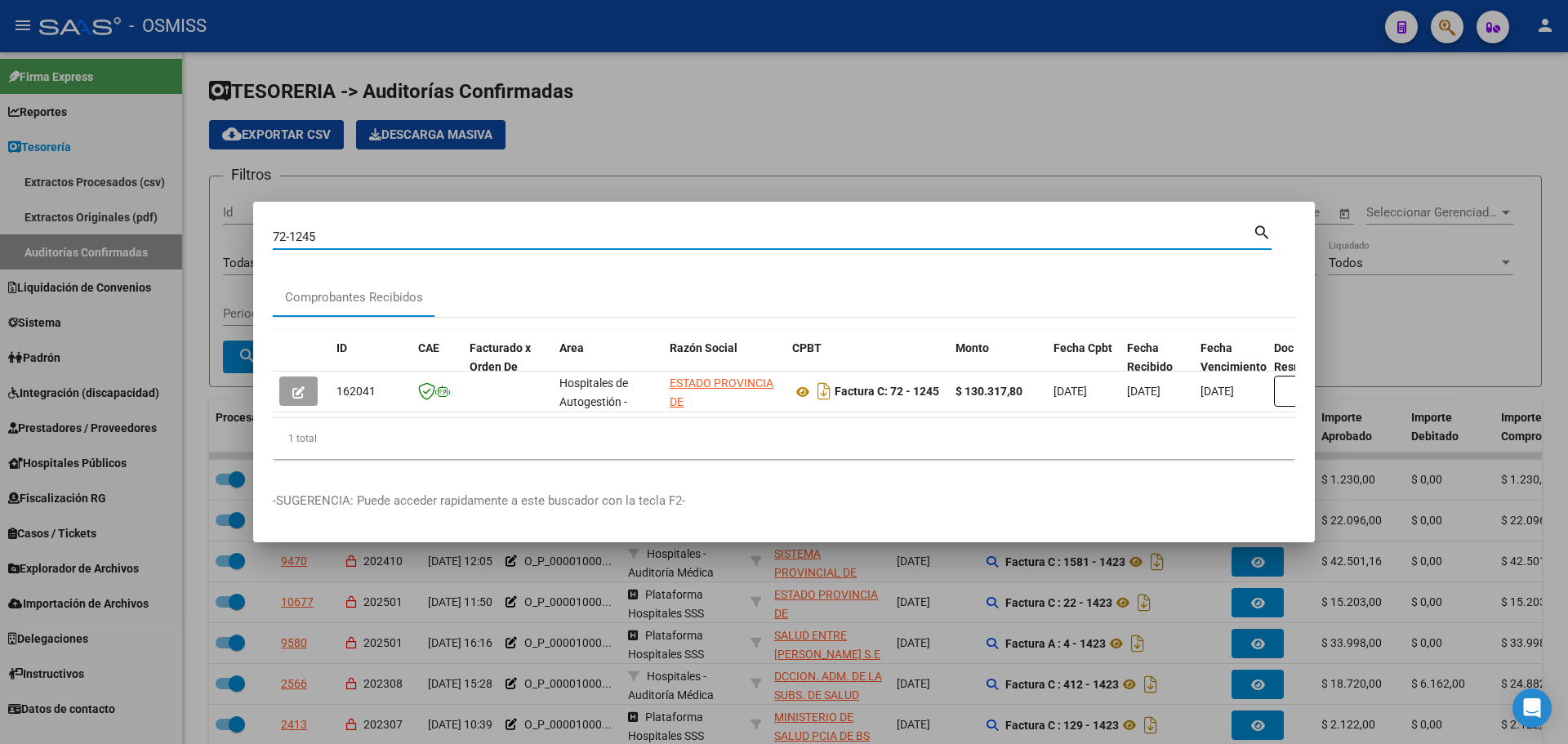
scroll to position [113, 0]
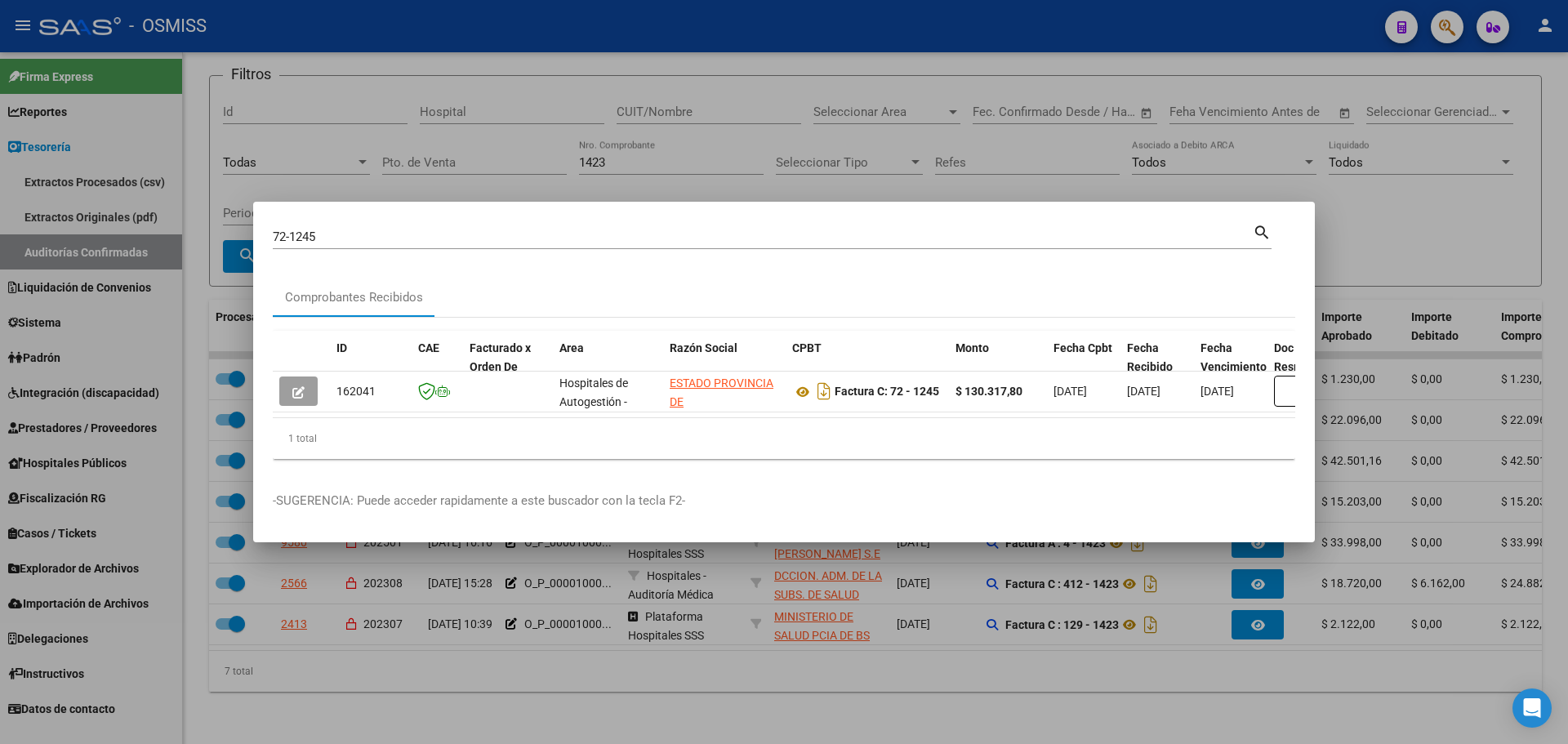
click at [469, 141] on div at bounding box center [784, 372] width 1568 height 744
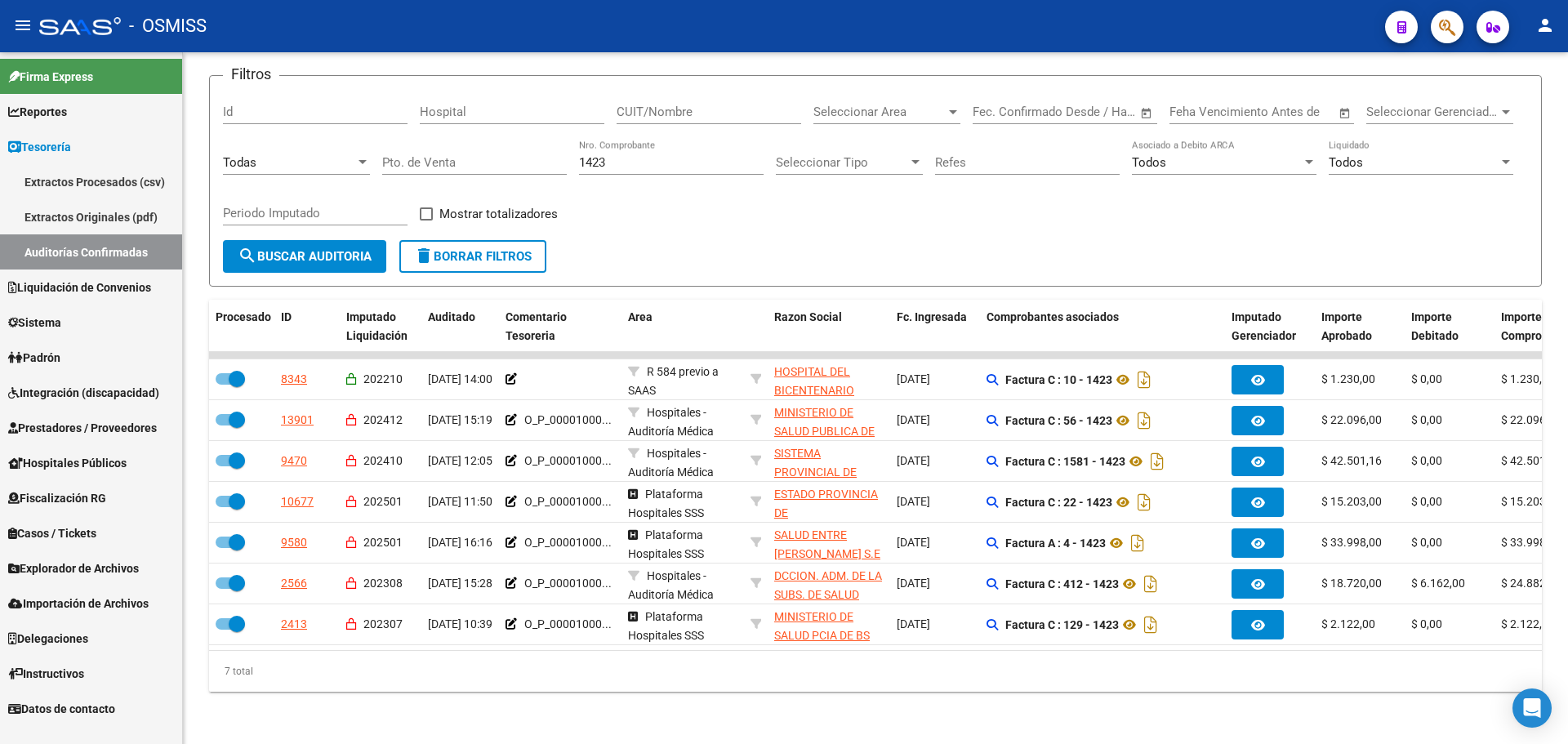
click at [116, 251] on link "Auditorías Confirmadas" at bounding box center [90, 252] width 182 height 35
click at [476, 252] on button "delete Borrar Filtros" at bounding box center [473, 256] width 147 height 32
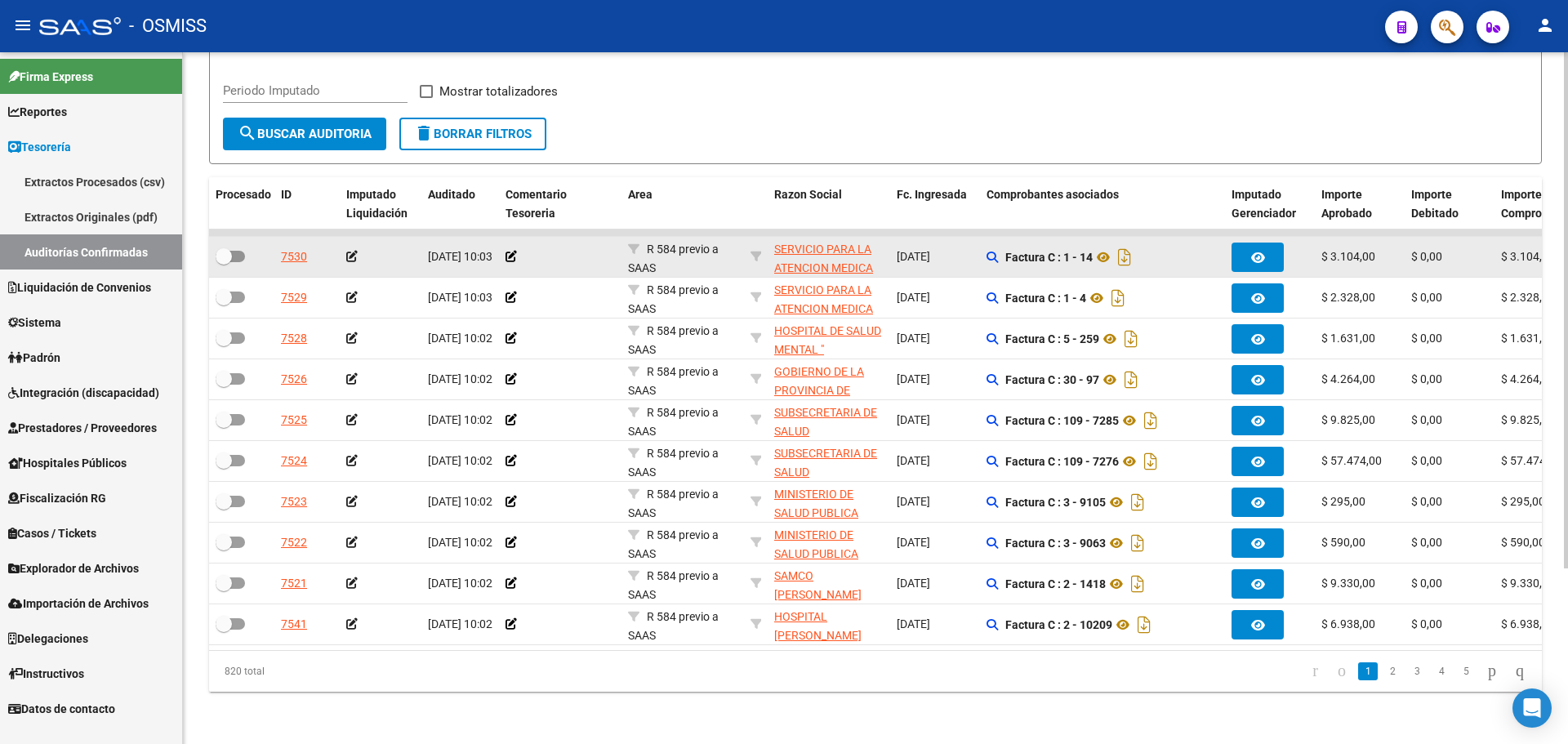
scroll to position [72, 0]
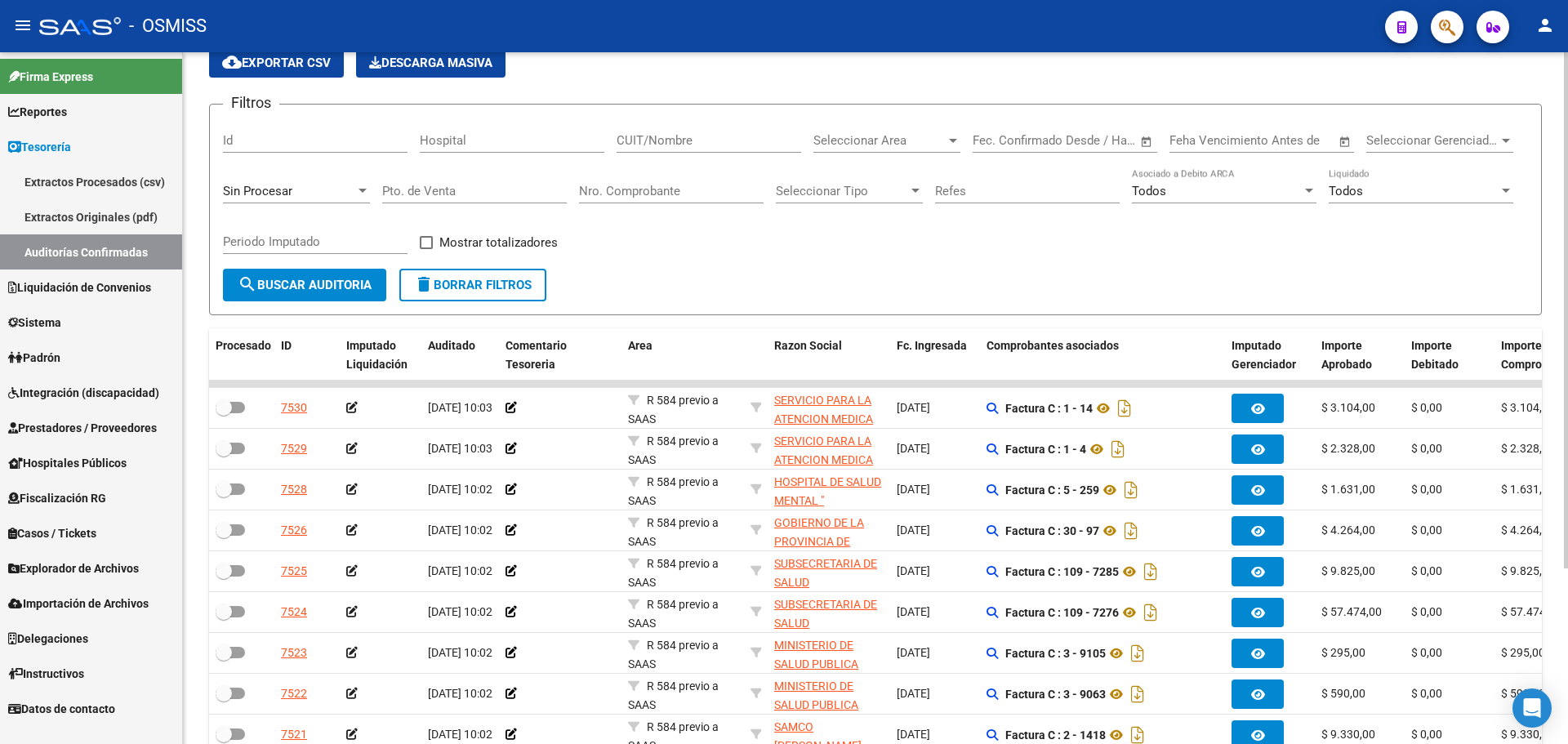
click at [329, 200] on div "Sin Procesar" at bounding box center [296, 185] width 147 height 35
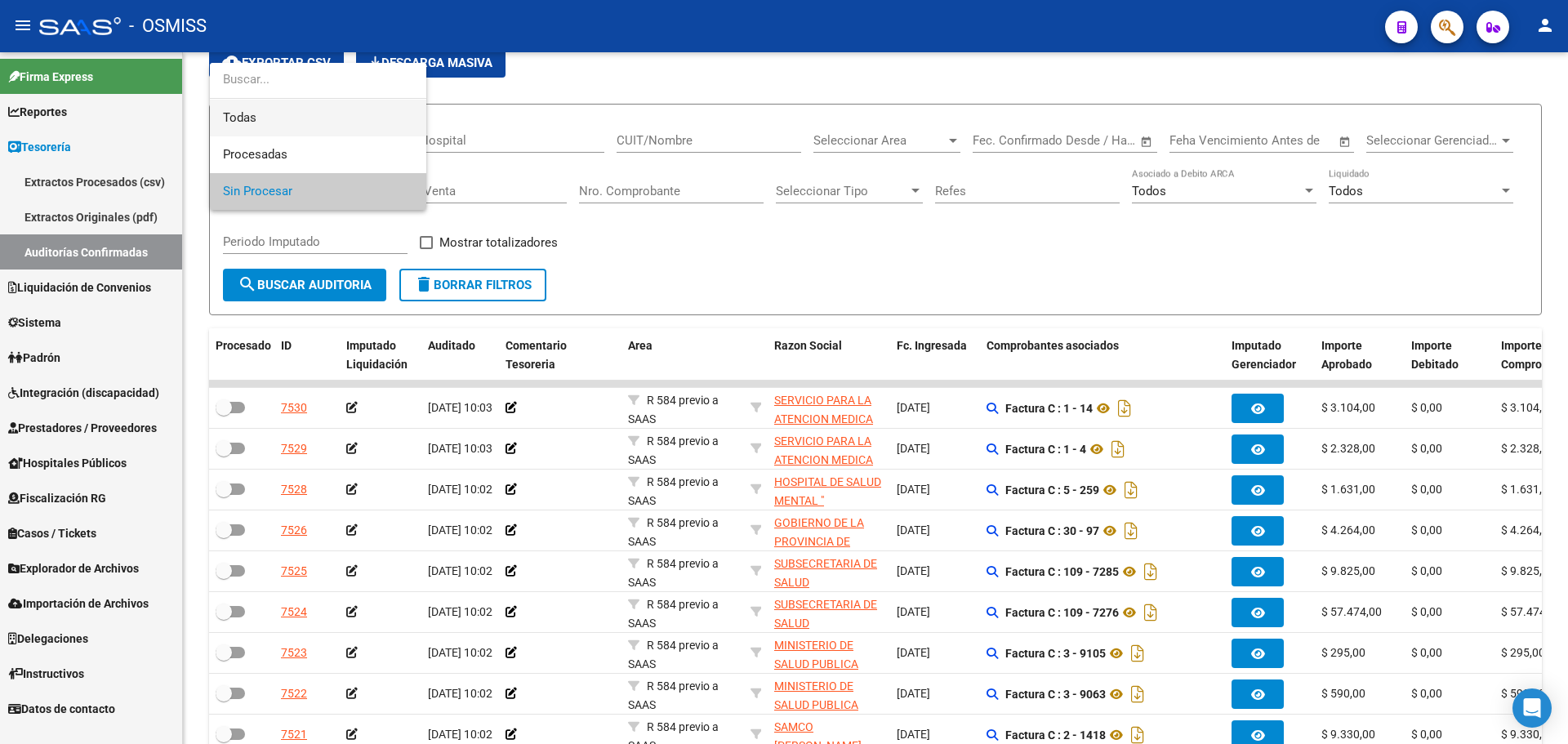
click at [288, 119] on span "Todas" at bounding box center [318, 117] width 191 height 37
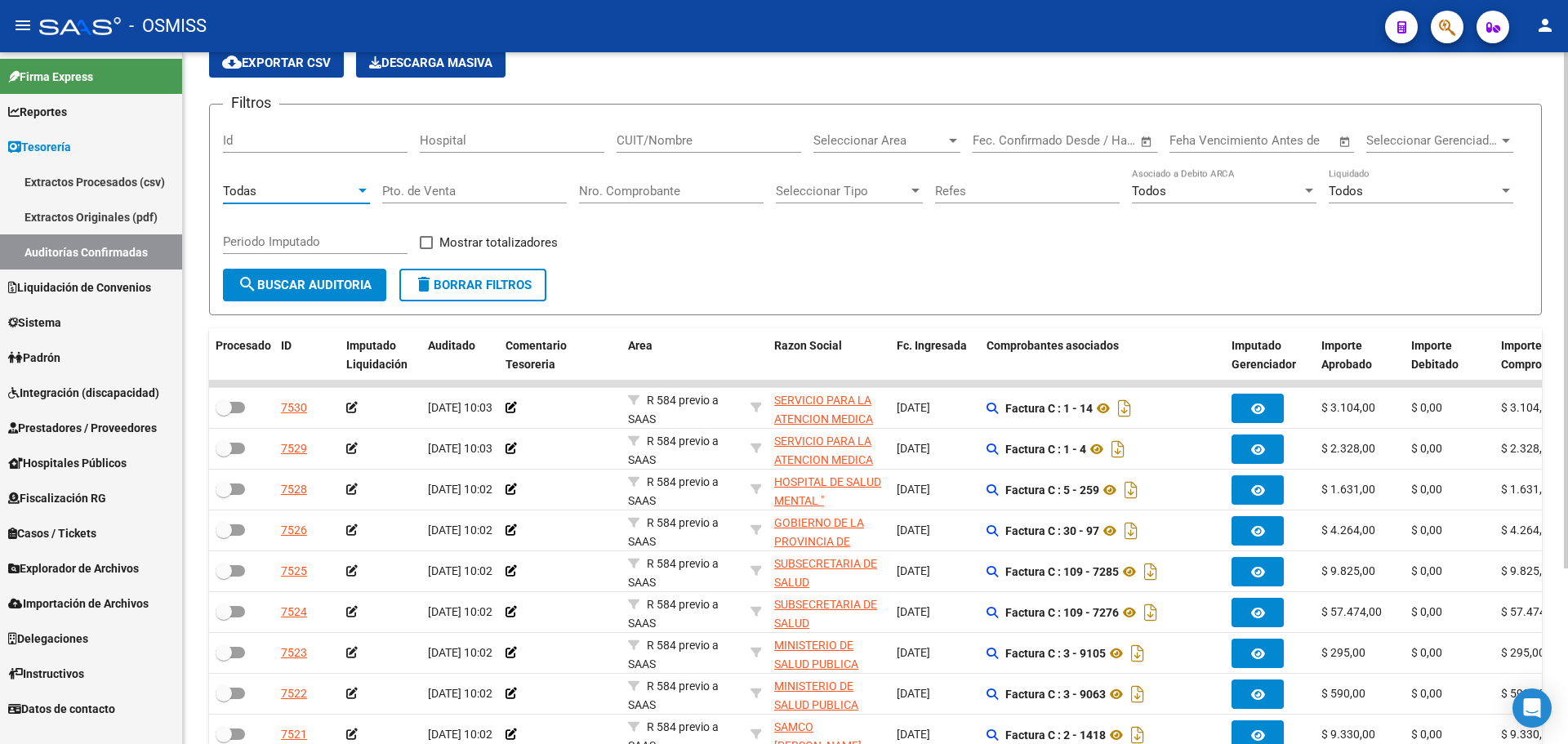
click at [646, 191] on input "Nro. Comprobante" at bounding box center [672, 191] width 184 height 14
type input "1855"
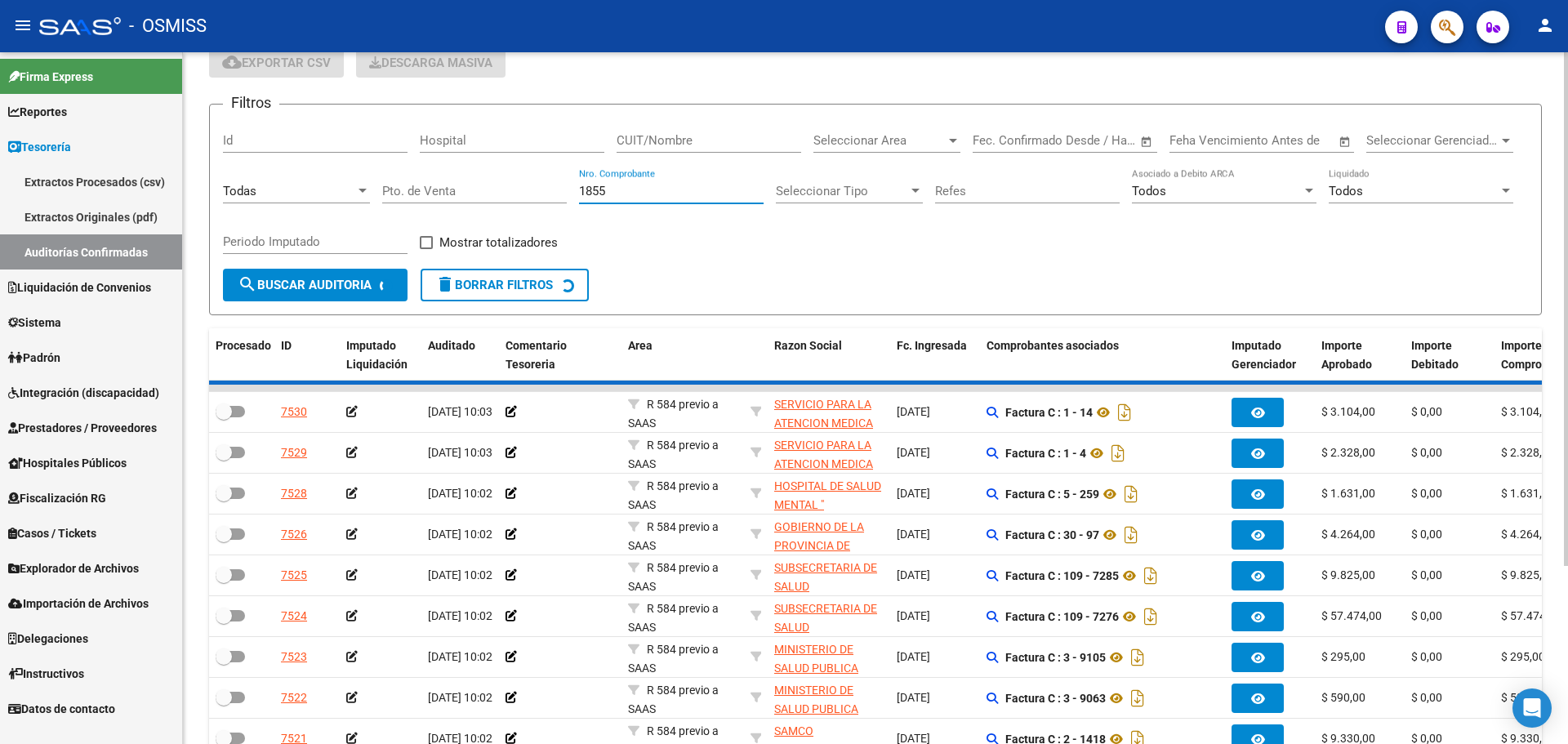
checkbox input "true"
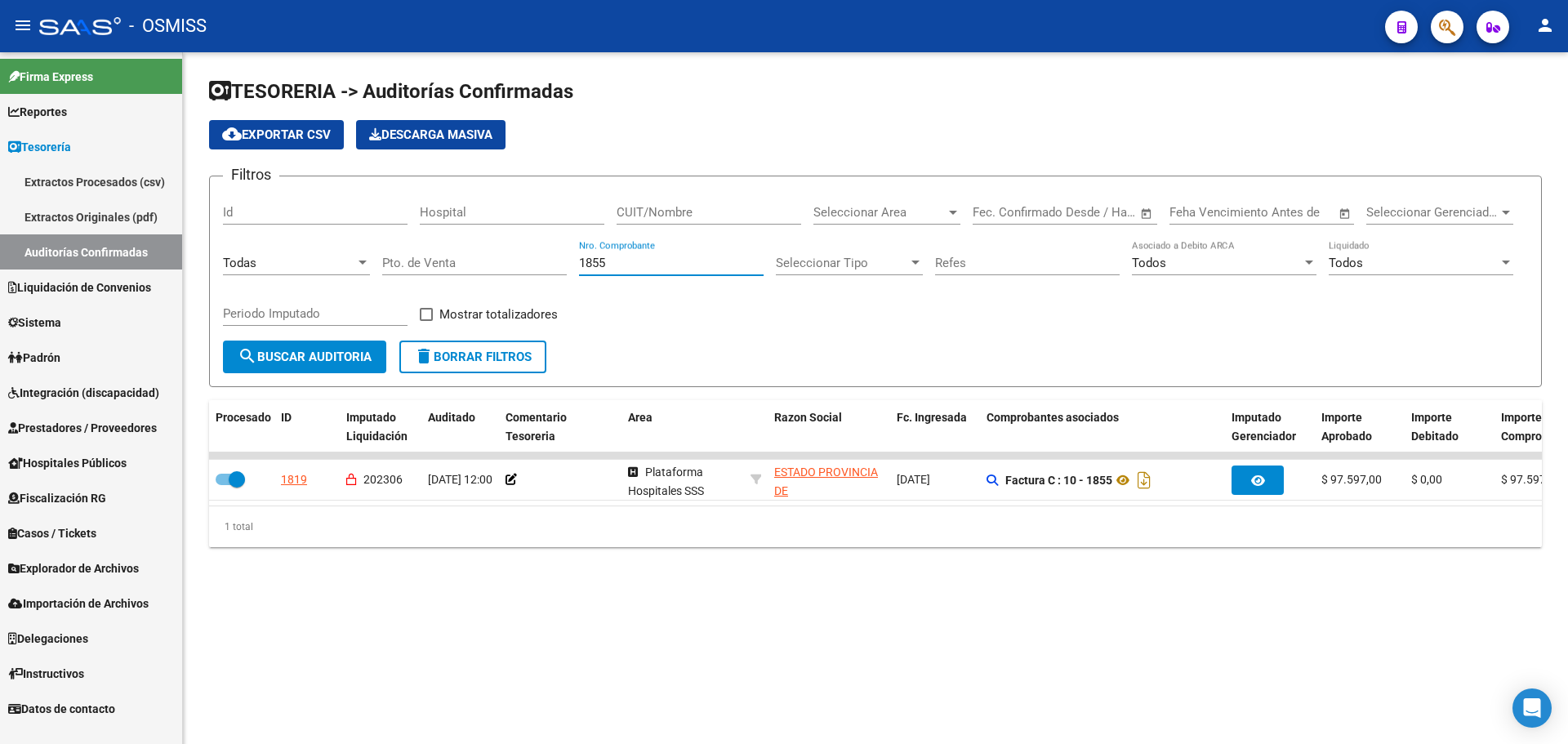
scroll to position [0, 0]
drag, startPoint x: 651, startPoint y: 269, endPoint x: 345, endPoint y: 248, distance: 306.7
click at [345, 248] on div "Filtros Id Hospital CUIT/Nombre Seleccionar Area Seleccionar Area Start date – …" at bounding box center [876, 265] width 1306 height 151
type input "1168"
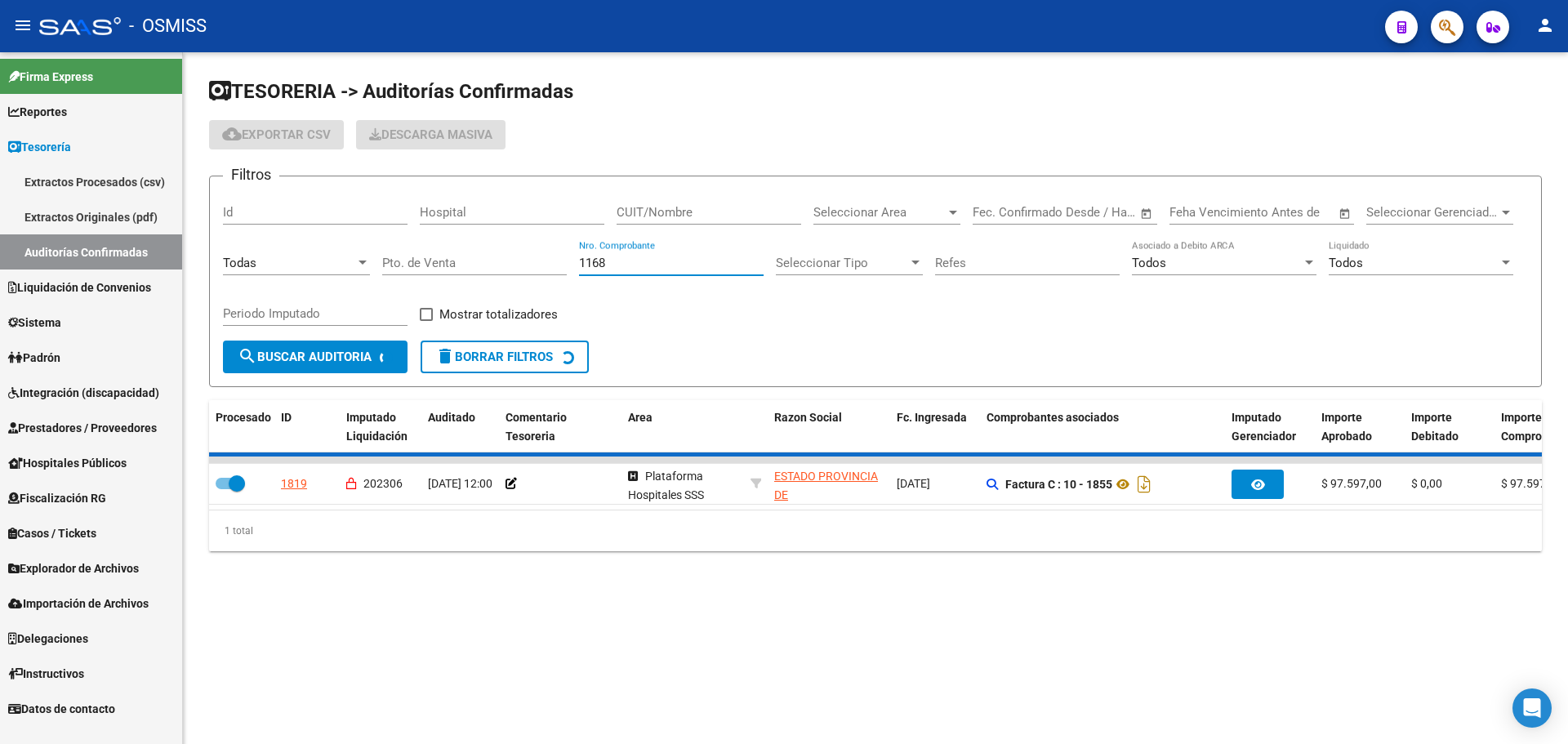
checkbox input "false"
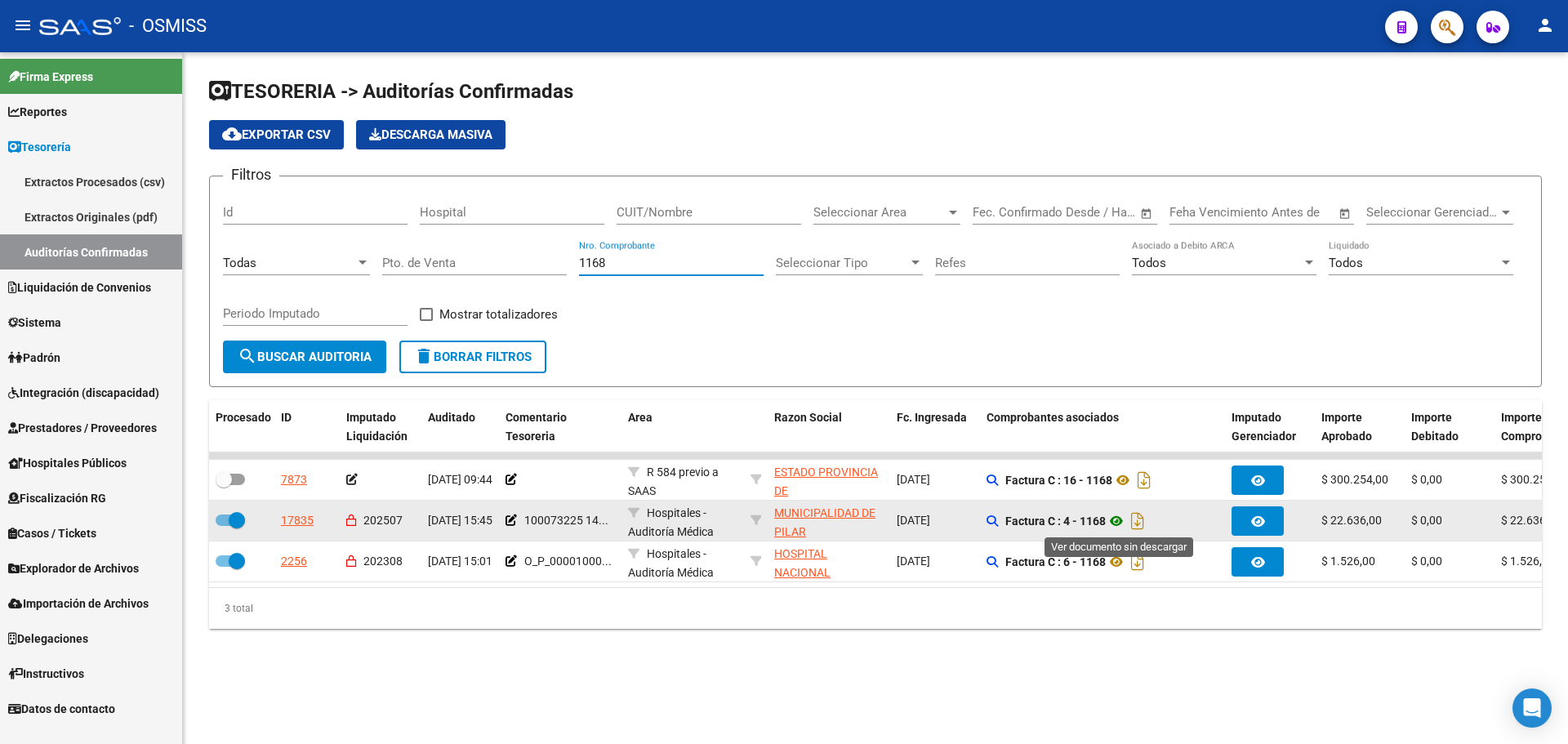
click at [1118, 516] on icon at bounding box center [1117, 521] width 21 height 20
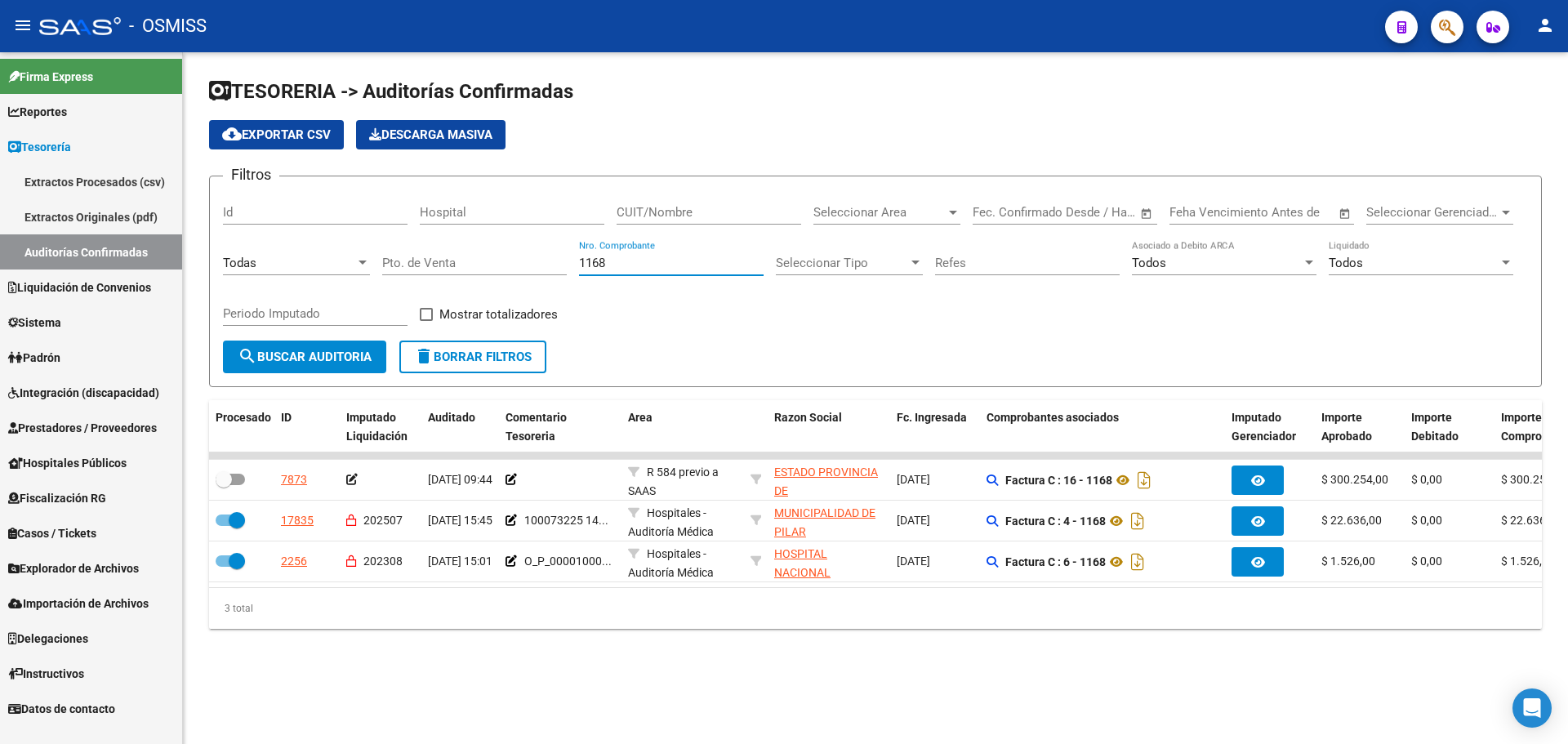
drag, startPoint x: 642, startPoint y: 260, endPoint x: 307, endPoint y: 258, distance: 335.0
click at [322, 259] on div "Filtros Id Hospital CUIT/Nombre Seleccionar Area Seleccionar Area Start date – …" at bounding box center [876, 265] width 1306 height 151
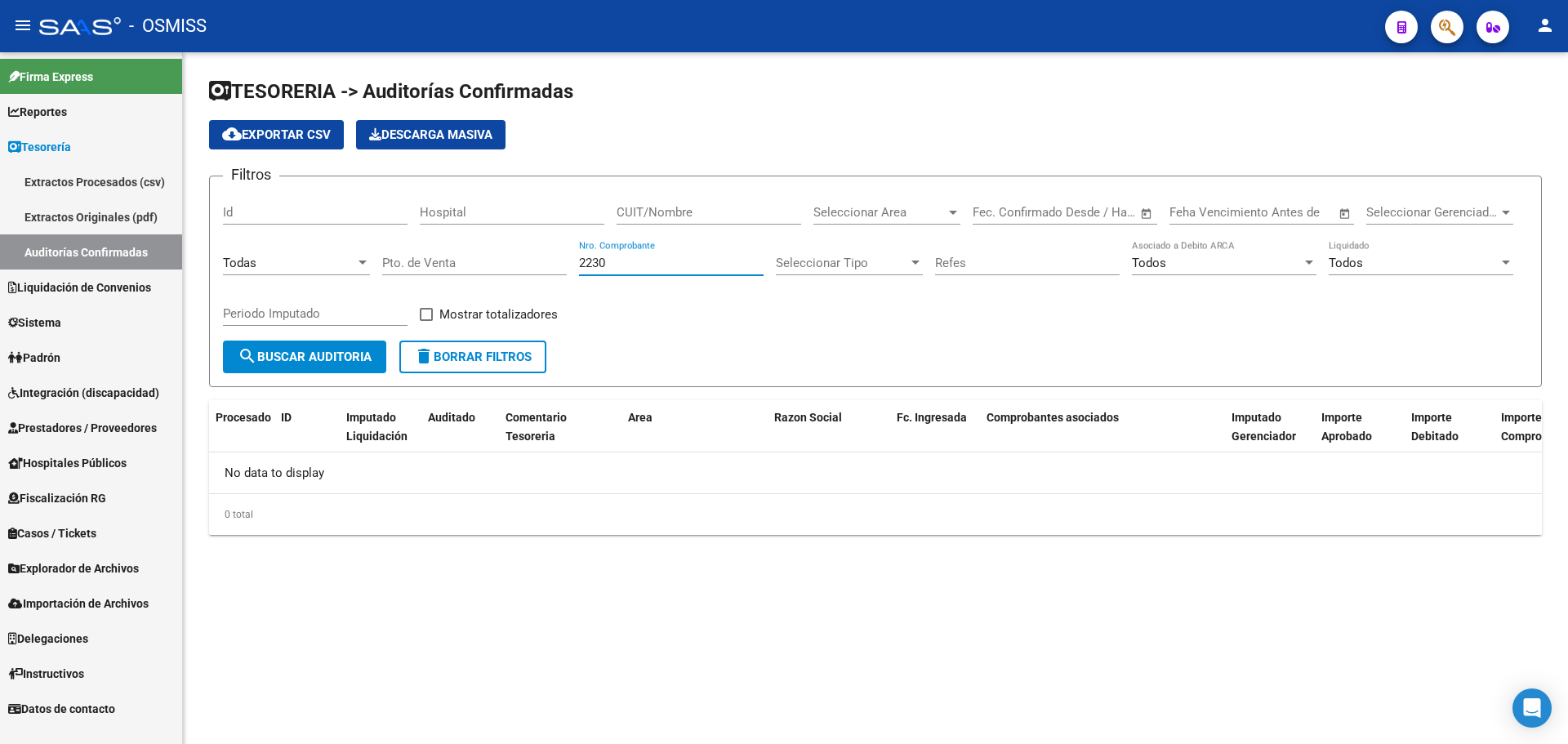
drag, startPoint x: 621, startPoint y: 263, endPoint x: 367, endPoint y: 263, distance: 254.0
click at [372, 263] on div "Filtros Id Hospital CUIT/Nombre Seleccionar Area Seleccionar Area Start date – …" at bounding box center [876, 265] width 1306 height 151
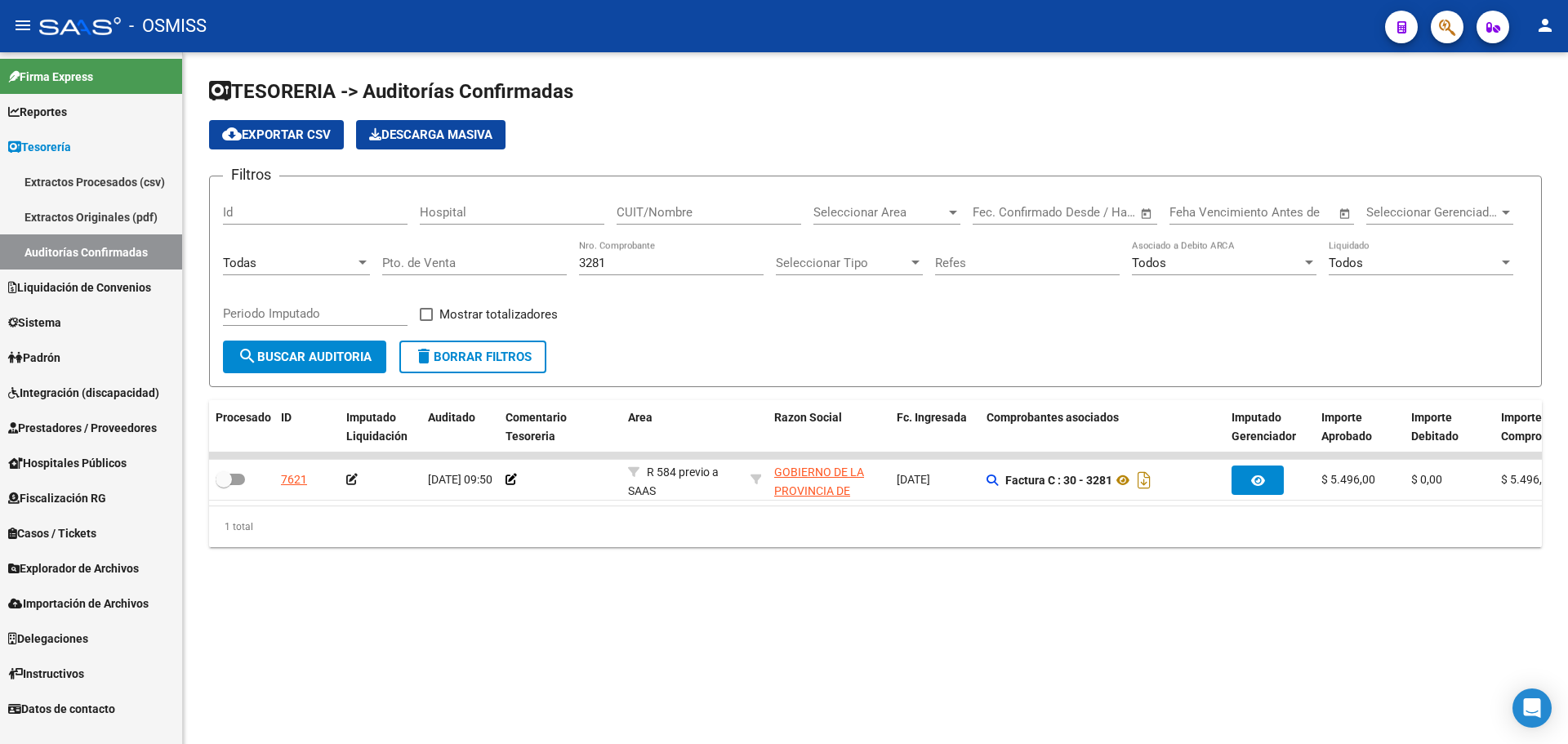
click at [511, 703] on mat-sidenav-content "TESORERIA -> Auditorías Confirmadas cloud_download Exportar CSV Descarga Masiva…" at bounding box center [875, 398] width 1385 height 692
drag, startPoint x: 633, startPoint y: 257, endPoint x: 227, endPoint y: 248, distance: 406.1
click at [227, 248] on div "Filtros Id Hospital CUIT/Nombre Seleccionar Area Seleccionar Area Start date – …" at bounding box center [876, 265] width 1306 height 151
type input "3613"
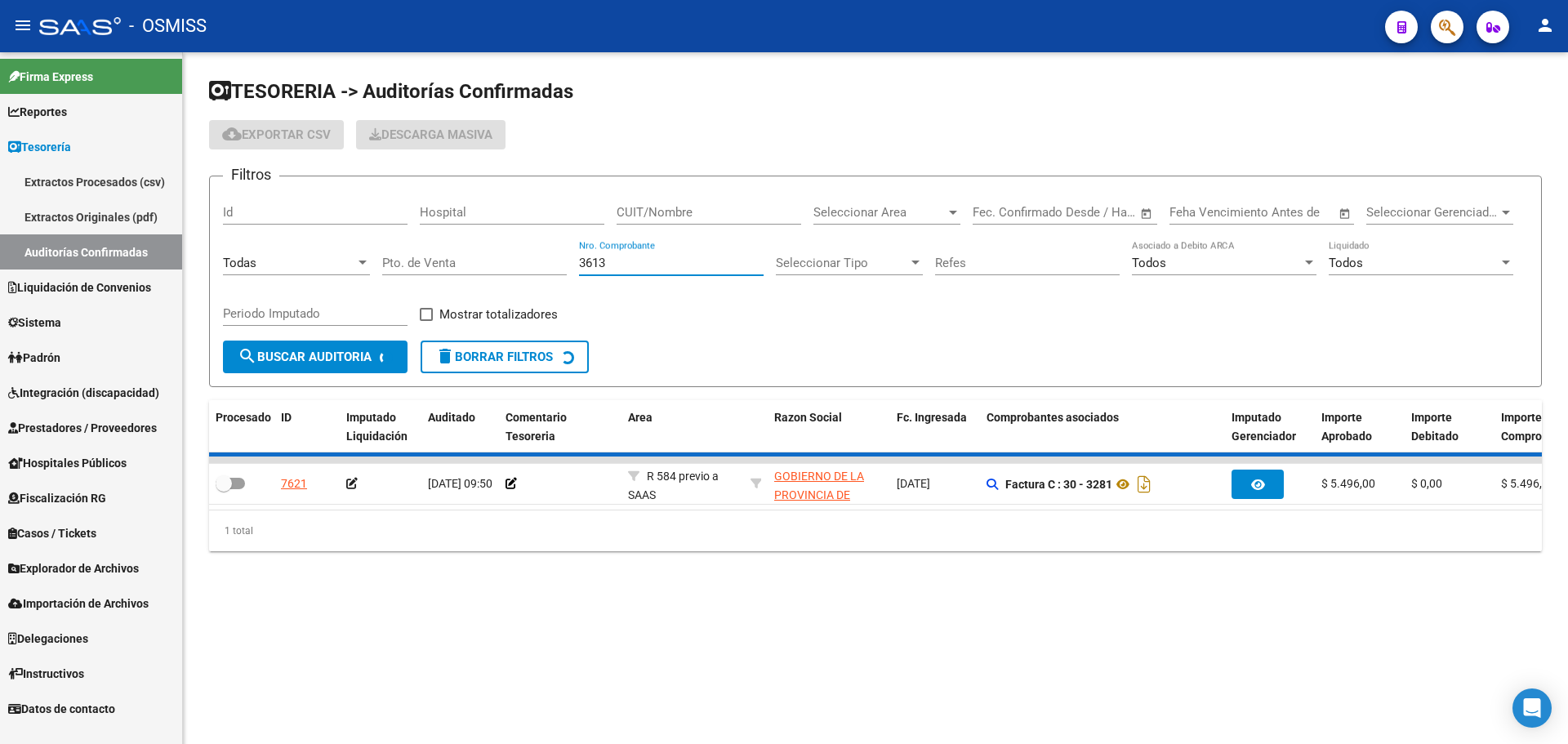
checkbox input "true"
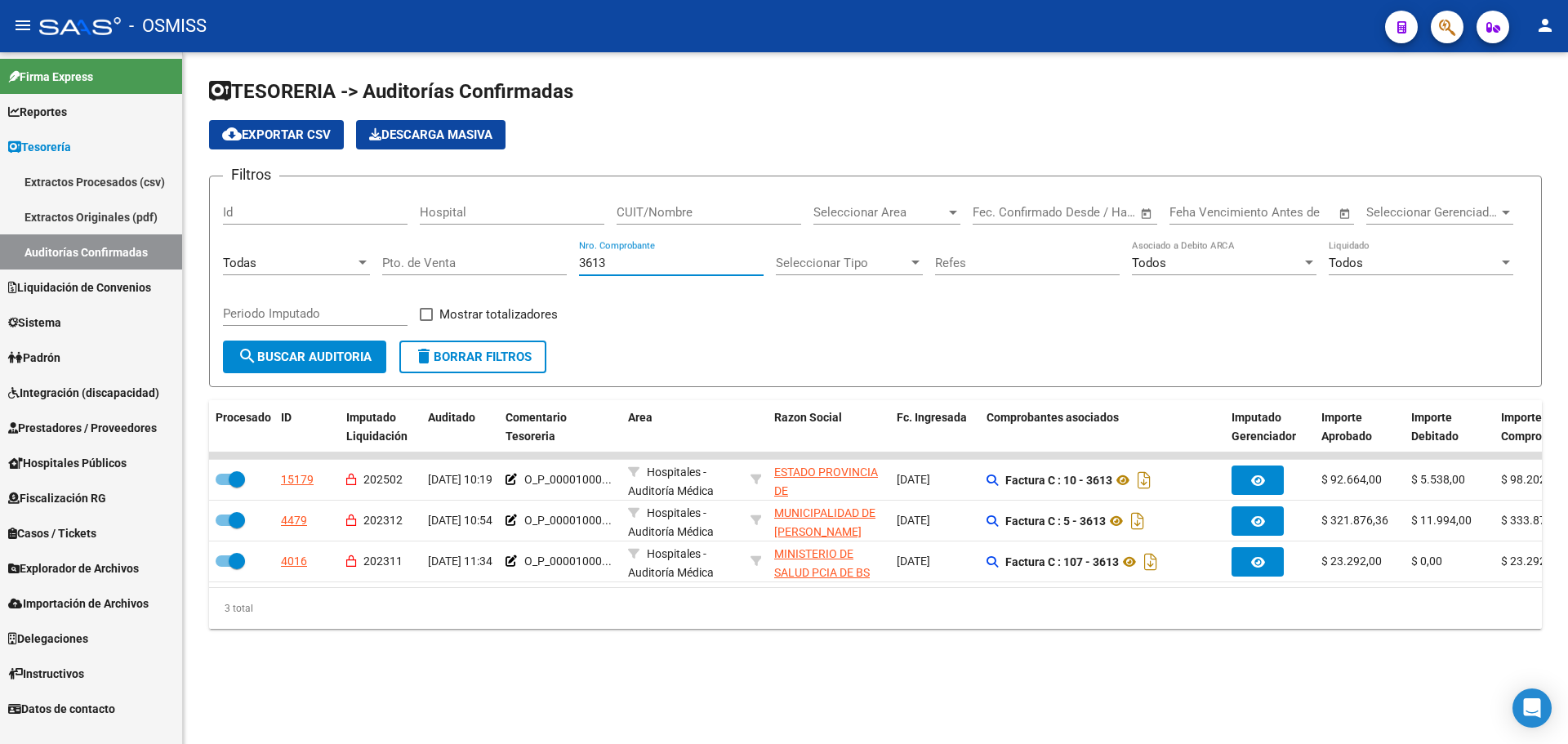
drag, startPoint x: 644, startPoint y: 266, endPoint x: 272, endPoint y: 233, distance: 373.5
click at [285, 227] on div "Filtros Id Hospital CUIT/Nombre Seleccionar Area Seleccionar Area Start date – …" at bounding box center [876, 265] width 1306 height 151
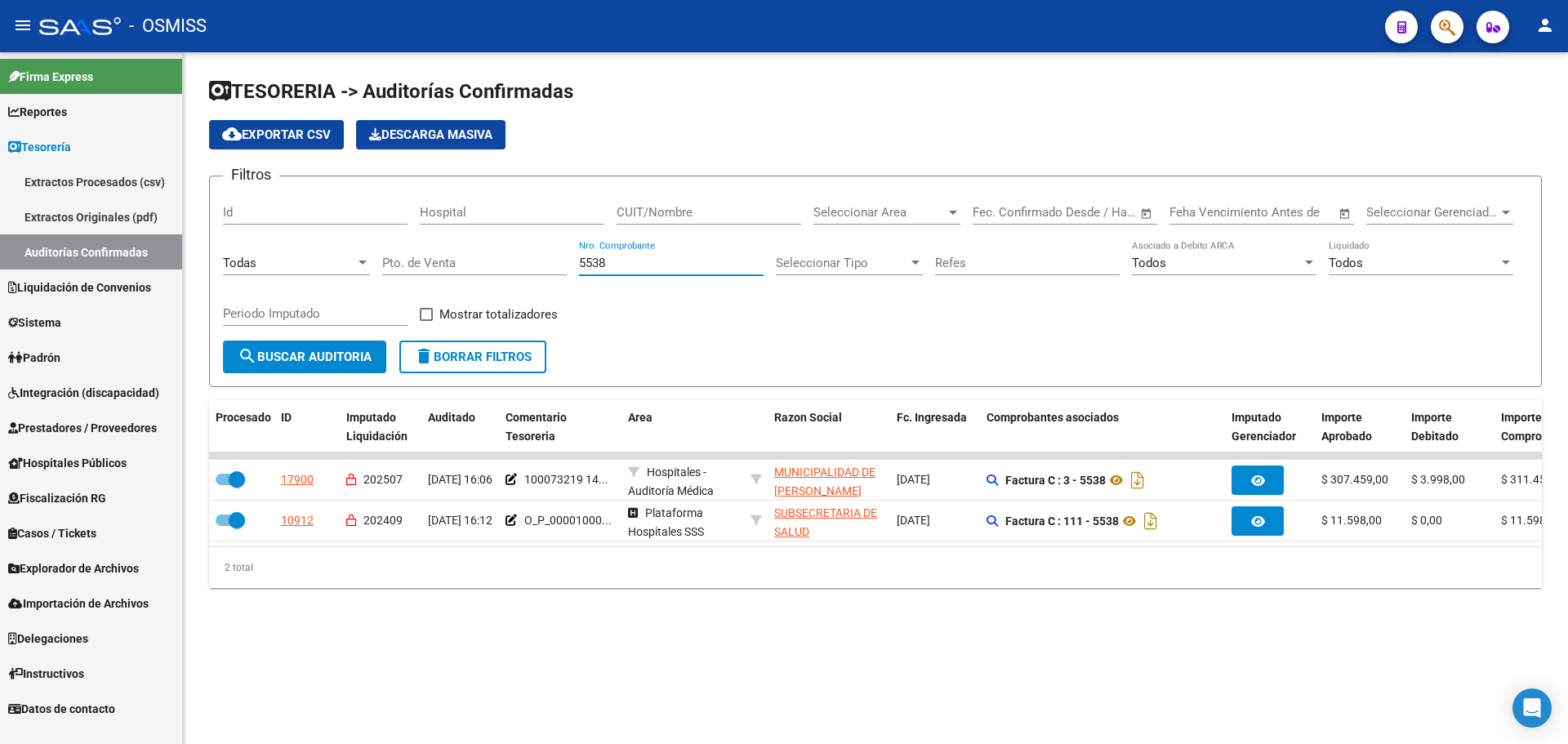
type input "5538"
click at [1459, 39] on div at bounding box center [1440, 26] width 46 height 33
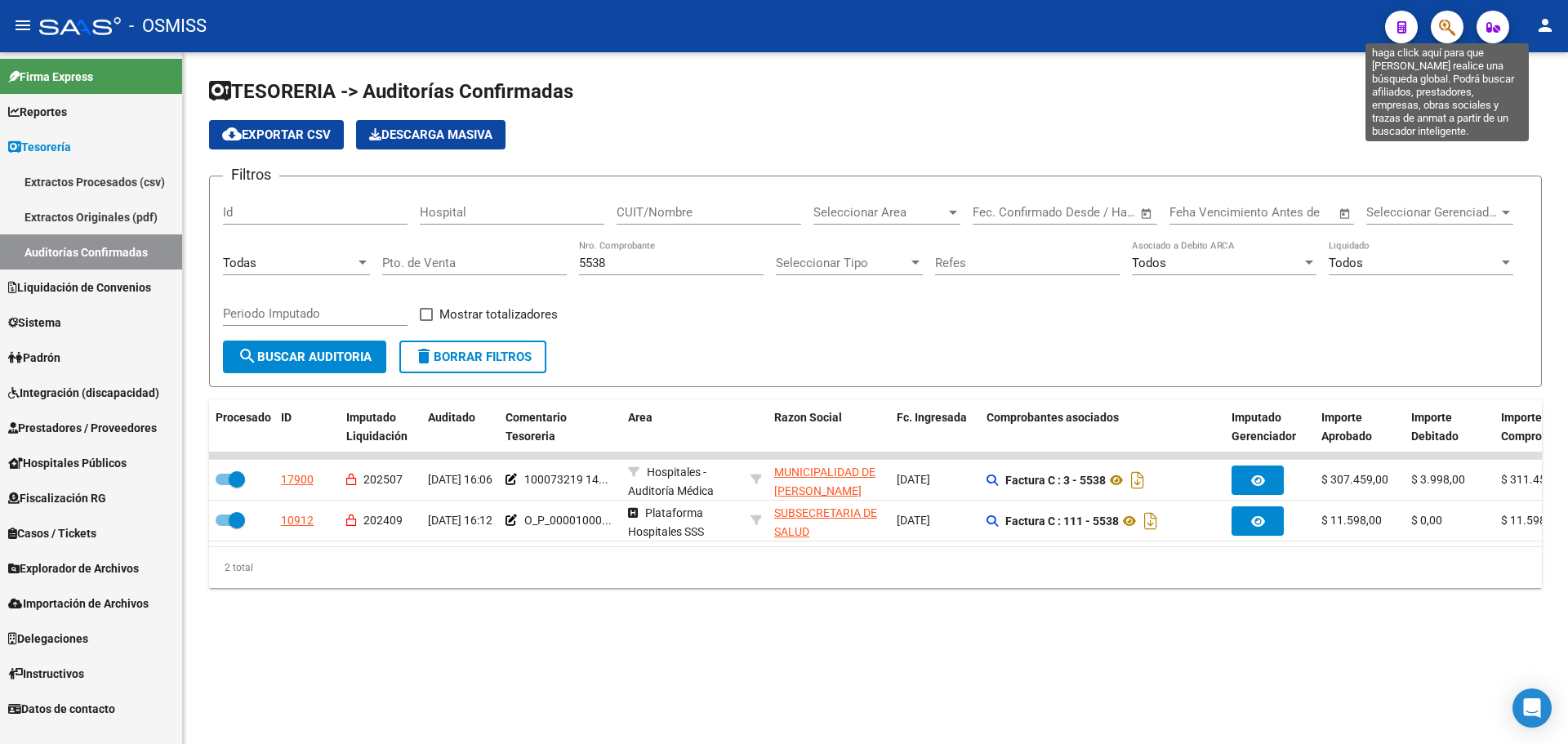
click at [1450, 29] on icon "button" at bounding box center [1447, 27] width 16 height 19
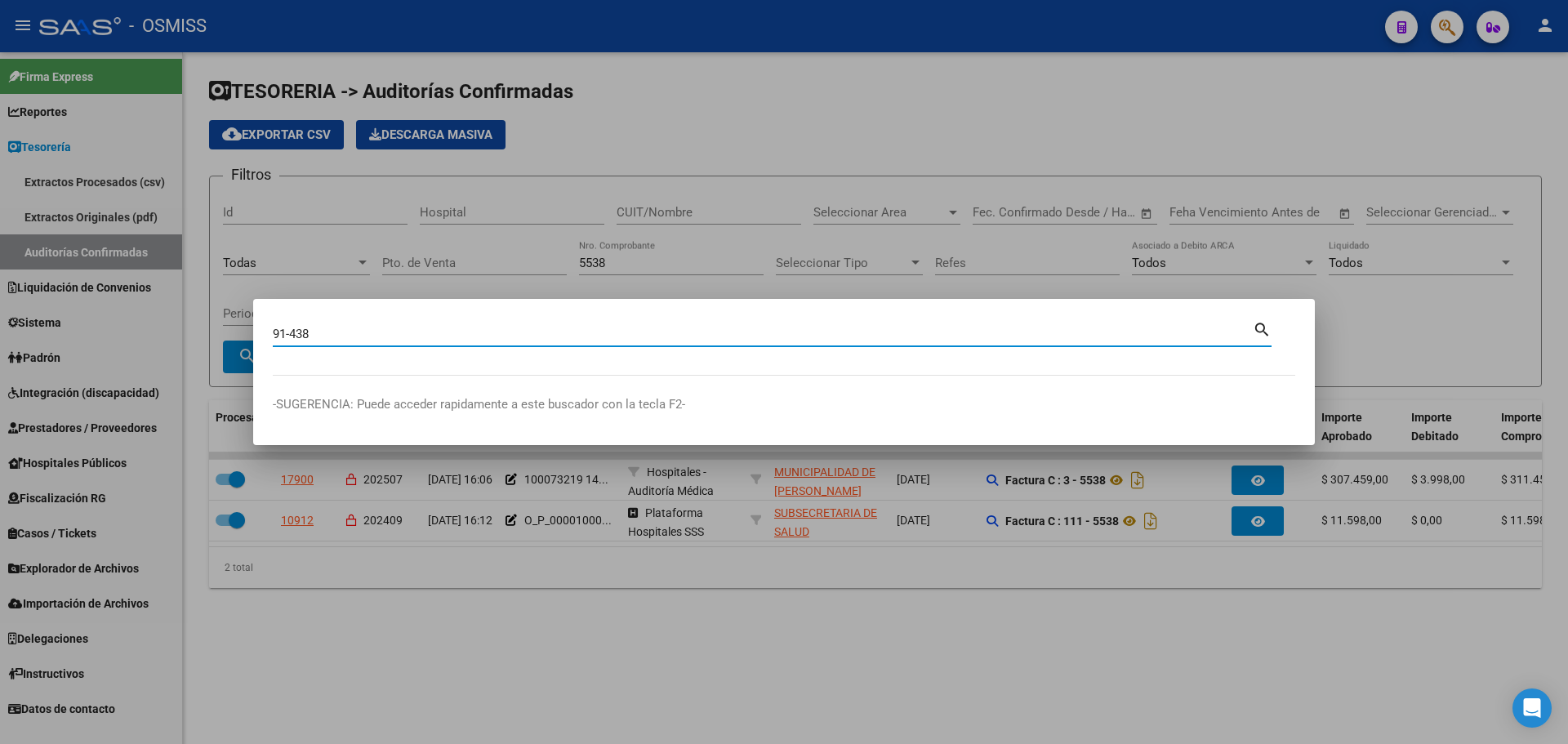
type input "91-438"
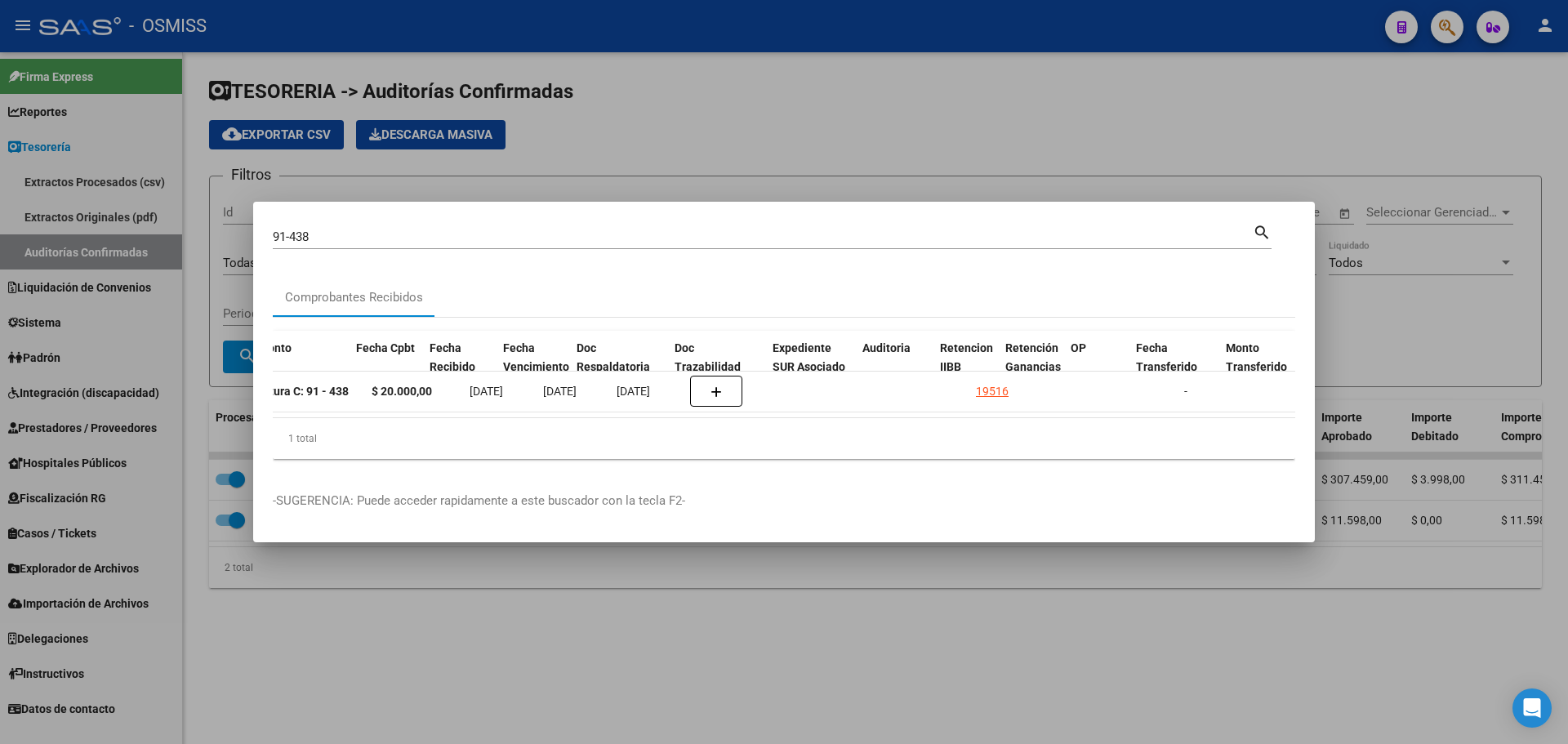
scroll to position [0, 698]
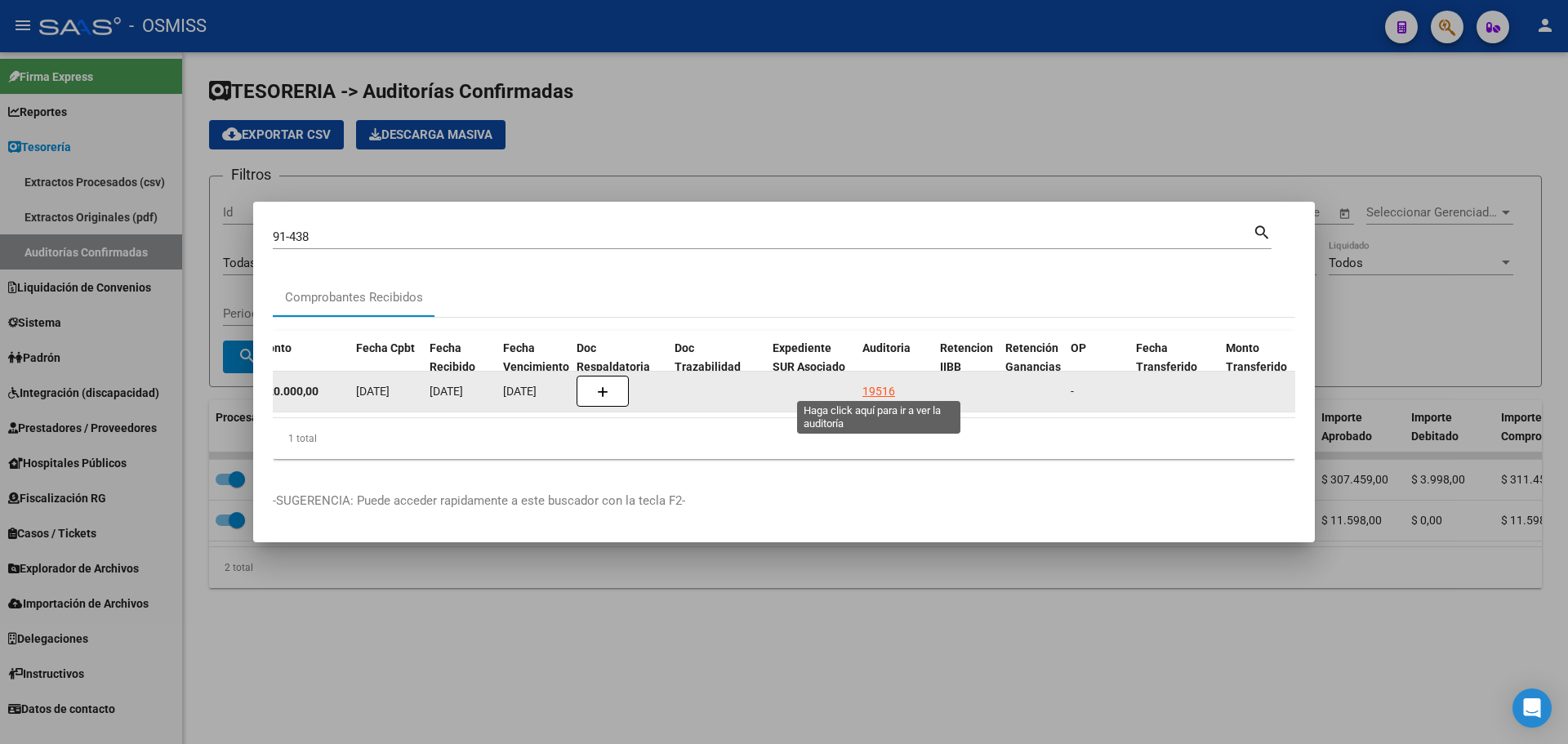
click at [887, 382] on div "19516" at bounding box center [878, 391] width 32 height 19
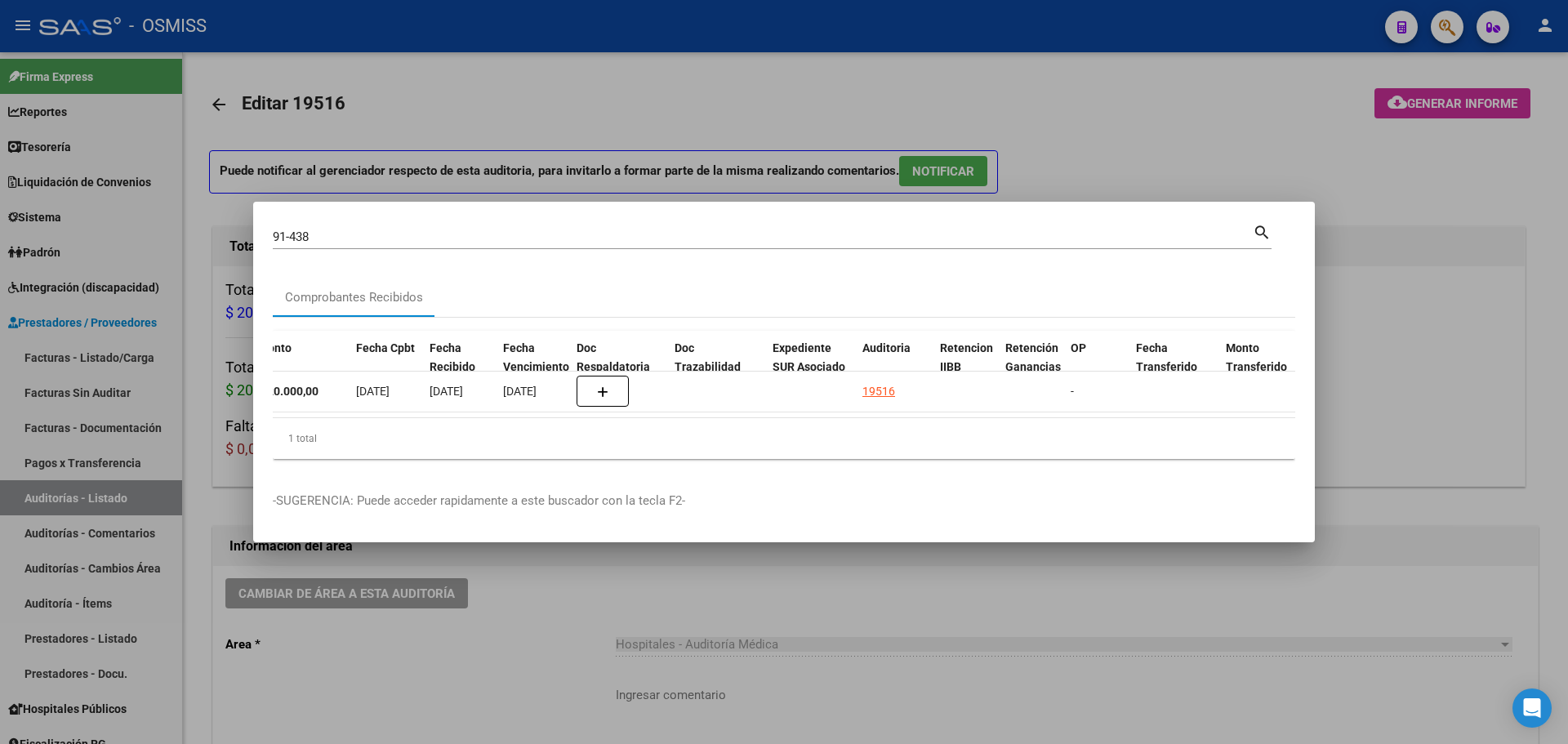
click at [697, 101] on div at bounding box center [784, 372] width 1568 height 744
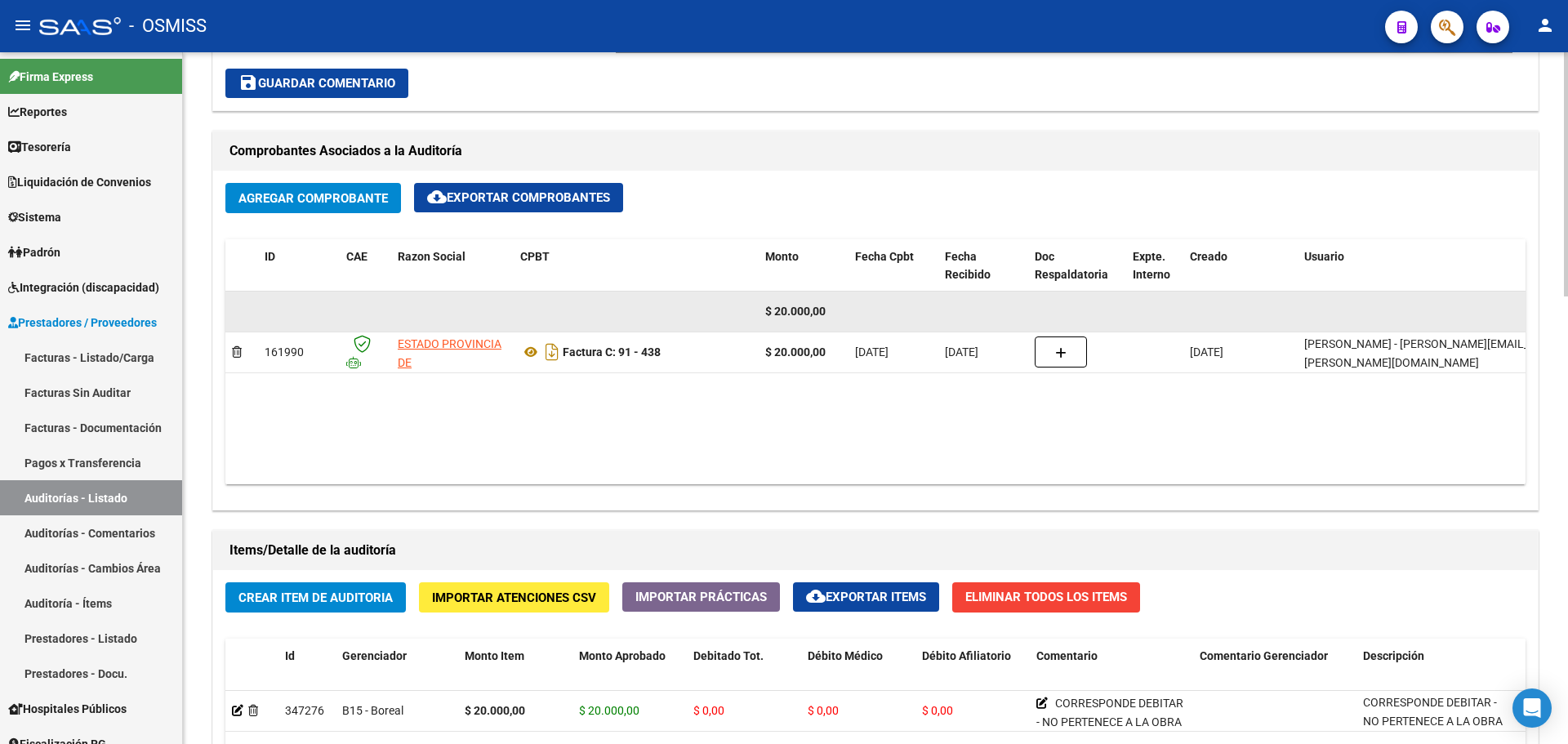
scroll to position [980, 0]
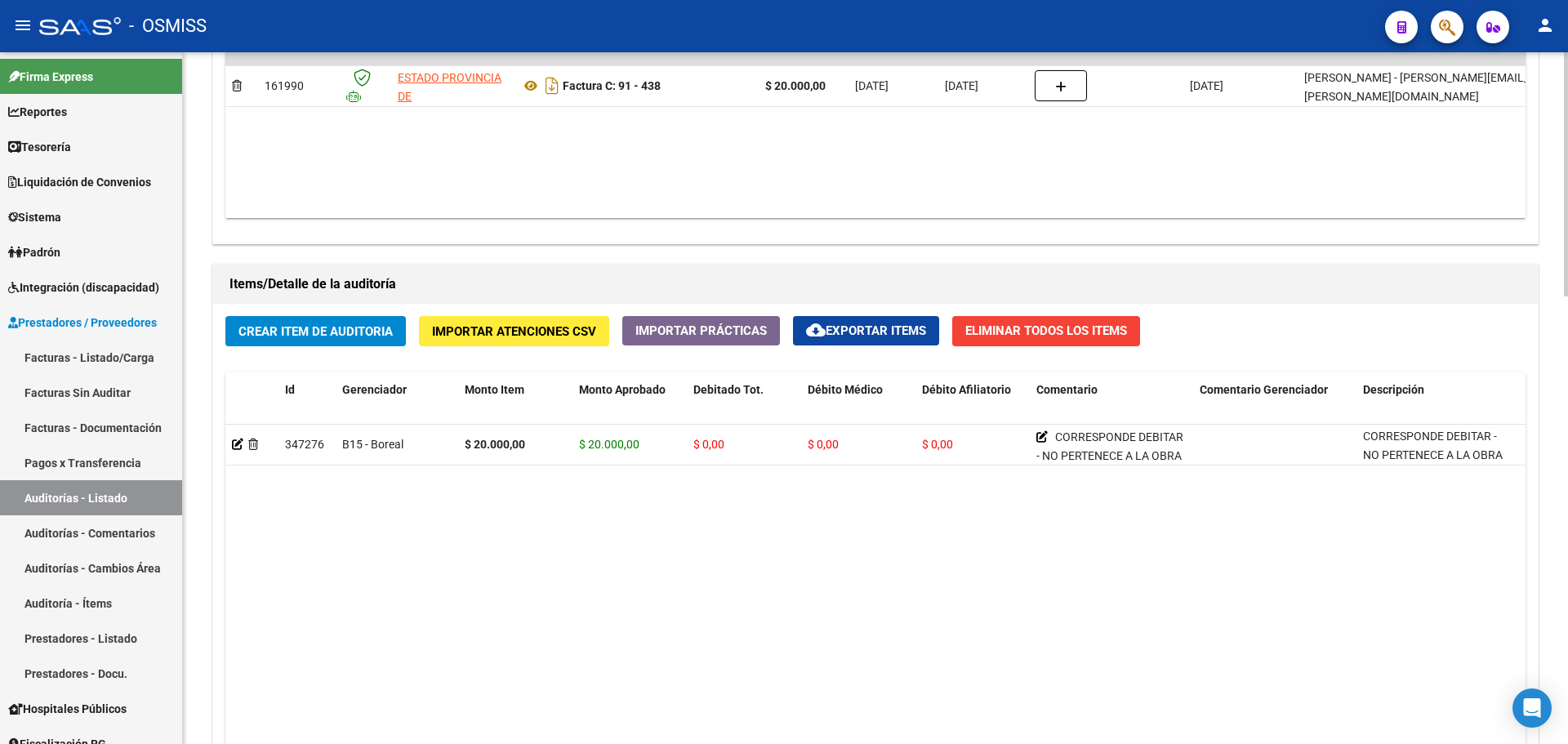
click at [1085, 606] on datatable-body "347276 B15 - Boreal $ 20.000,00 $ 20.000,00 $ 0,00 $ 0,00 $ 0,00 CORRESPONDE DE…" at bounding box center [876, 638] width 1300 height 428
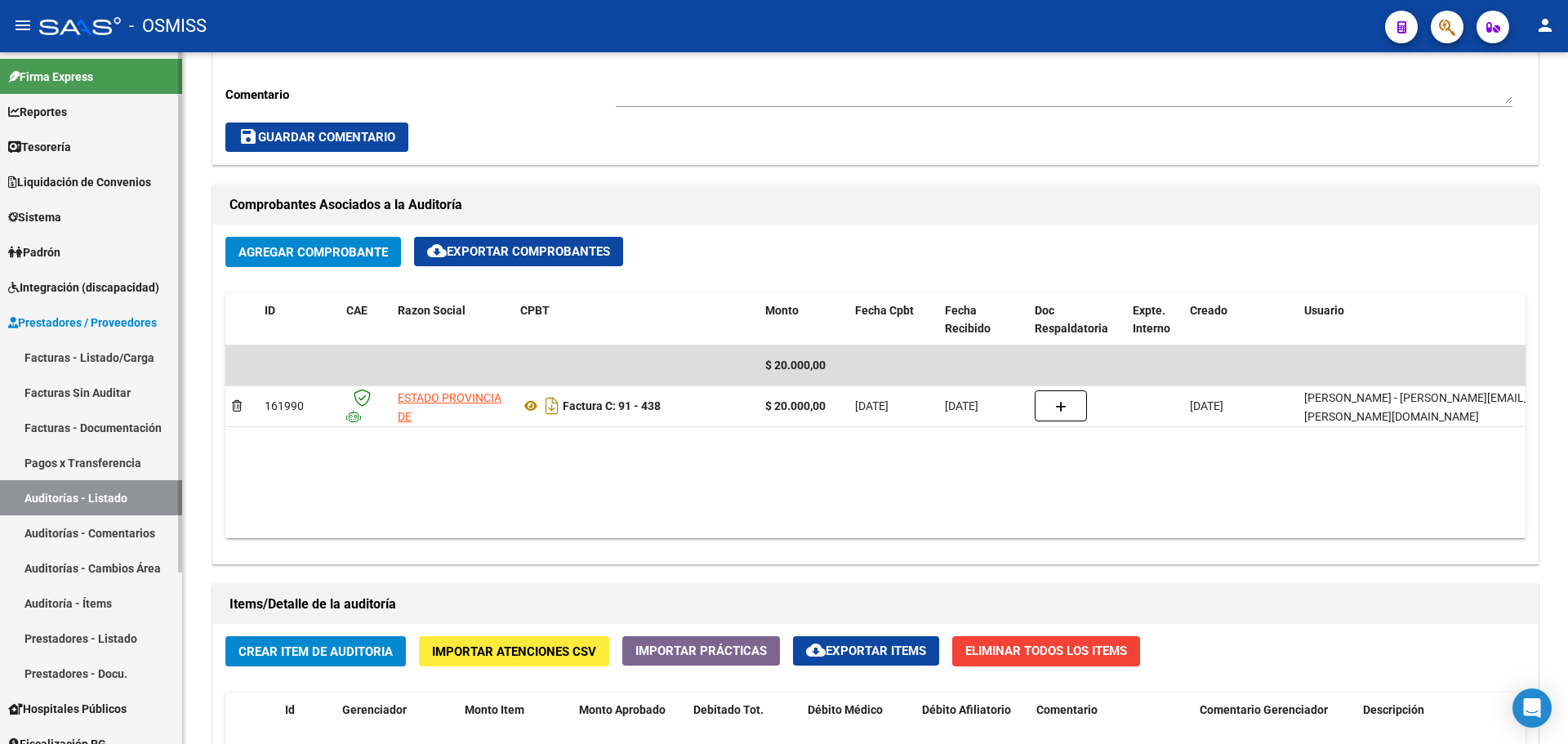
scroll to position [654, 0]
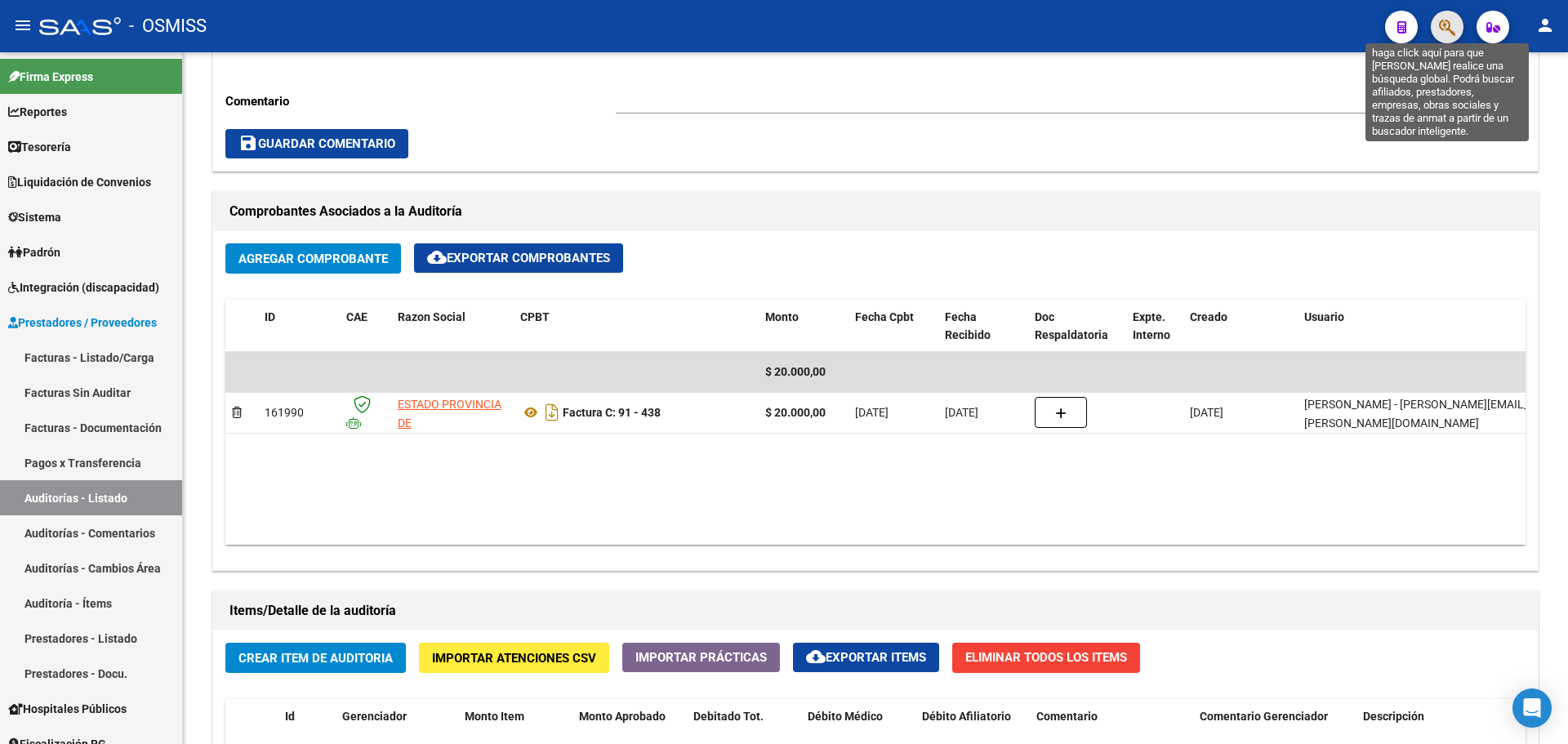
click at [1454, 23] on icon "button" at bounding box center [1447, 27] width 16 height 19
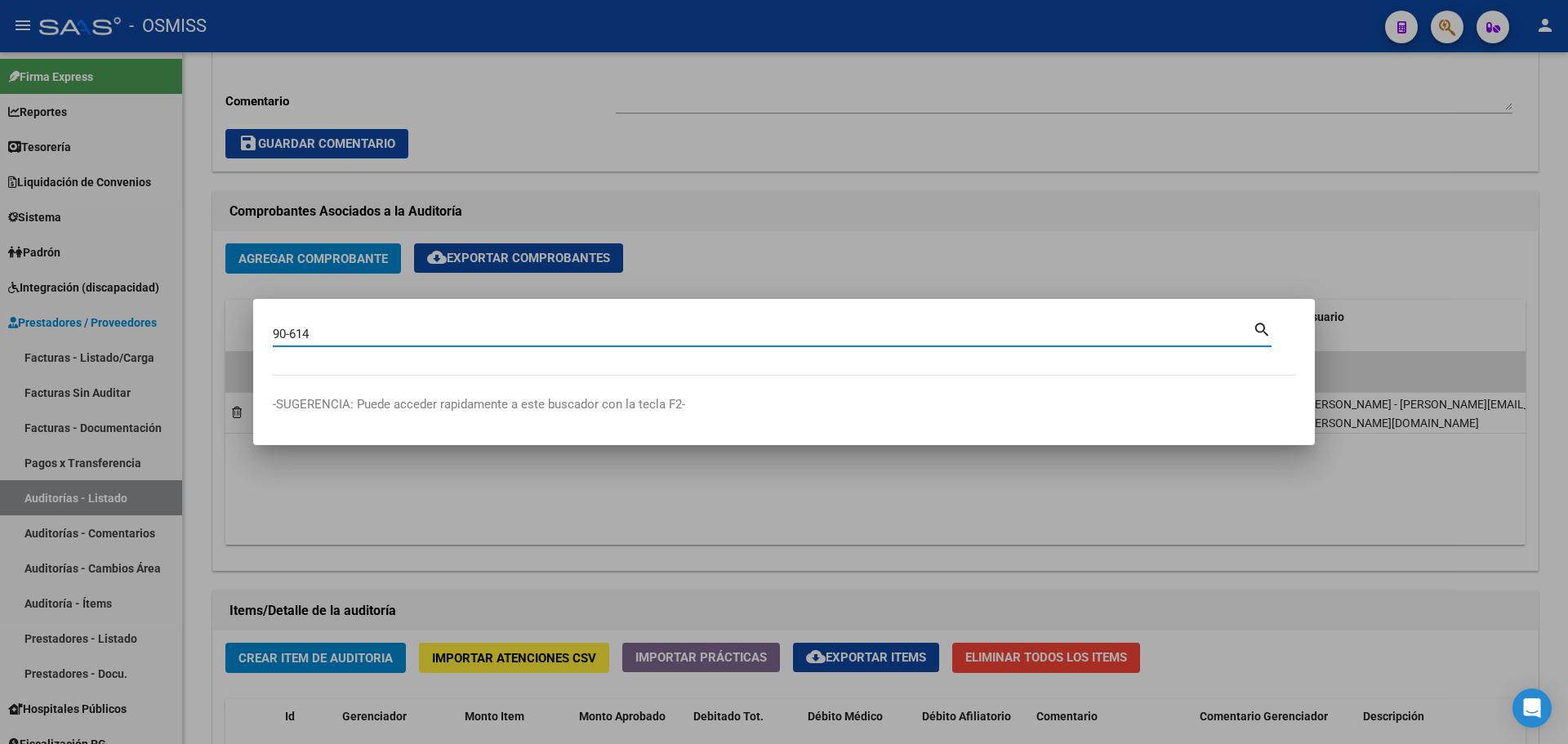
type input "90-614"
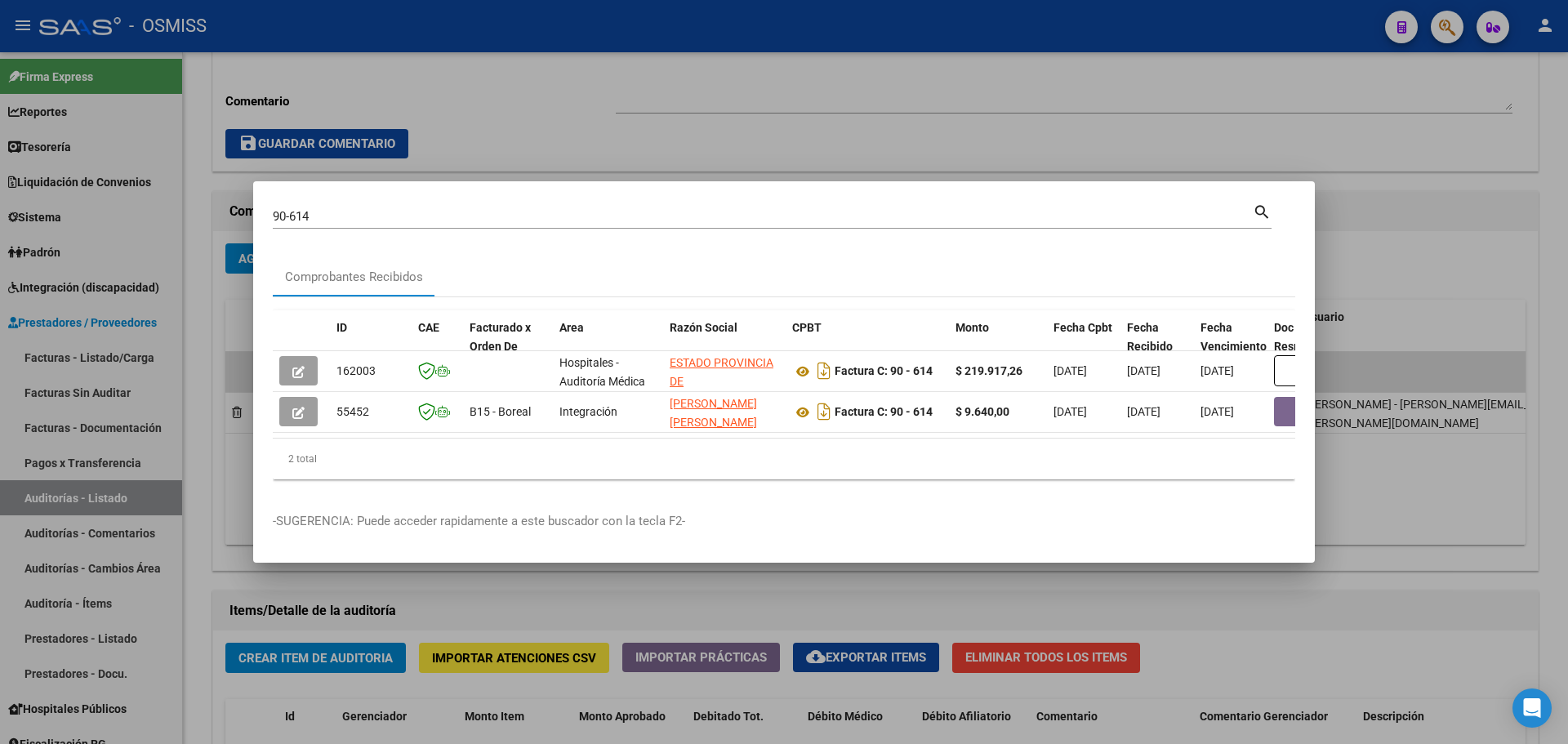
drag, startPoint x: 422, startPoint y: 444, endPoint x: 550, endPoint y: 444, distance: 128.0
click at [550, 444] on div "2 total" at bounding box center [784, 459] width 1023 height 41
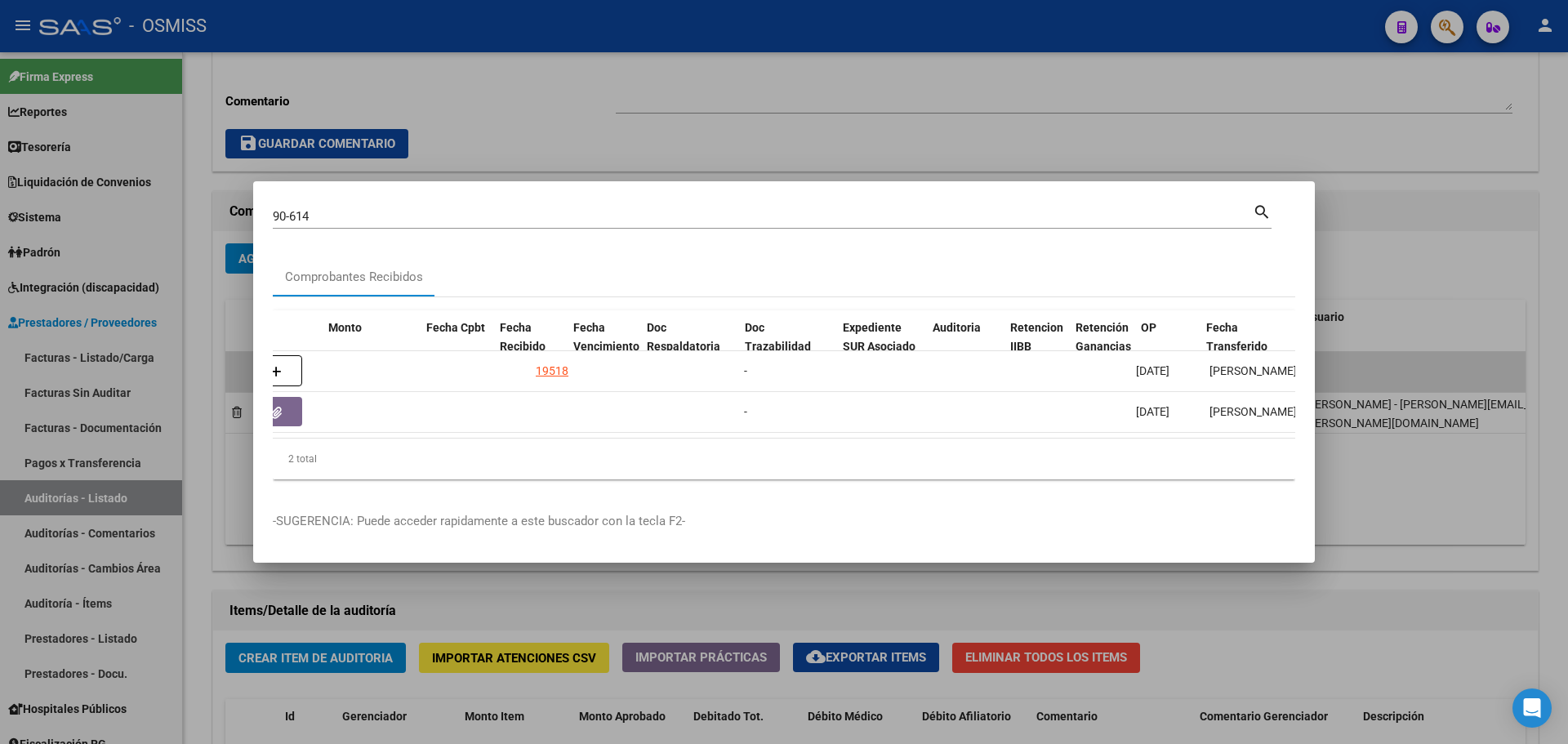
scroll to position [0, 627]
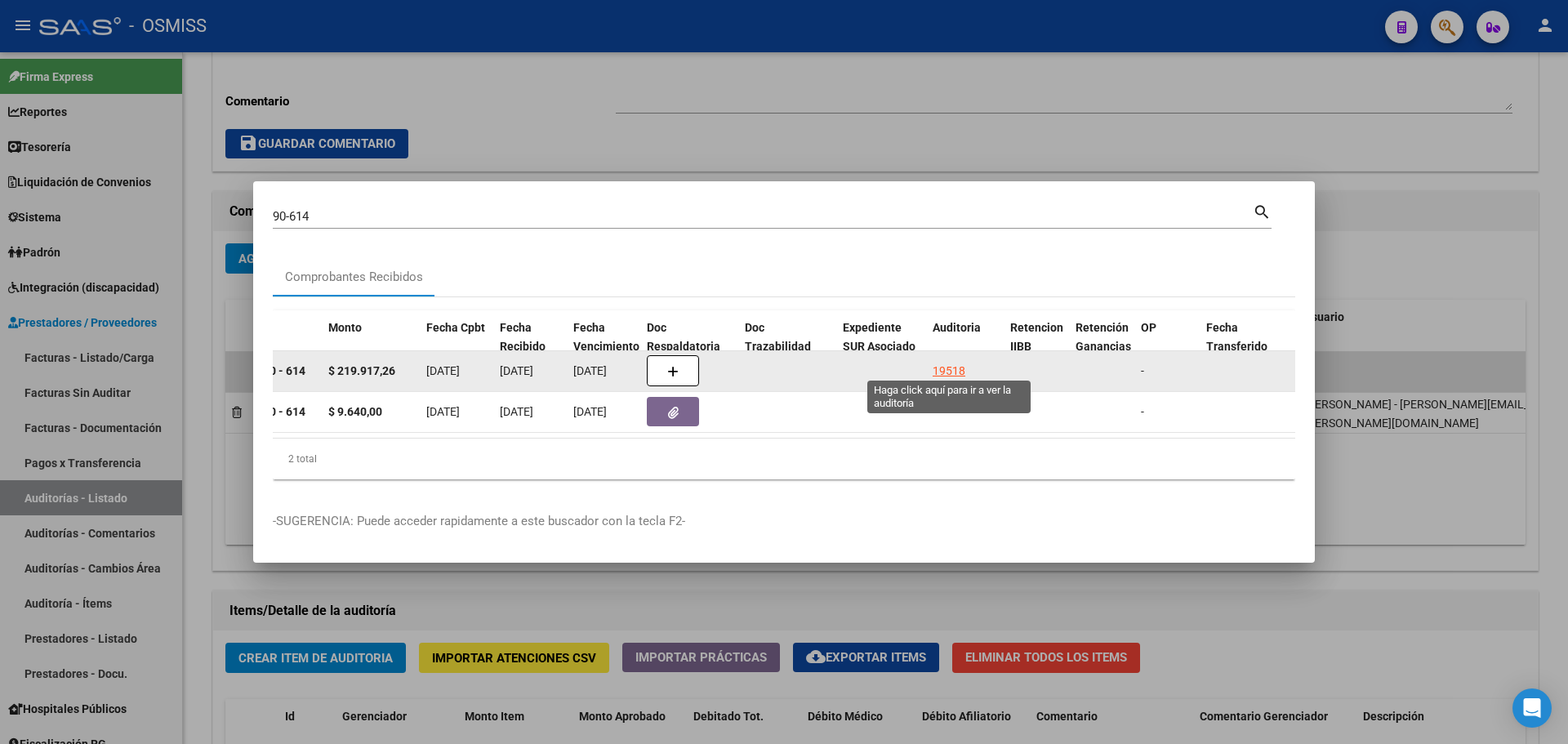
click at [940, 362] on div "19518" at bounding box center [949, 371] width 32 height 19
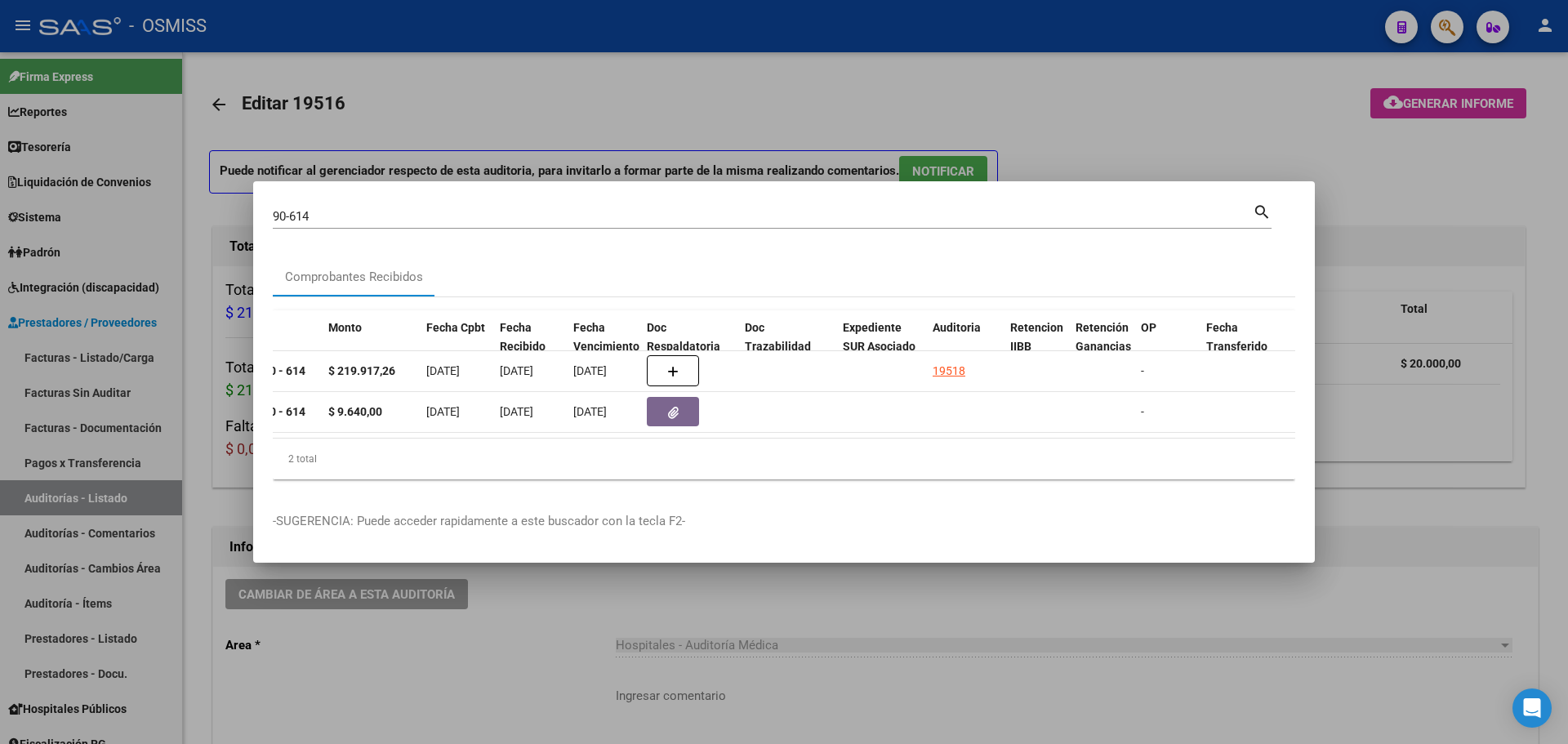
click at [707, 91] on div at bounding box center [784, 372] width 1568 height 744
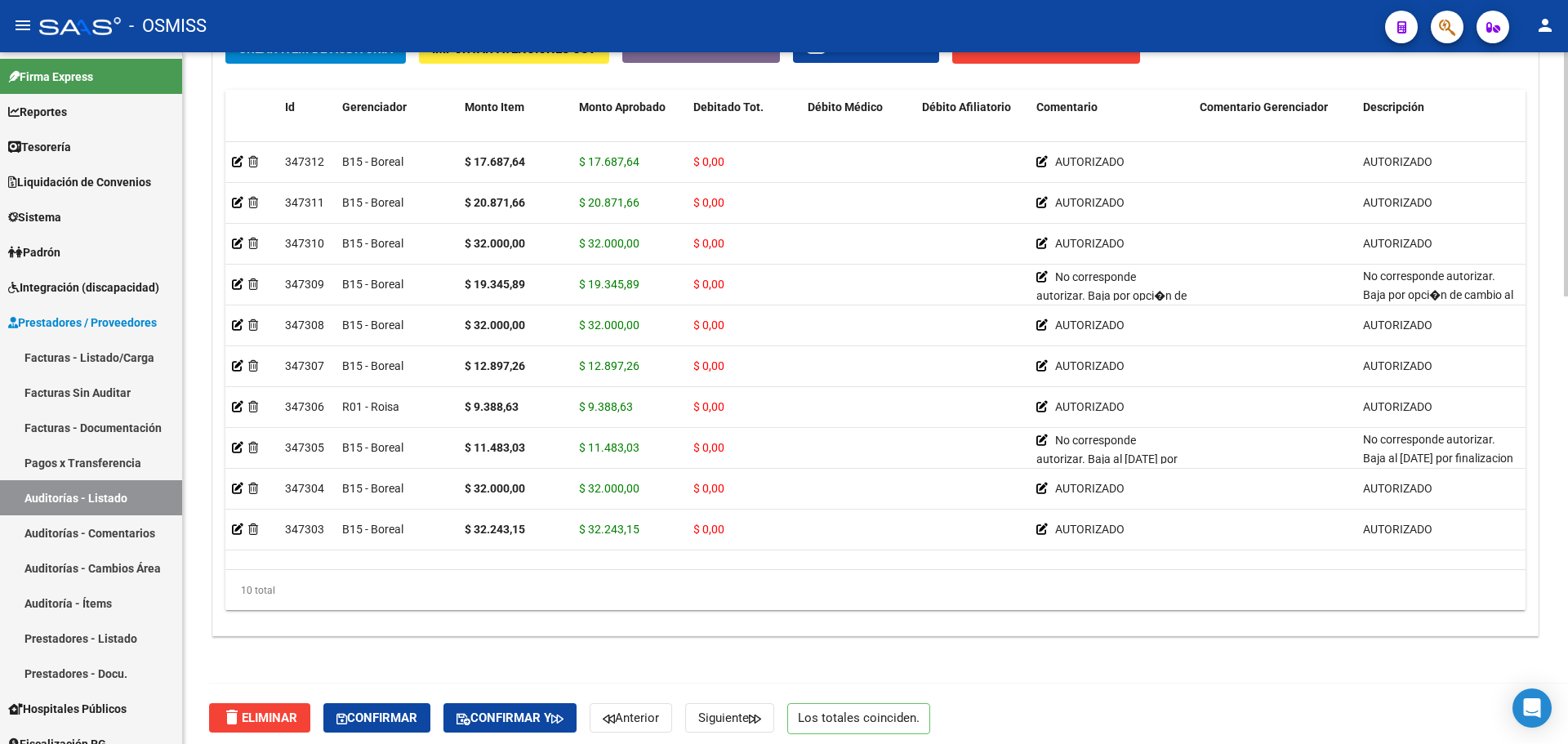
scroll to position [1270, 0]
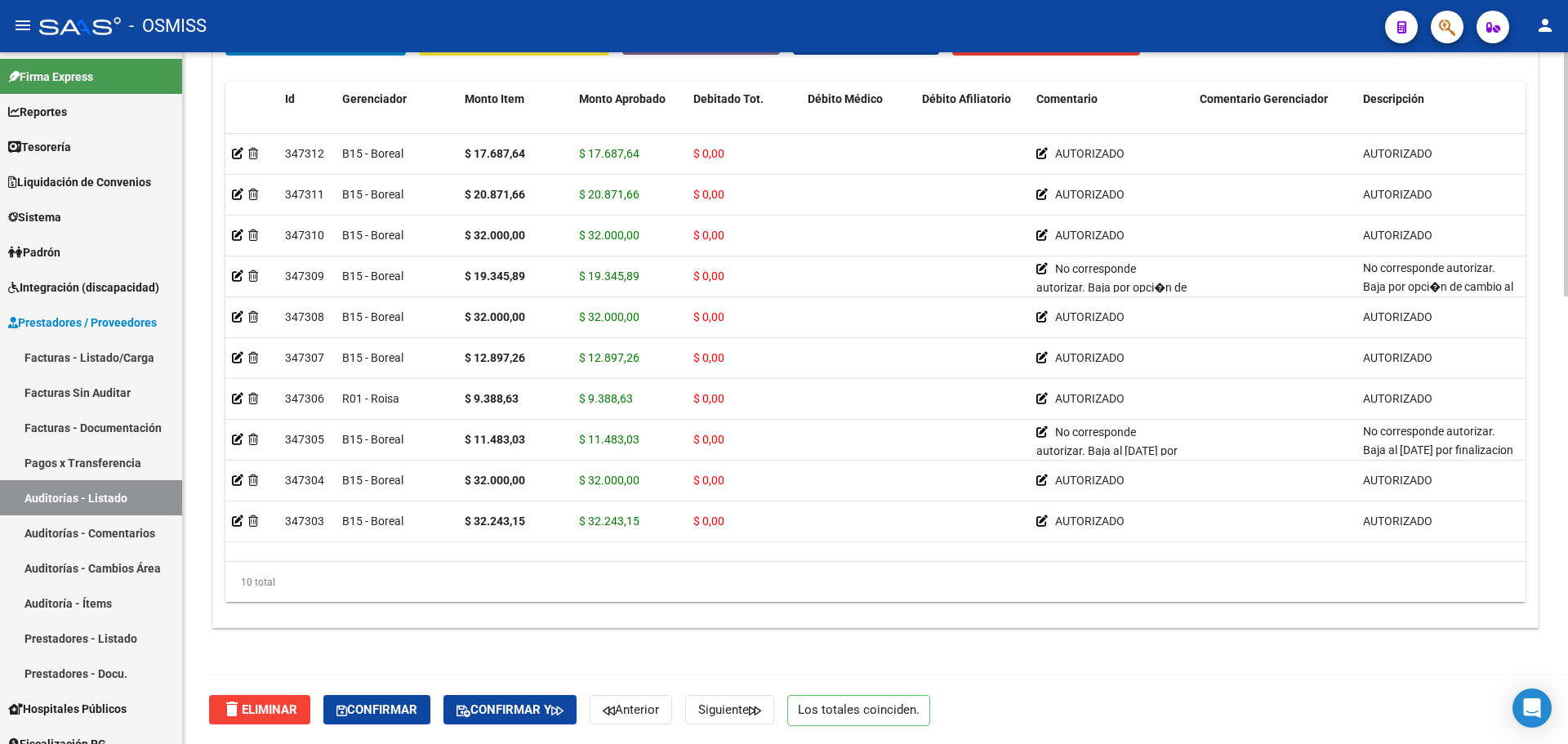
drag, startPoint x: 732, startPoint y: 546, endPoint x: 1030, endPoint y: 560, distance: 298.3
click at [1030, 560] on datatable-body "347312 B15 - Boreal $ 17.687,64 $ 17.687,64 $ 0,00 AUTORIZADO AUTORIZADO 207014…" at bounding box center [876, 348] width 1300 height 428
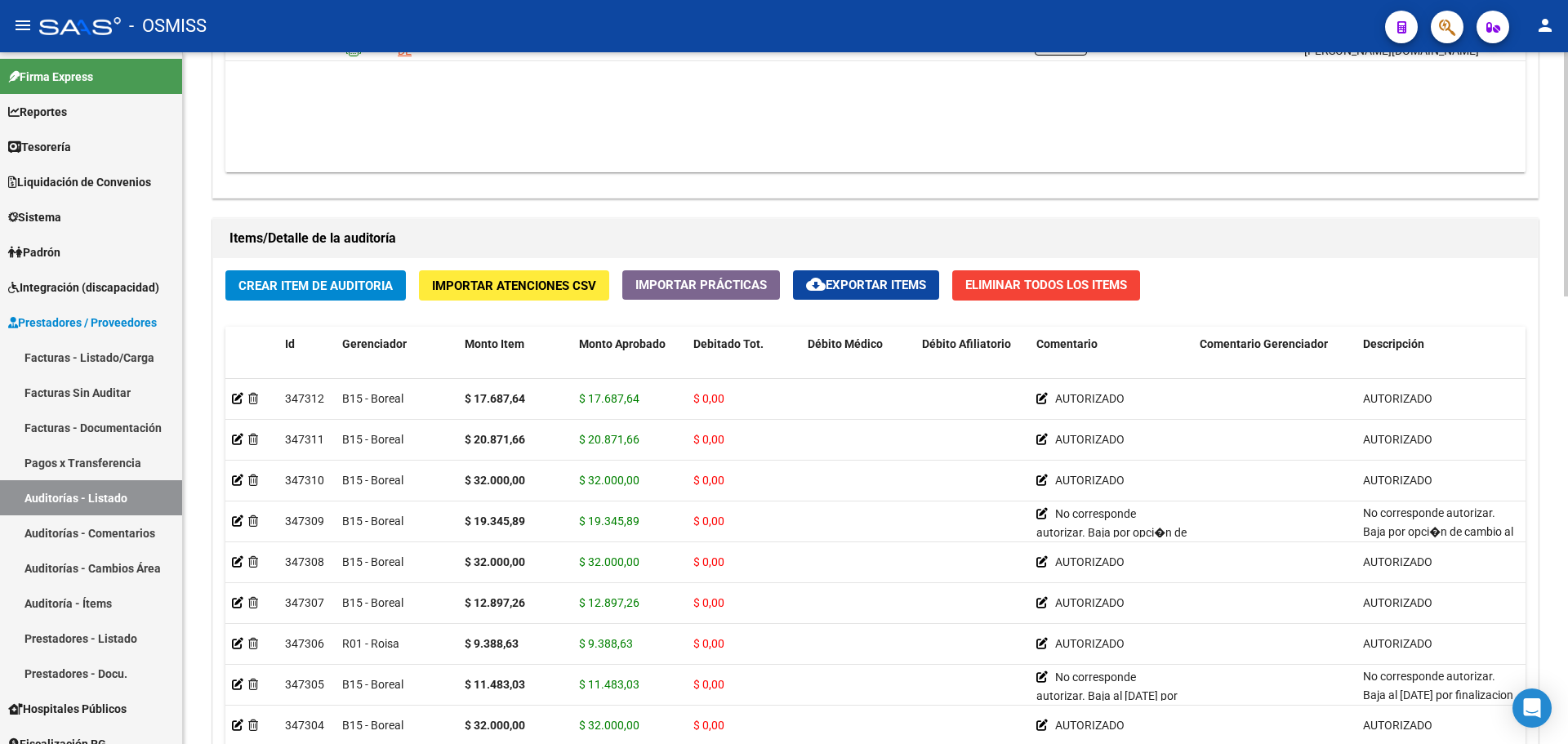
scroll to position [862, 0]
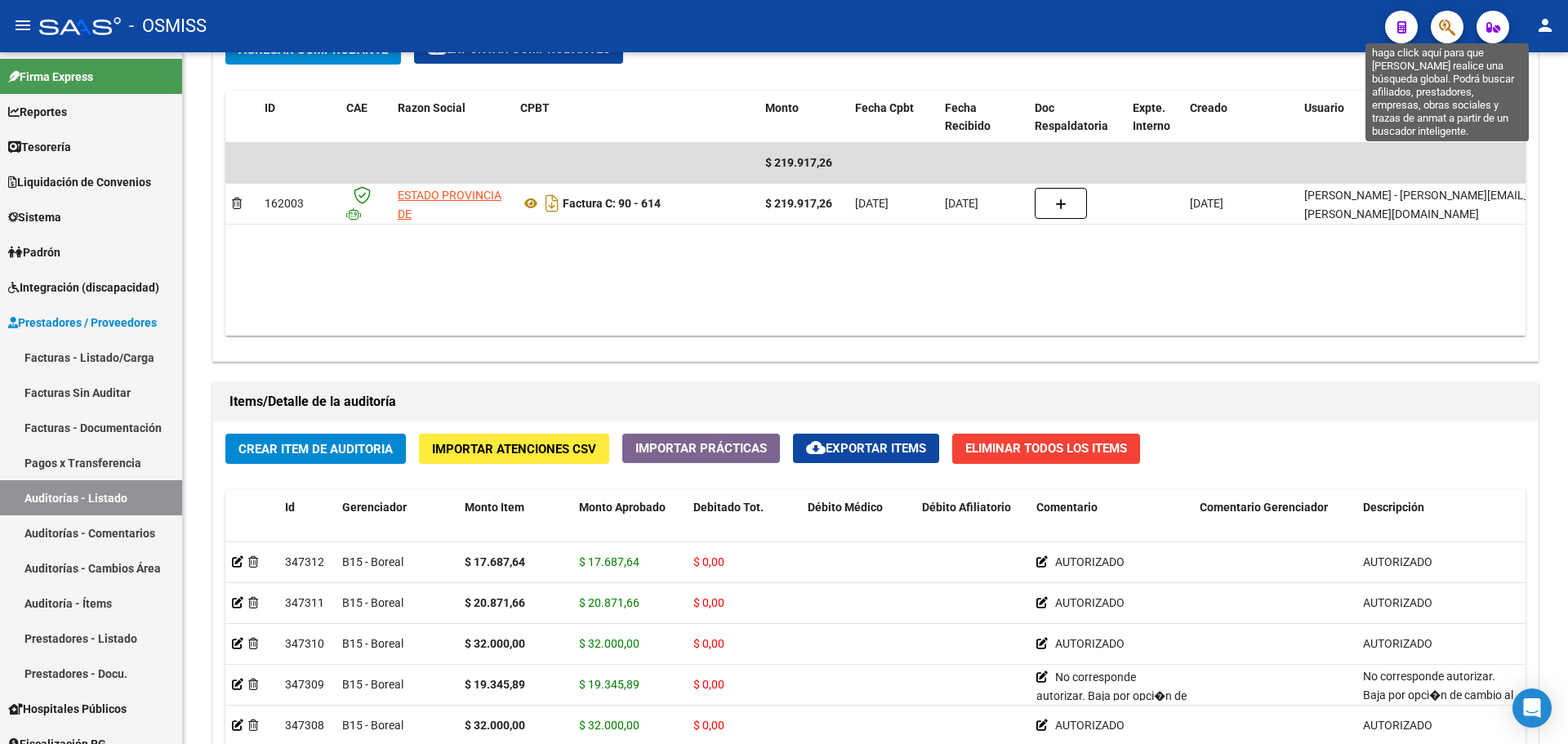
click at [1443, 34] on icon "button" at bounding box center [1447, 27] width 16 height 19
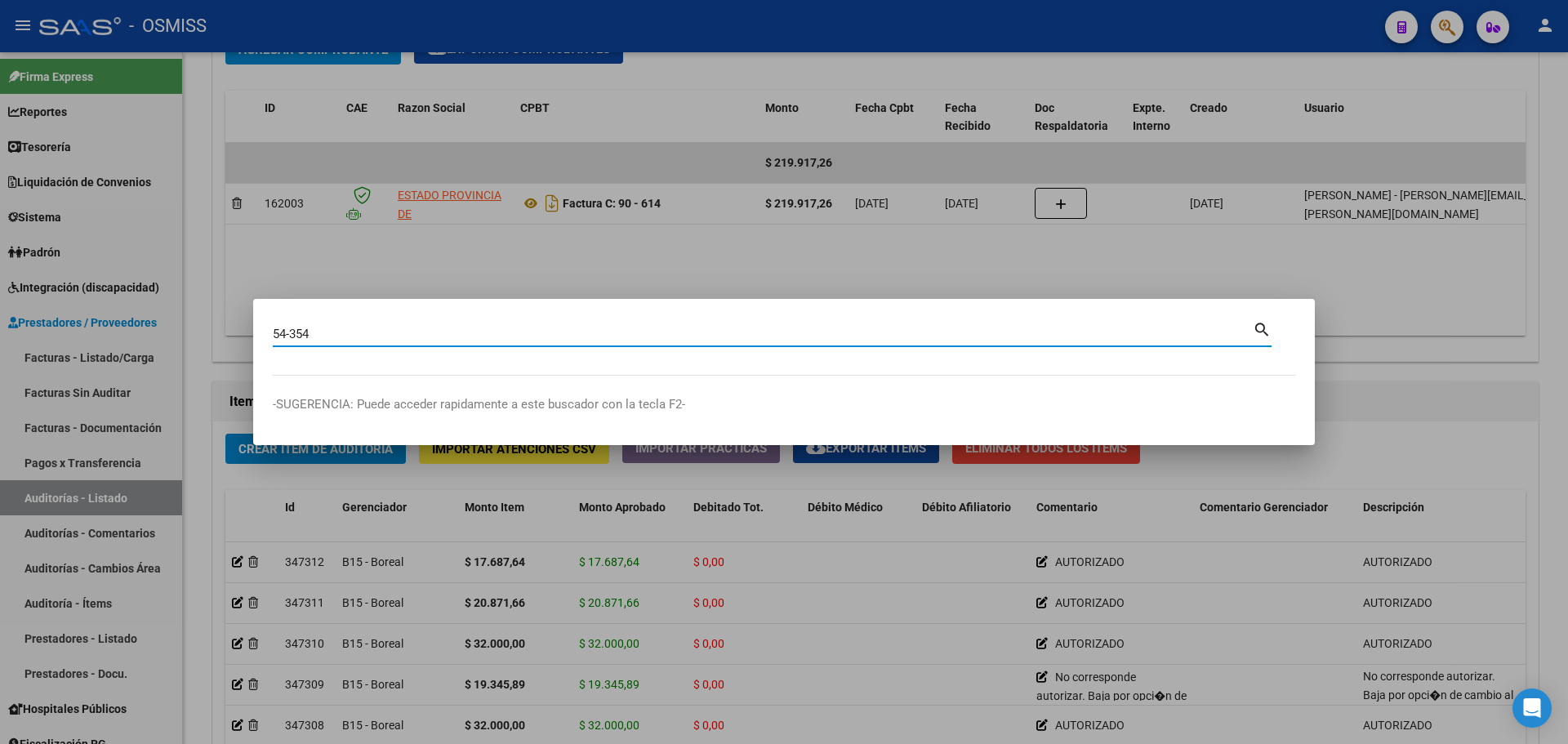
type input "54-354"
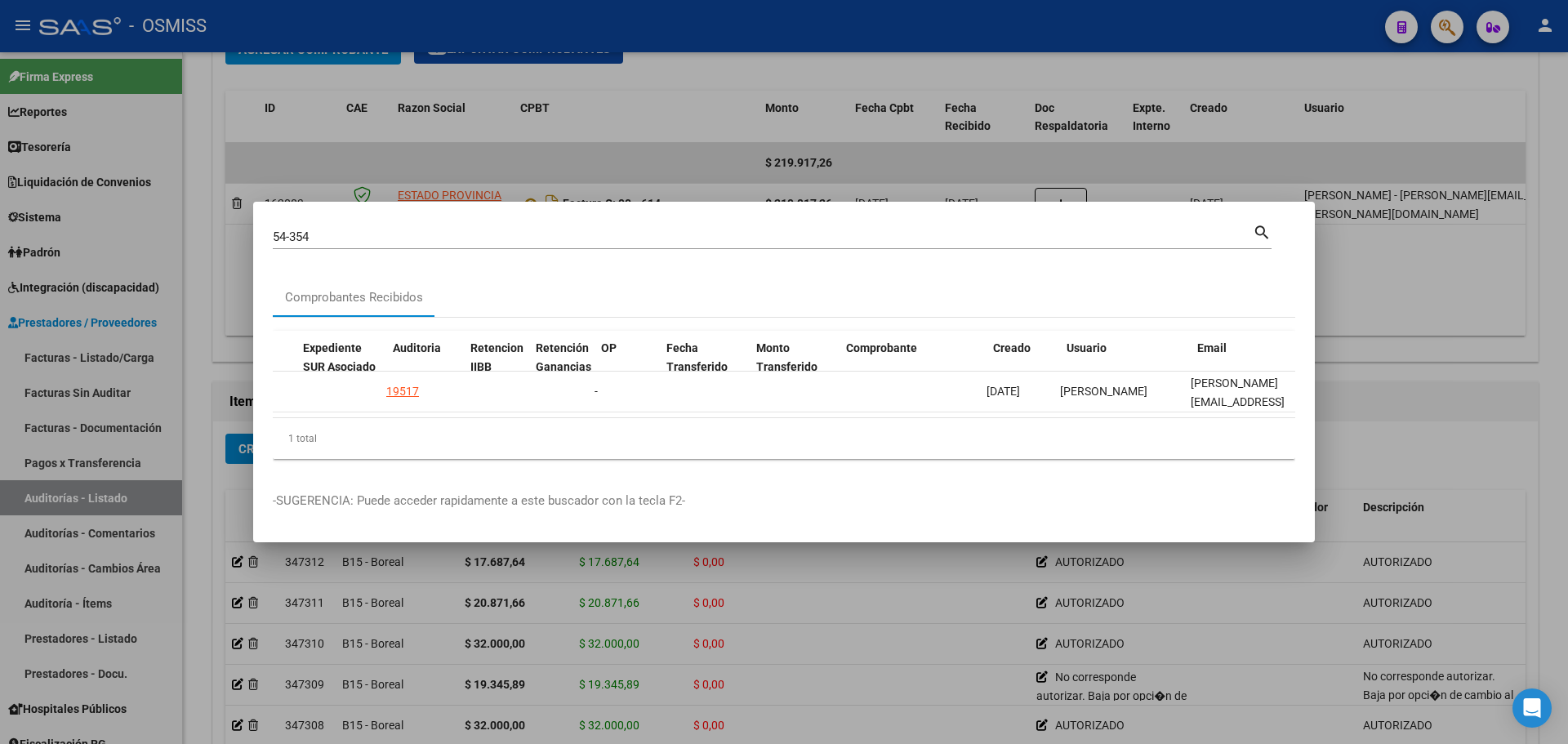
scroll to position [0, 814]
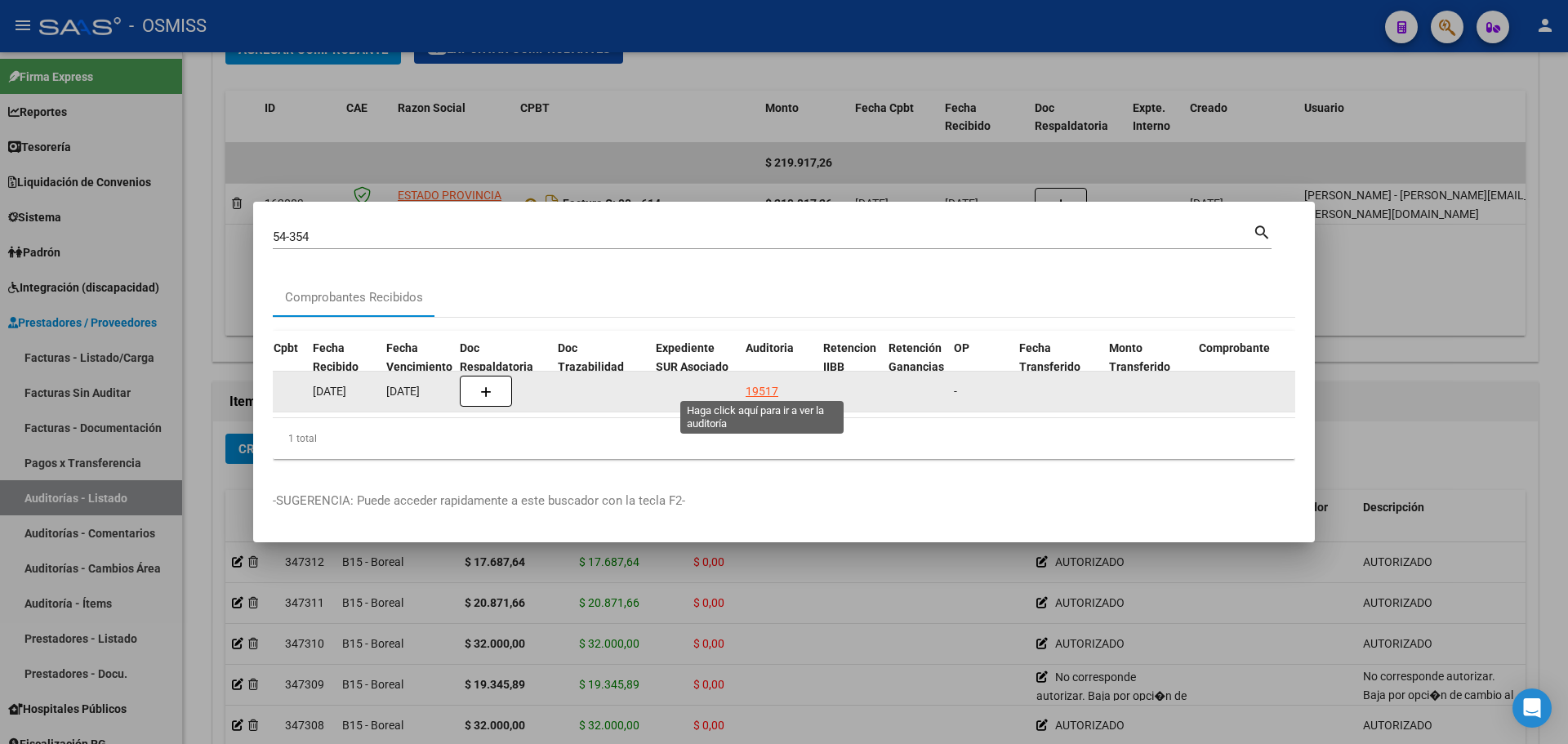
click at [767, 388] on div "19517" at bounding box center [762, 391] width 32 height 19
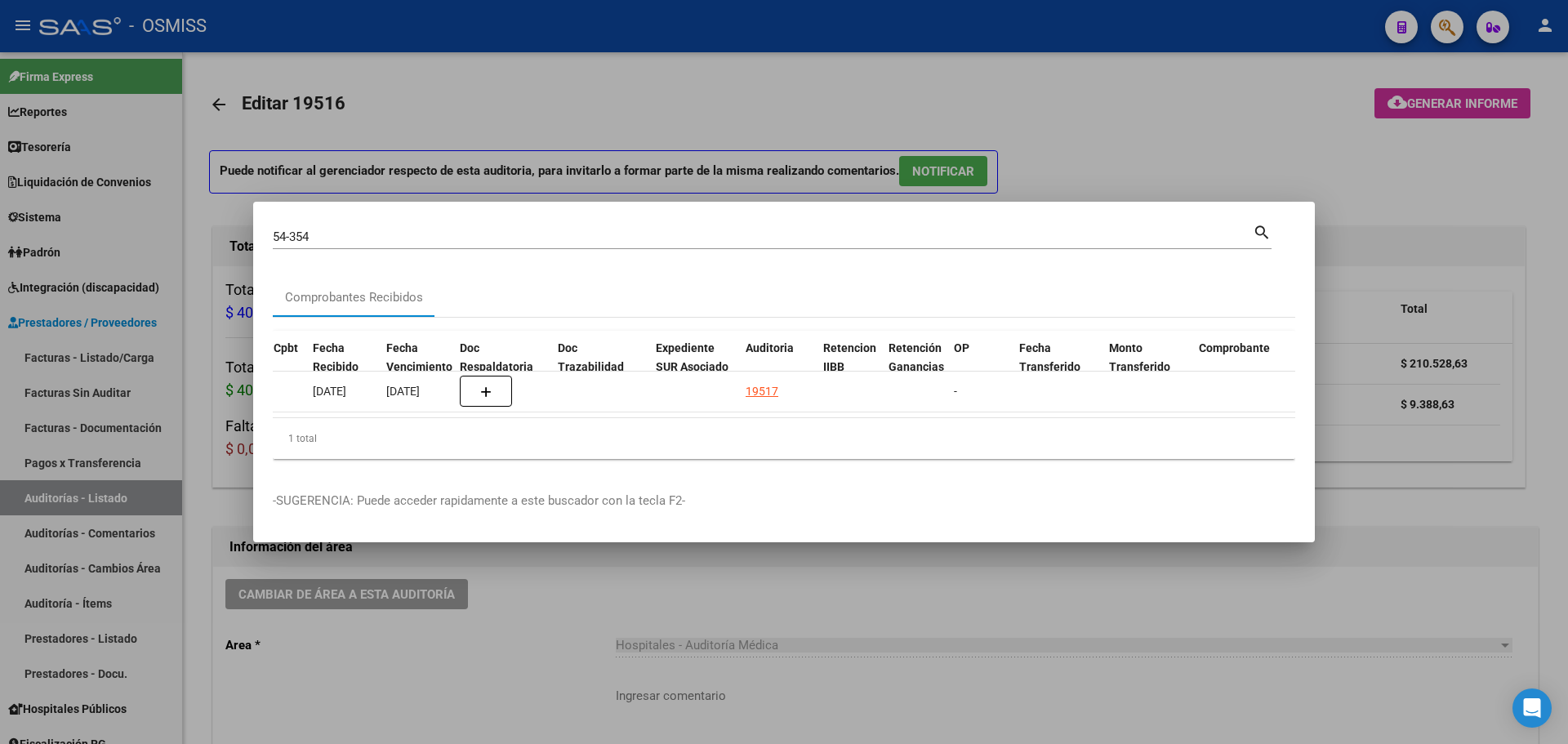
click at [655, 150] on div at bounding box center [784, 372] width 1568 height 744
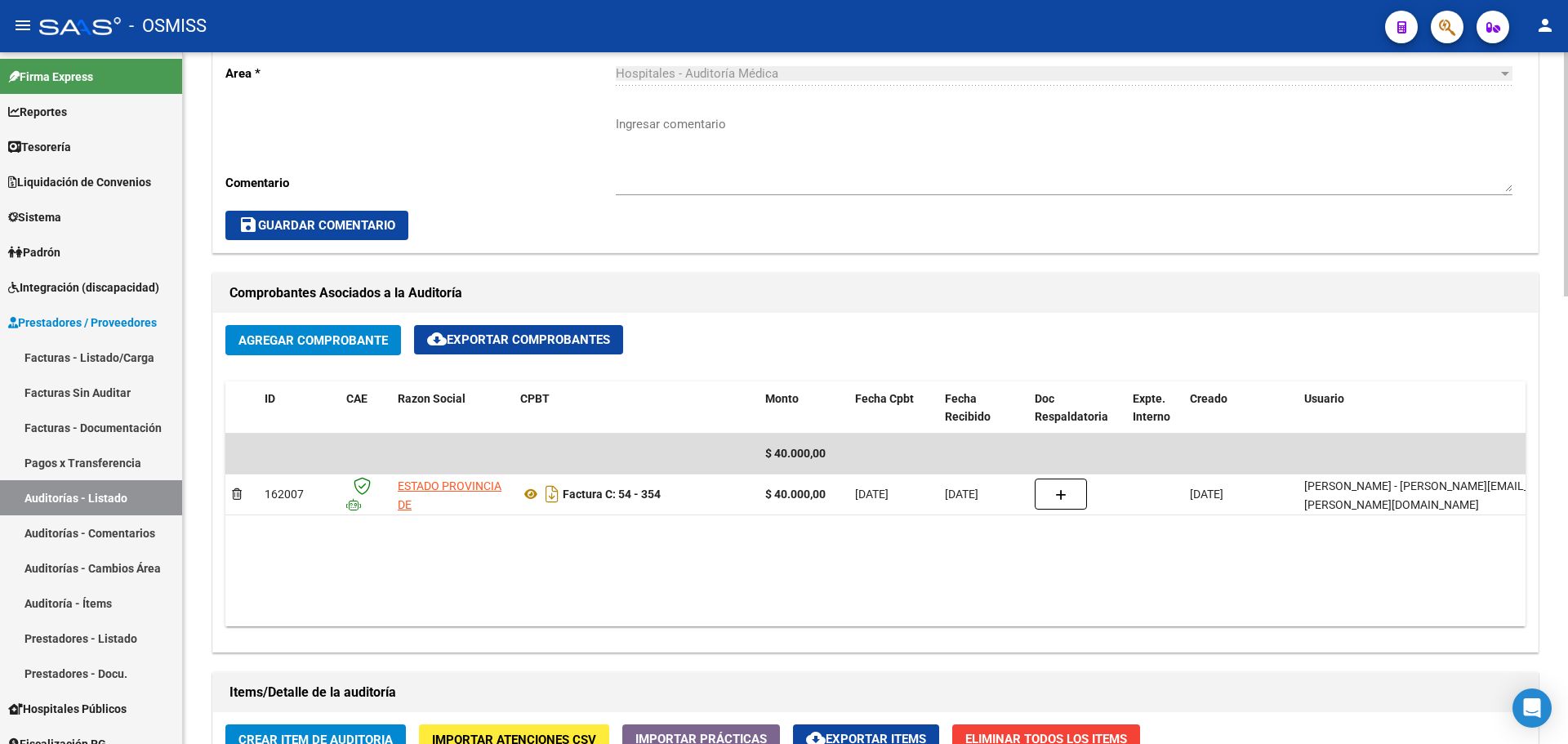
scroll to position [980, 0]
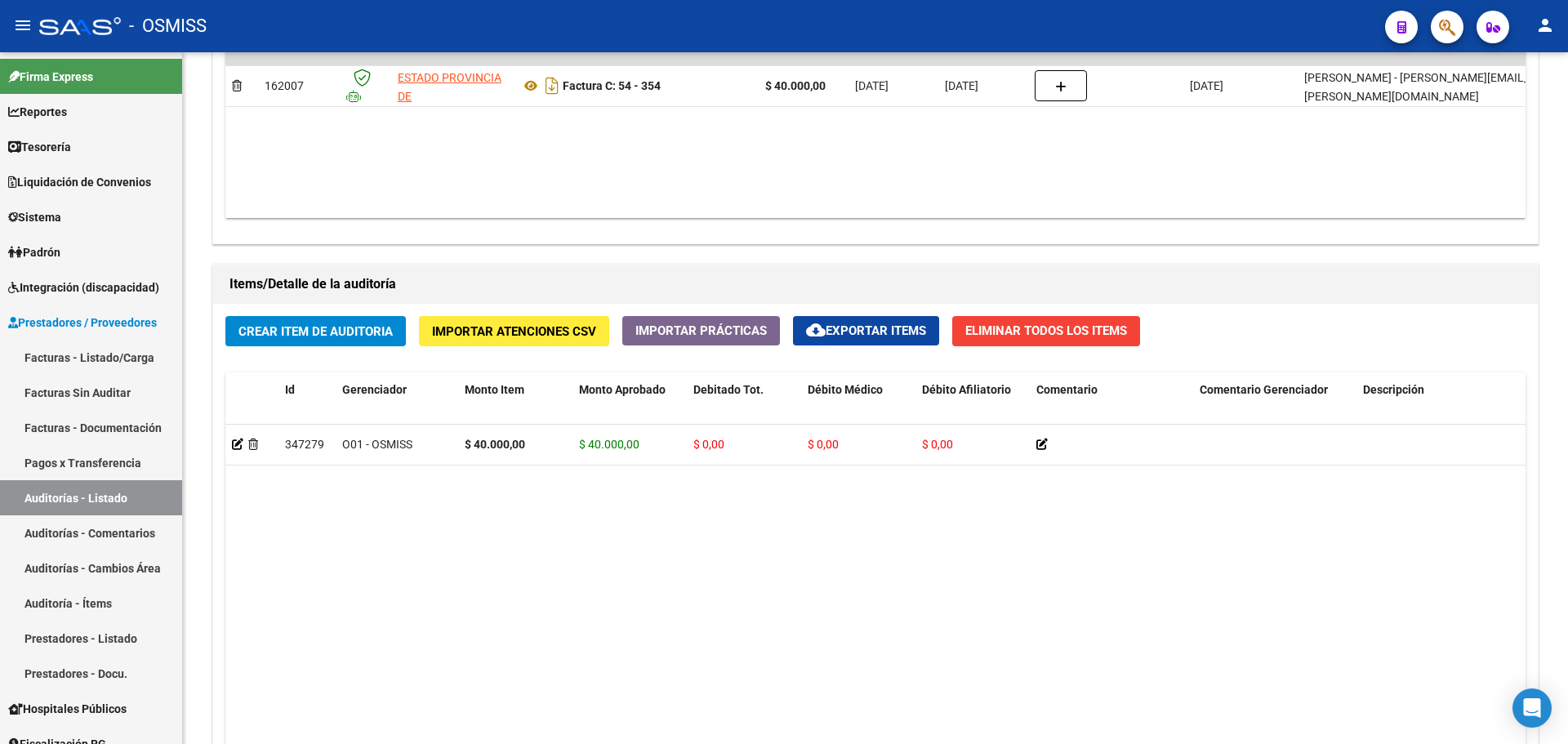
click at [1436, 38] on button "button" at bounding box center [1447, 27] width 32 height 32
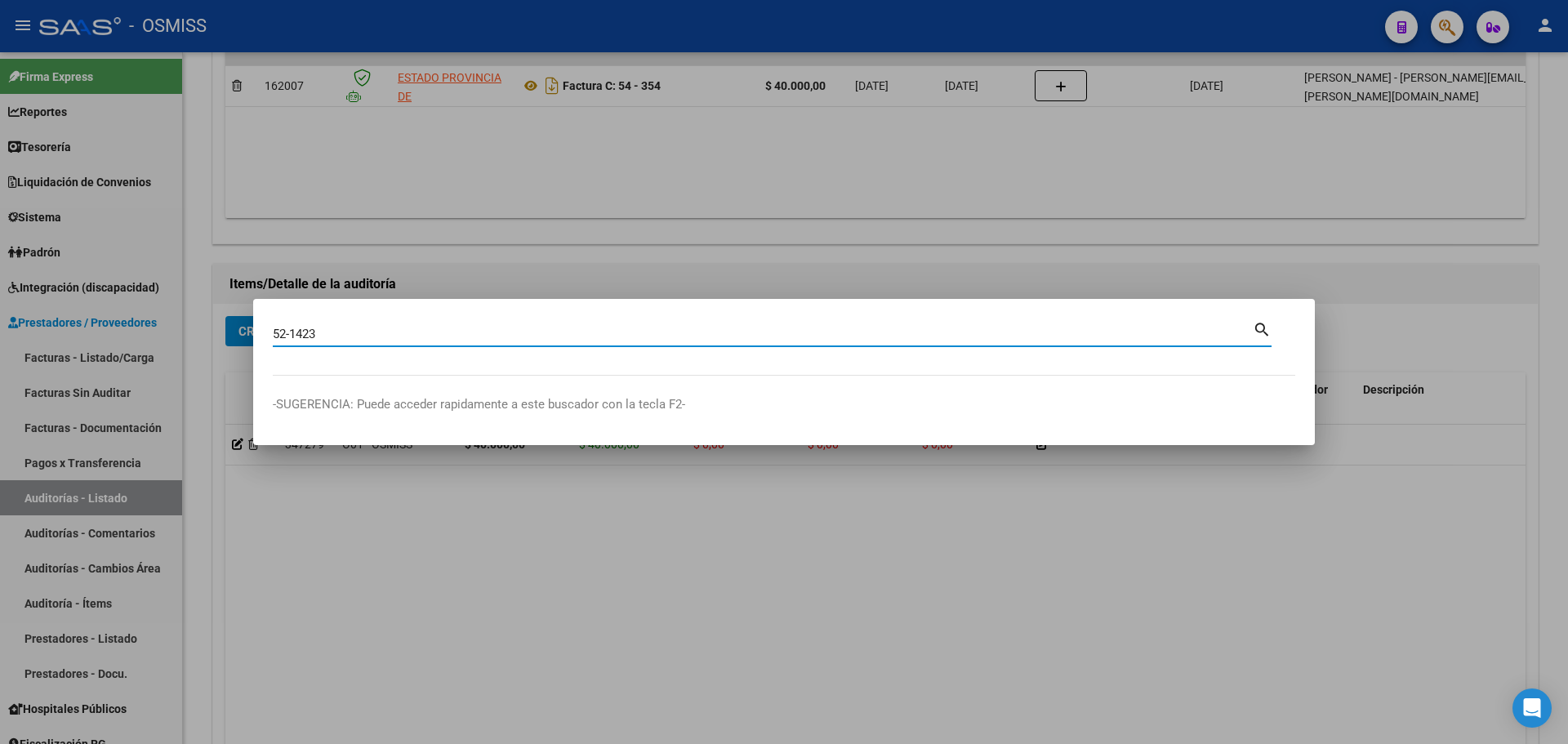
type input "52-1423"
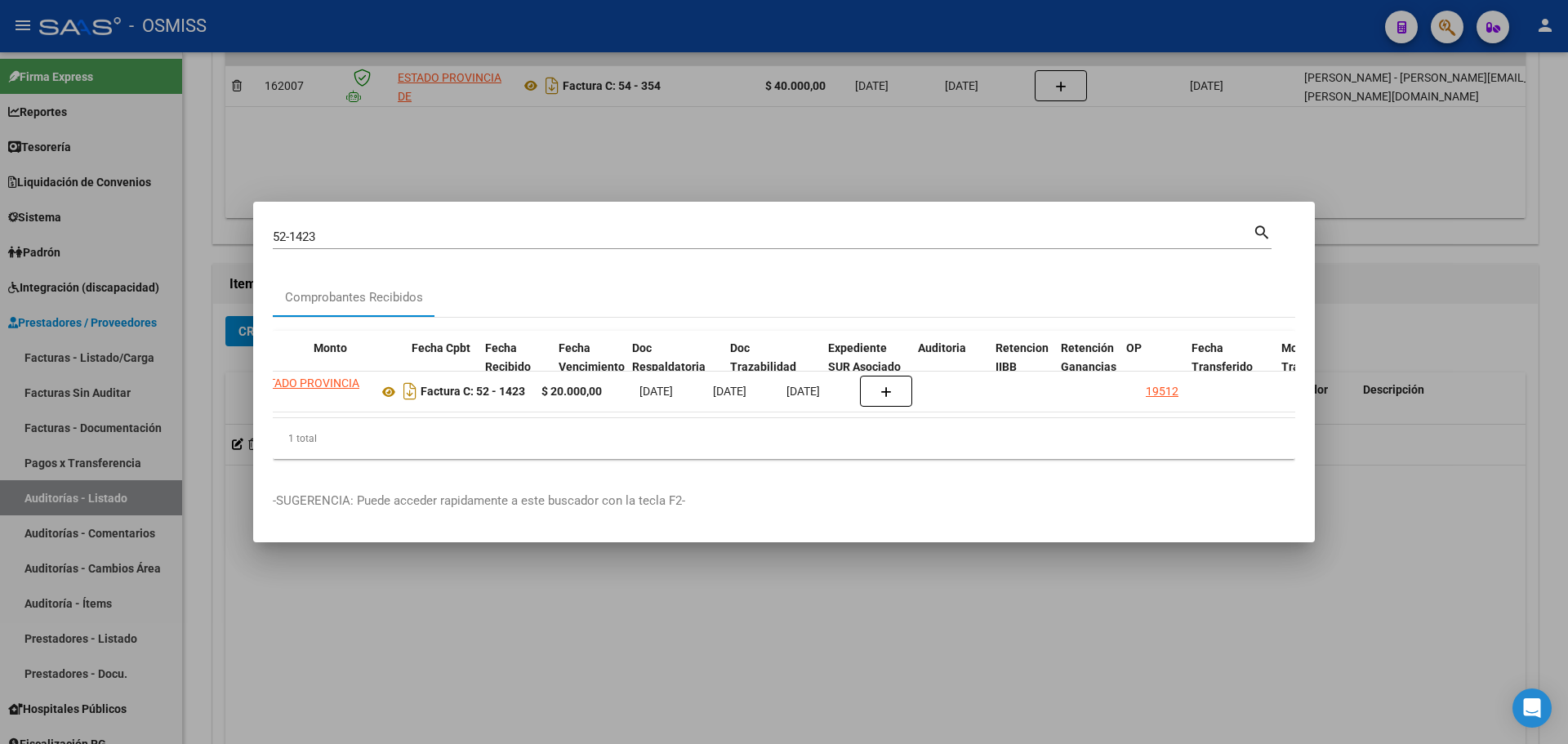
scroll to position [0, 642]
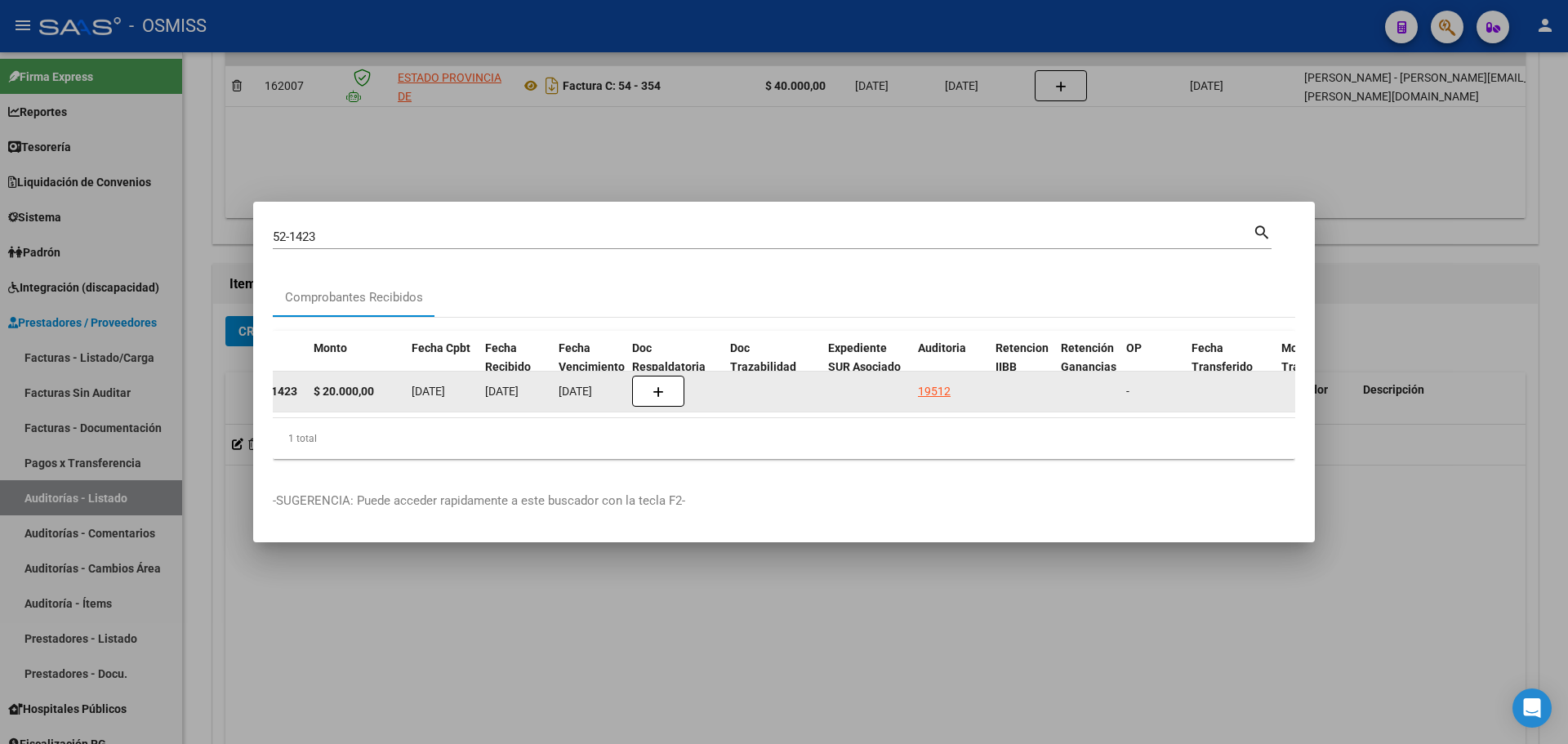
click at [915, 386] on datatable-body-cell "19512" at bounding box center [950, 391] width 78 height 40
click at [939, 386] on div "19512" at bounding box center [934, 391] width 32 height 19
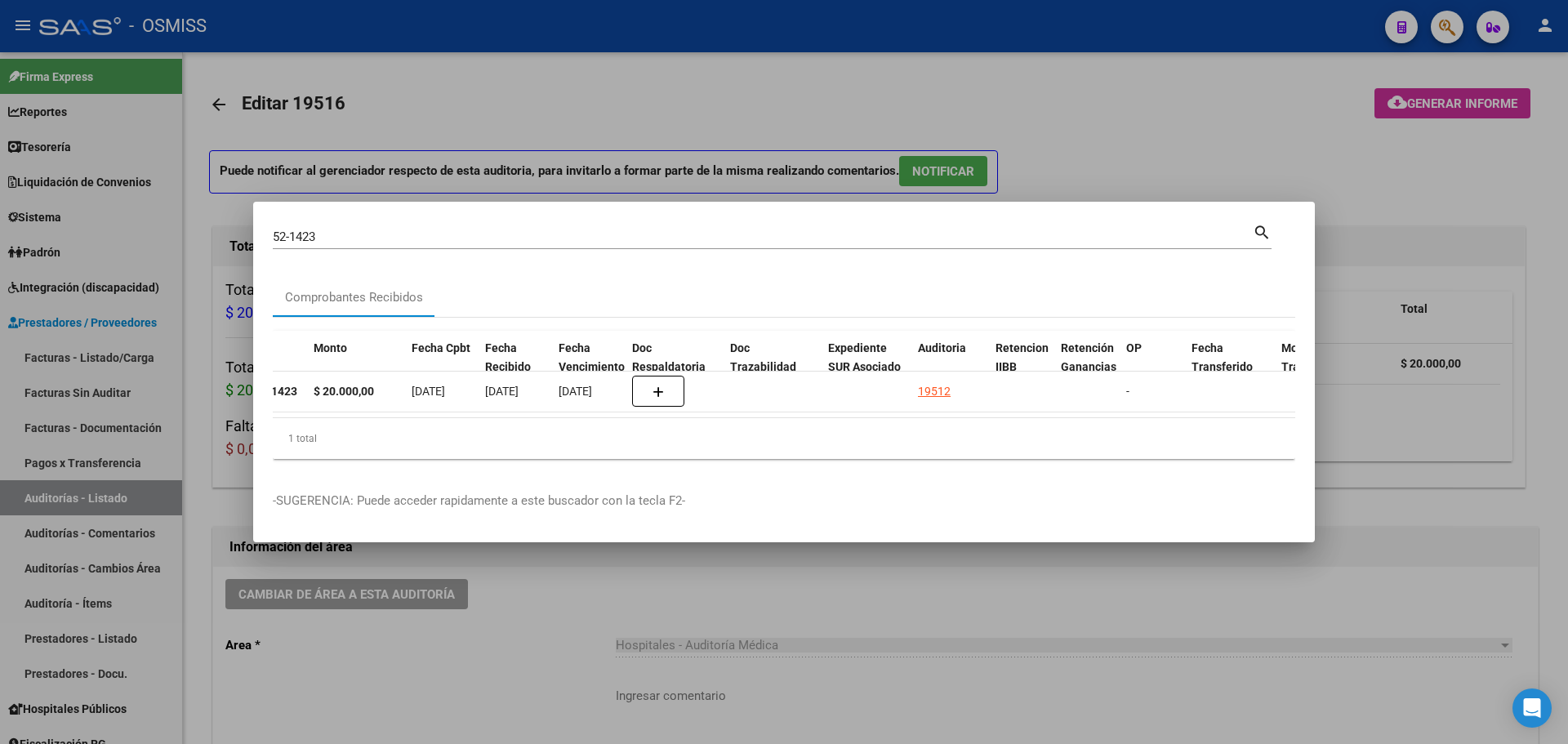
click at [750, 98] on div at bounding box center [784, 372] width 1568 height 744
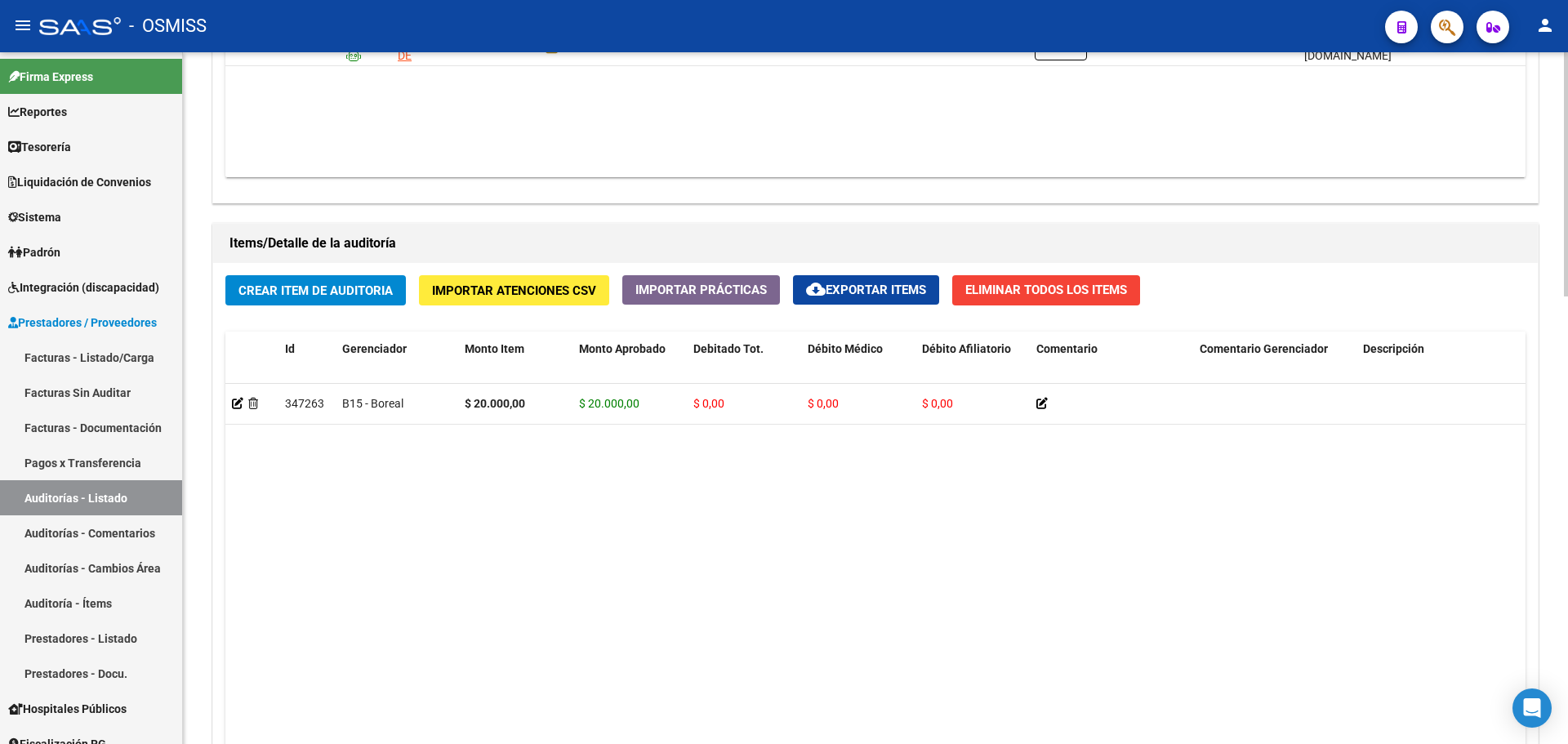
scroll to position [1062, 0]
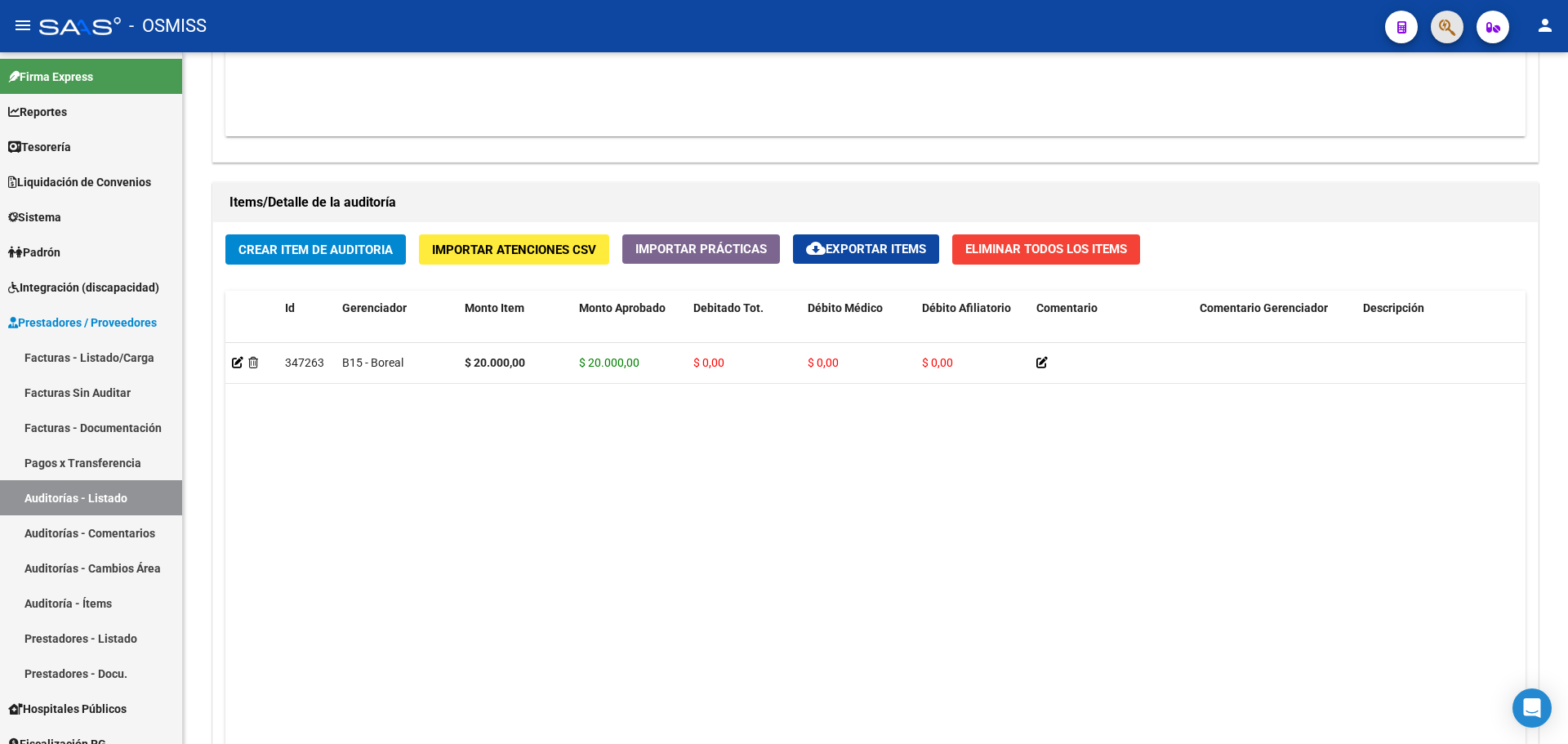
click at [1445, 39] on span "button" at bounding box center [1447, 27] width 16 height 33
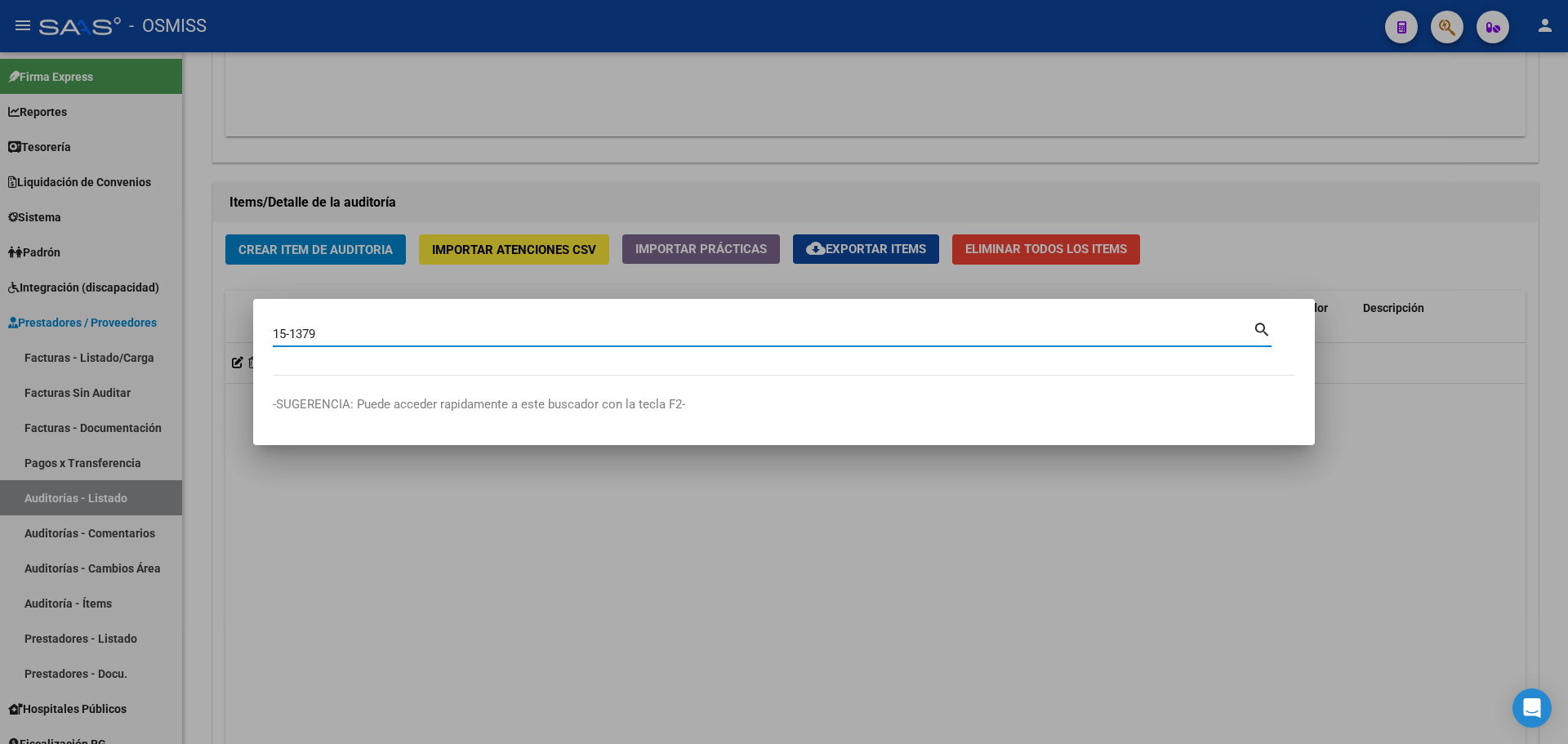
type input "15-1379"
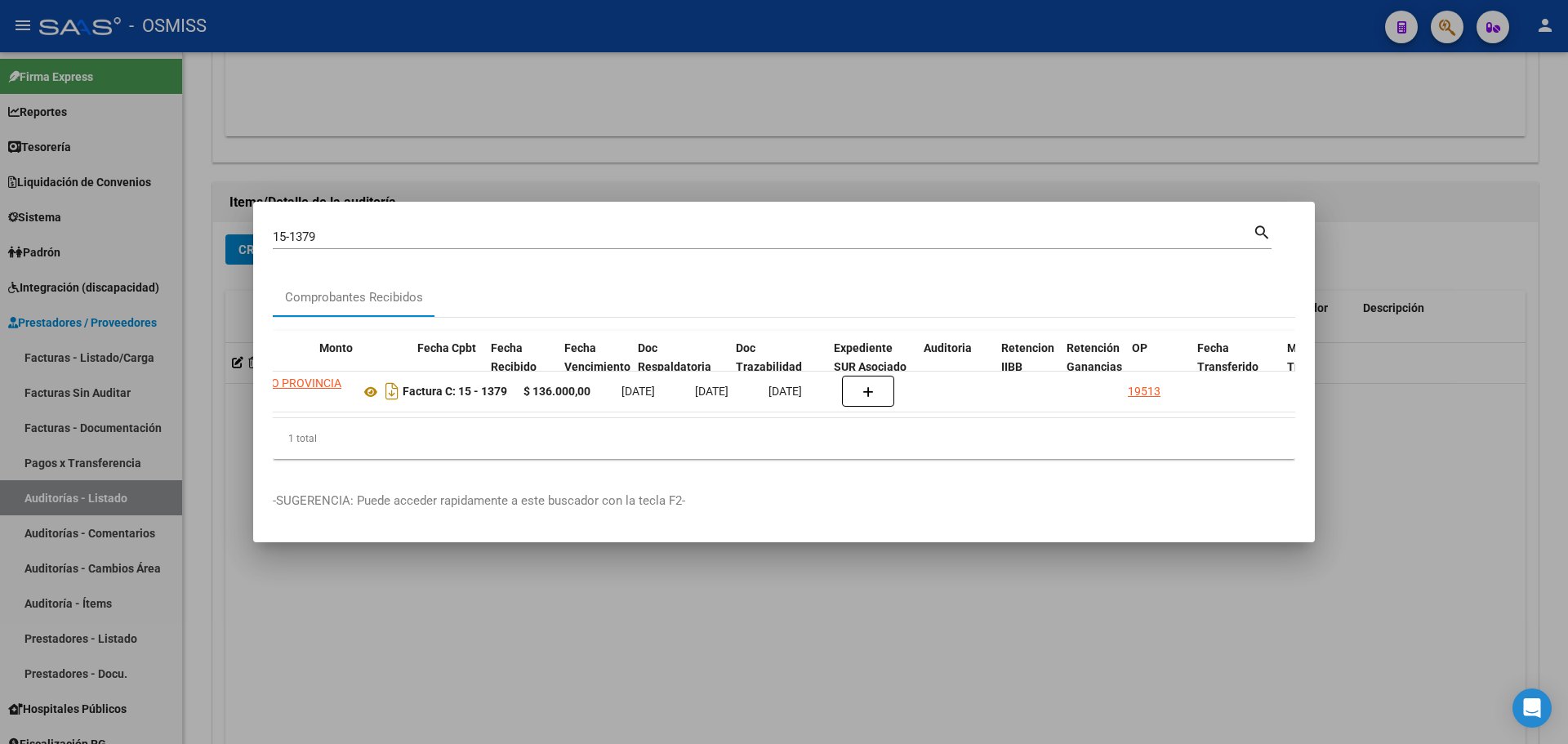
scroll to position [0, 639]
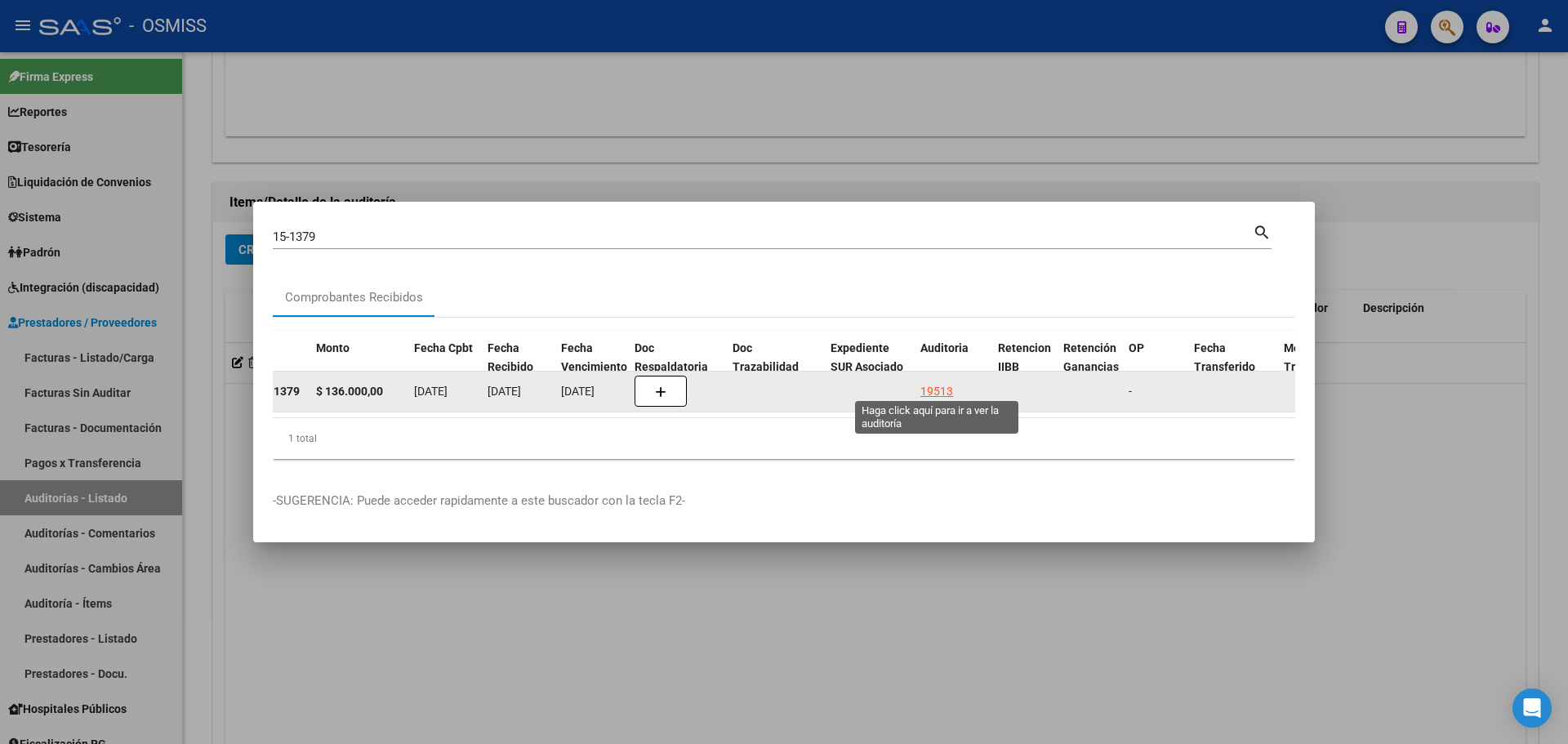
click at [925, 389] on div "19513" at bounding box center [937, 391] width 32 height 19
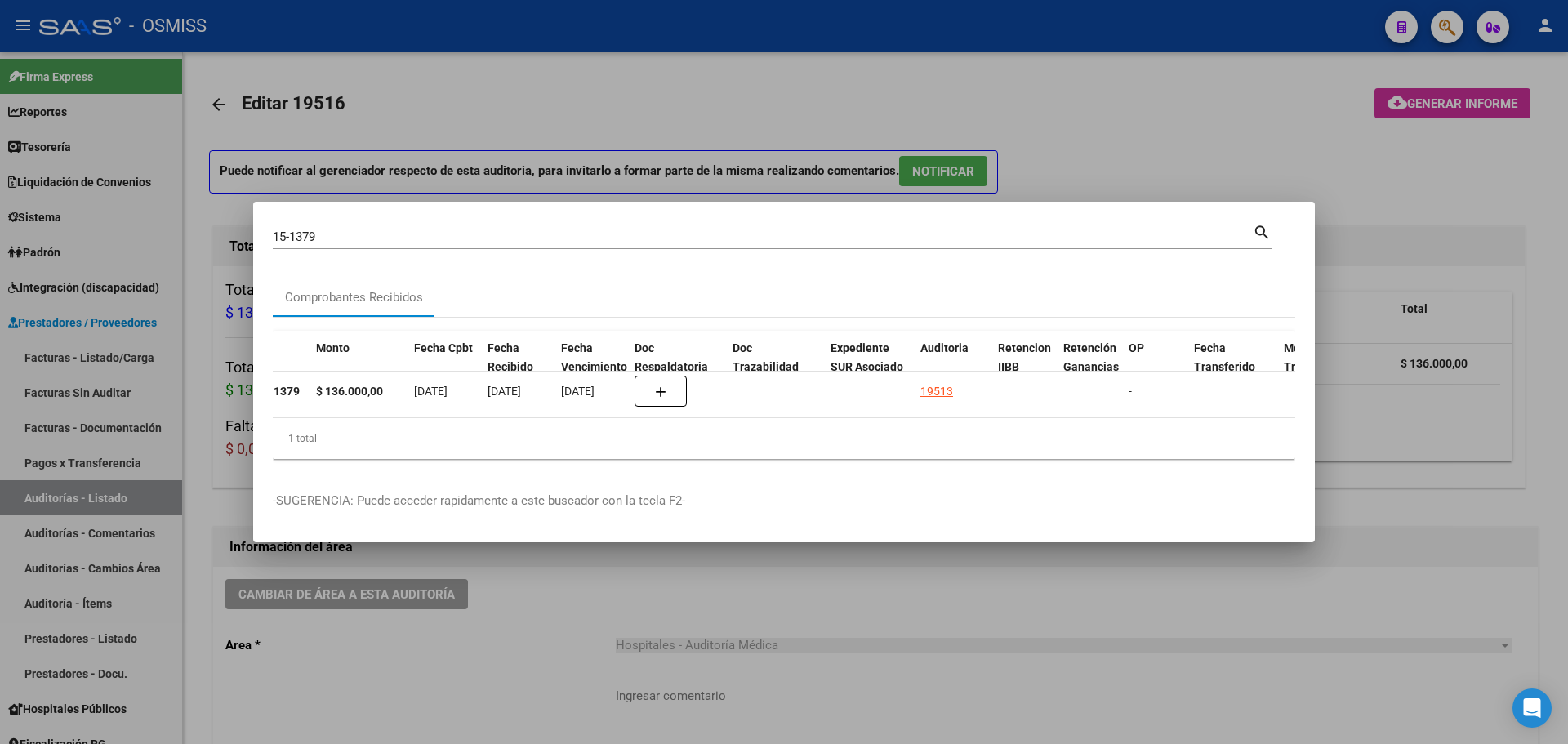
click at [698, 115] on div at bounding box center [784, 372] width 1568 height 744
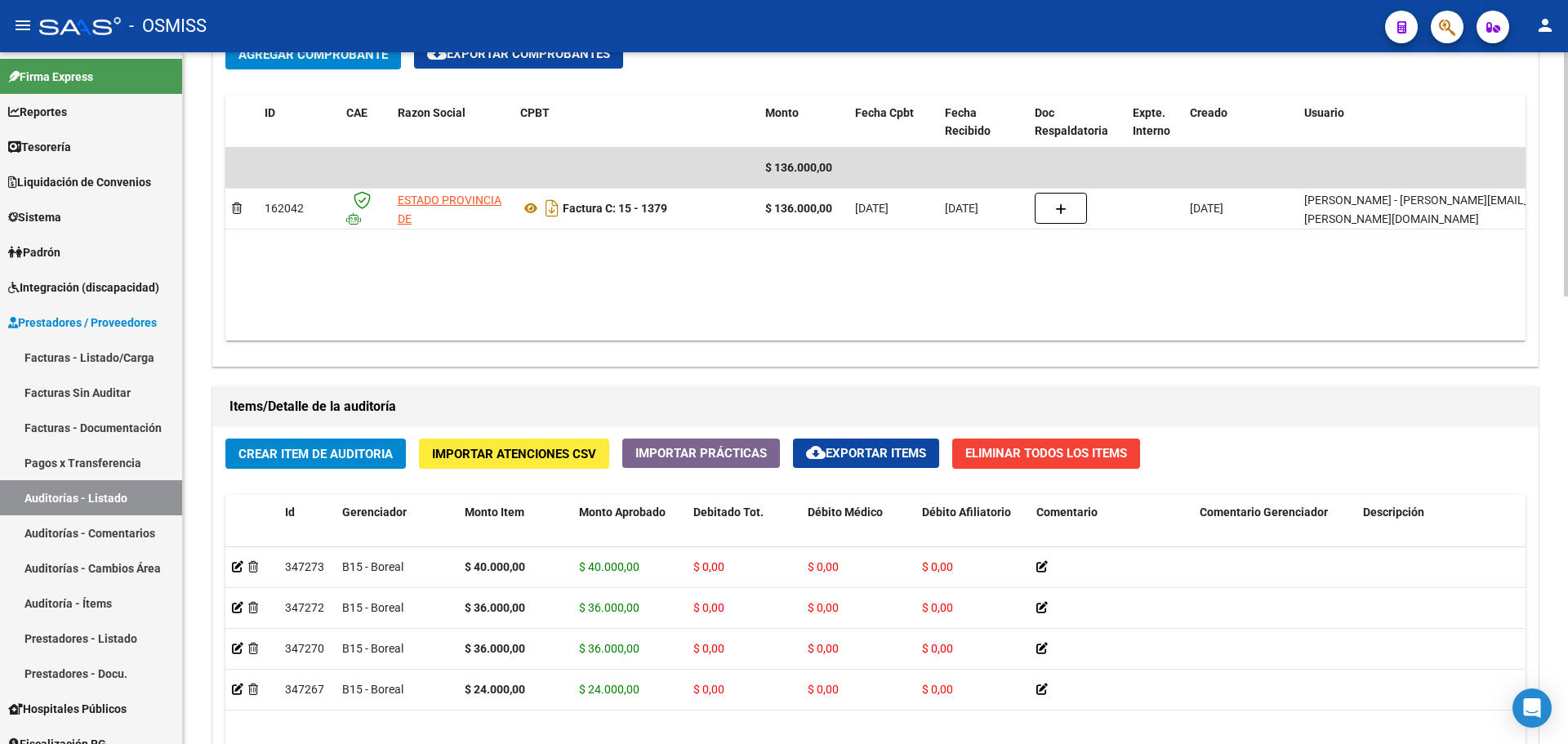
scroll to position [1062, 0]
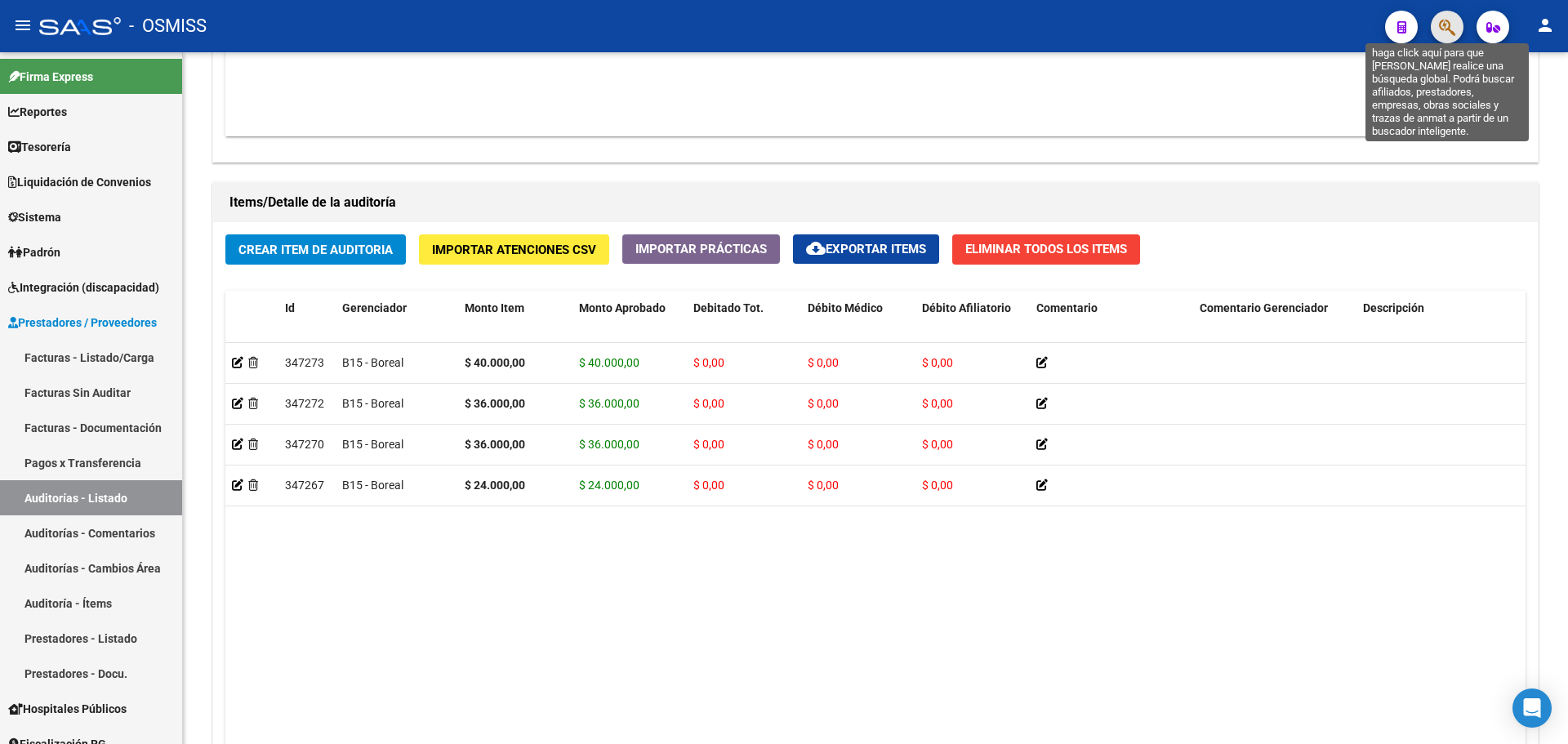
click at [1453, 34] on icon "button" at bounding box center [1447, 27] width 16 height 19
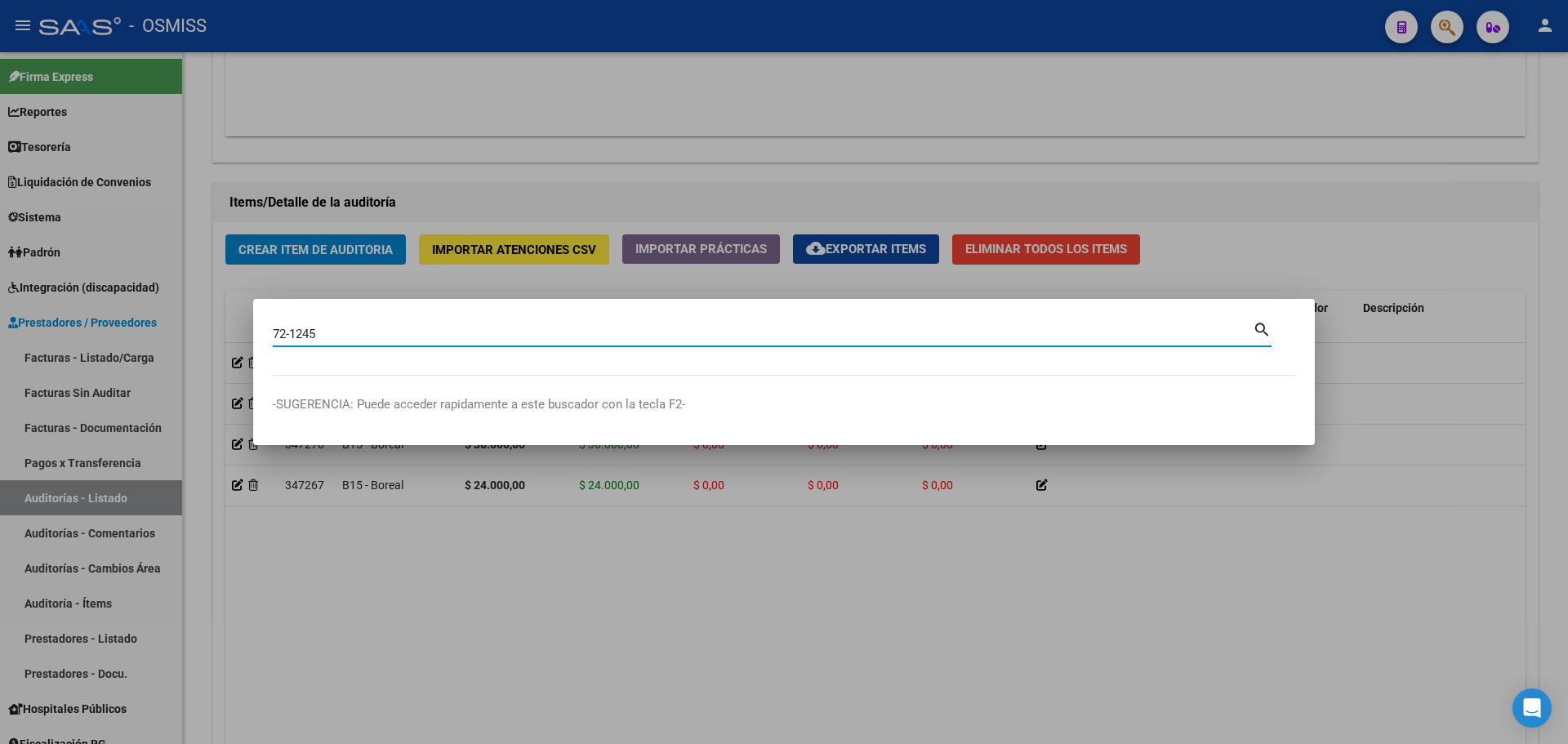
type input "72-1245"
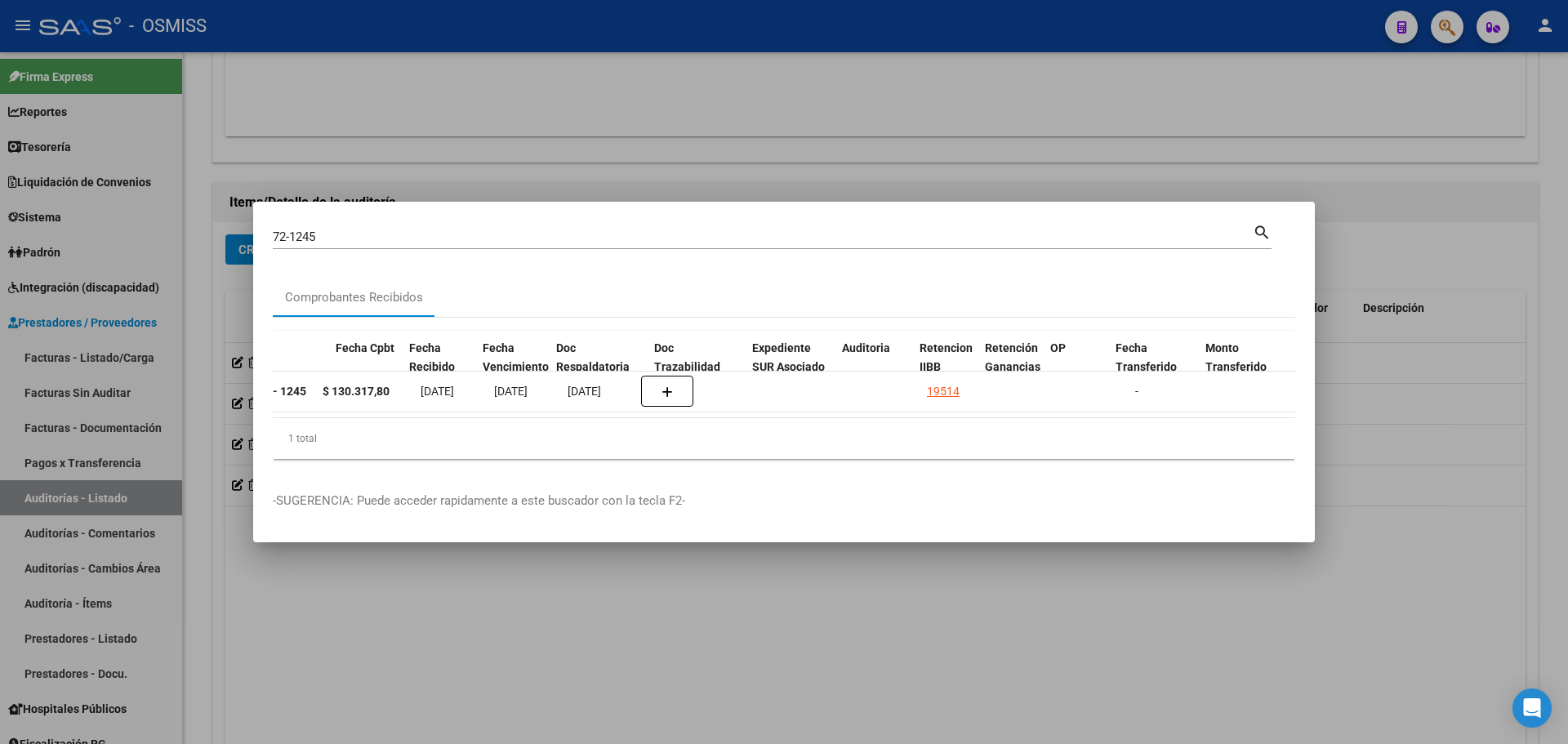
scroll to position [0, 718]
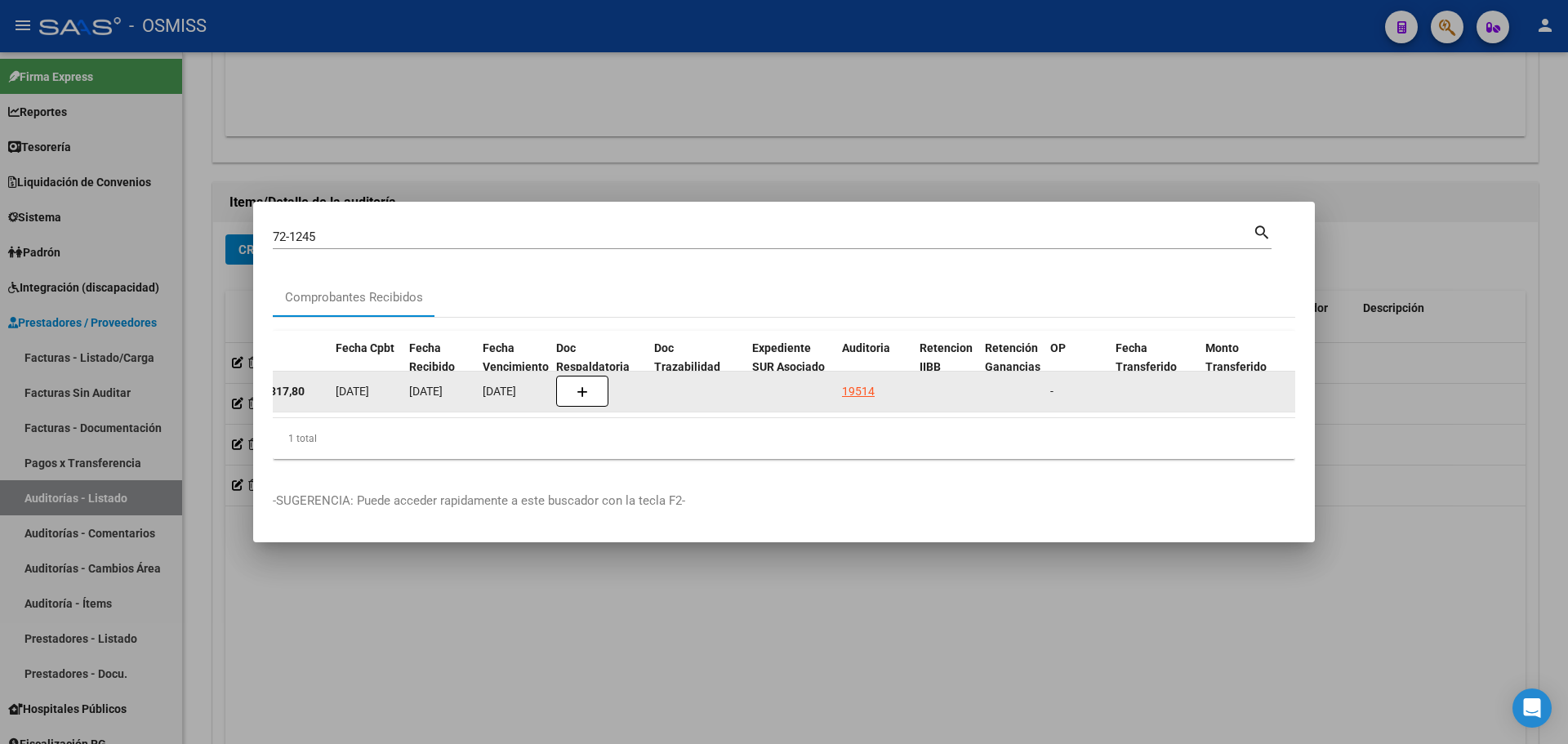
click at [853, 382] on div "19514" at bounding box center [858, 391] width 32 height 19
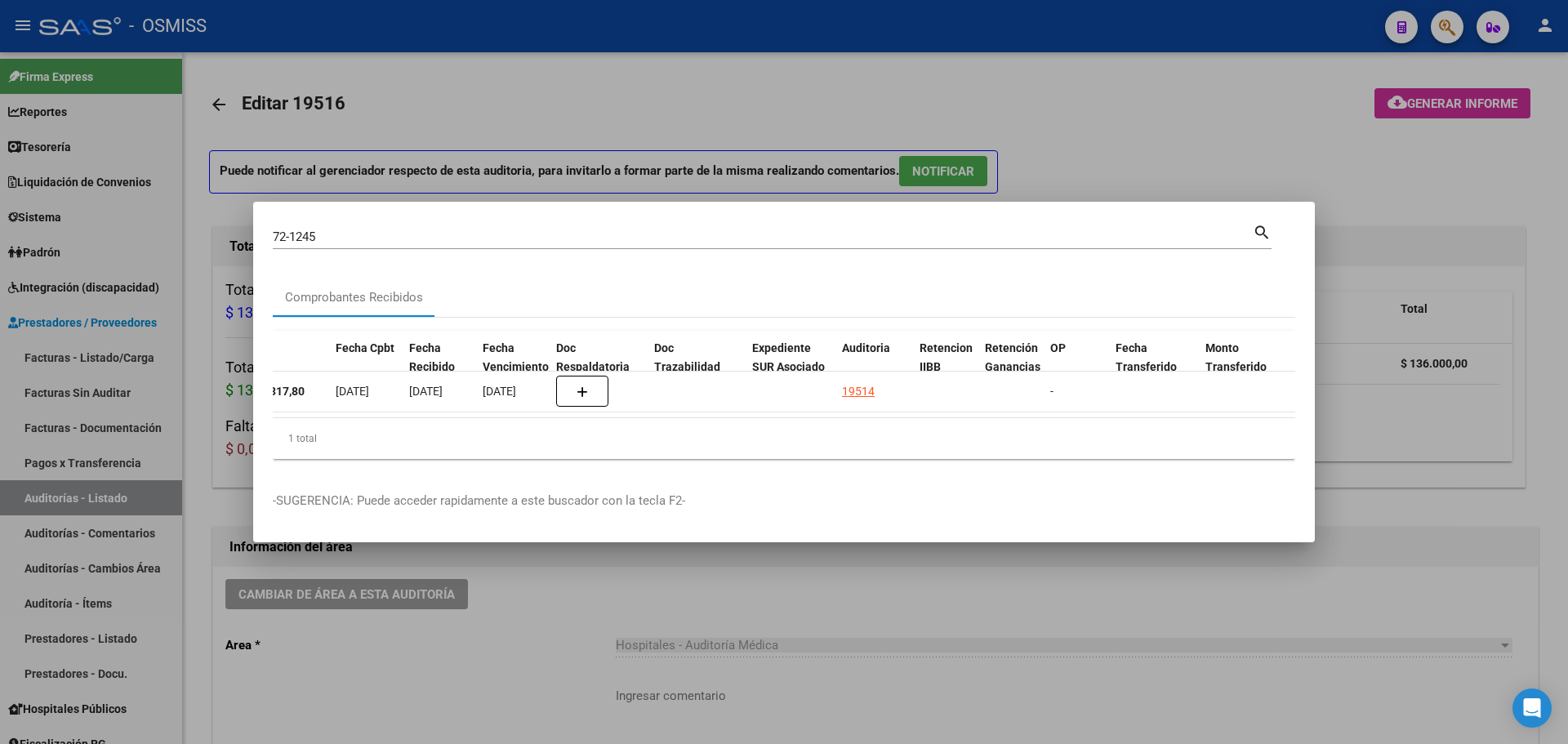
click at [702, 142] on div at bounding box center [784, 372] width 1568 height 744
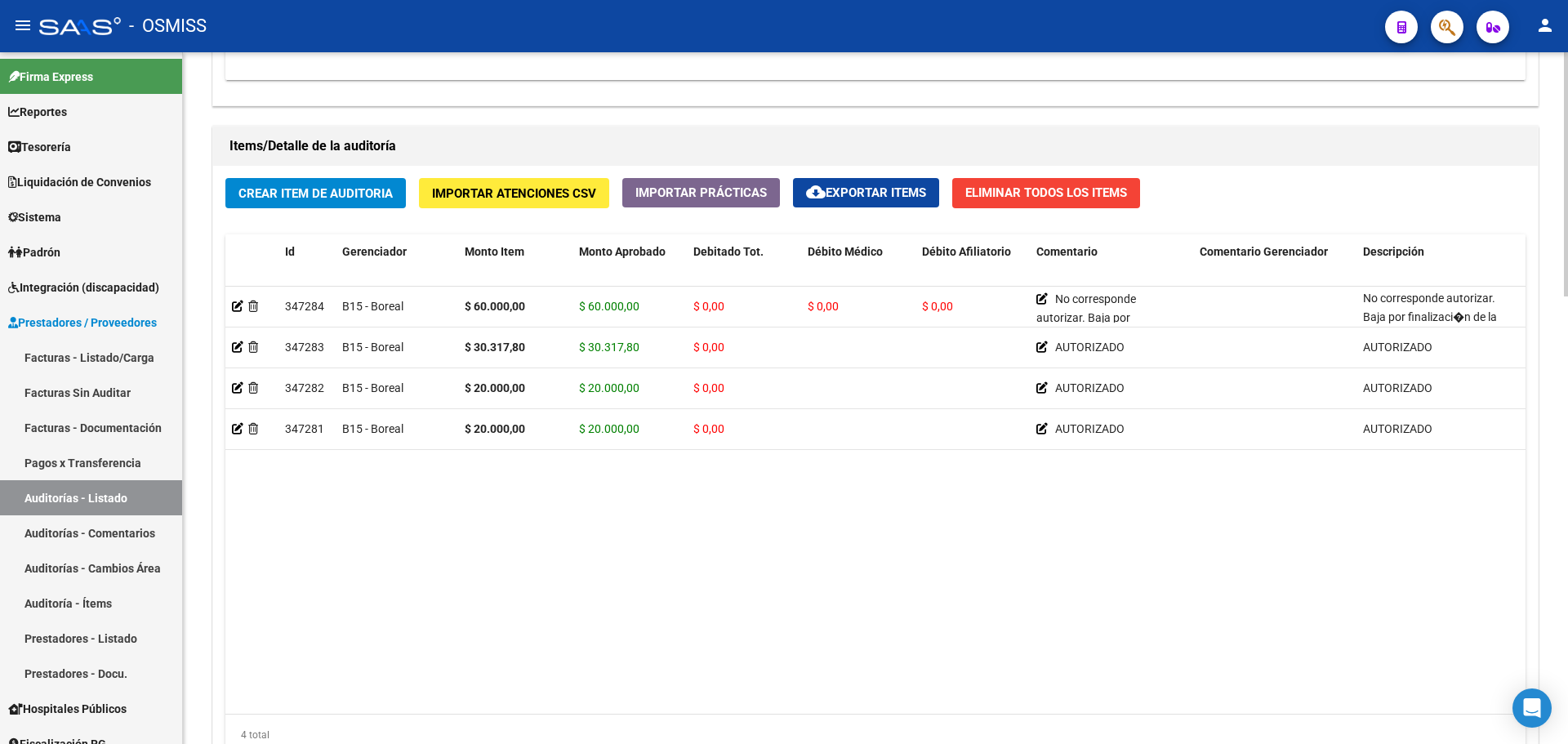
scroll to position [1143, 0]
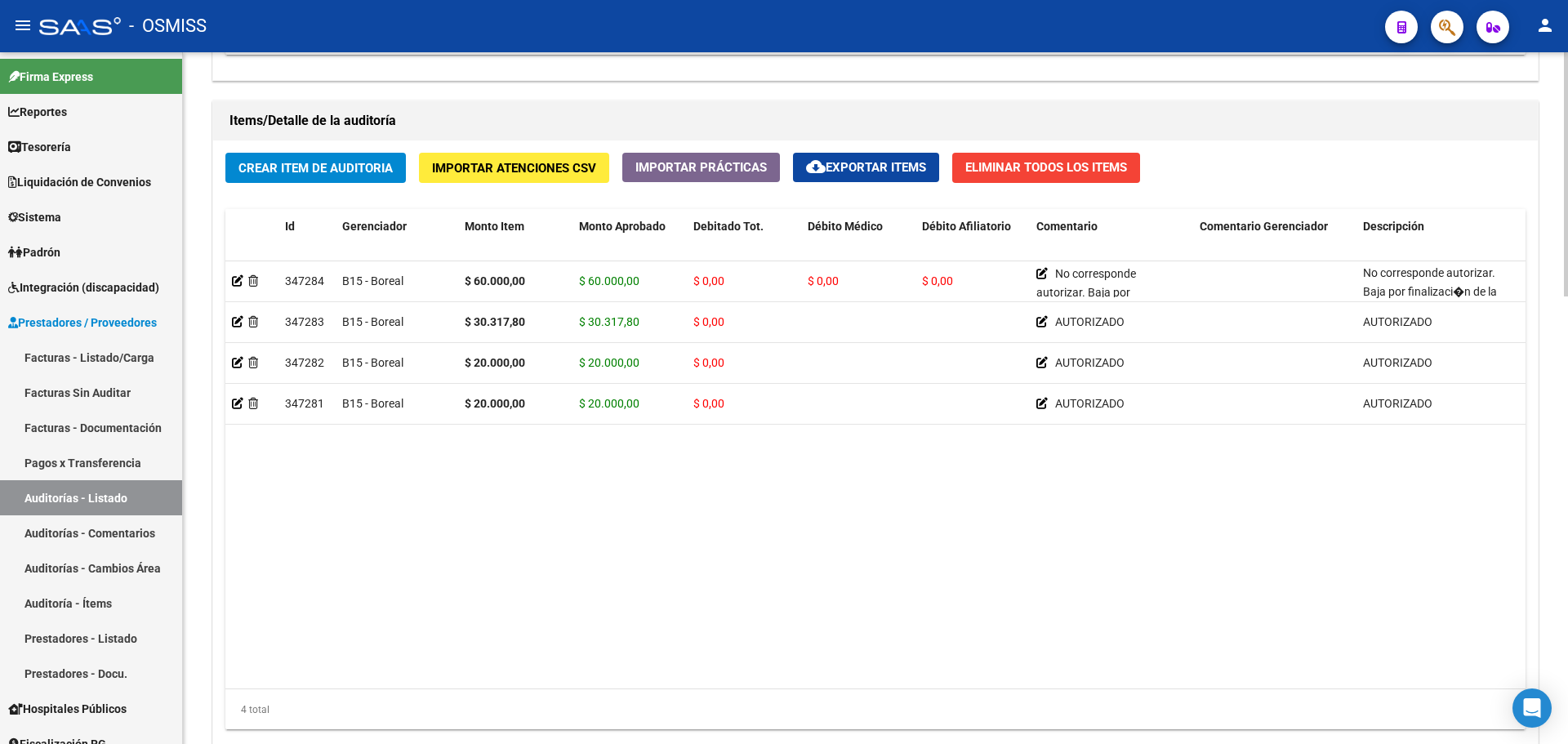
click at [657, 552] on datatable-body "347284 B15 - Boreal $ 60.000,00 $ 60.000,00 $ 0,00 $ 0,00 $ 0,00 No corresponde…" at bounding box center [876, 475] width 1300 height 428
click at [67, 150] on span "Tesorería" at bounding box center [39, 147] width 63 height 18
click at [70, 128] on link "Reportes" at bounding box center [90, 111] width 182 height 35
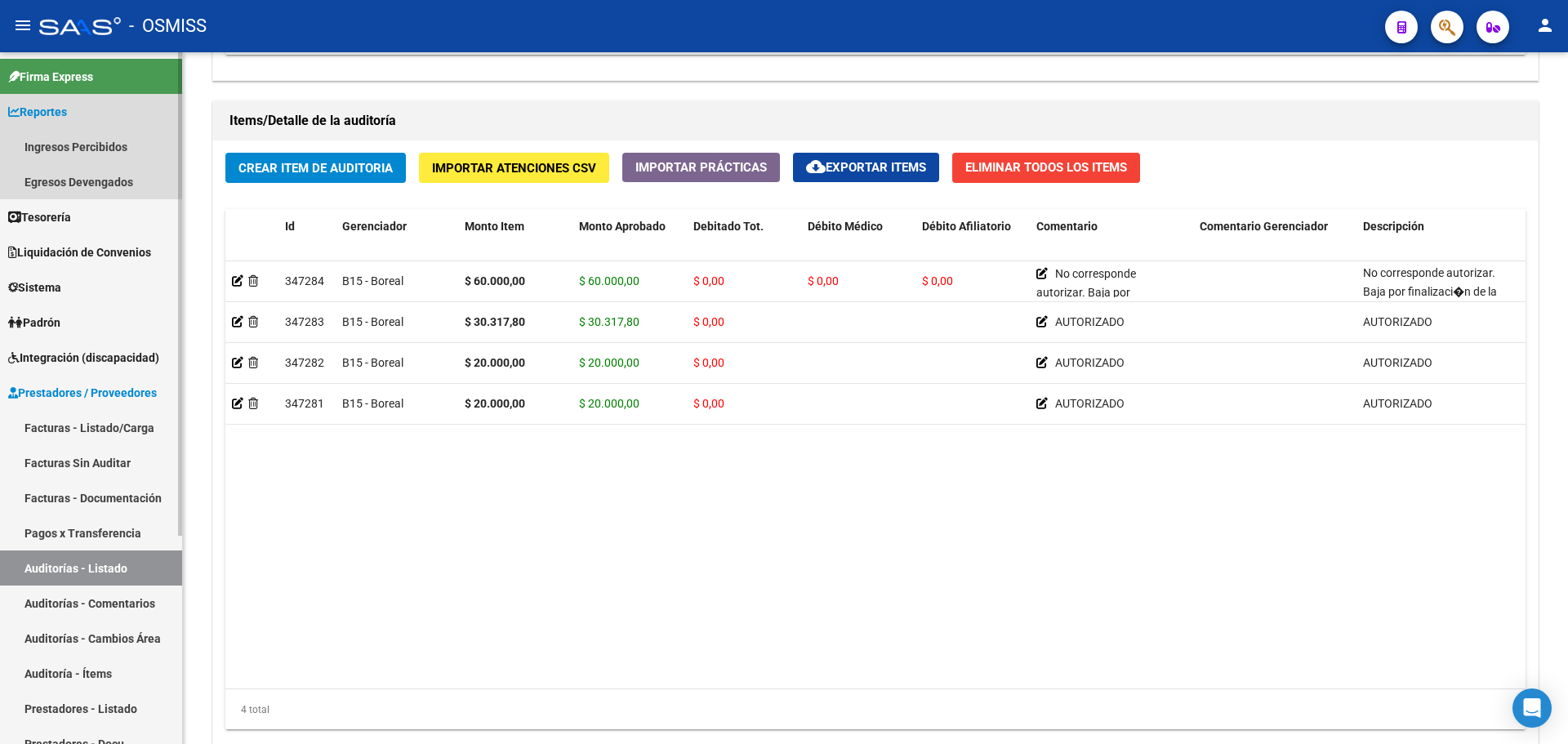
click at [67, 123] on link "Reportes" at bounding box center [90, 111] width 182 height 35
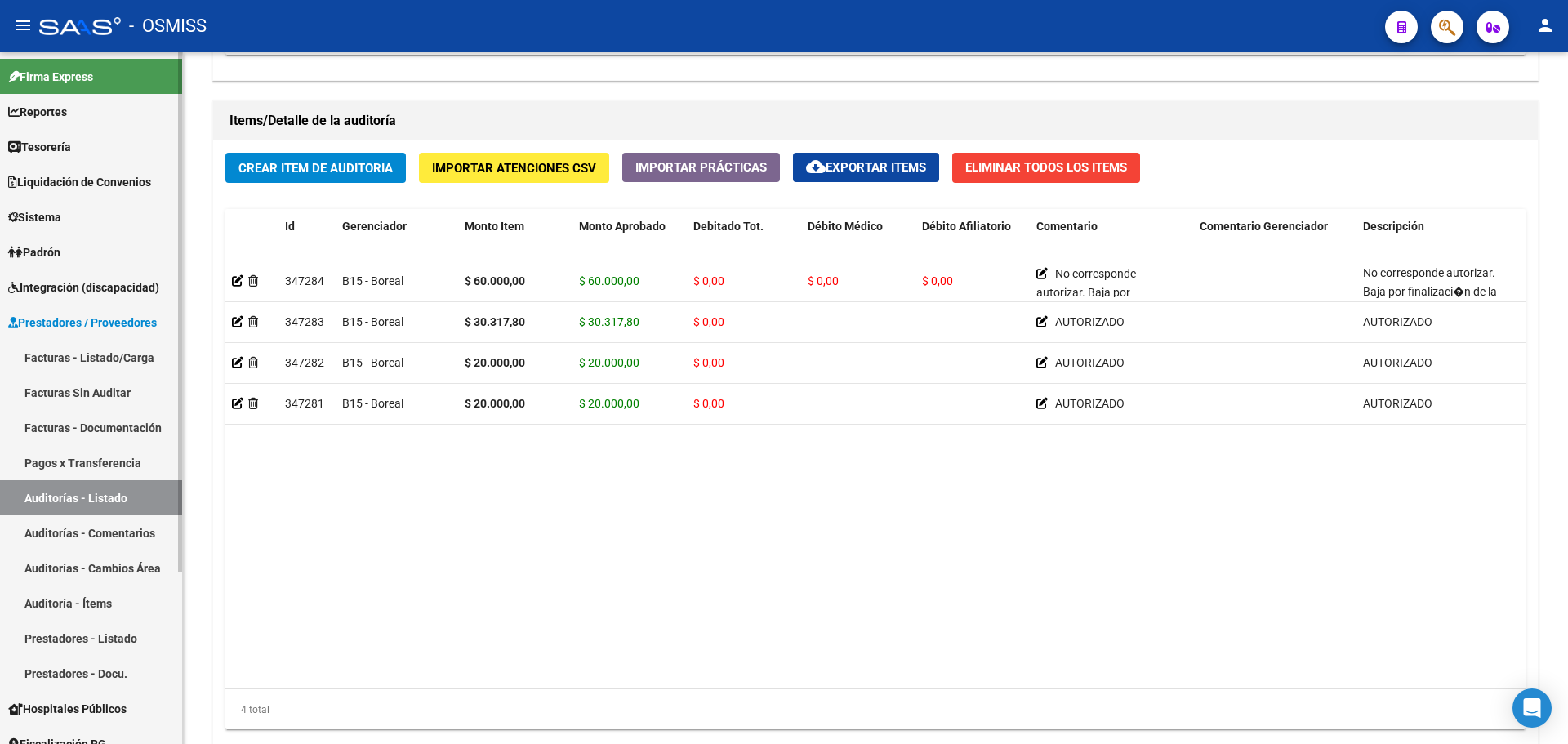
click at [83, 152] on link "Tesorería" at bounding box center [90, 146] width 182 height 35
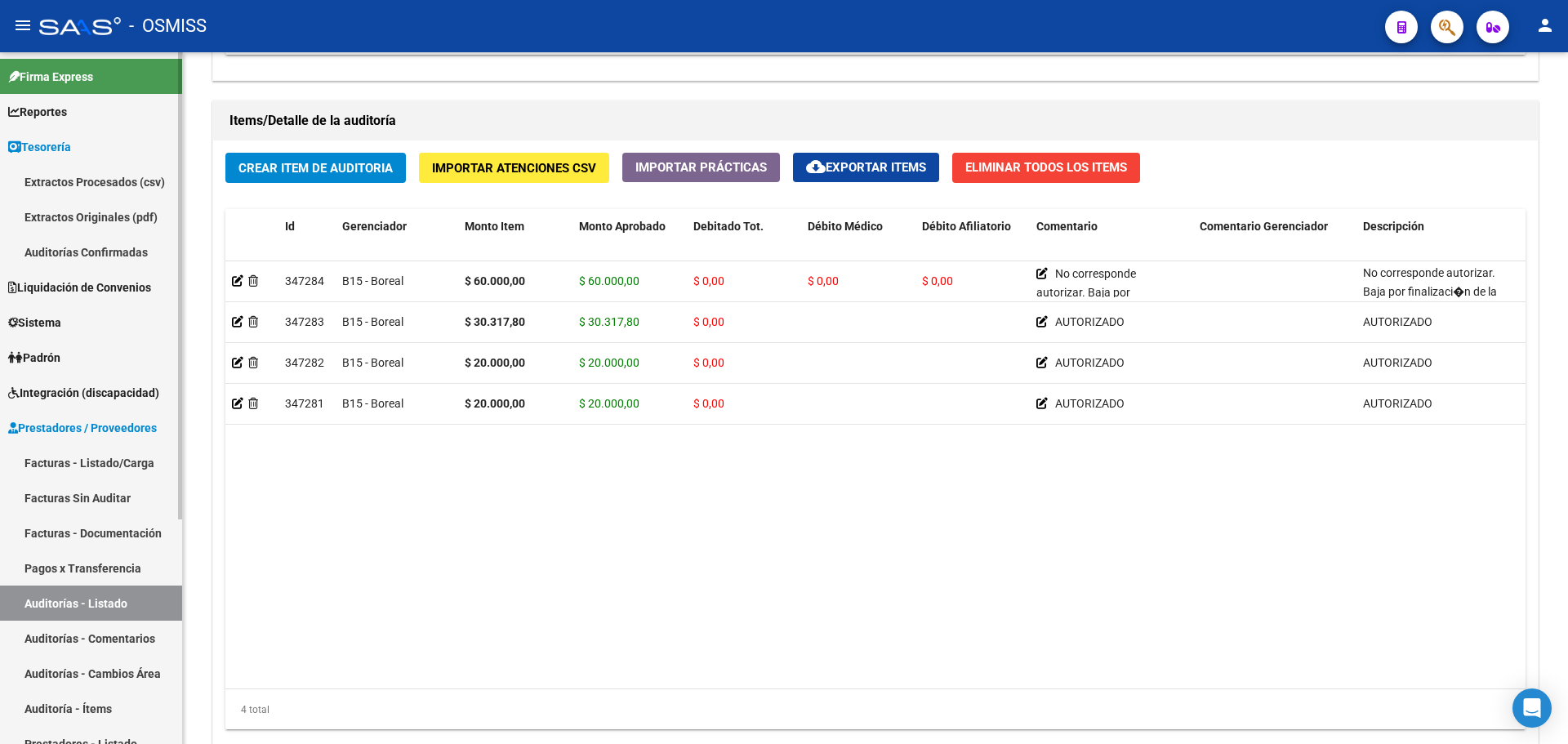
click at [87, 240] on link "Auditorías Confirmadas" at bounding box center [90, 252] width 182 height 35
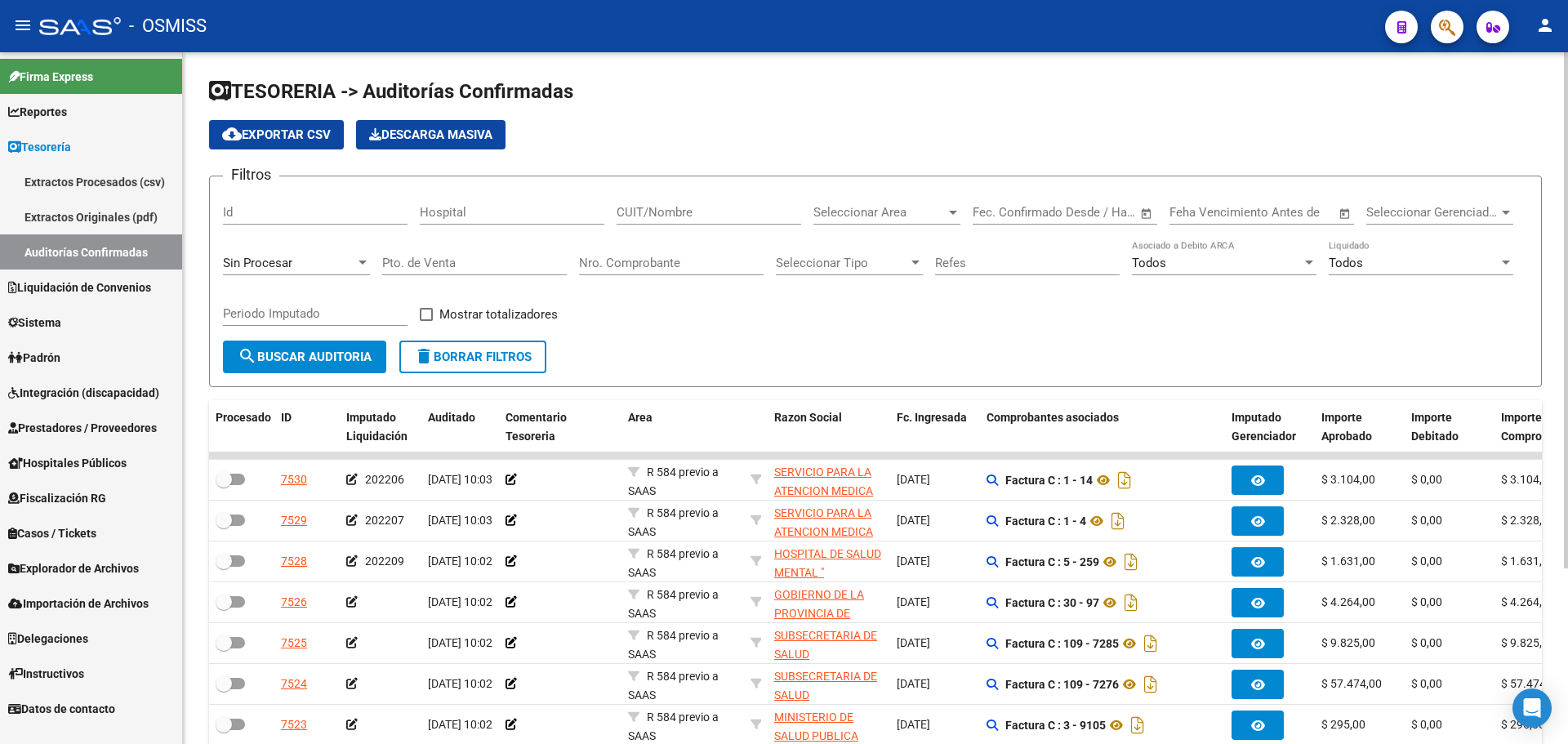
click at [810, 363] on form "Filtros Id Hospital CUIT/Nombre Seleccionar Area Seleccionar Area Start date – …" at bounding box center [875, 281] width 1333 height 211
click at [803, 329] on div "Filtros Id Hospital CUIT/Nombre Seleccionar Area Seleccionar Area Start date – …" at bounding box center [876, 265] width 1306 height 151
click at [283, 261] on span "Sin Procesar" at bounding box center [258, 262] width 70 height 14
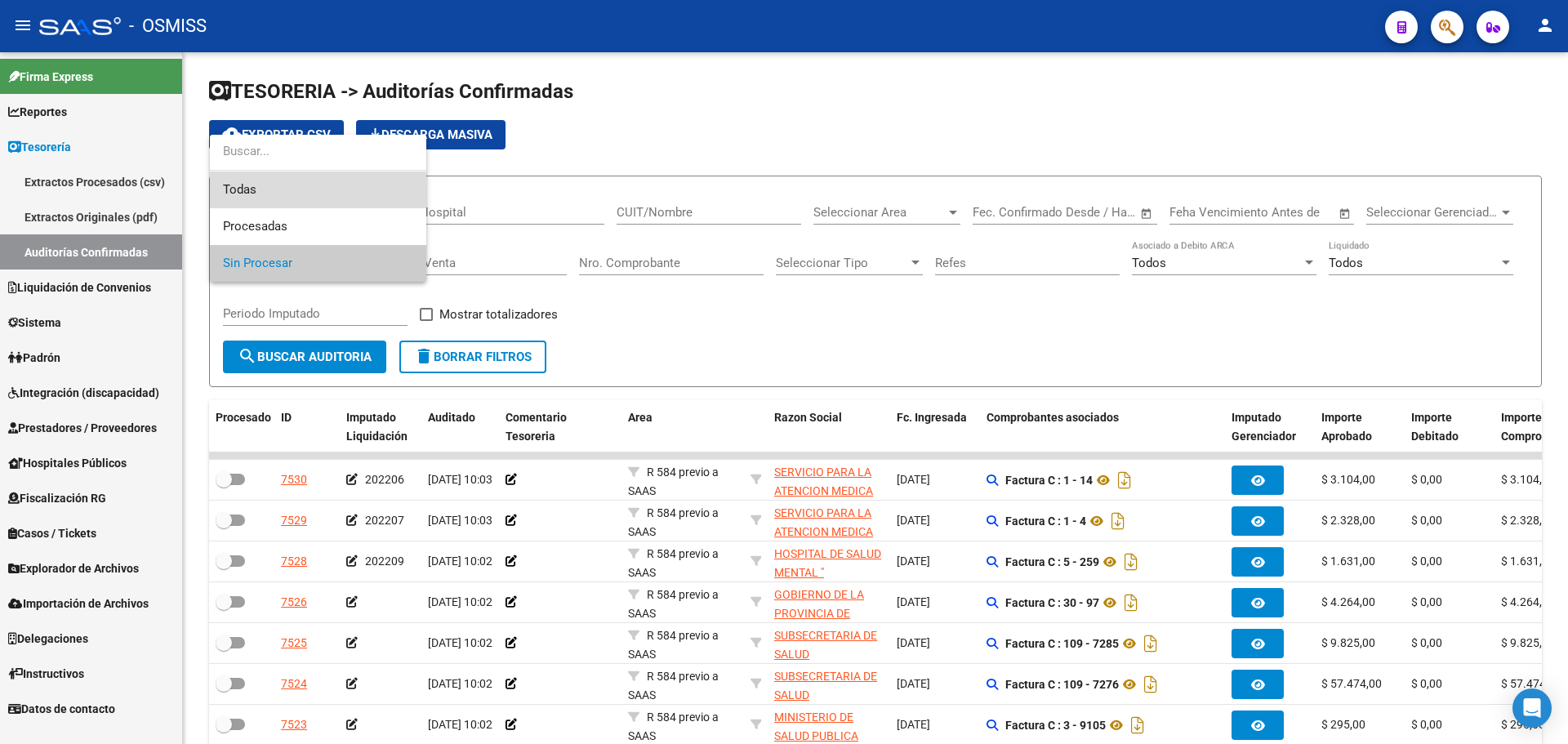
click at [305, 192] on span "Todas" at bounding box center [318, 190] width 191 height 37
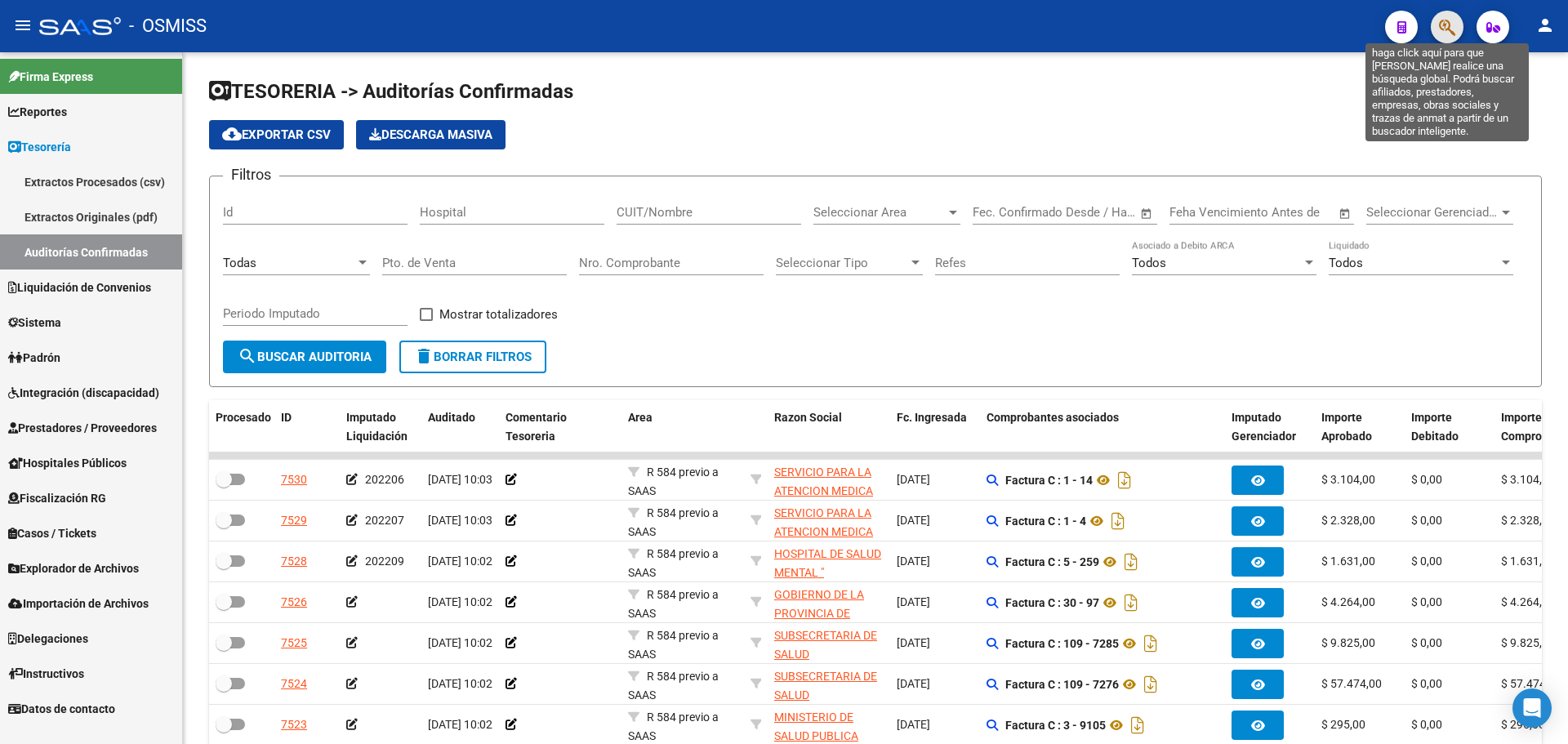
click at [1448, 25] on icon "button" at bounding box center [1447, 27] width 16 height 19
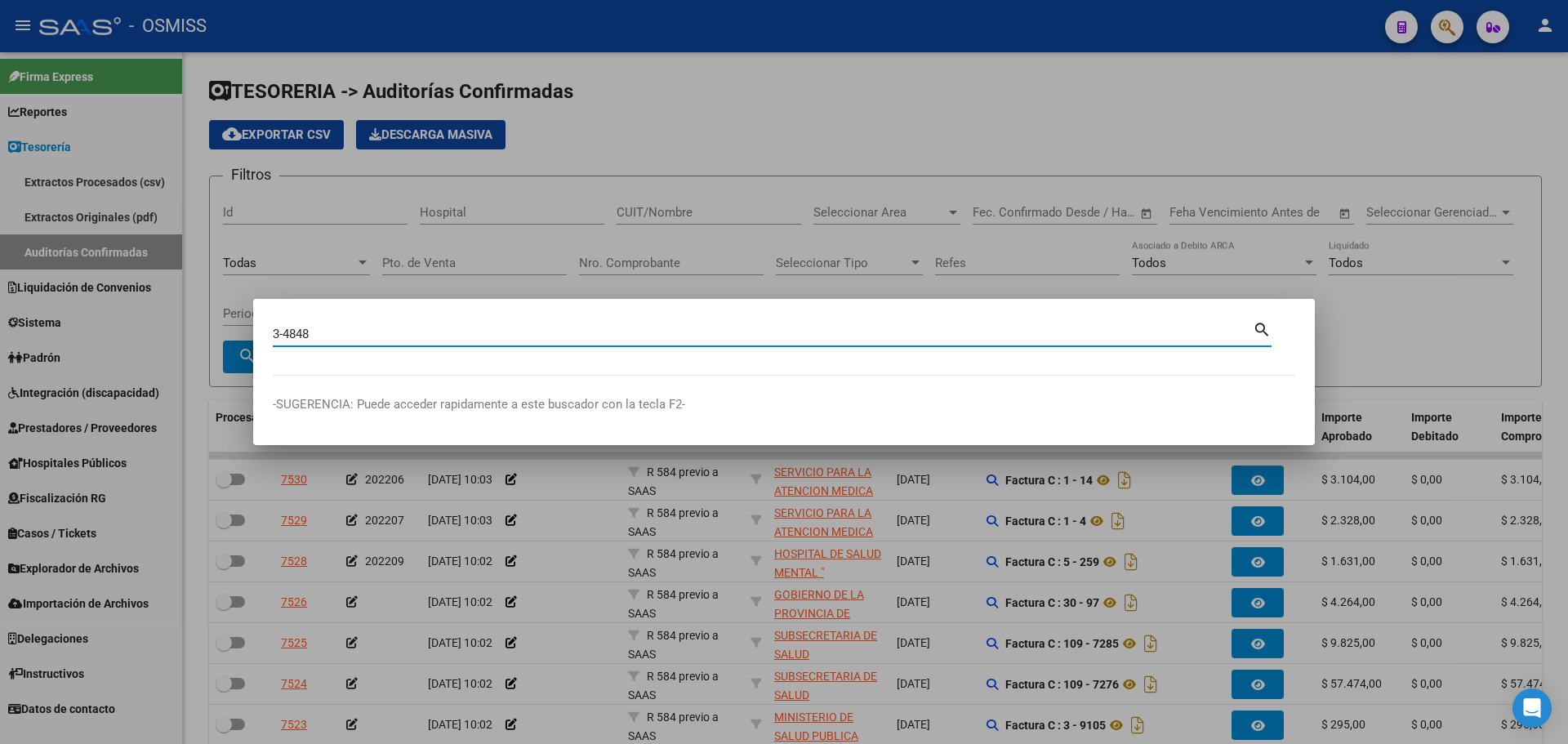
type input "3-4848"
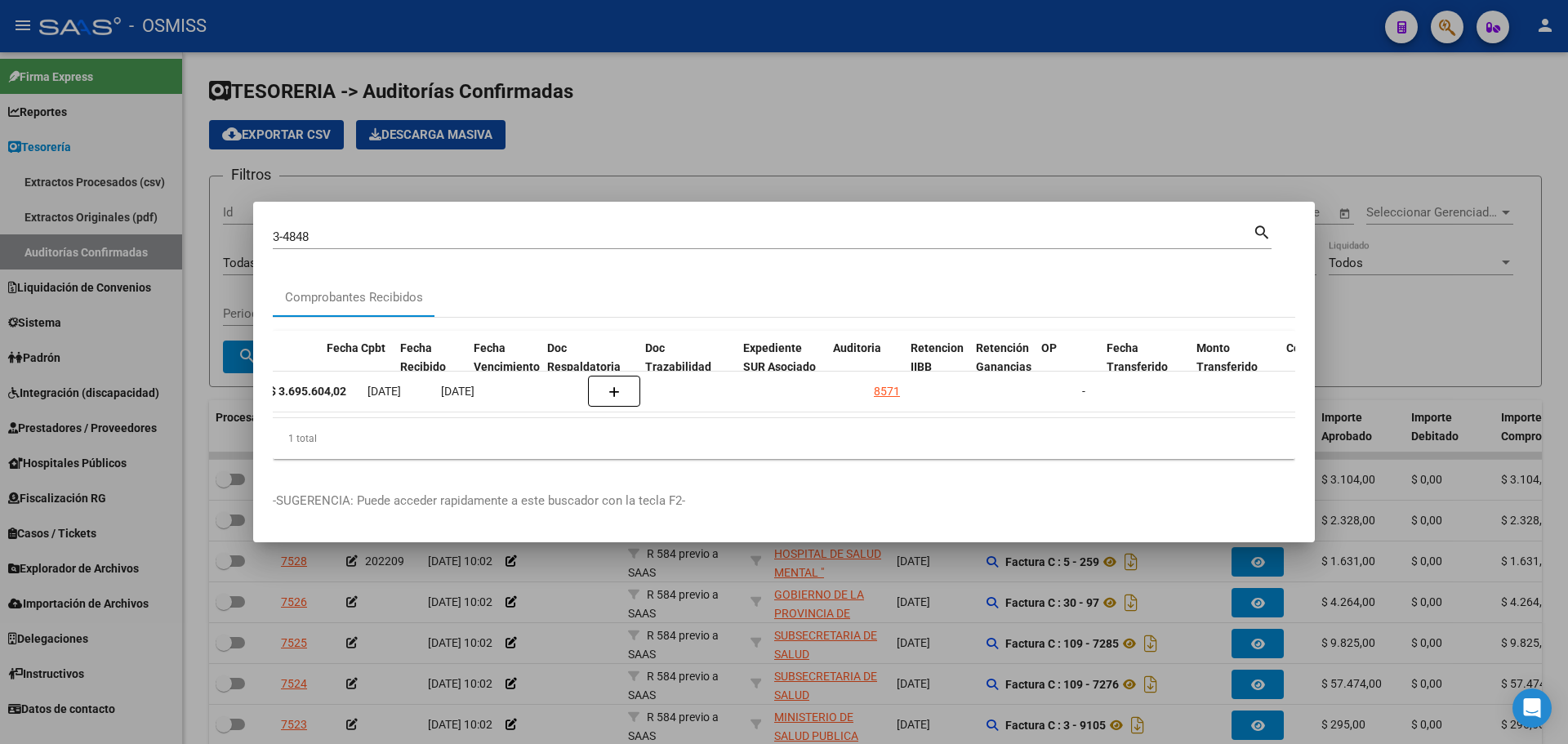
scroll to position [0, 727]
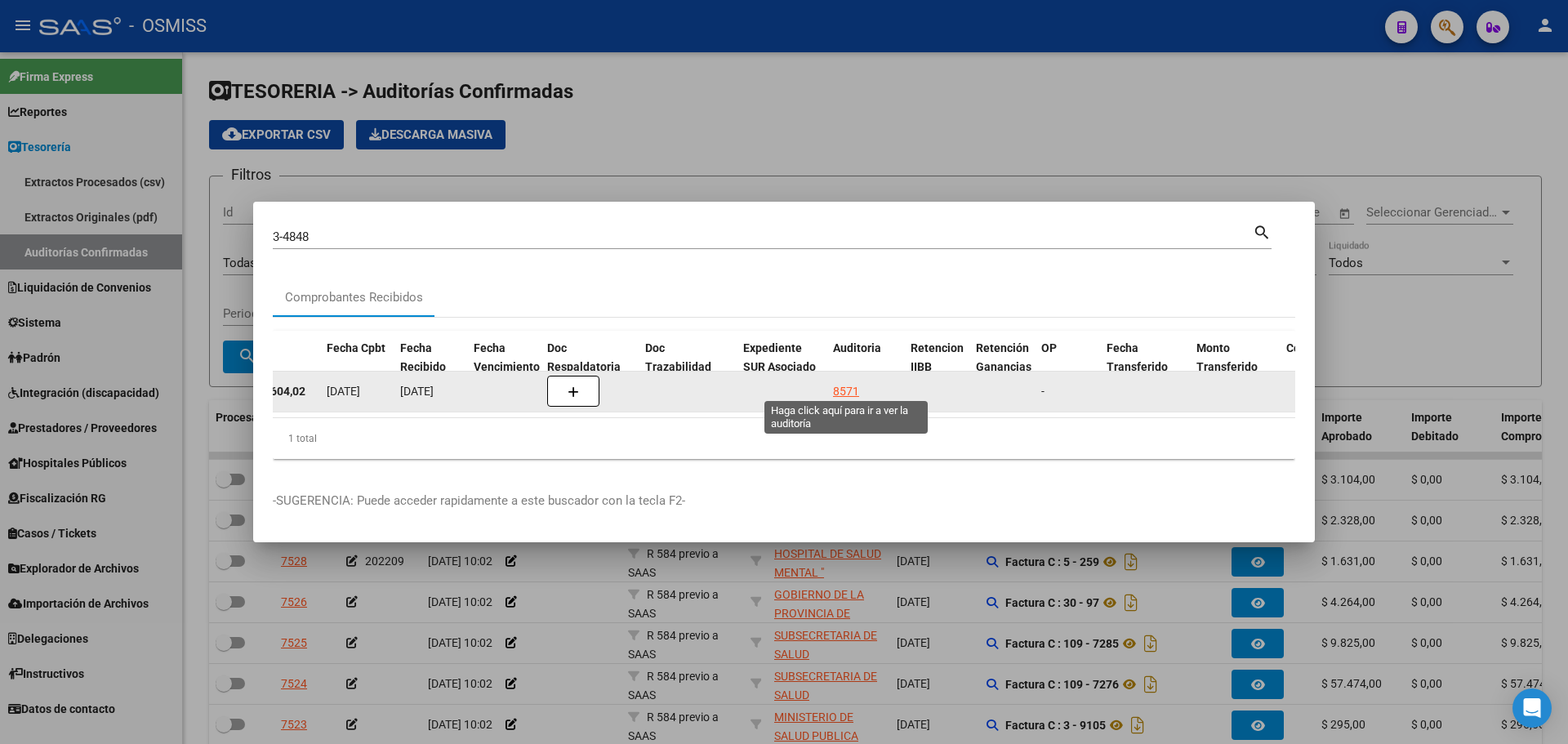
click at [835, 386] on div "8571" at bounding box center [845, 391] width 26 height 19
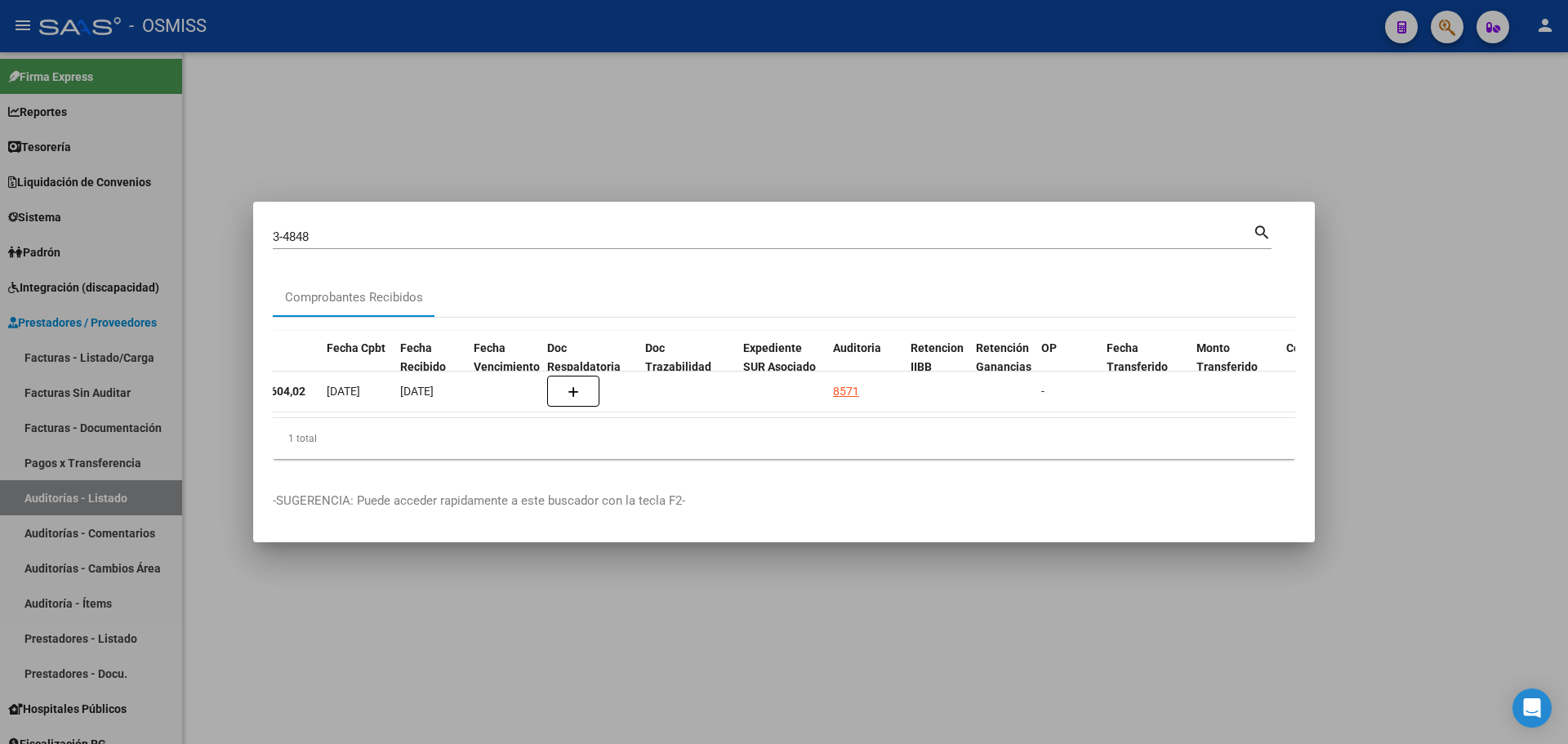
click at [677, 121] on div at bounding box center [784, 372] width 1568 height 744
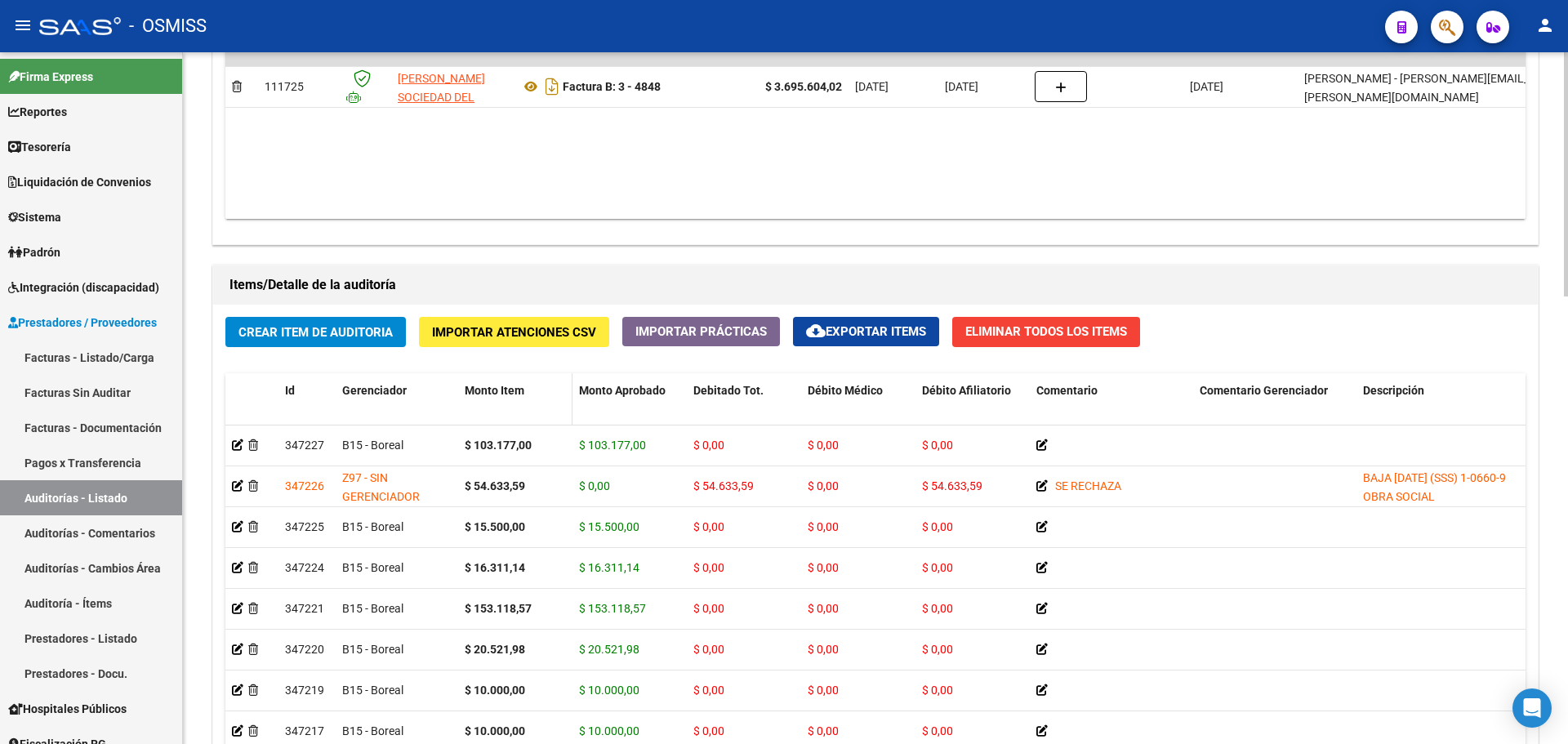
scroll to position [980, 0]
click at [371, 392] on span "Gerenciador" at bounding box center [374, 389] width 64 height 13
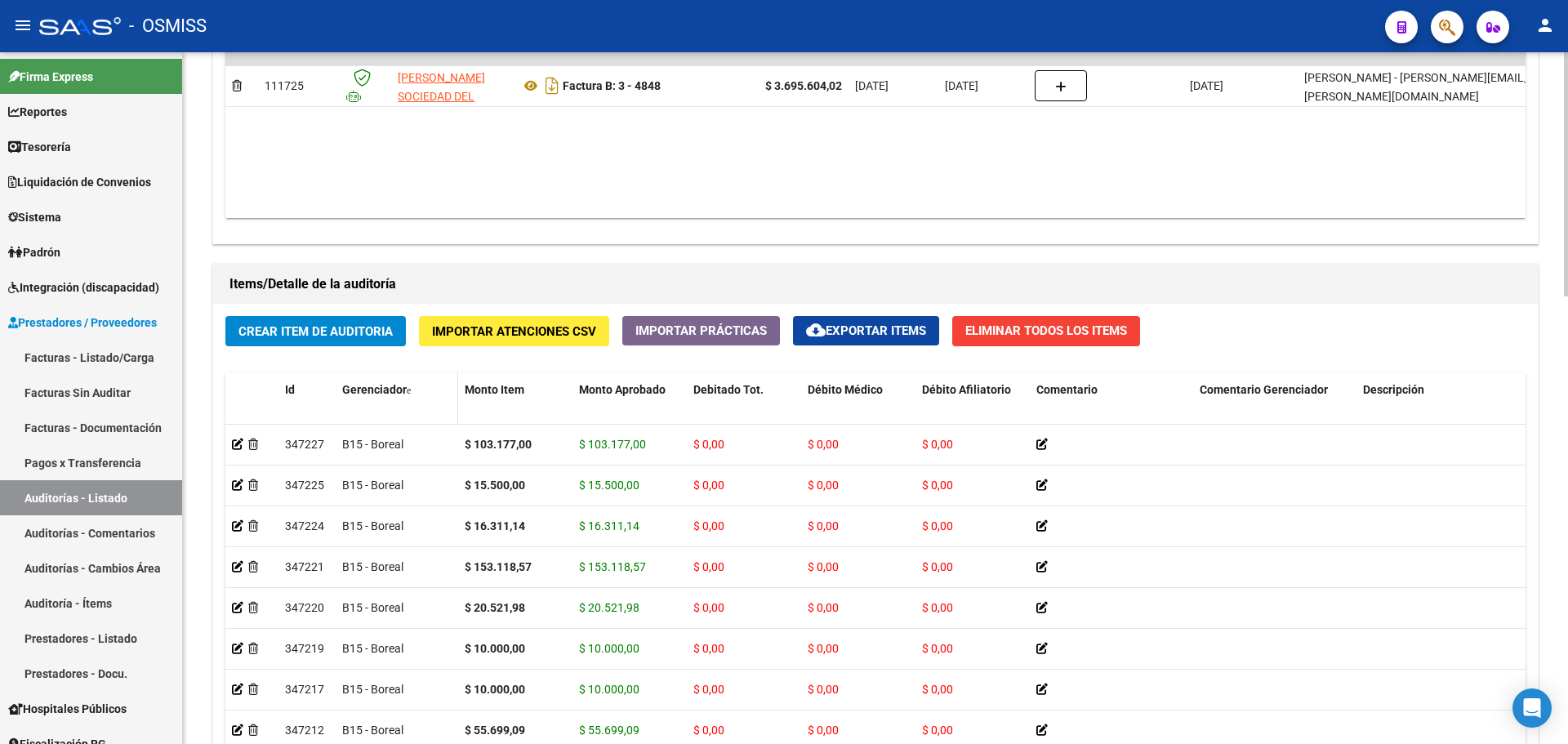
click at [371, 392] on span "Gerenciador" at bounding box center [374, 389] width 64 height 13
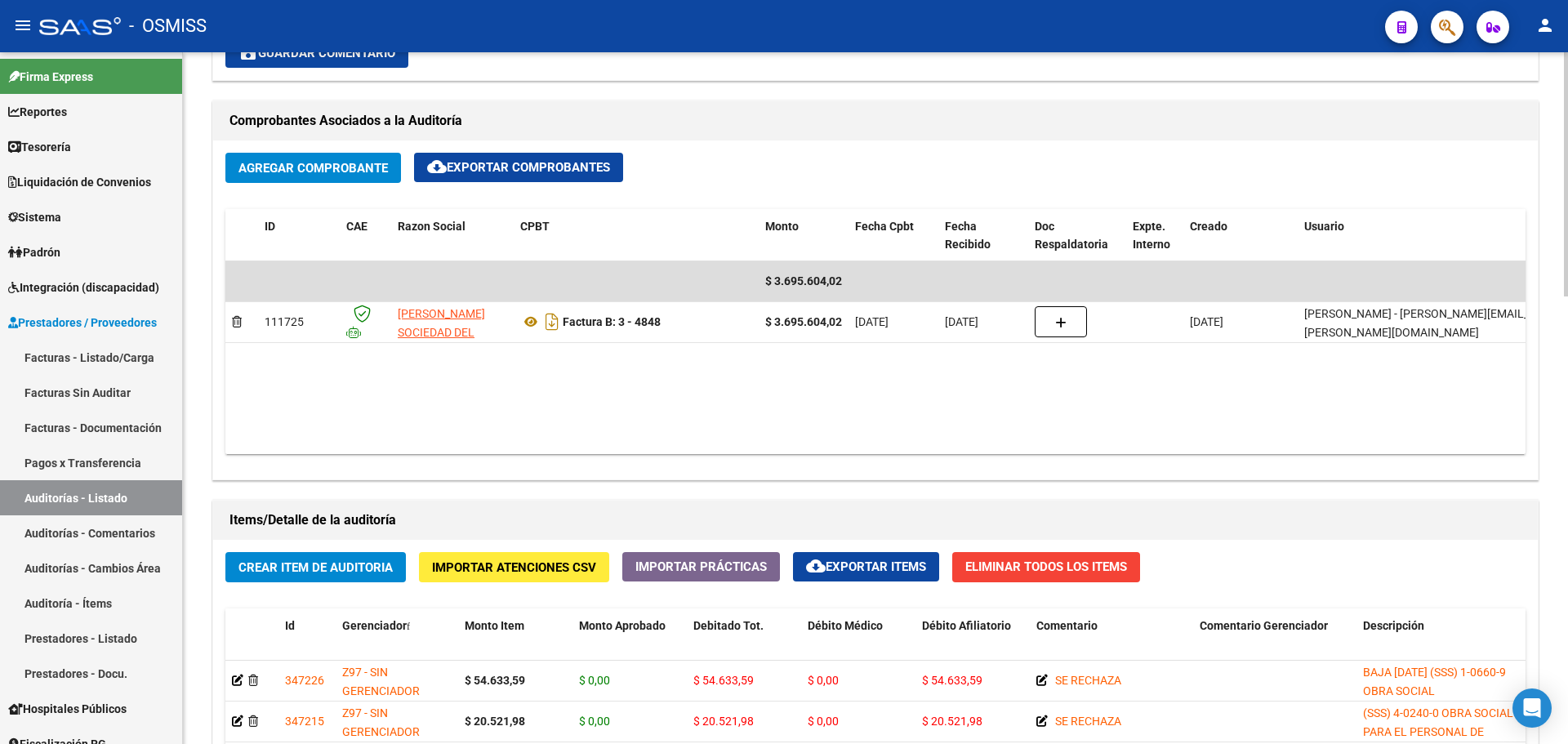
scroll to position [454, 0]
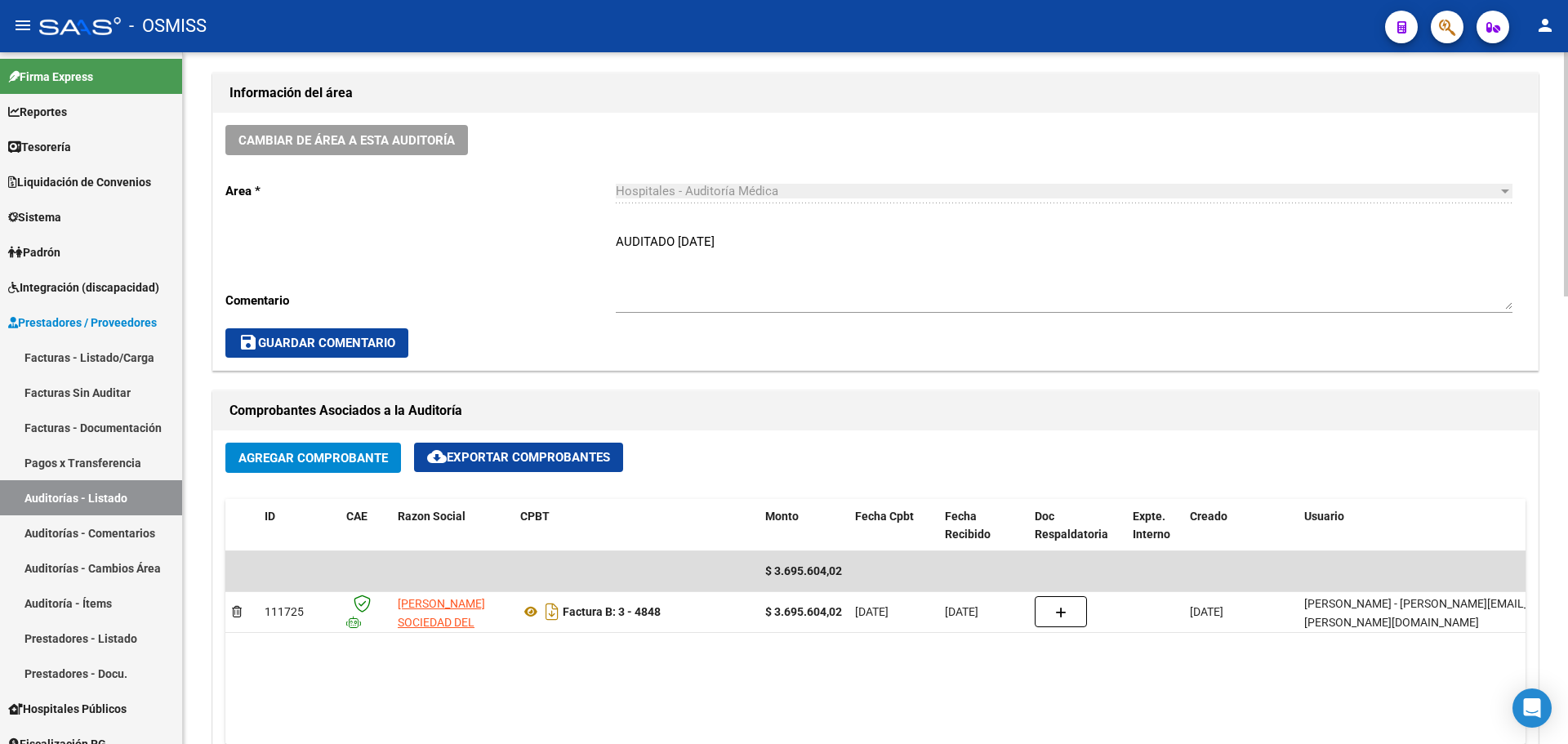
click at [690, 266] on textarea "AUDITADO [DATE]" at bounding box center [1064, 271] width 896 height 77
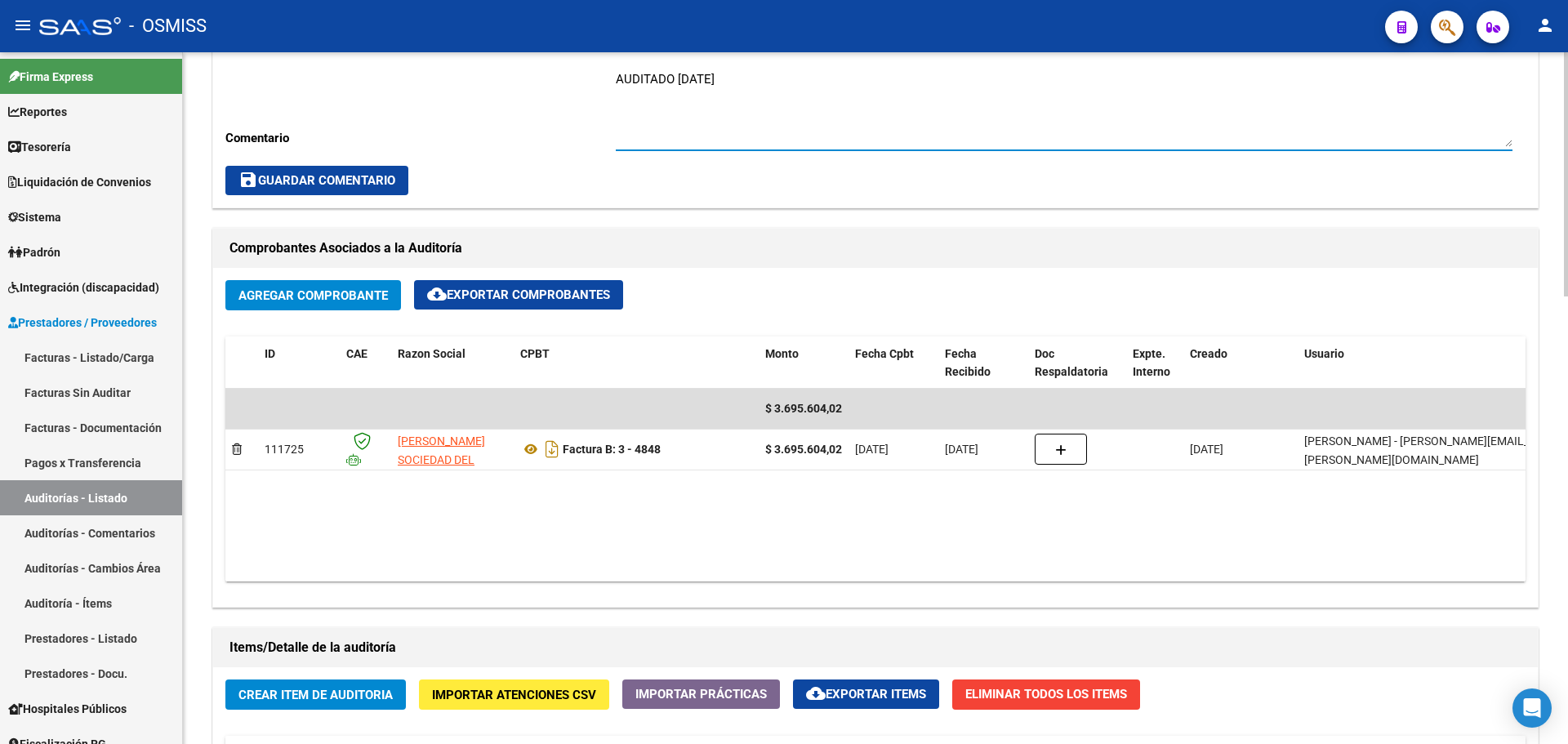
scroll to position [618, 0]
click at [77, 134] on link "Tesorería" at bounding box center [90, 146] width 182 height 35
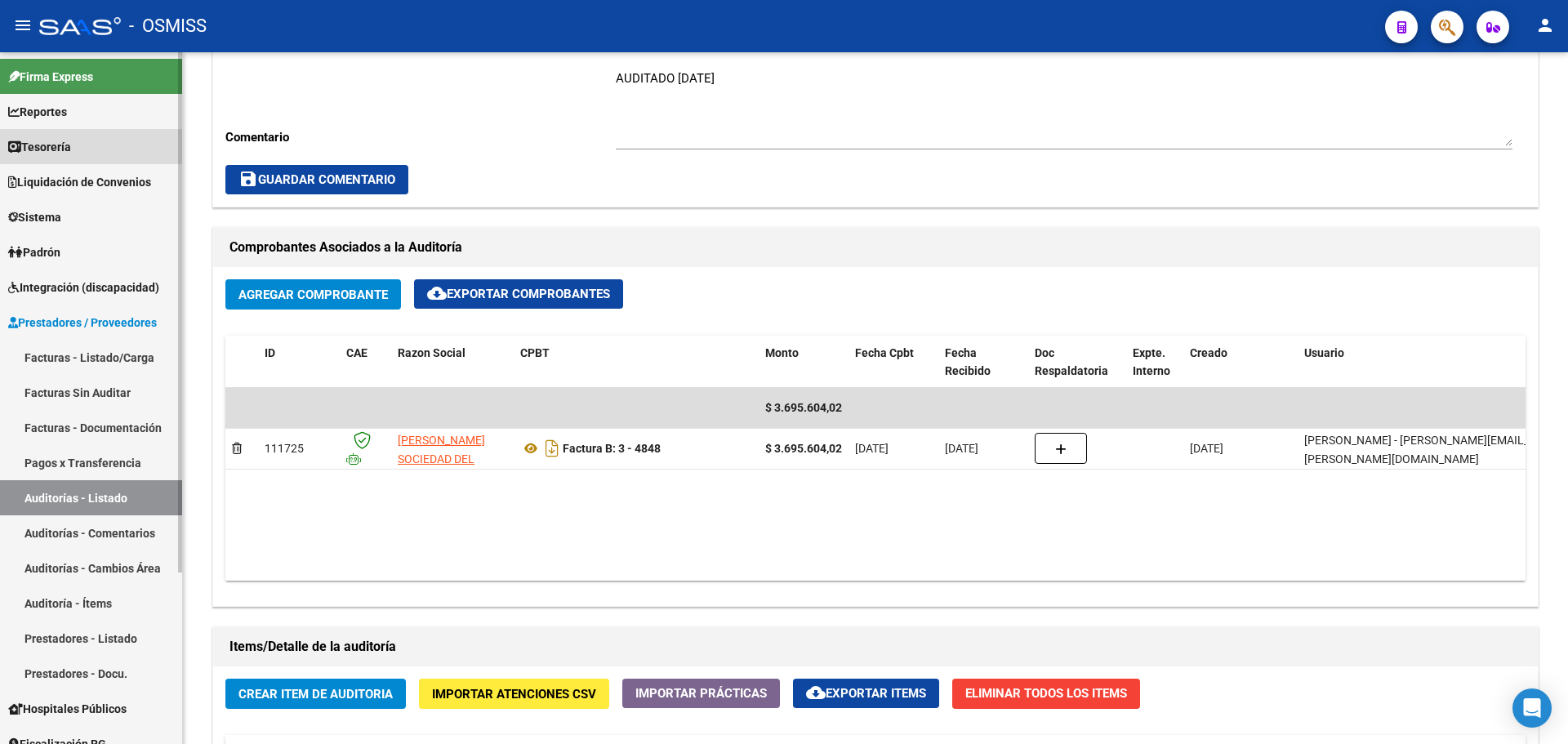
click at [78, 134] on link "Tesorería" at bounding box center [90, 146] width 182 height 35
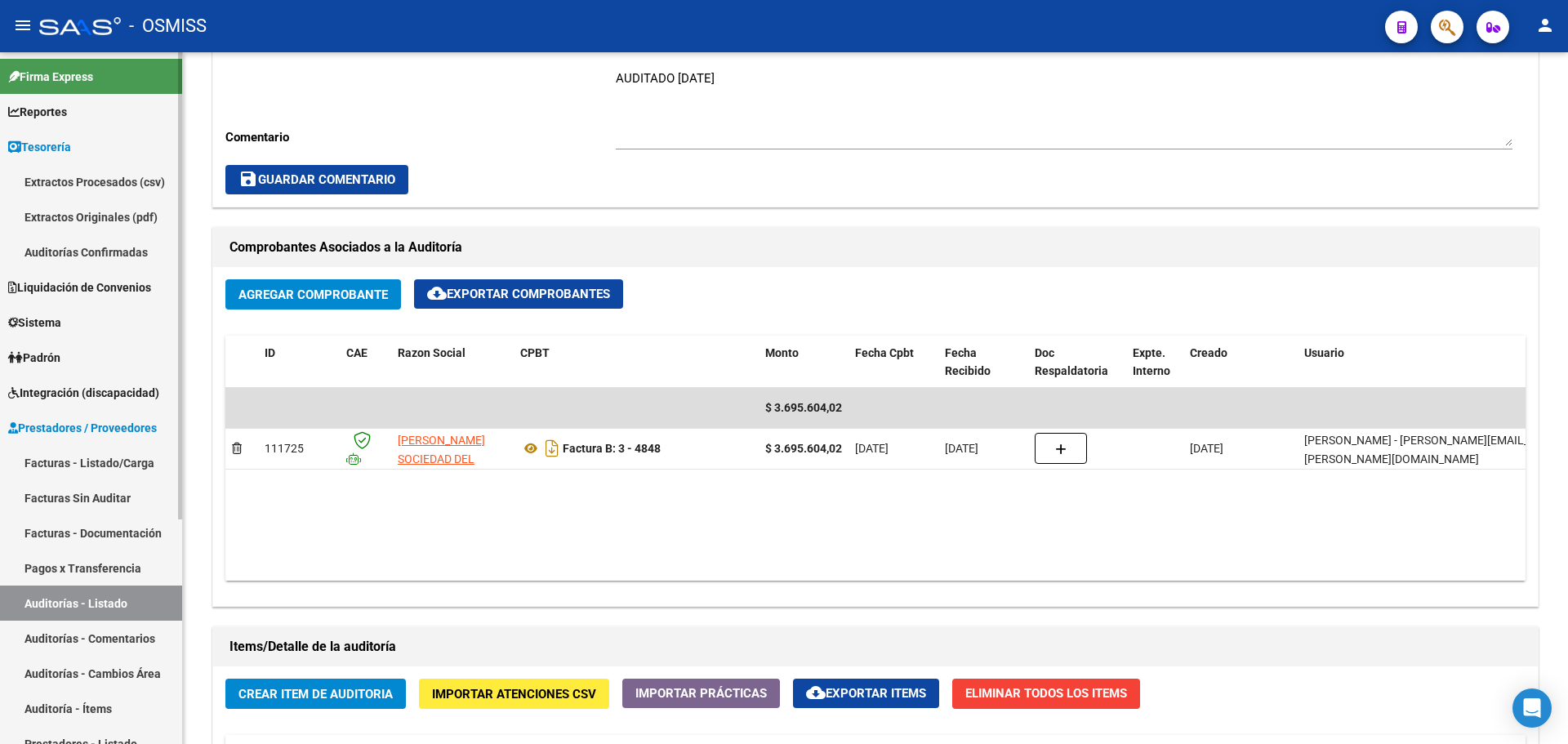
click at [108, 243] on link "Auditorías Confirmadas" at bounding box center [90, 252] width 182 height 35
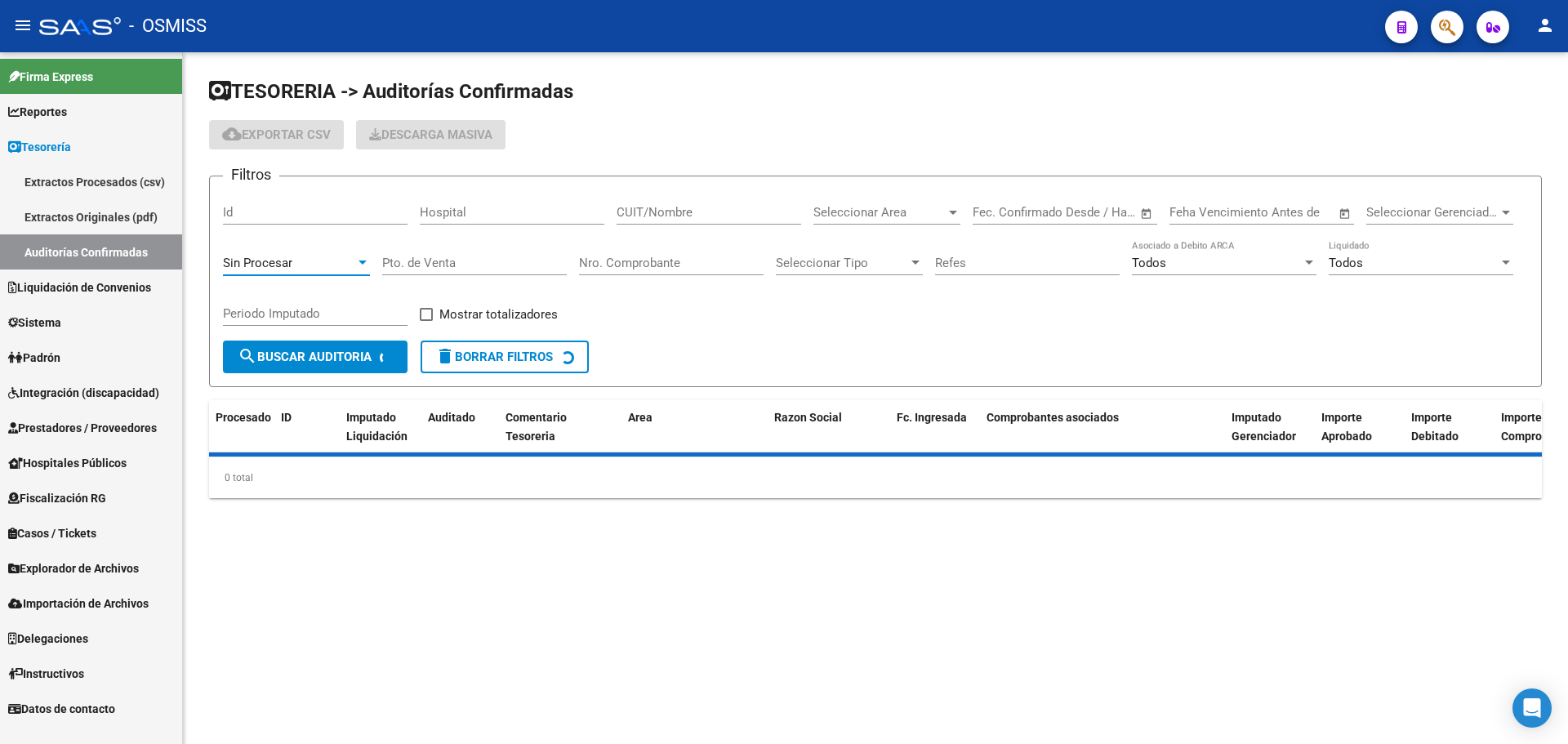
click at [316, 255] on div "Sin Procesar" at bounding box center [289, 262] width 133 height 14
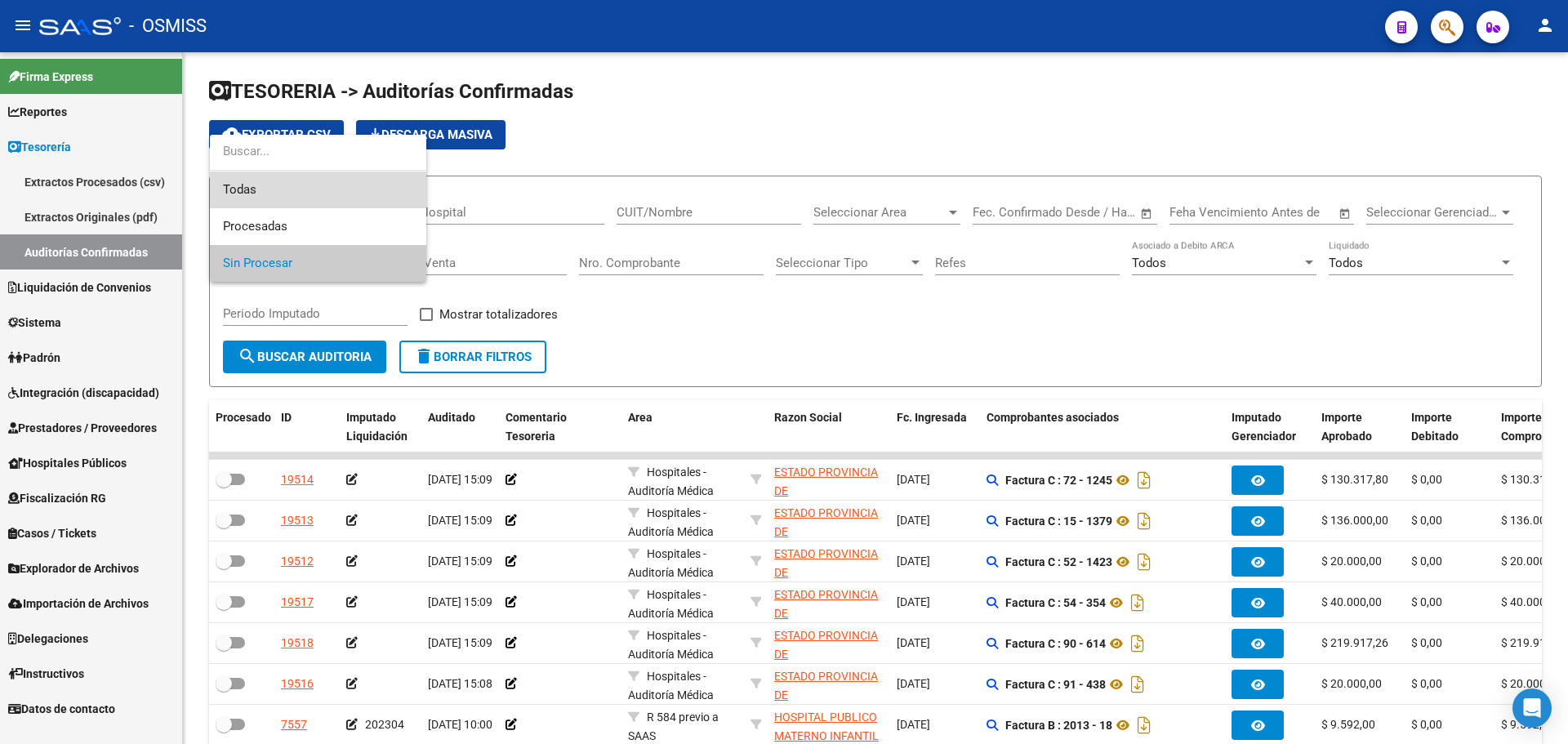
click at [292, 193] on span "Todas" at bounding box center [318, 190] width 191 height 37
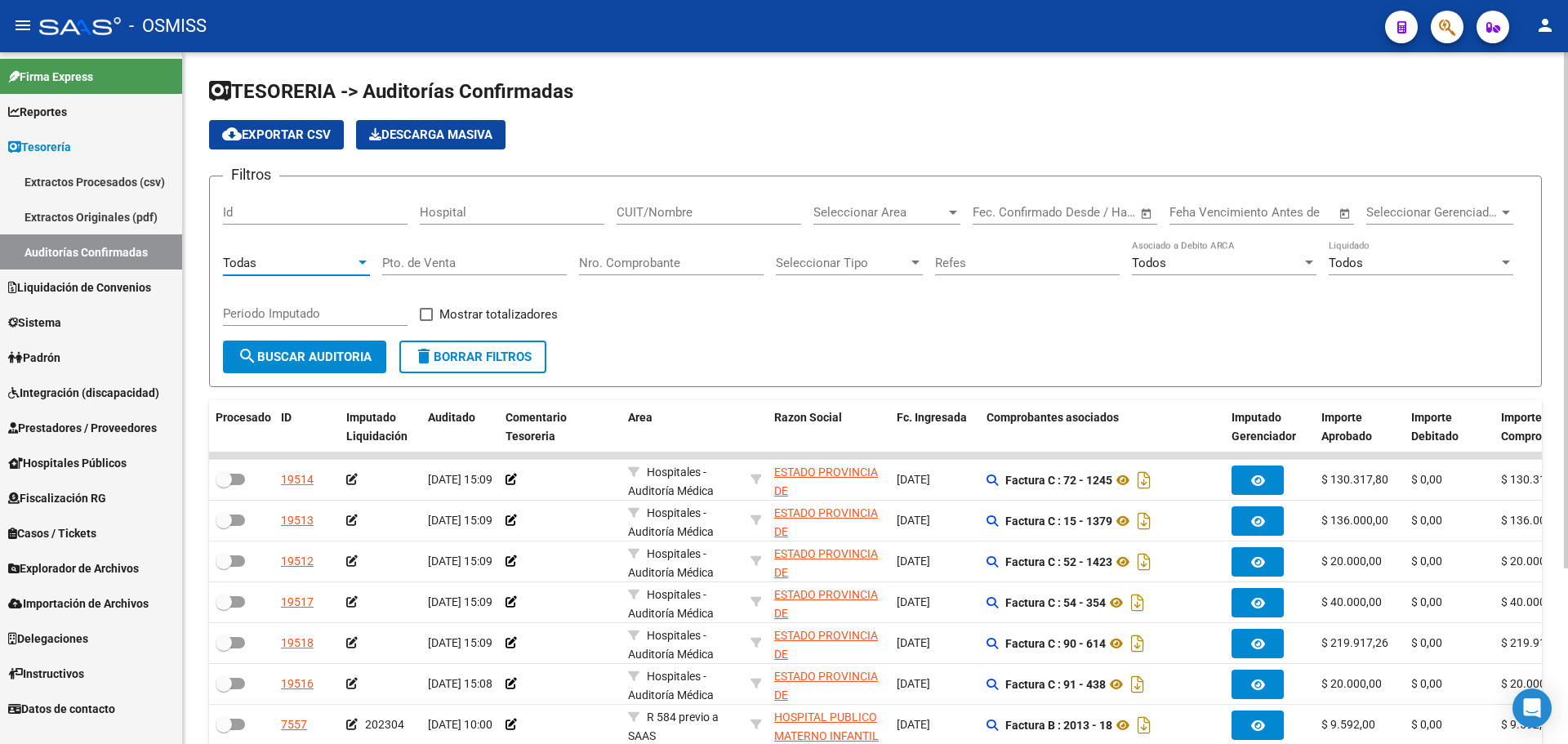
click at [633, 266] on input "Nro. Comprobante" at bounding box center [672, 262] width 184 height 14
type input "303"
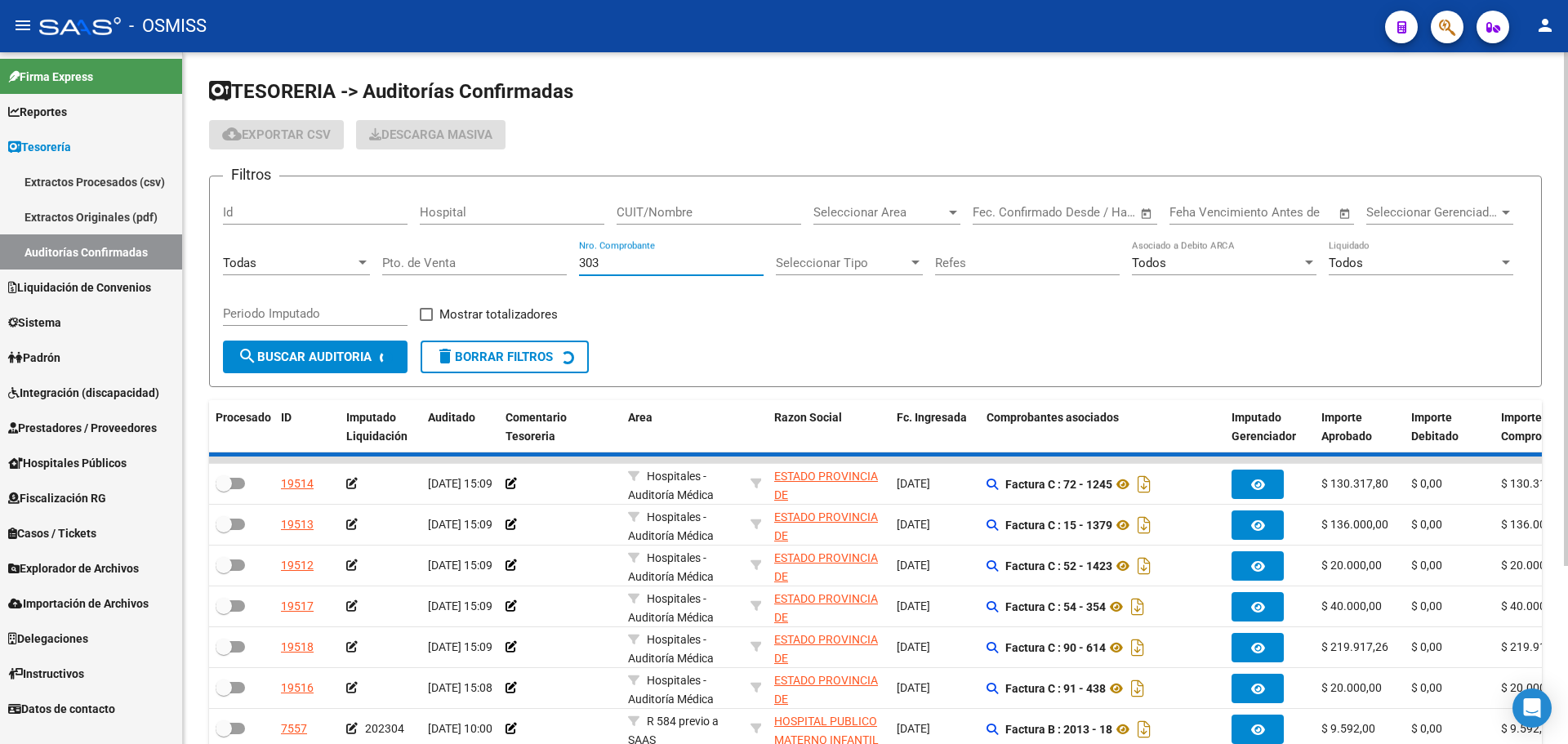
checkbox input "true"
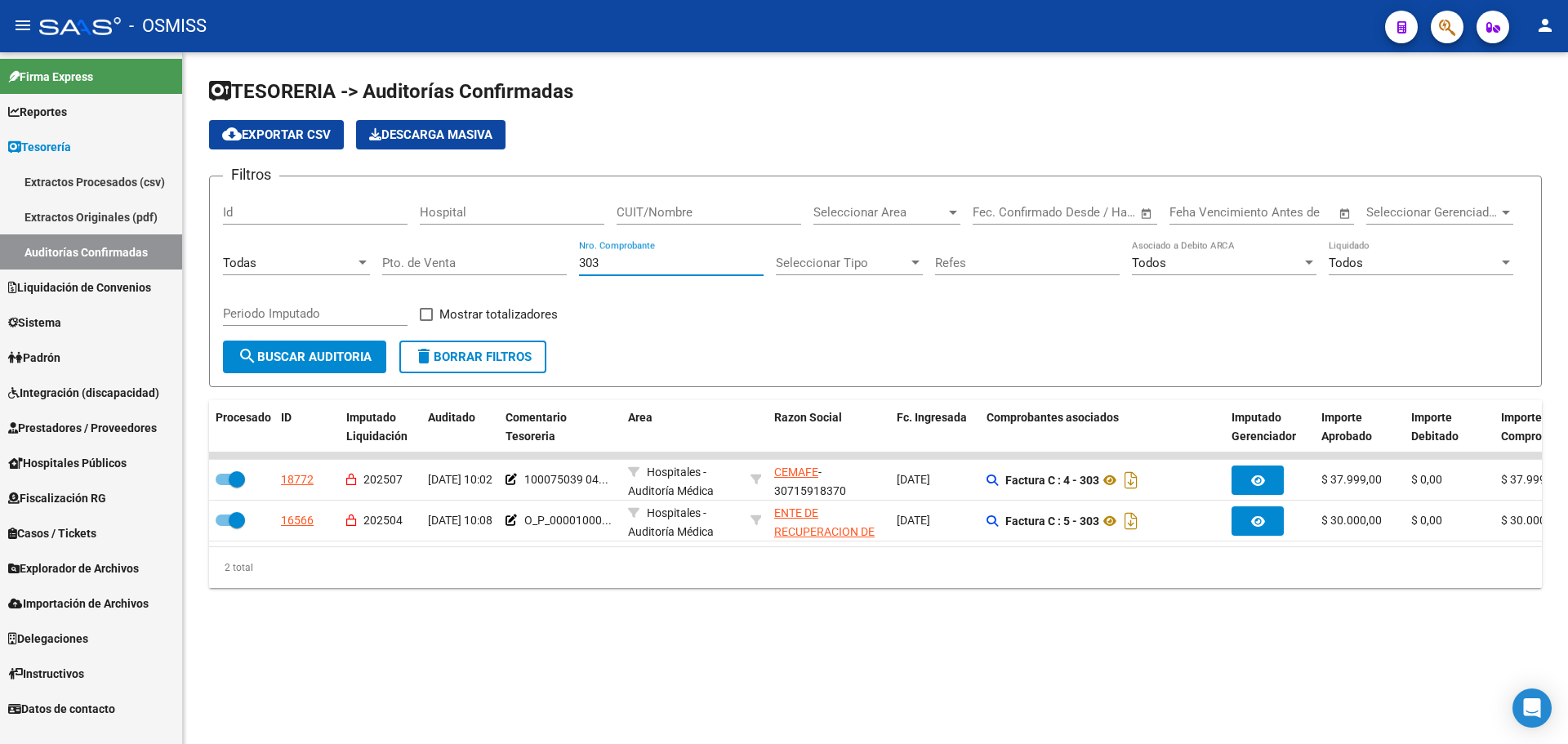
type input "303"
click at [1451, 16] on span "button" at bounding box center [1447, 27] width 16 height 33
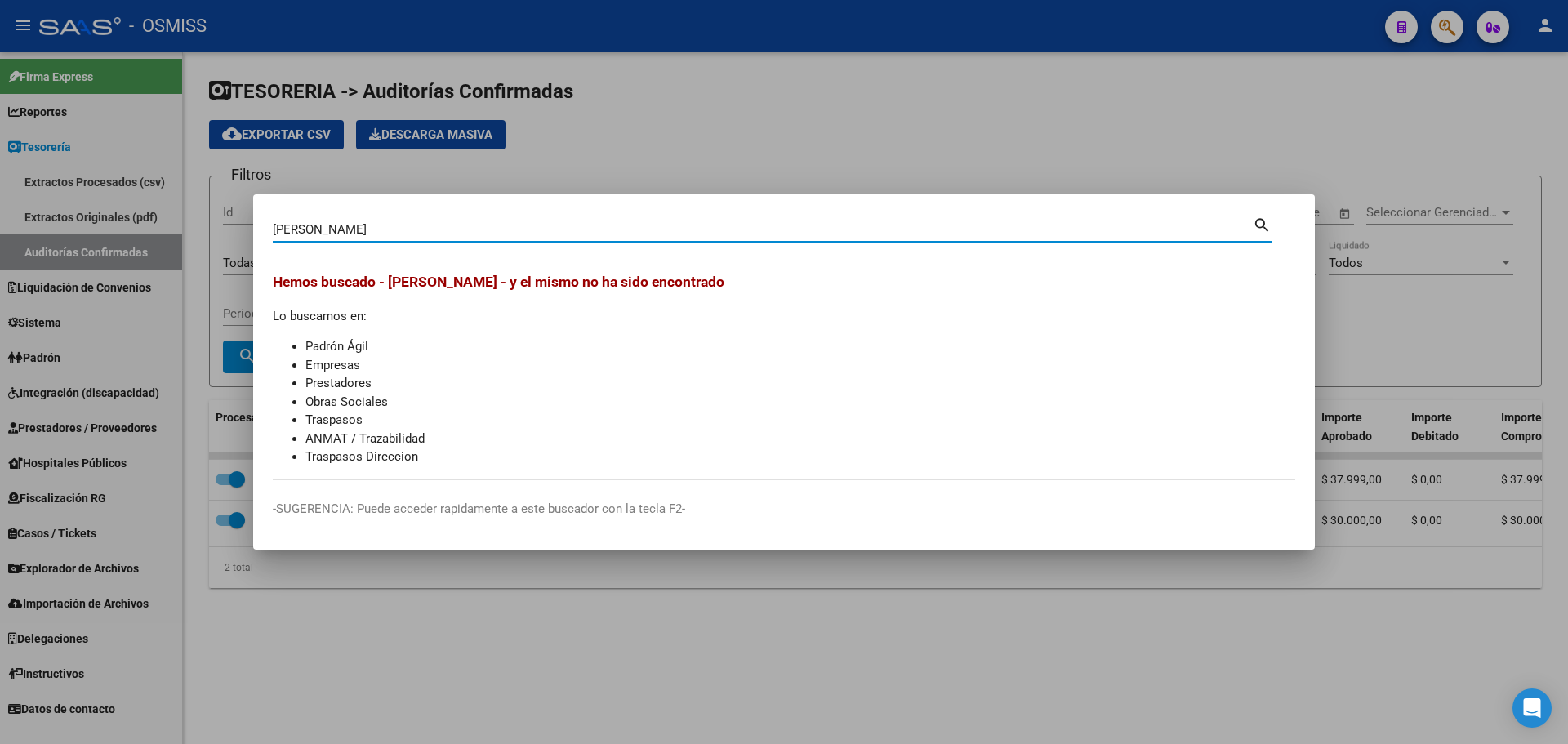
drag, startPoint x: 338, startPoint y: 232, endPoint x: 83, endPoint y: 216, distance: 255.5
click at [83, 216] on div "[PERSON_NAME] Buscar (apellido, dni, cuil, nro traspaso, cuit, obra social) sea…" at bounding box center [784, 372] width 1568 height 744
type input "[PERSON_NAME]"
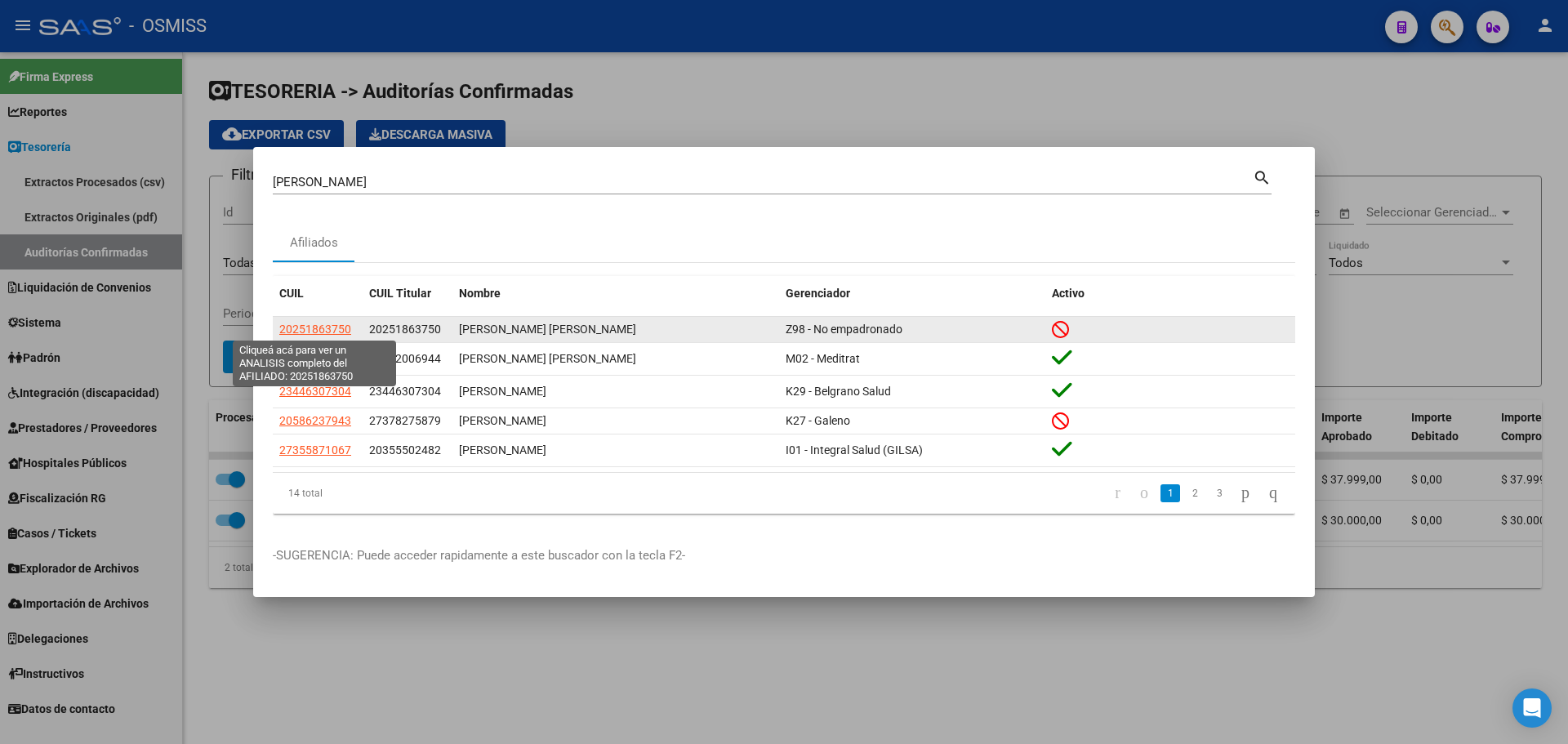
click at [297, 322] on span "20251863750" at bounding box center [315, 329] width 72 height 13
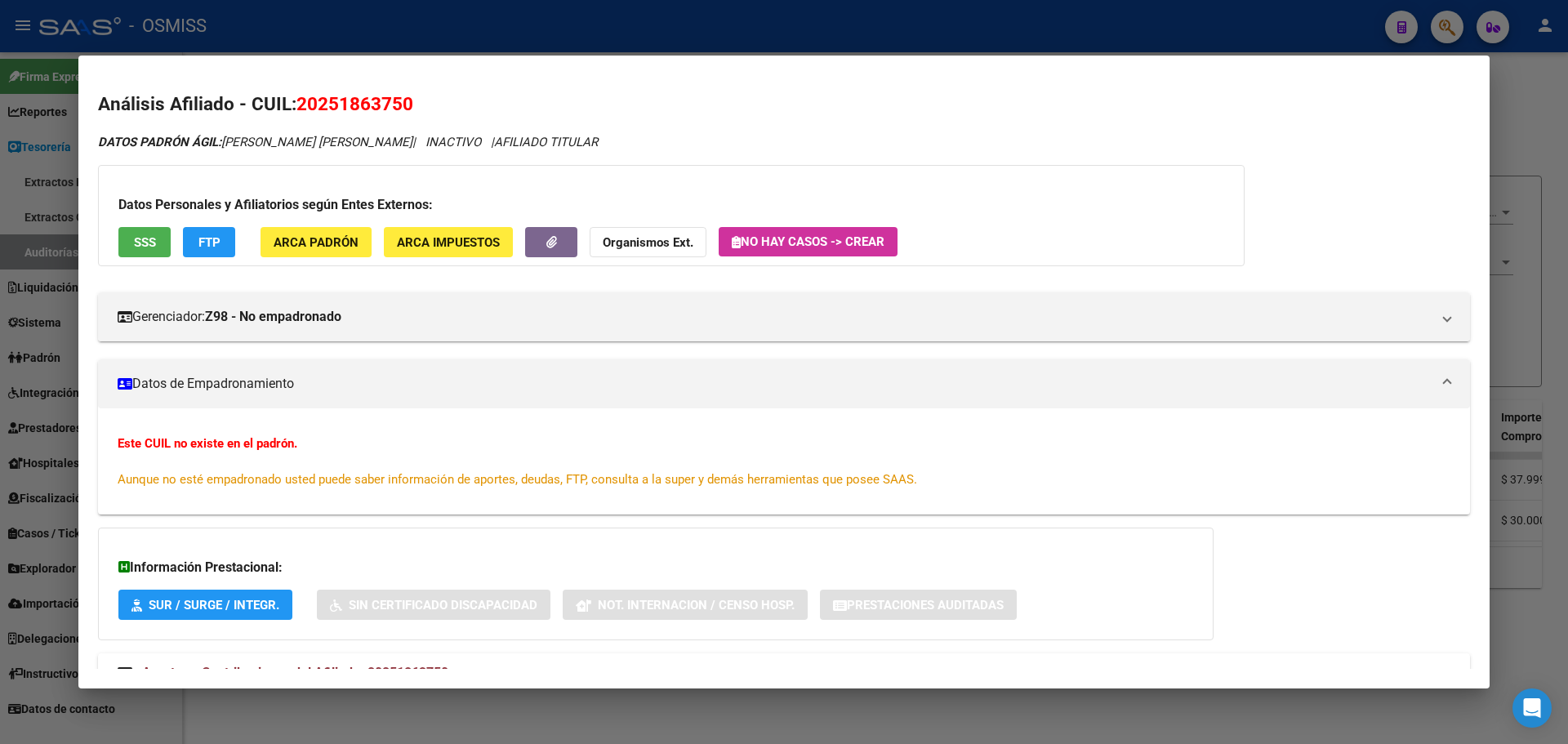
click at [0, 404] on div at bounding box center [784, 372] width 1568 height 744
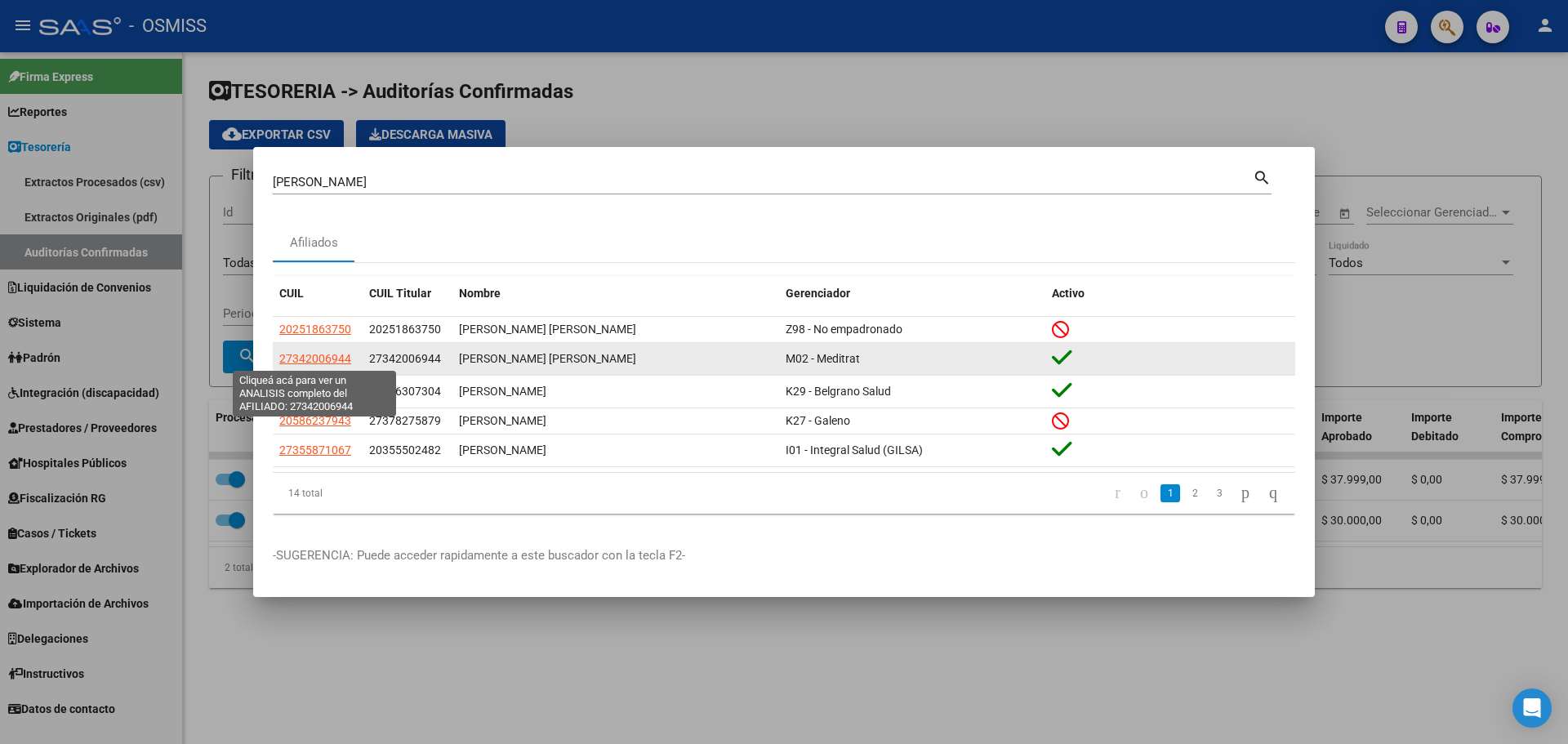
click at [296, 355] on span "27342006944" at bounding box center [315, 358] width 72 height 13
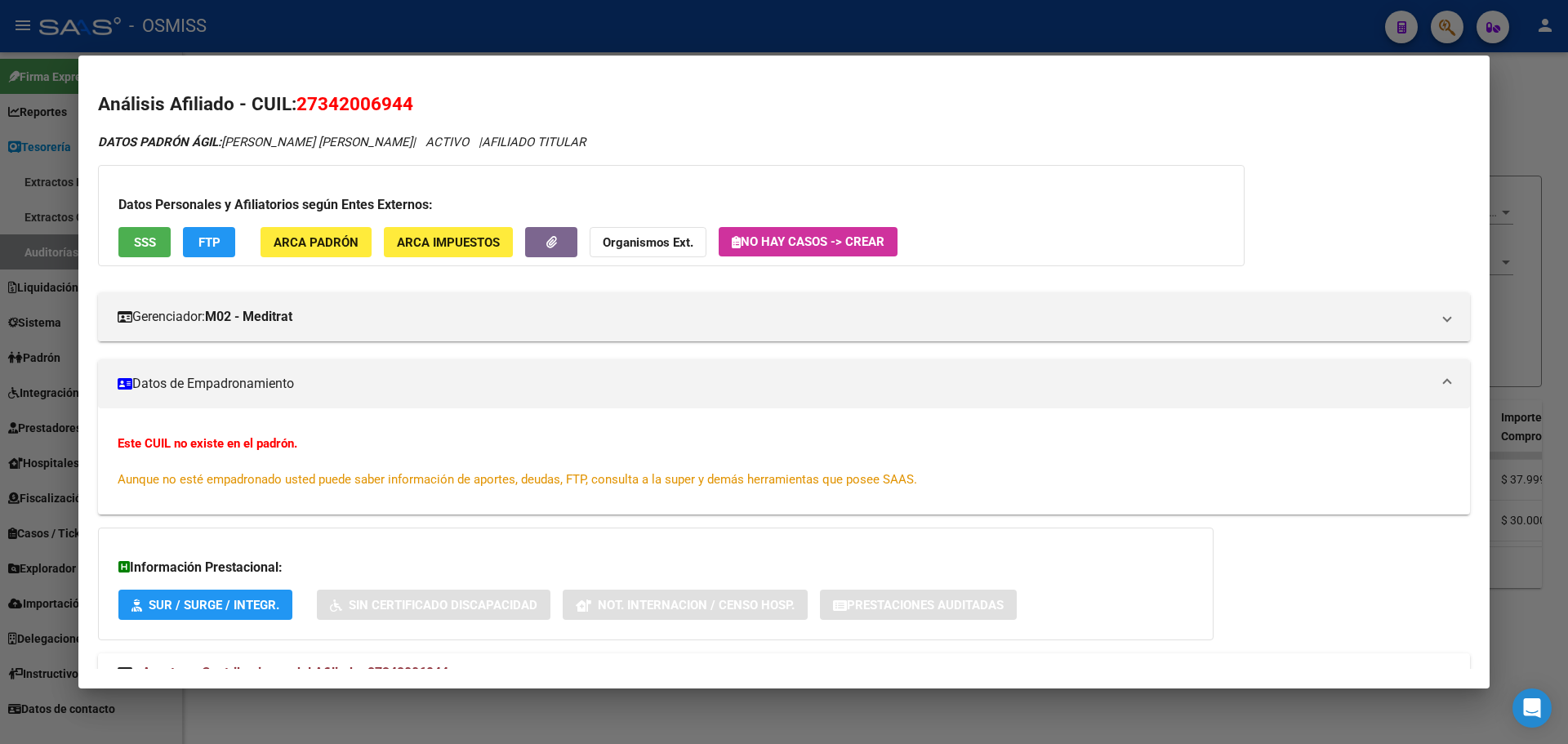
click at [17, 332] on div at bounding box center [784, 372] width 1568 height 744
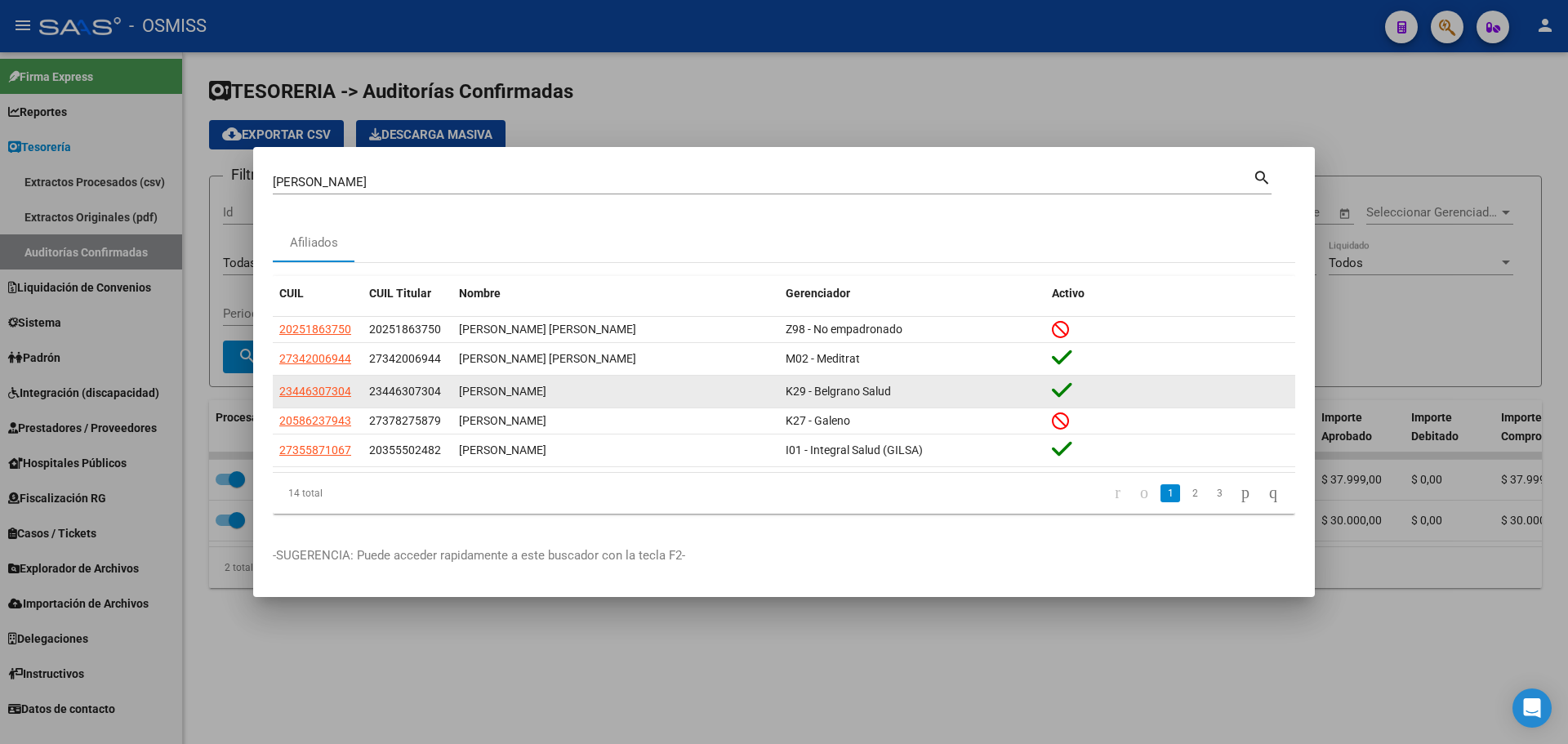
click at [294, 403] on datatable-body-cell "23446307304" at bounding box center [318, 392] width 90 height 32
click at [298, 398] on app-link-go-to "23446307304" at bounding box center [315, 391] width 72 height 19
click at [304, 388] on span "23446307304" at bounding box center [315, 391] width 72 height 13
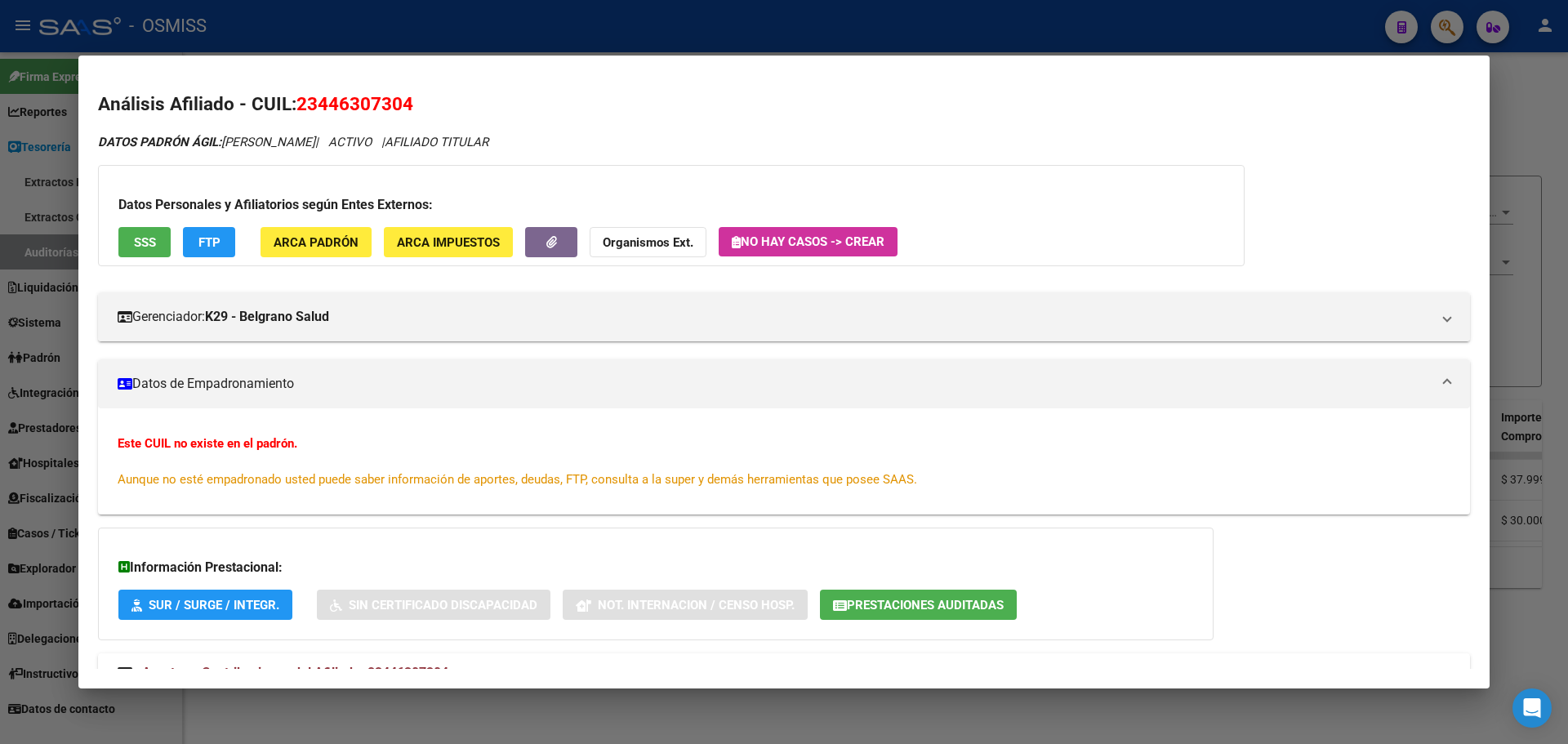
click at [2, 369] on div at bounding box center [784, 372] width 1568 height 744
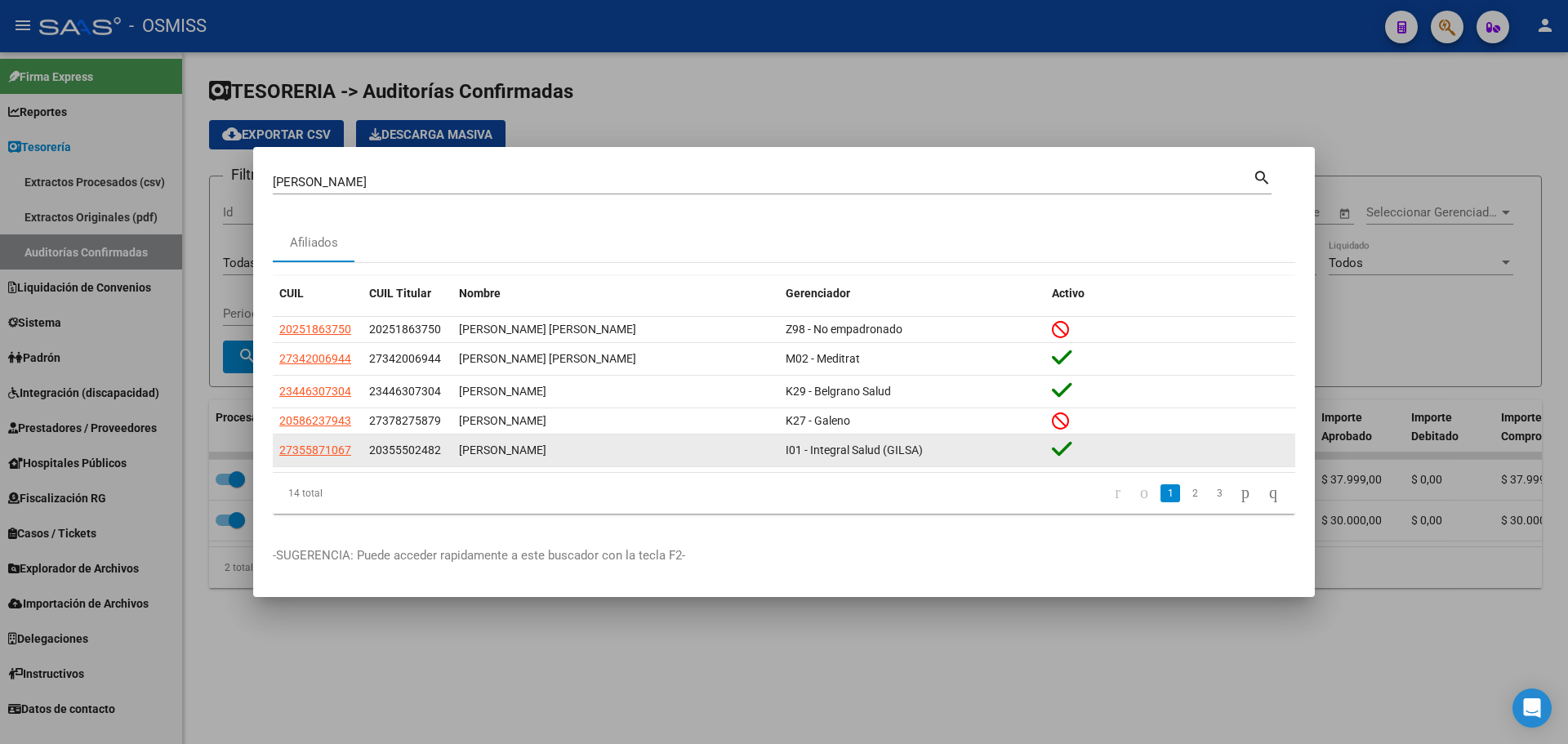
click at [304, 441] on datatable-body-cell "27355871067" at bounding box center [318, 450] width 90 height 32
click at [304, 450] on span "27355871067" at bounding box center [315, 449] width 72 height 13
type textarea "27355871067"
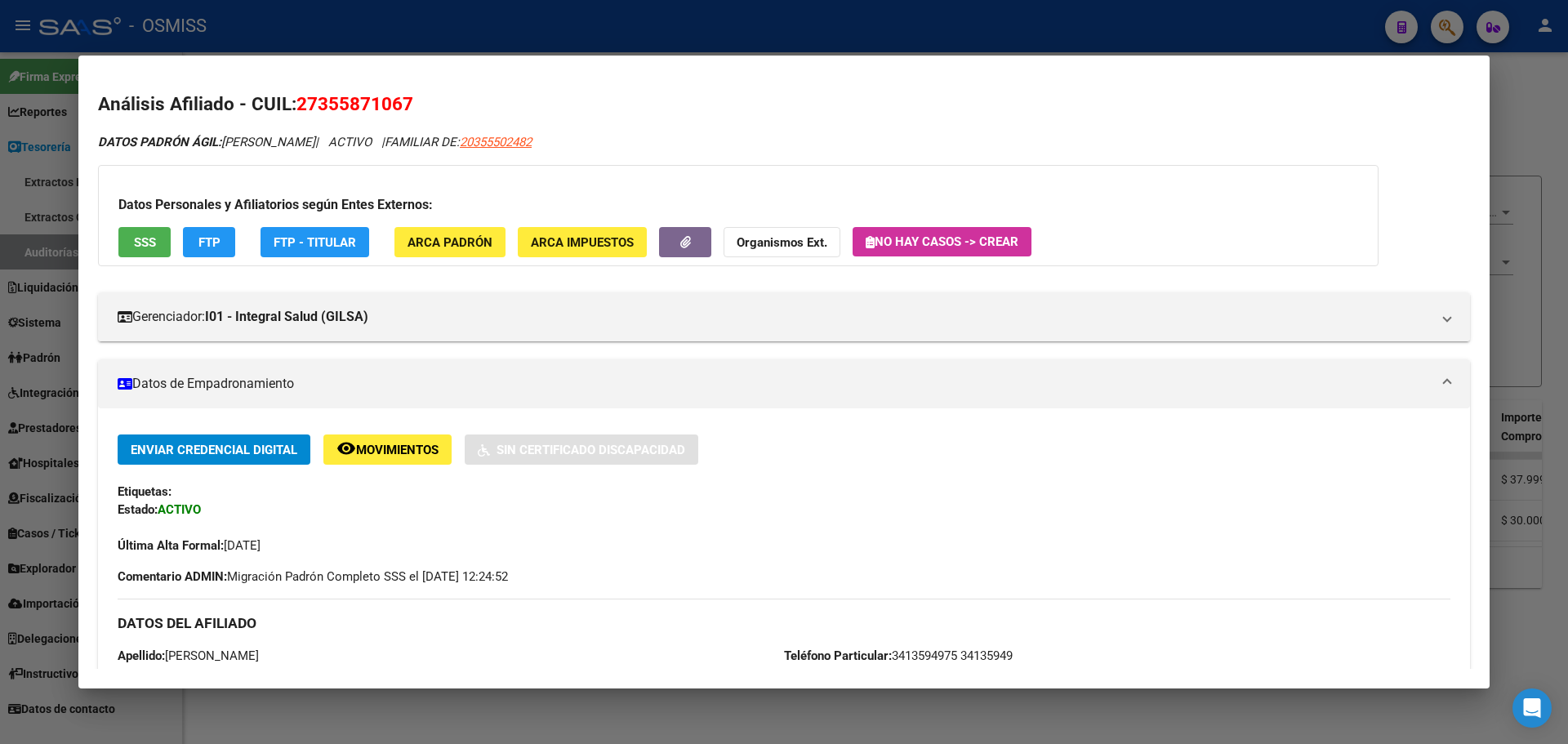
click at [0, 398] on div at bounding box center [784, 372] width 1568 height 744
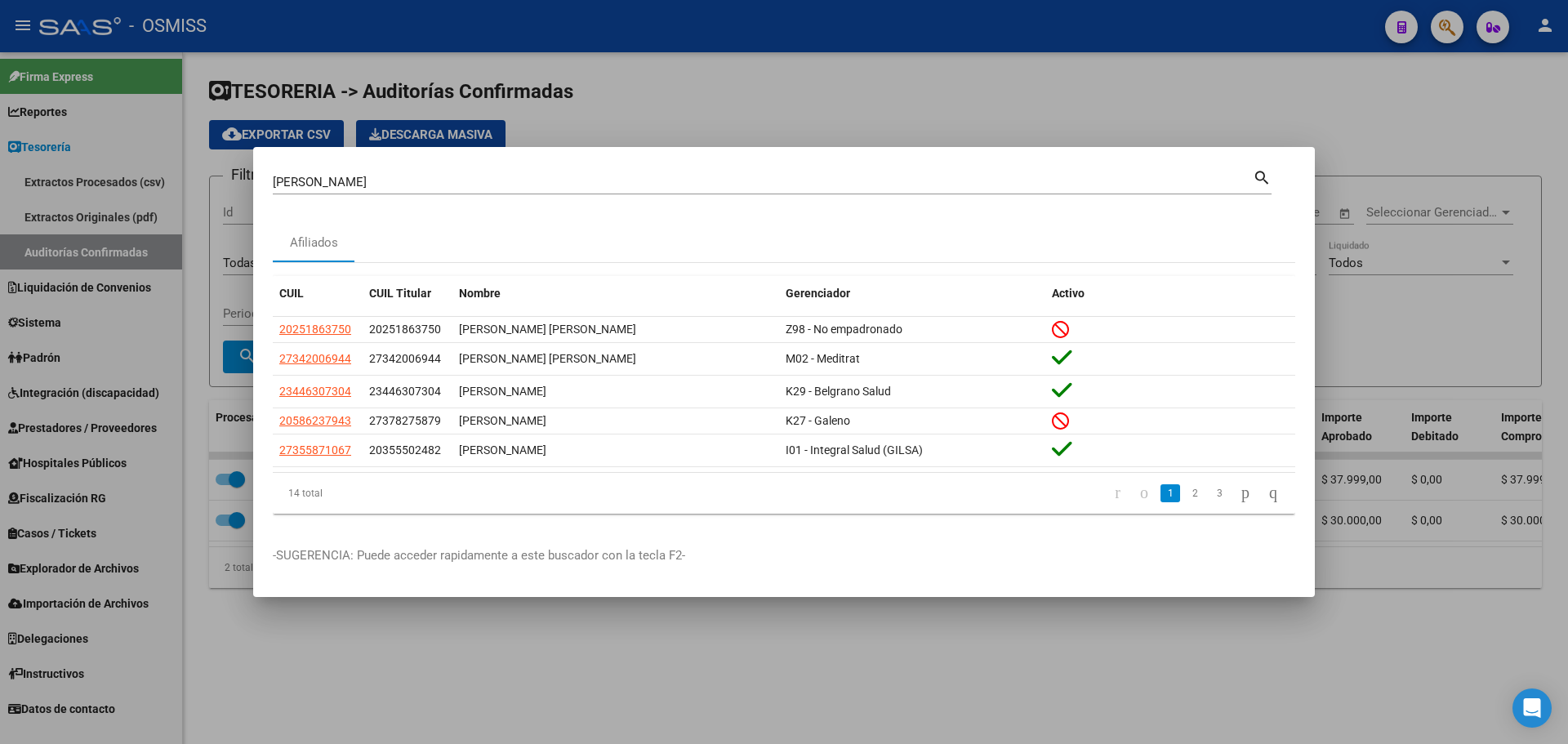
click at [30, 366] on div at bounding box center [784, 372] width 1568 height 744
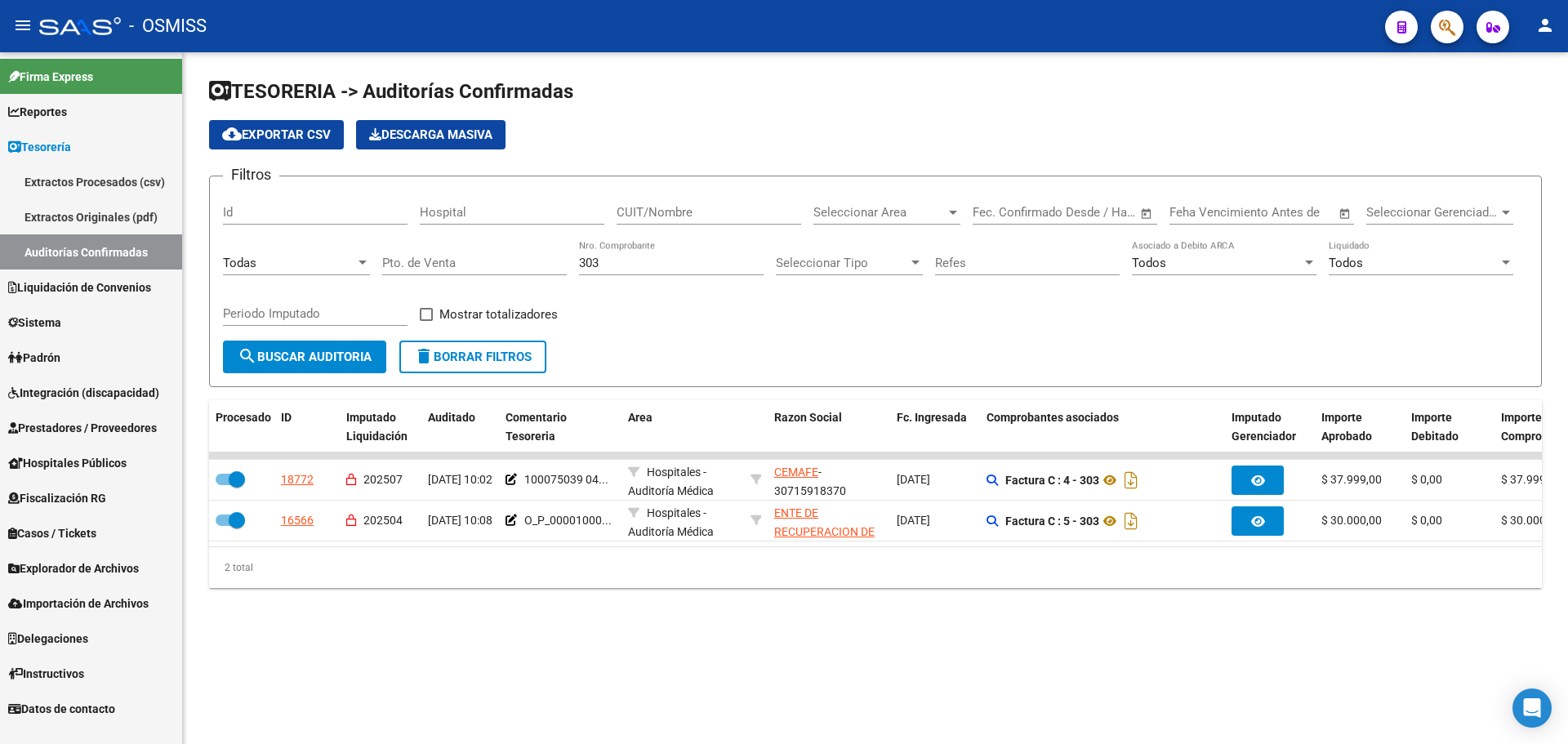
click at [788, 302] on div "Filtros Id Hospital CUIT/Nombre Seleccionar Area Seleccionar Area Start date – …" at bounding box center [876, 265] width 1306 height 151
drag, startPoint x: 614, startPoint y: 267, endPoint x: 387, endPoint y: 234, distance: 229.4
click at [404, 234] on div "Filtros Id Hospital CUIT/Nombre Seleccionar Area Seleccionar Area Start date – …" at bounding box center [876, 265] width 1306 height 151
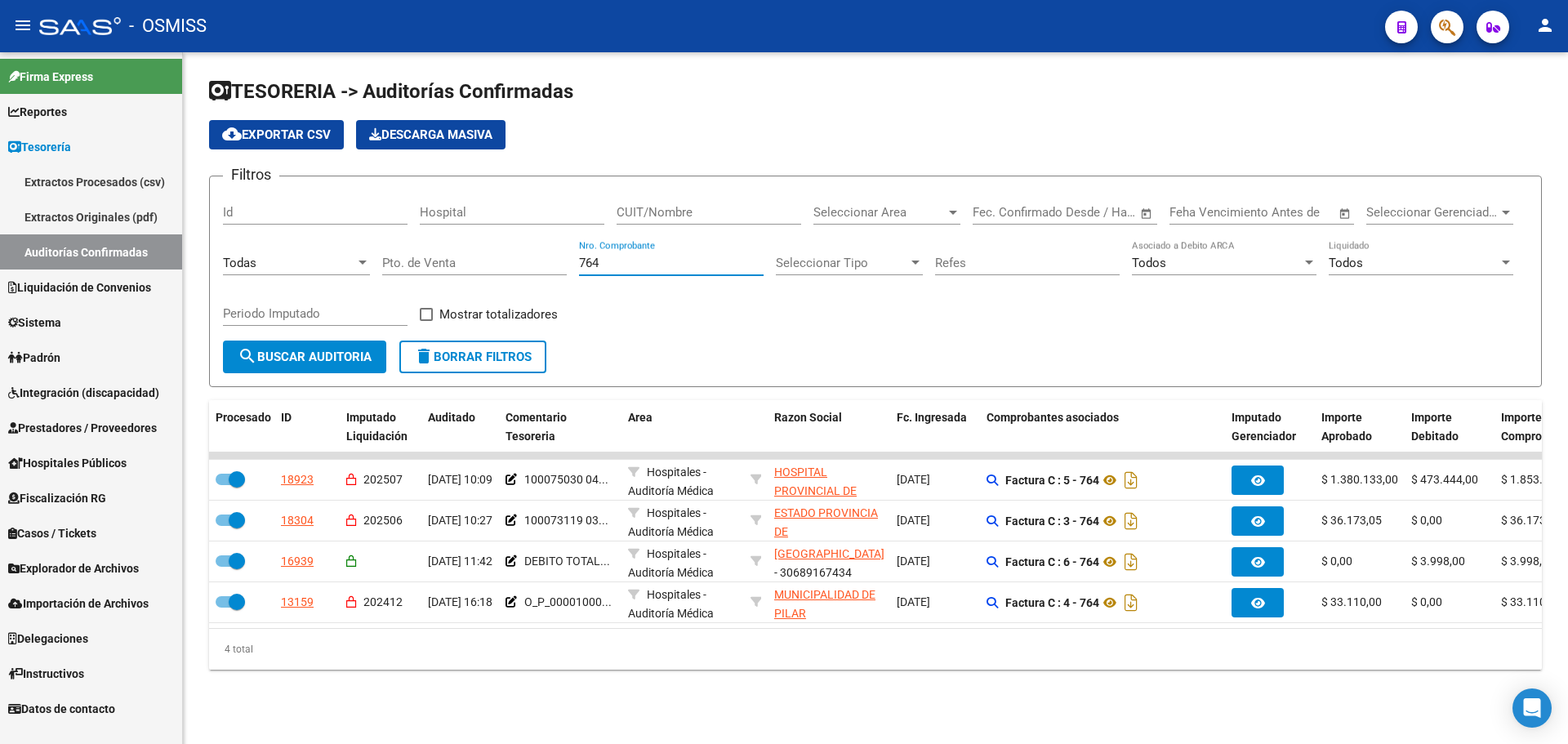
drag, startPoint x: 579, startPoint y: 257, endPoint x: 338, endPoint y: 197, distance: 248.4
click at [338, 197] on div "Filtros Id Hospital CUIT/Nombre Seleccionar Area Seleccionar Area Start date – …" at bounding box center [876, 265] width 1306 height 151
type input "1165"
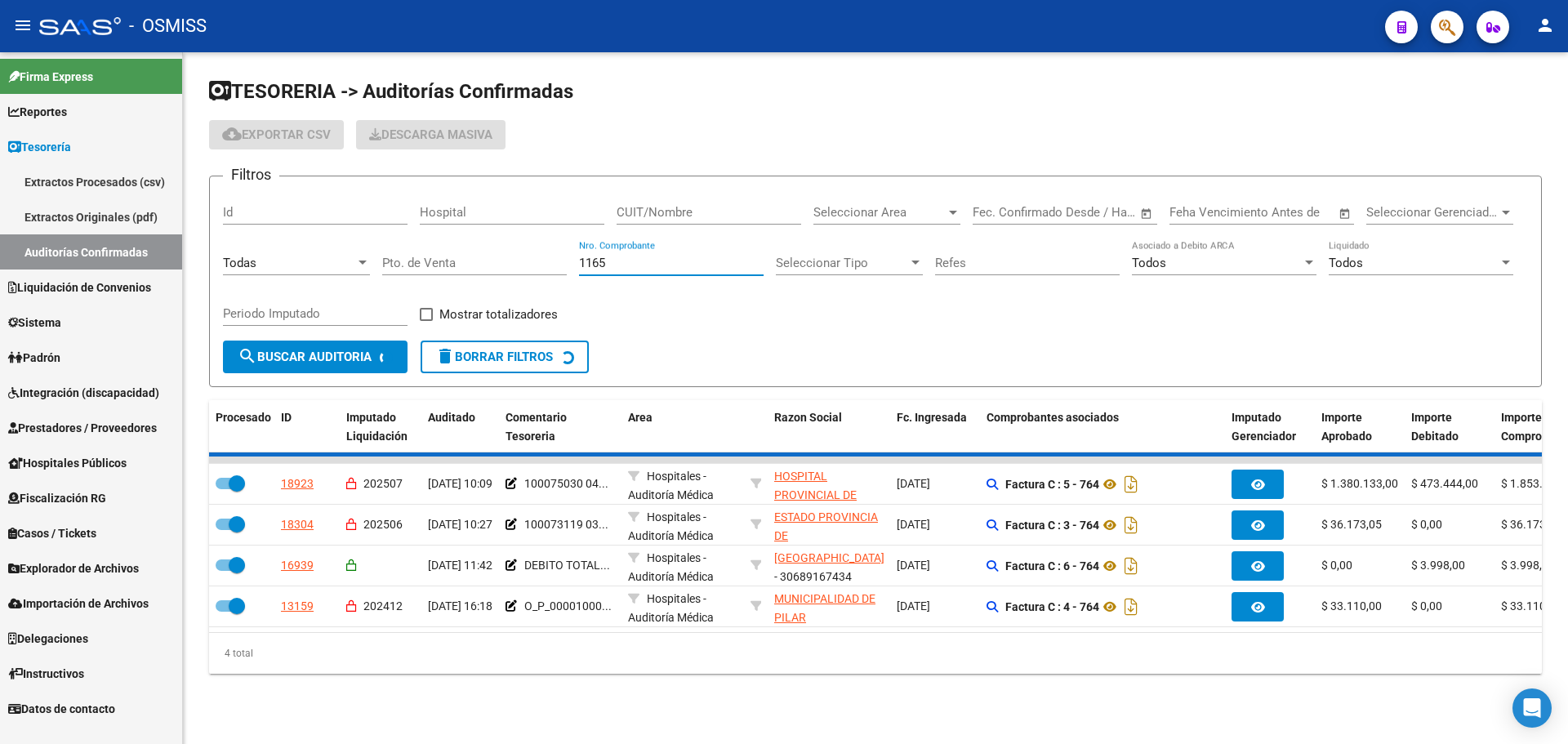
checkbox input "false"
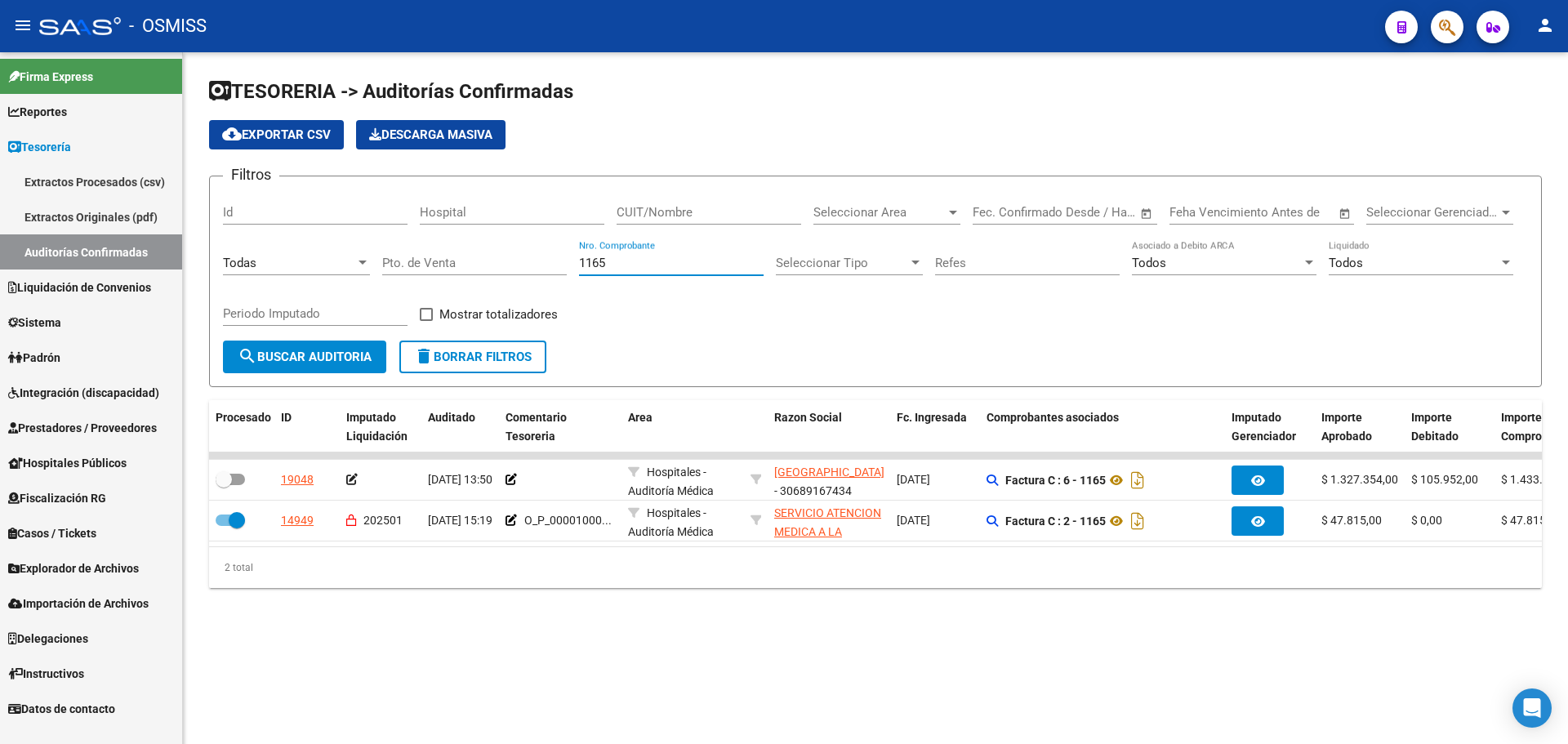
drag, startPoint x: 617, startPoint y: 259, endPoint x: 453, endPoint y: 256, distance: 164.0
click at [455, 250] on div "Filtros Id Hospital CUIT/Nombre Seleccionar Area Seleccionar Area Start date – …" at bounding box center [876, 265] width 1306 height 151
type input "916"
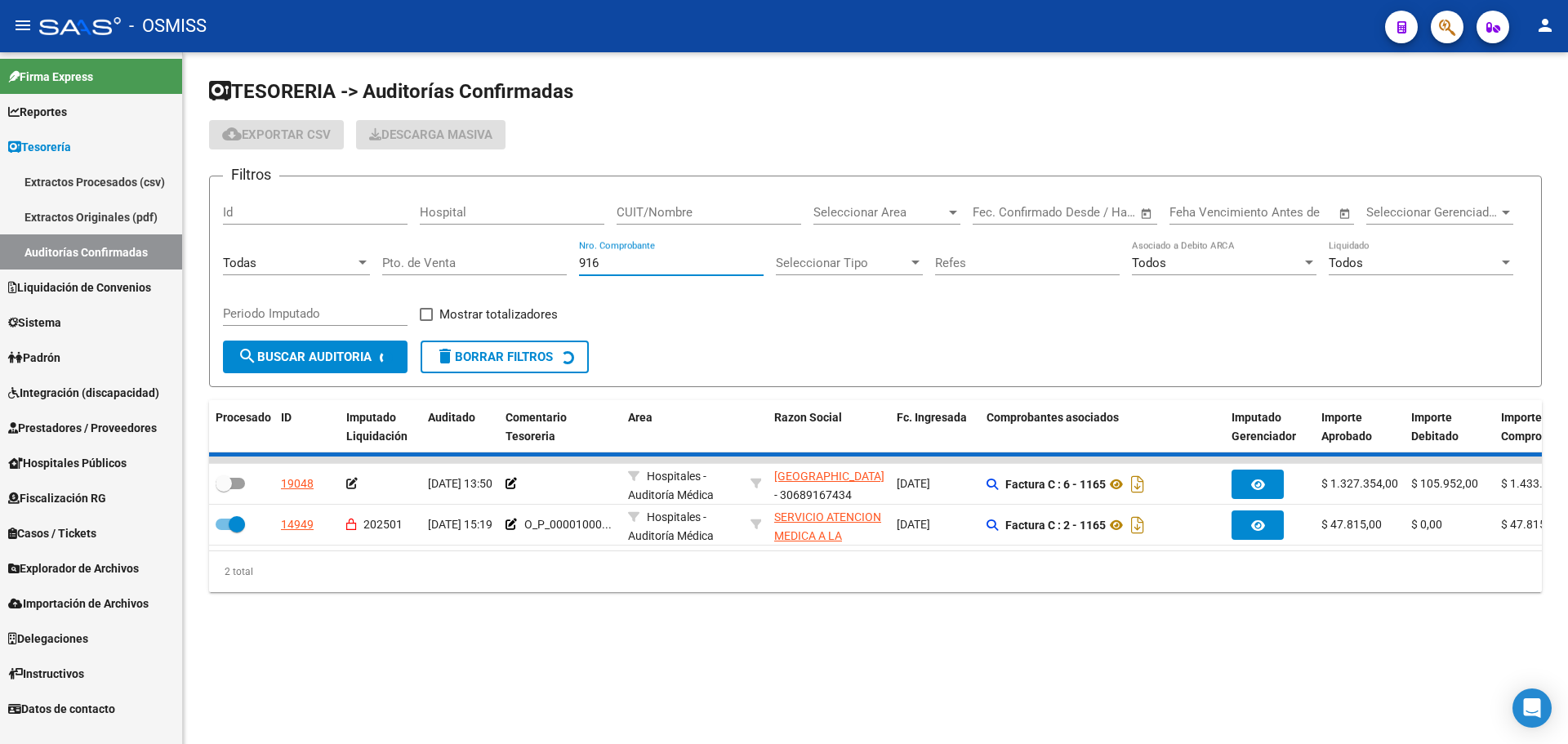
checkbox input "true"
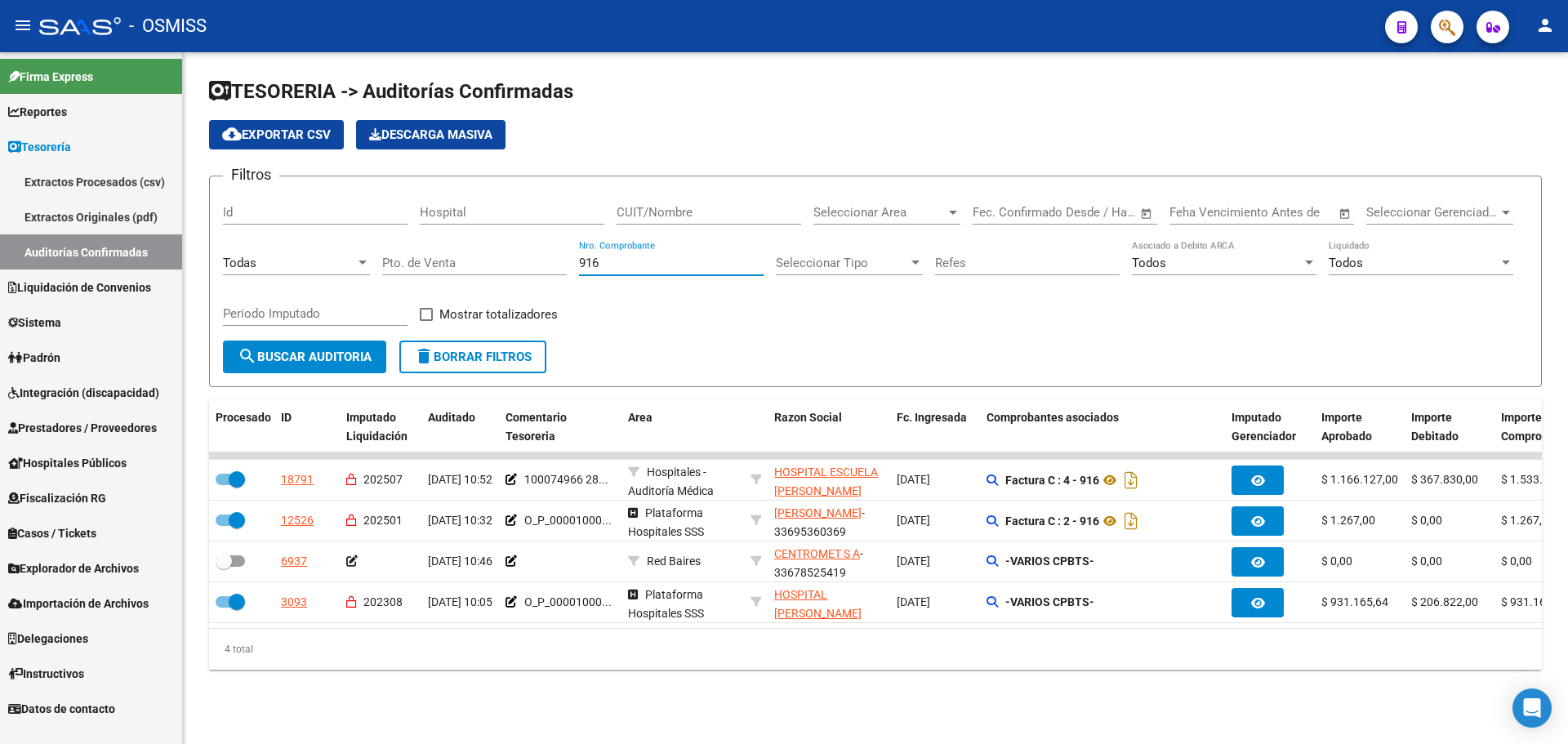
type input "916"
click at [864, 329] on div "Filtros Id Hospital CUIT/Nombre Seleccionar Area Seleccionar Area Start date – …" at bounding box center [876, 265] width 1306 height 151
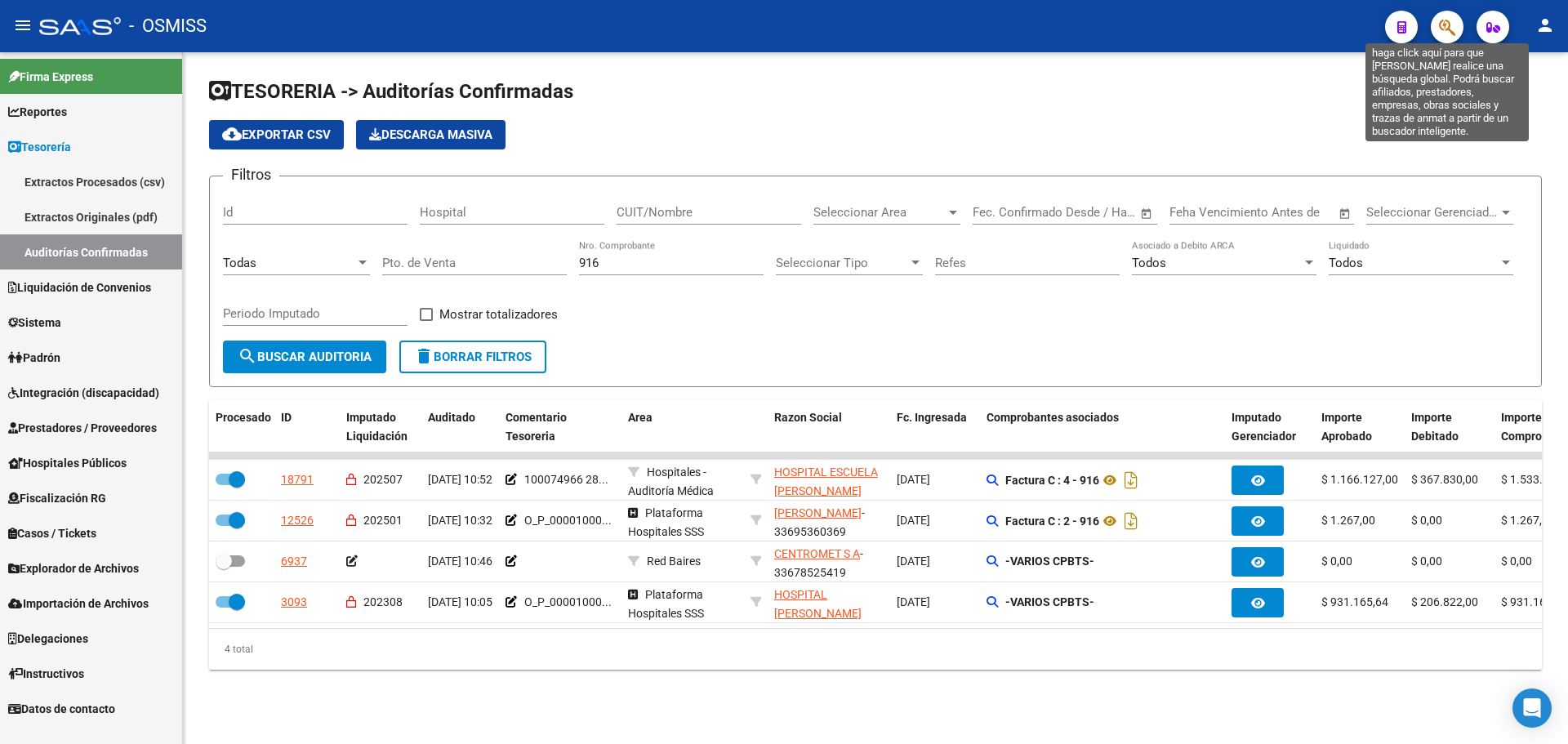
click at [1447, 26] on icon "button" at bounding box center [1447, 27] width 16 height 19
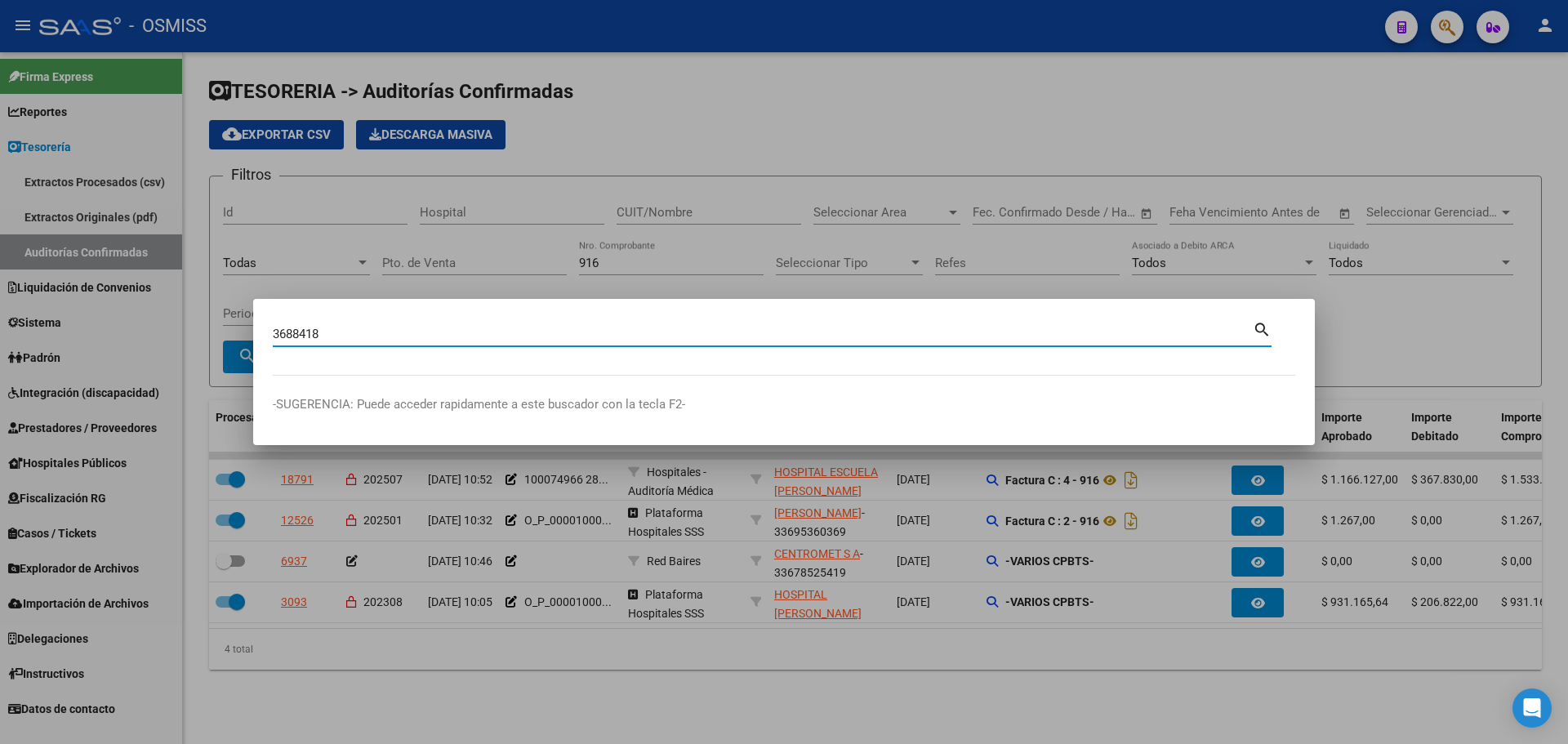
type input "3688418"
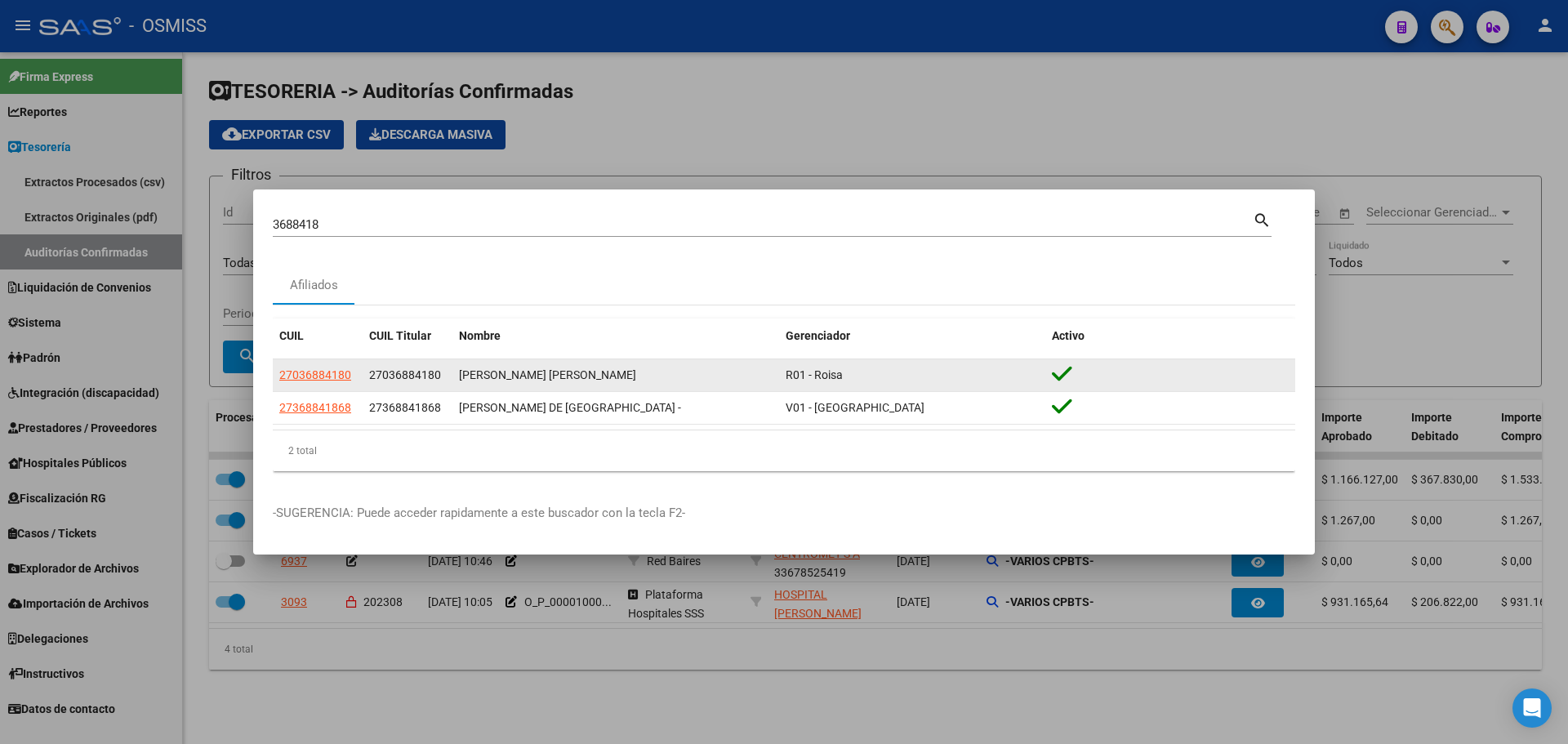
click at [356, 372] on div "27036884180" at bounding box center [318, 375] width 77 height 19
click at [346, 372] on span "27036884180" at bounding box center [315, 374] width 72 height 13
type textarea "27036884180"
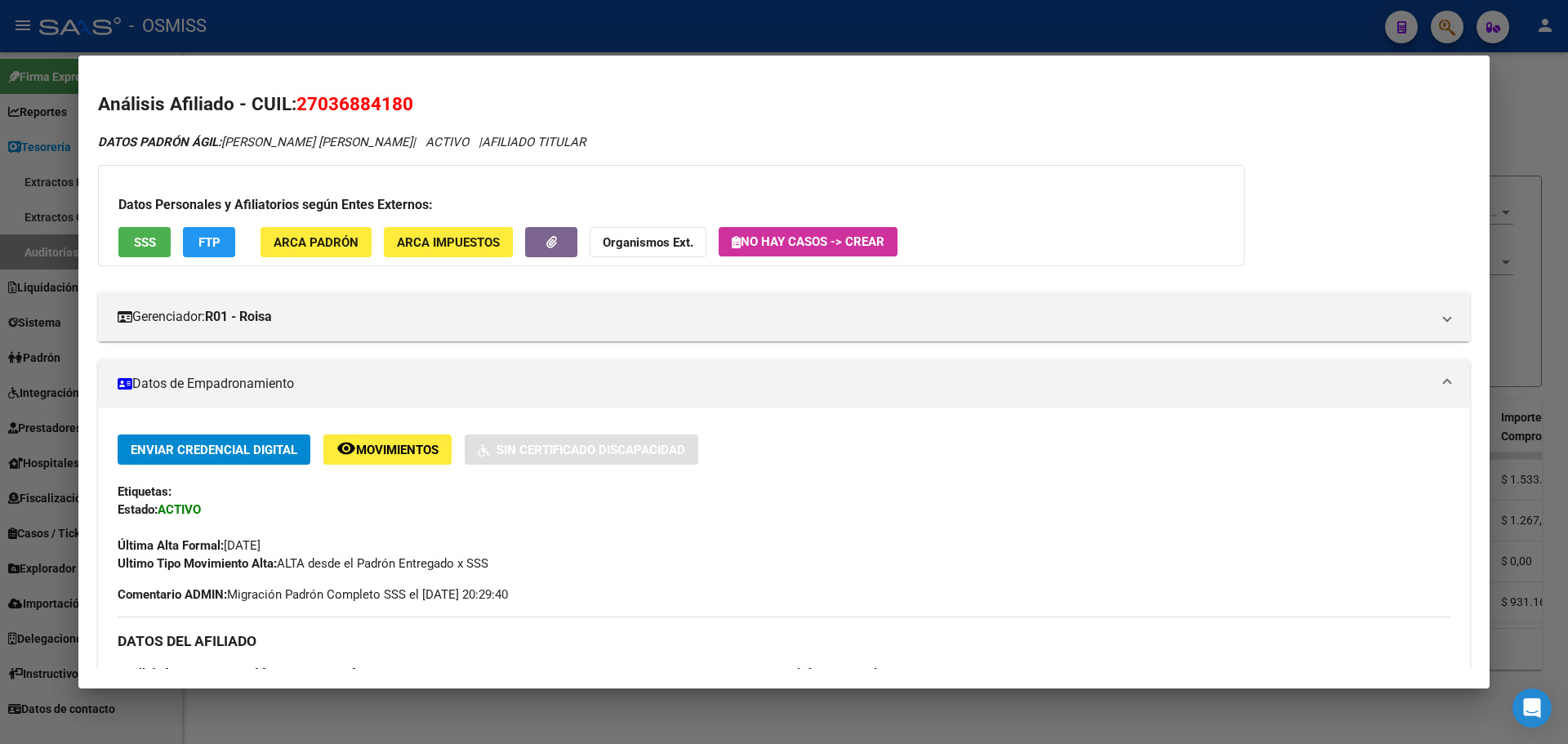
click at [849, 255] on button "No hay casos -> Crear" at bounding box center [809, 242] width 179 height 30
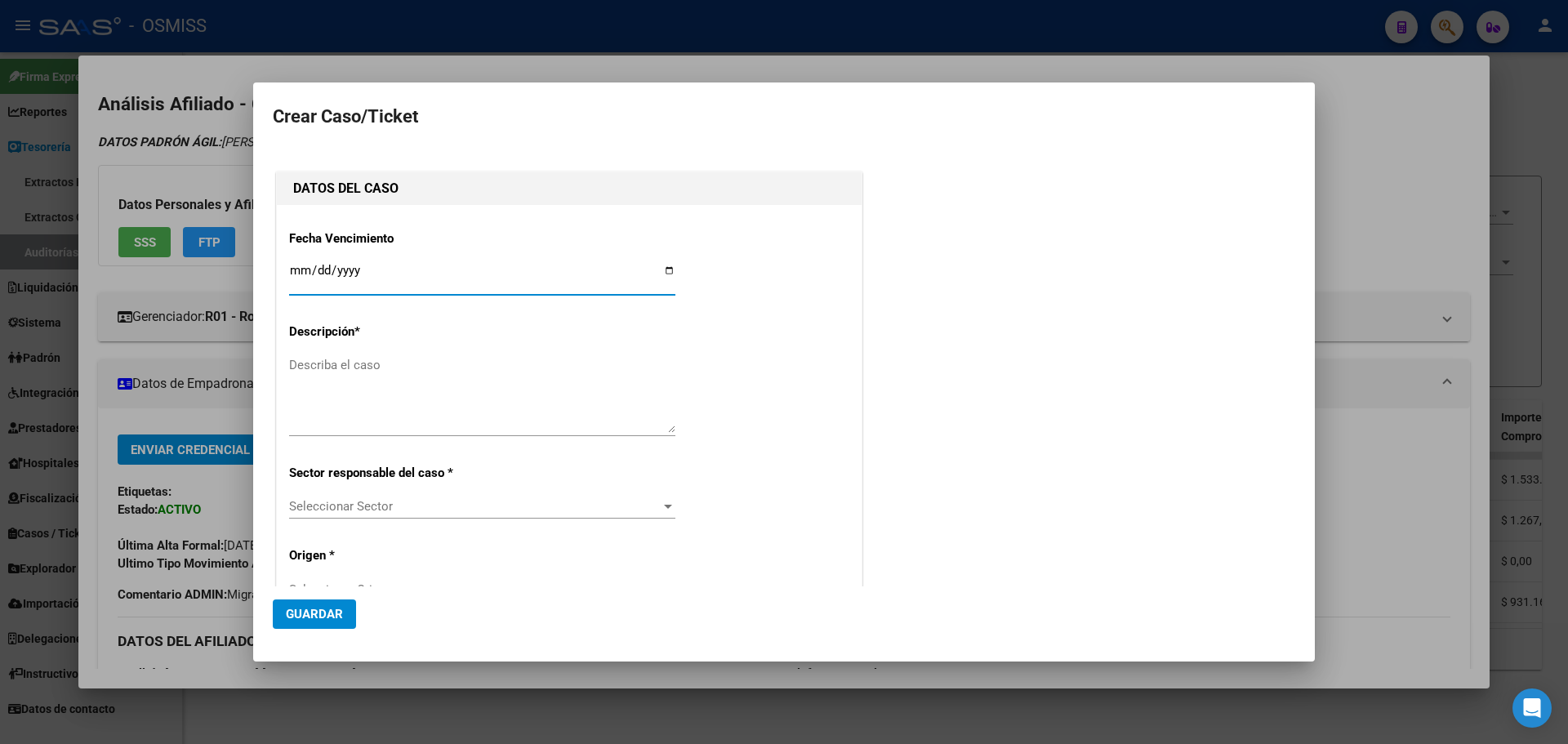
type input "27-03688418-0"
click at [161, 299] on div at bounding box center [784, 372] width 1568 height 744
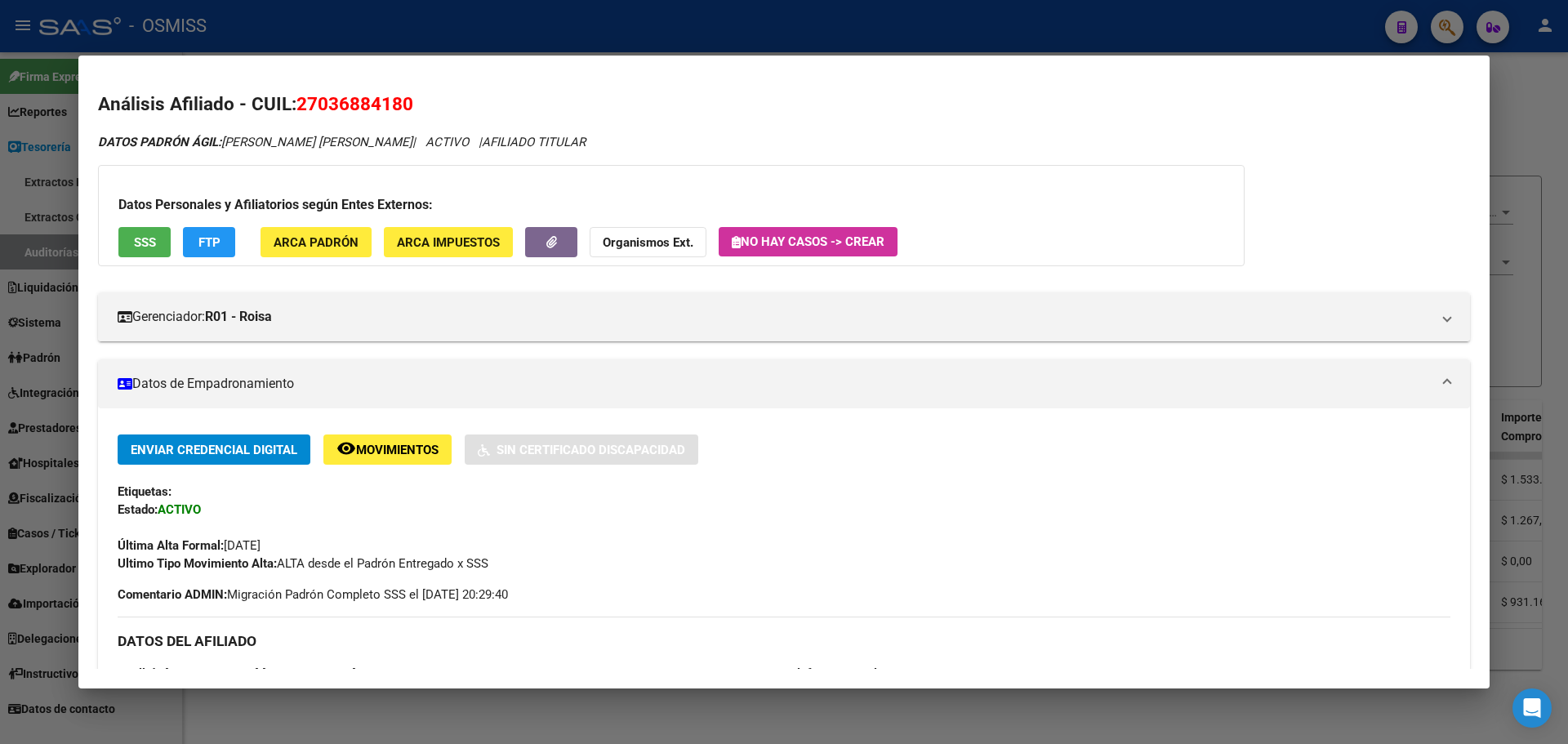
click at [0, 499] on div at bounding box center [784, 372] width 1568 height 744
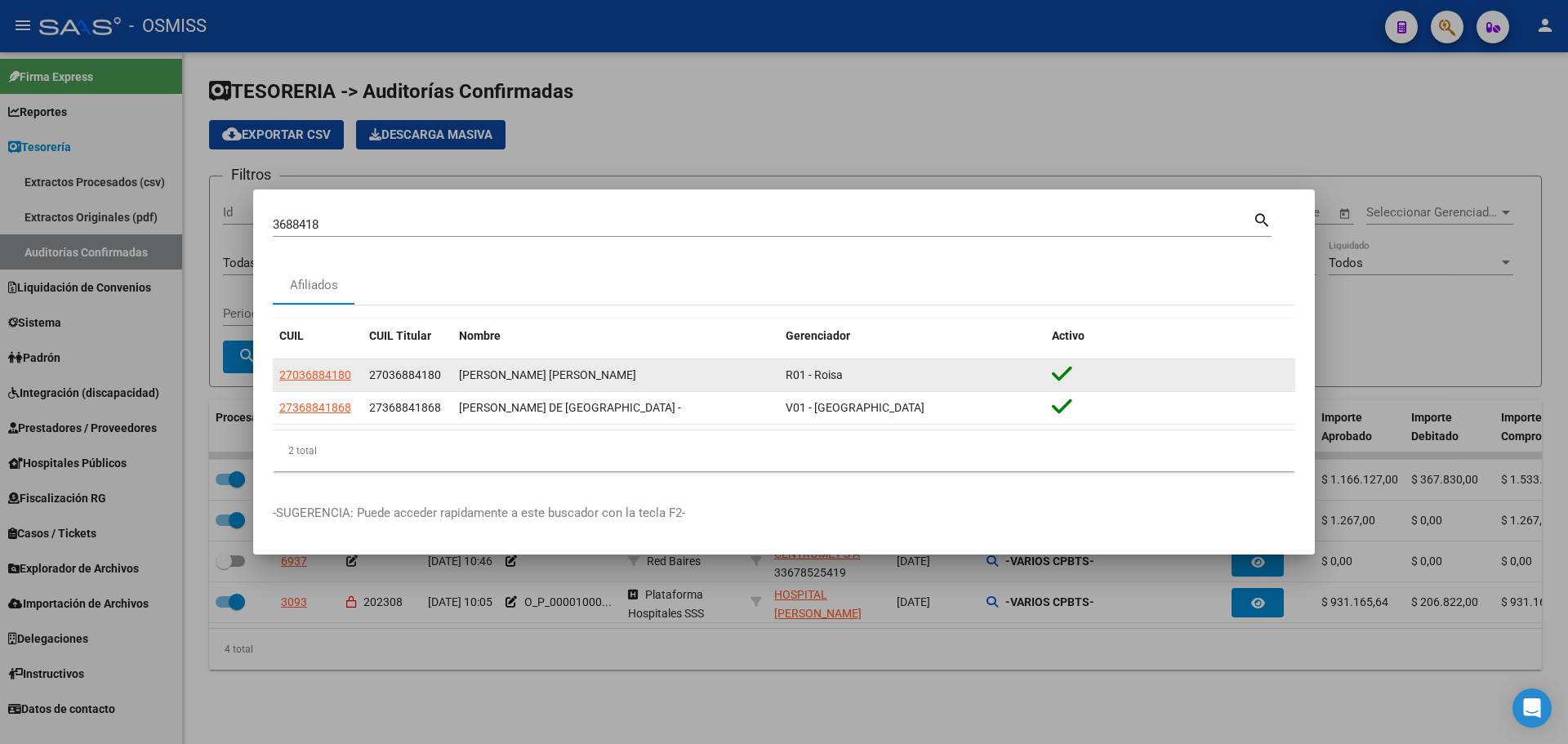
drag, startPoint x: 584, startPoint y: 376, endPoint x: 462, endPoint y: 365, distance: 122.5
click at [462, 366] on div "[PERSON_NAME] [PERSON_NAME]" at bounding box center [616, 375] width 313 height 19
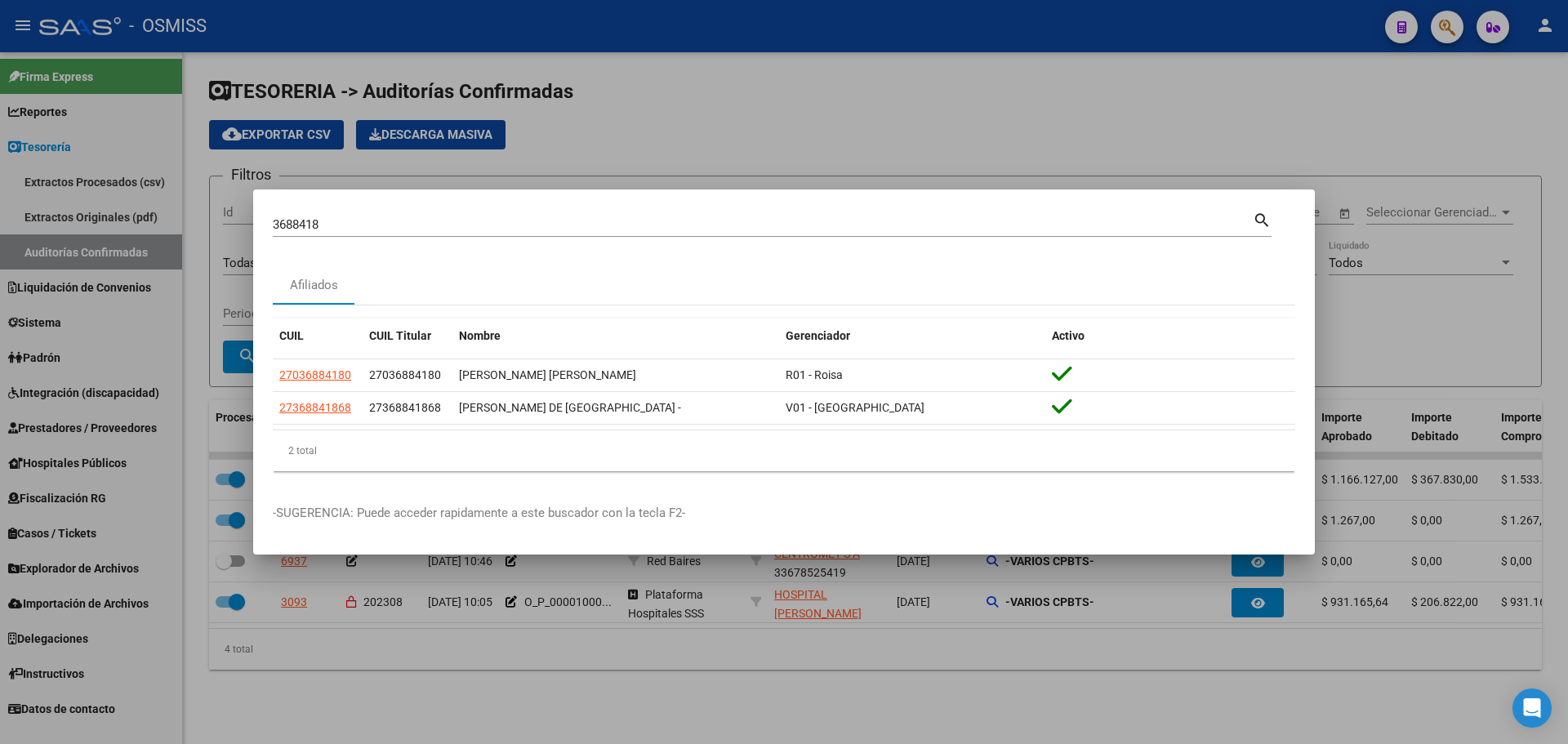
click at [705, 136] on div at bounding box center [784, 372] width 1568 height 744
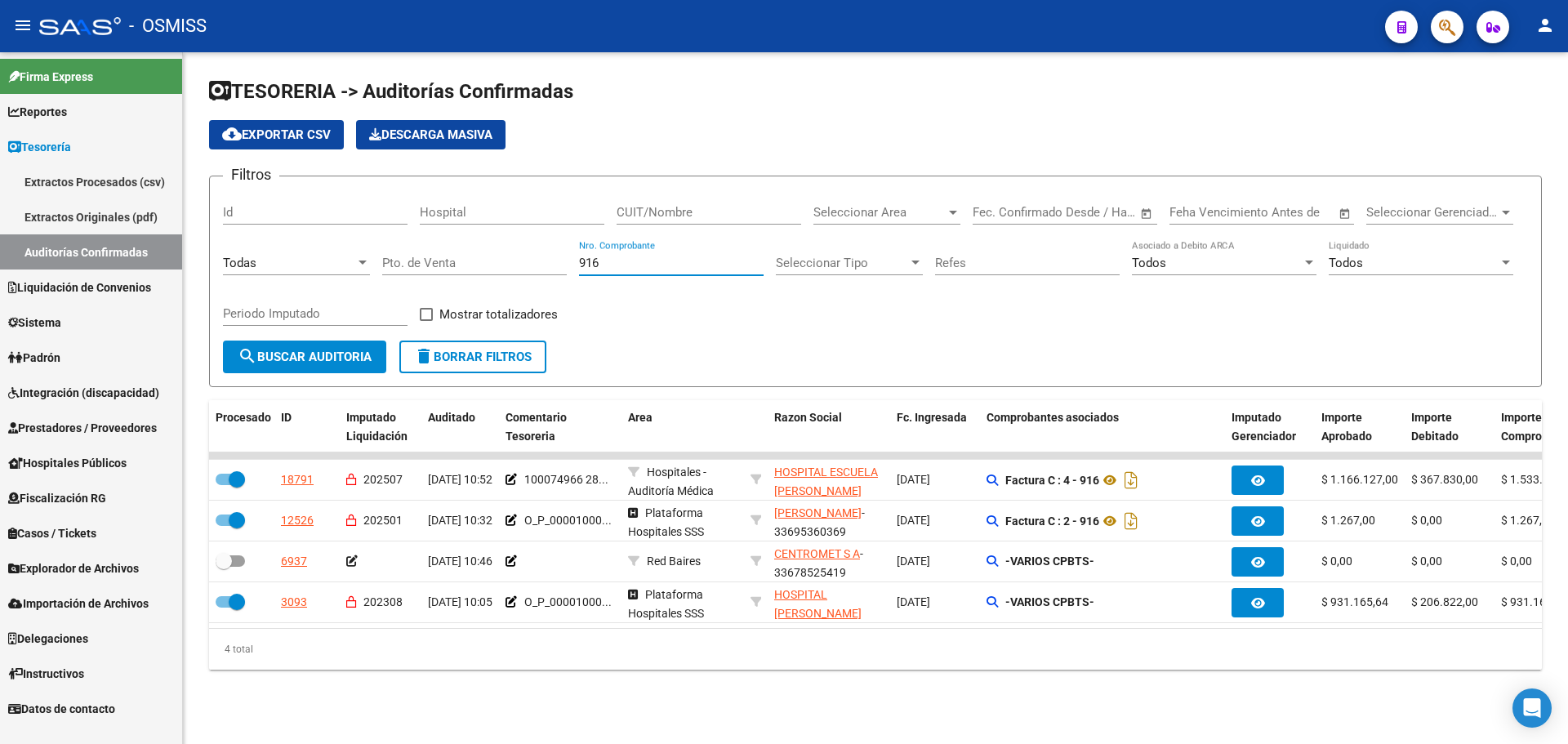
drag, startPoint x: 637, startPoint y: 261, endPoint x: 398, endPoint y: 232, distance: 240.8
click at [398, 232] on div "Filtros Id Hospital CUIT/Nombre Seleccionar Area Seleccionar Area Start date – …" at bounding box center [876, 265] width 1306 height 151
type input "498"
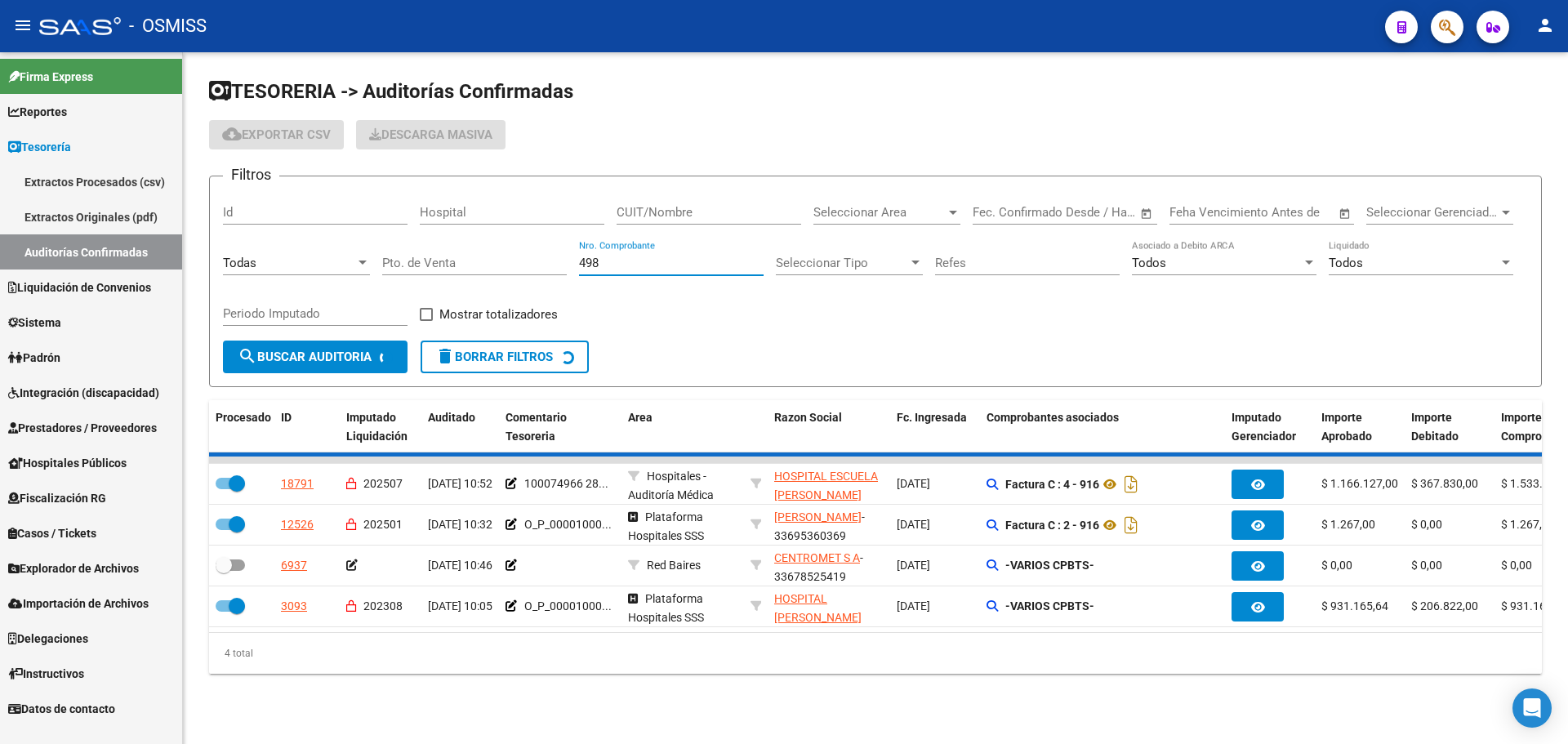
checkbox input "true"
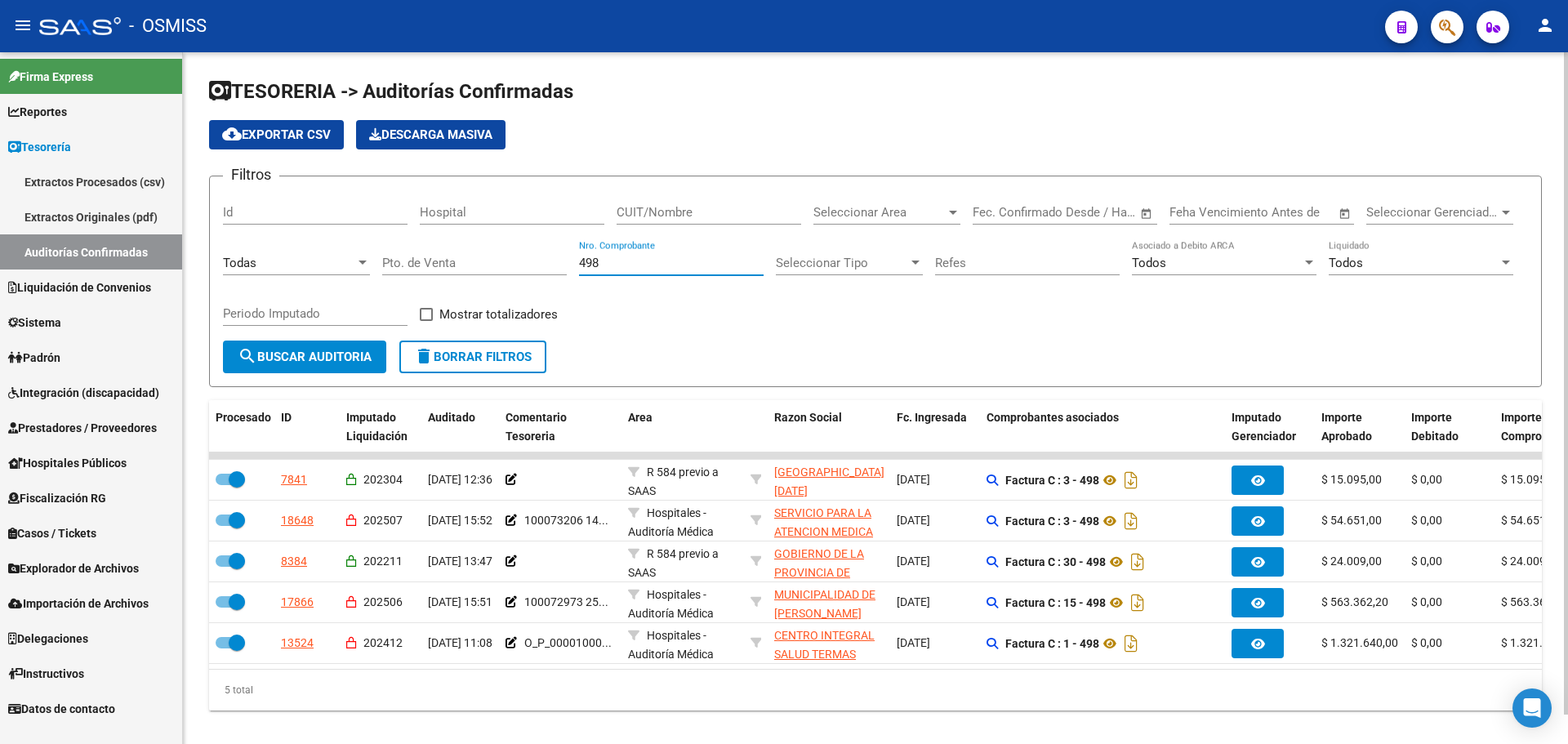
click at [330, 353] on span "search Buscar Auditoria" at bounding box center [304, 356] width 134 height 14
drag, startPoint x: 544, startPoint y: 260, endPoint x: 434, endPoint y: 259, distance: 110.0
click at [438, 255] on div "Filtros Id Hospital CUIT/Nombre Seleccionar Area Seleccionar Area Start date – …" at bounding box center [876, 265] width 1306 height 151
type input "441"
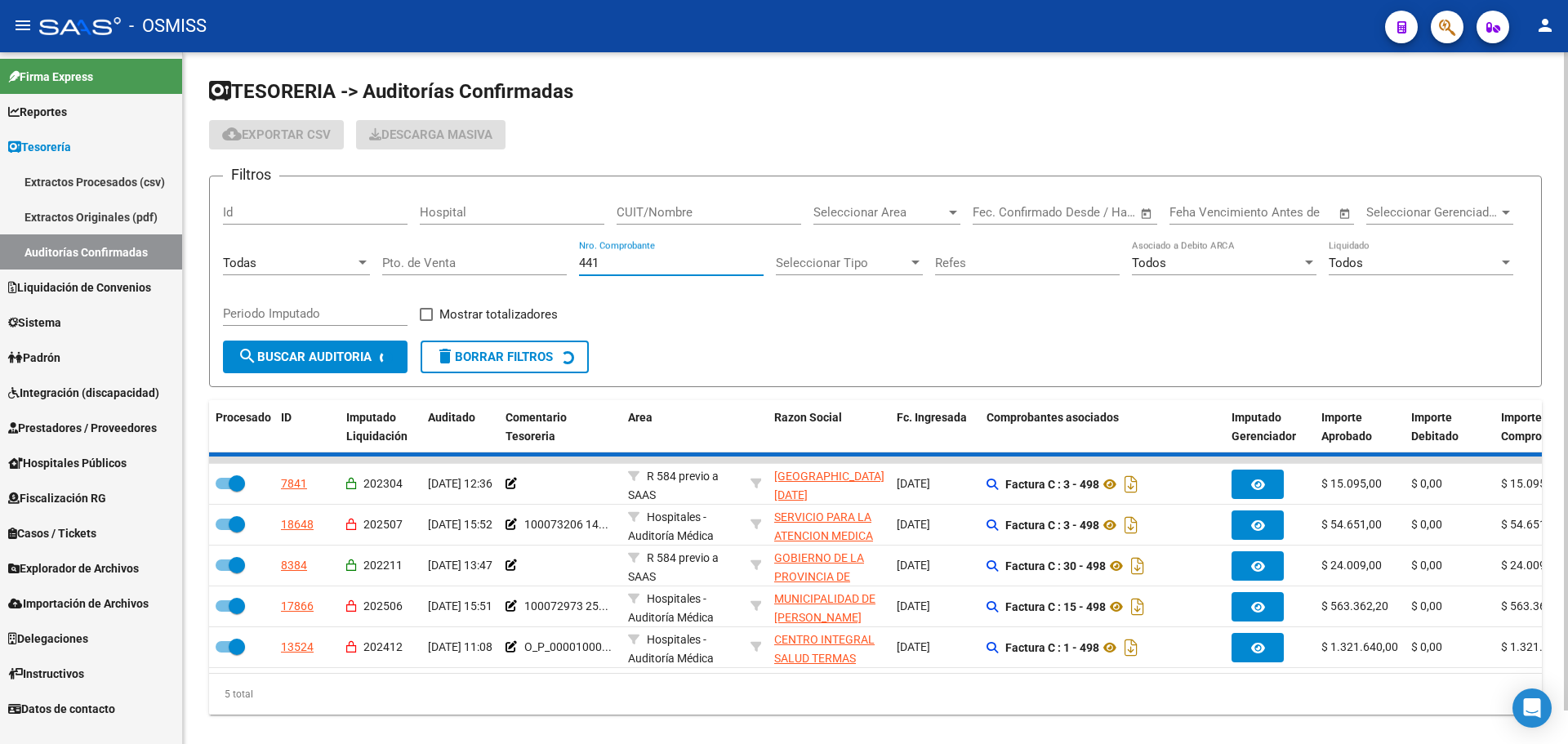
checkbox input "false"
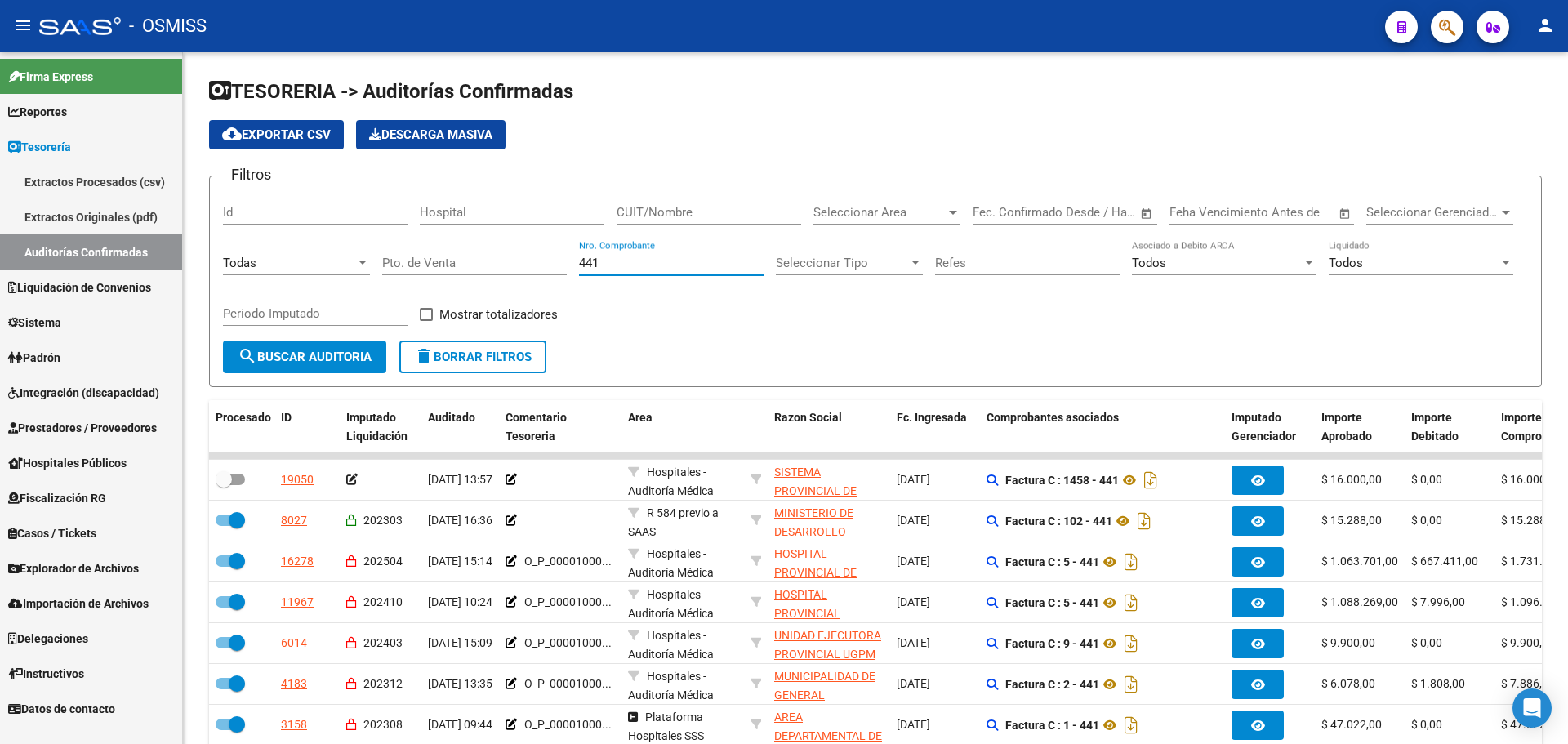
type input "441"
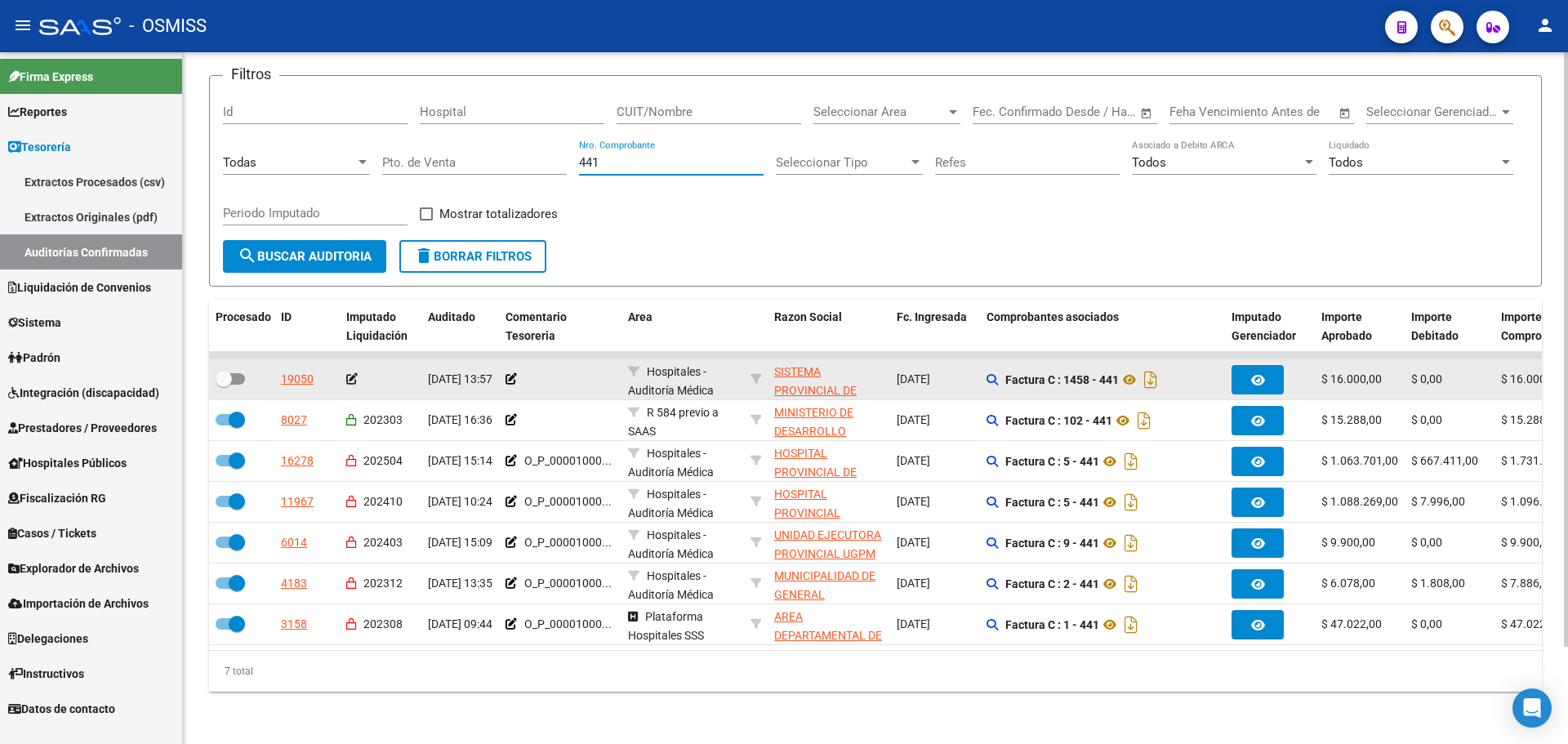
scroll to position [113, 0]
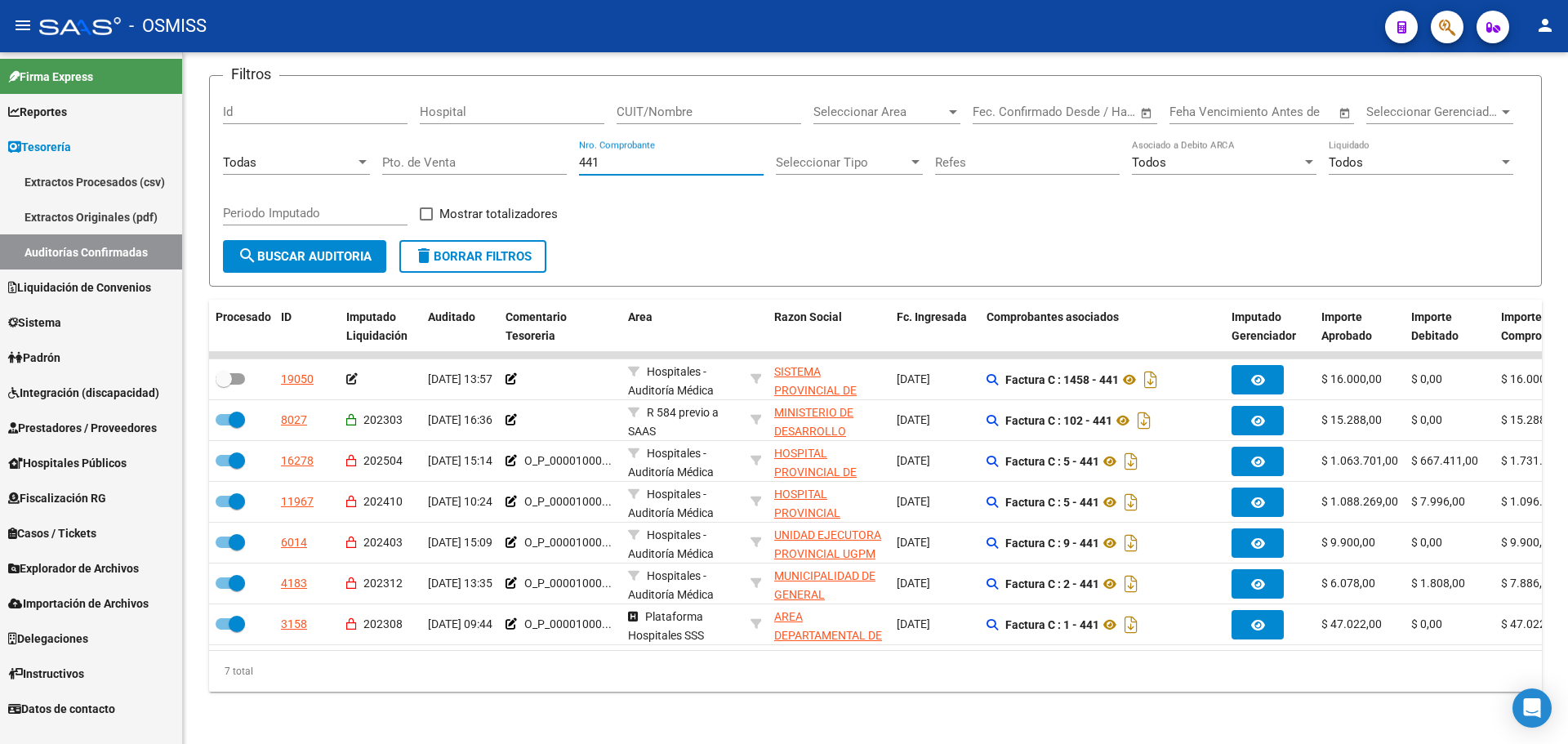
click at [1439, 25] on icon "button" at bounding box center [1447, 27] width 16 height 19
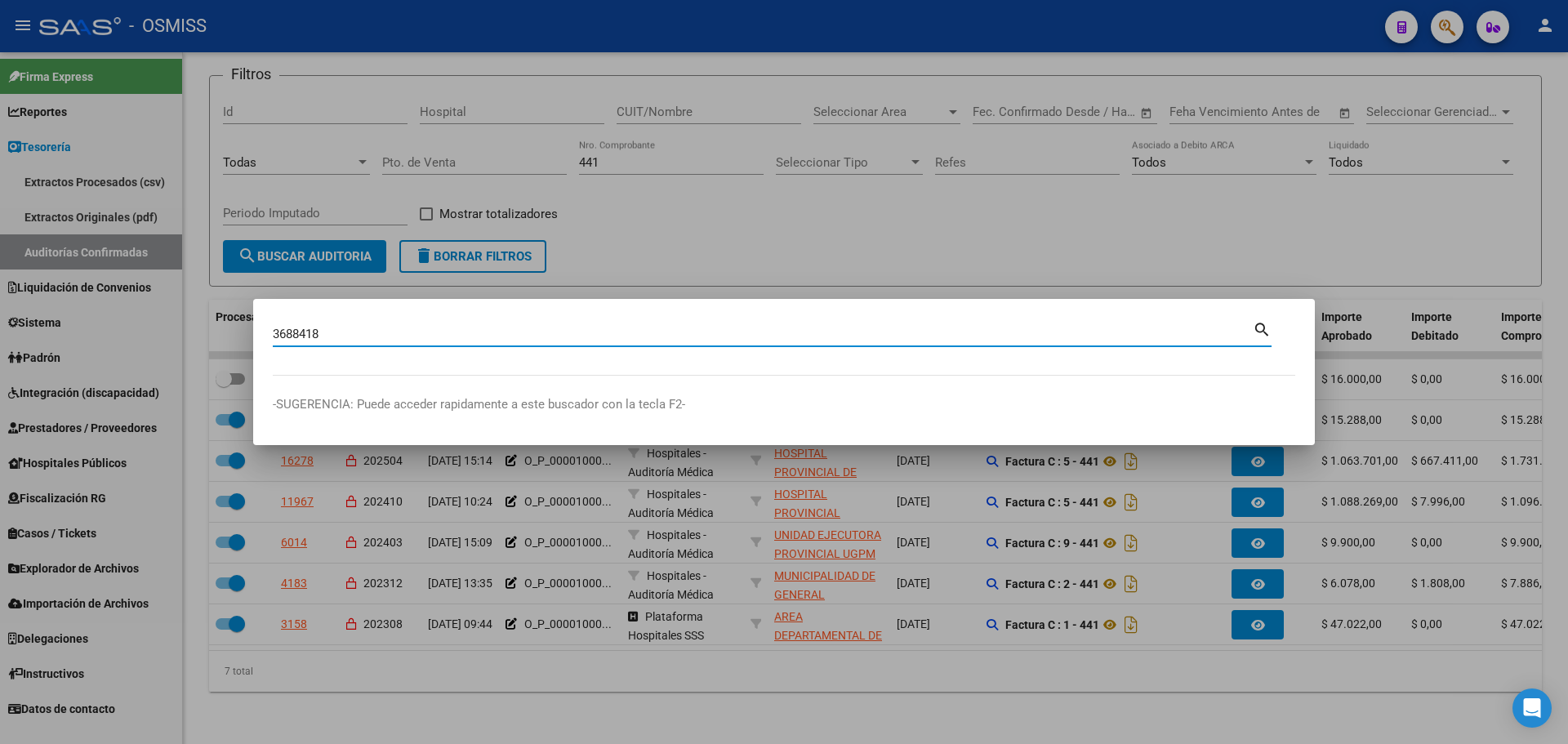
type input "3688418"
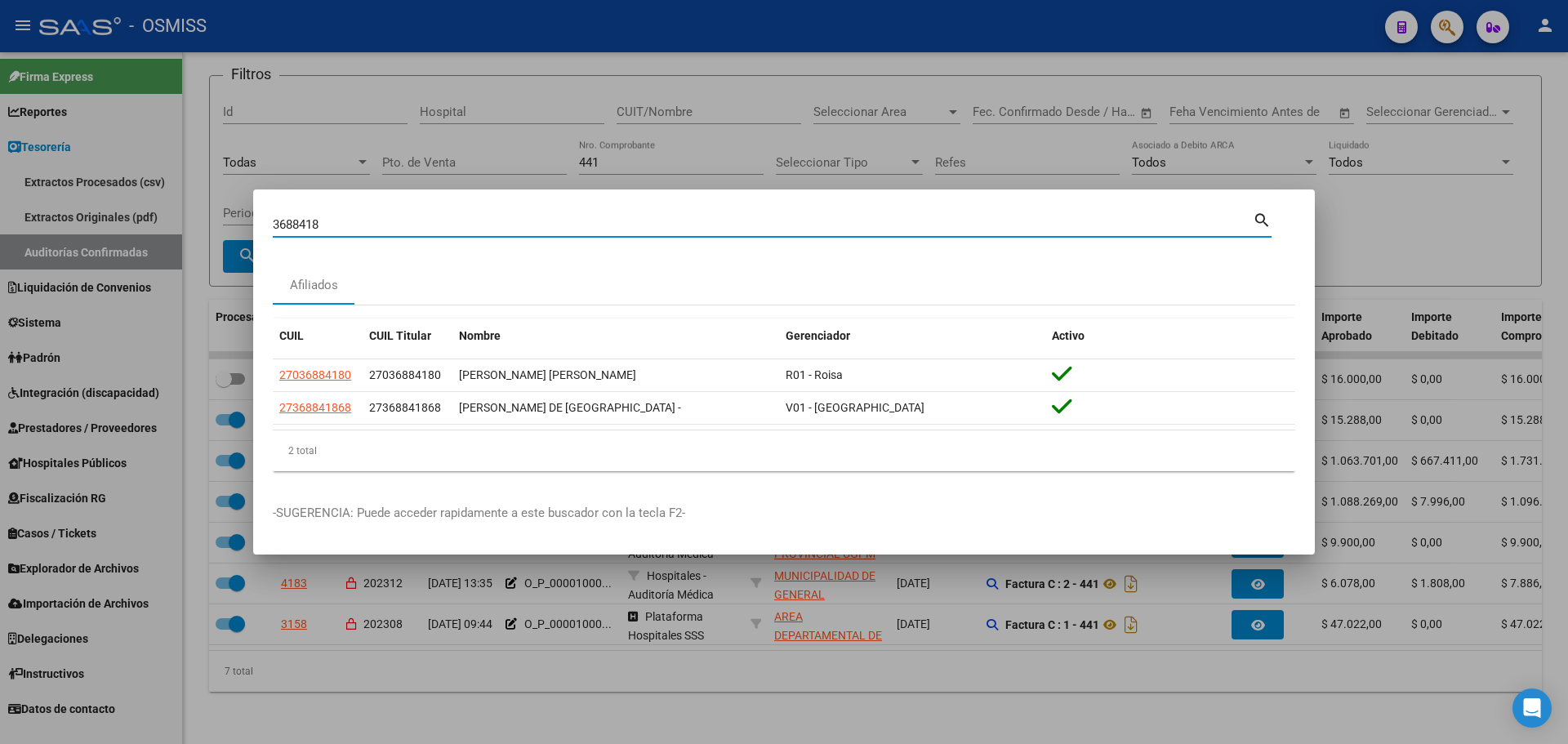
click at [640, 697] on div at bounding box center [784, 372] width 1568 height 744
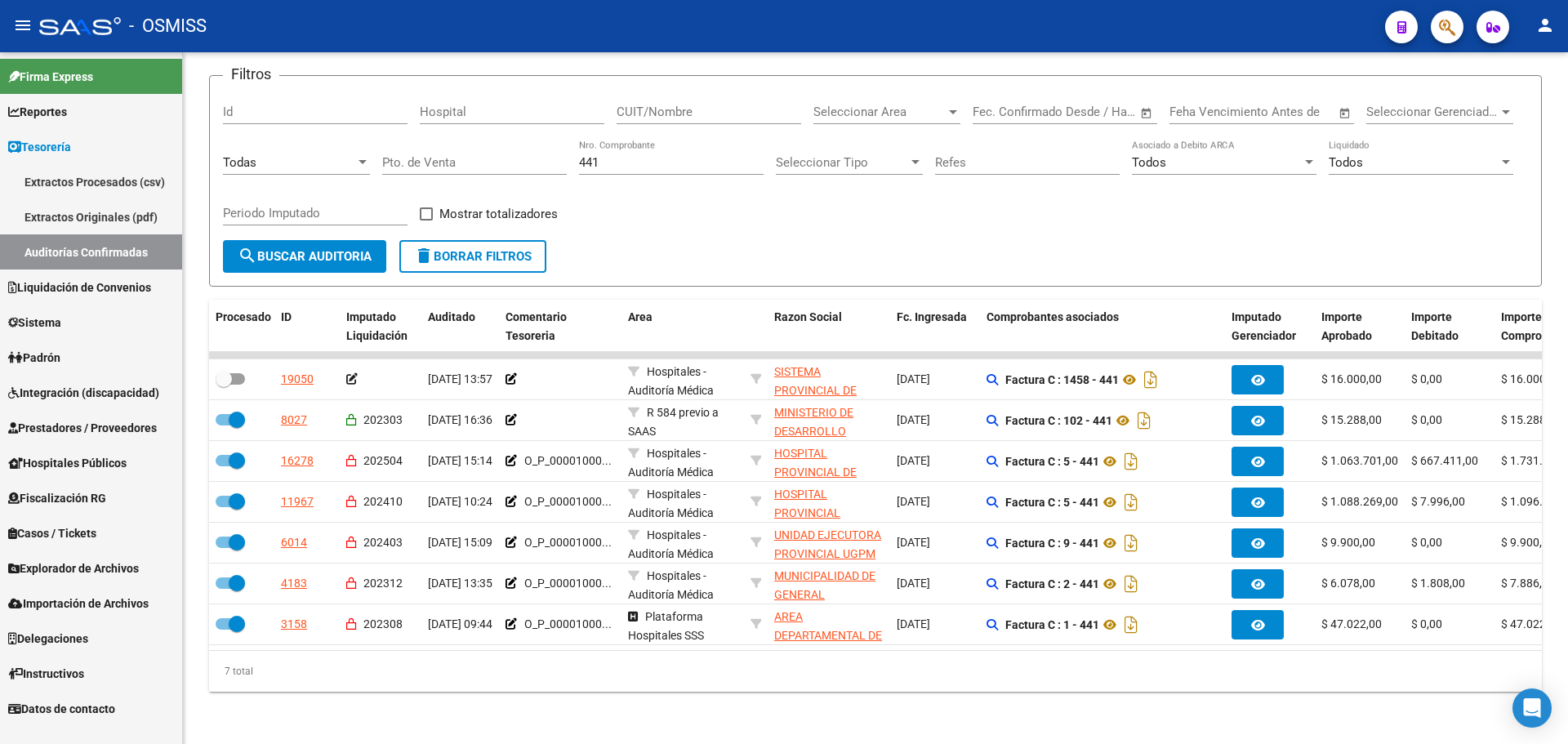
click at [1444, 34] on icon "button" at bounding box center [1447, 27] width 16 height 19
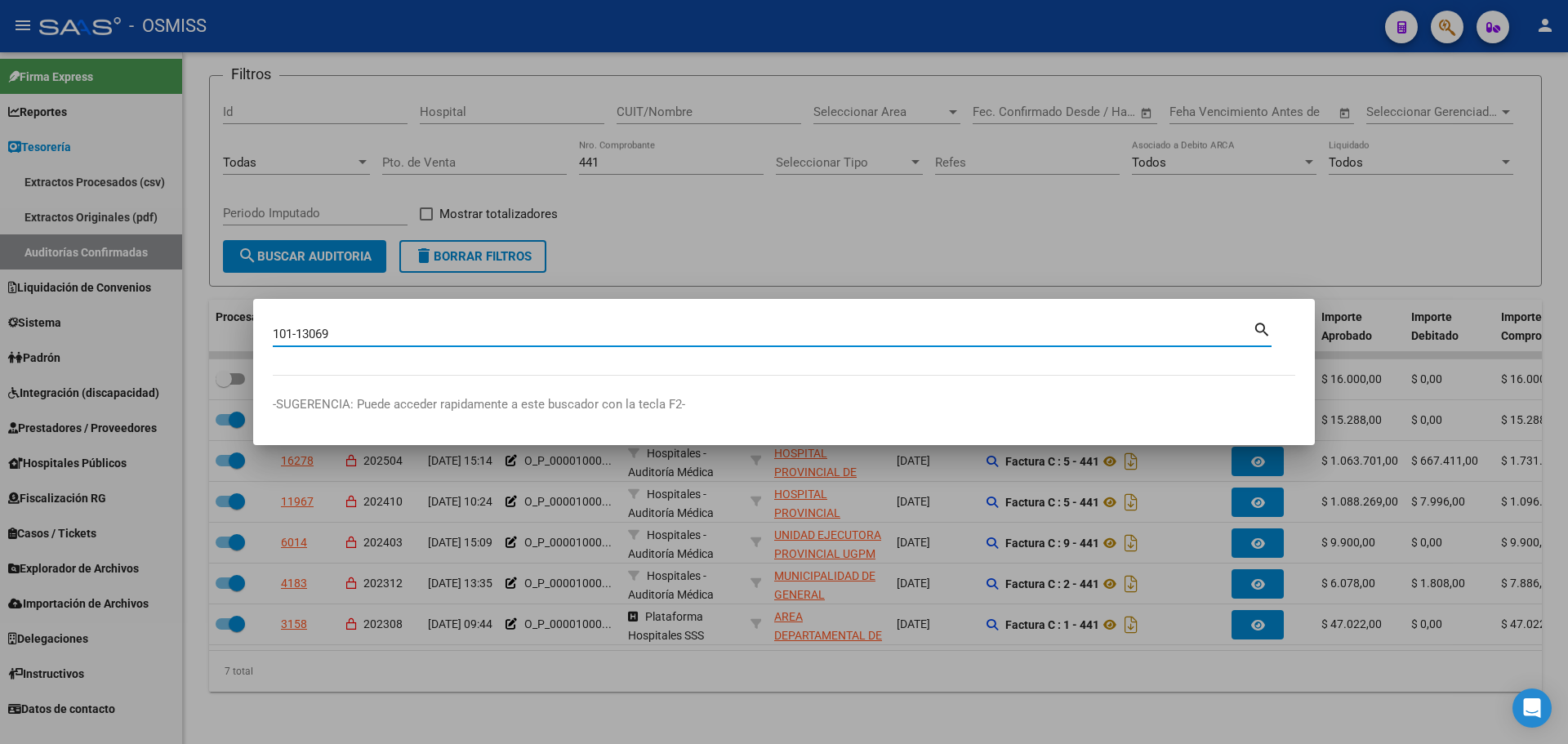
type input "101-13069"
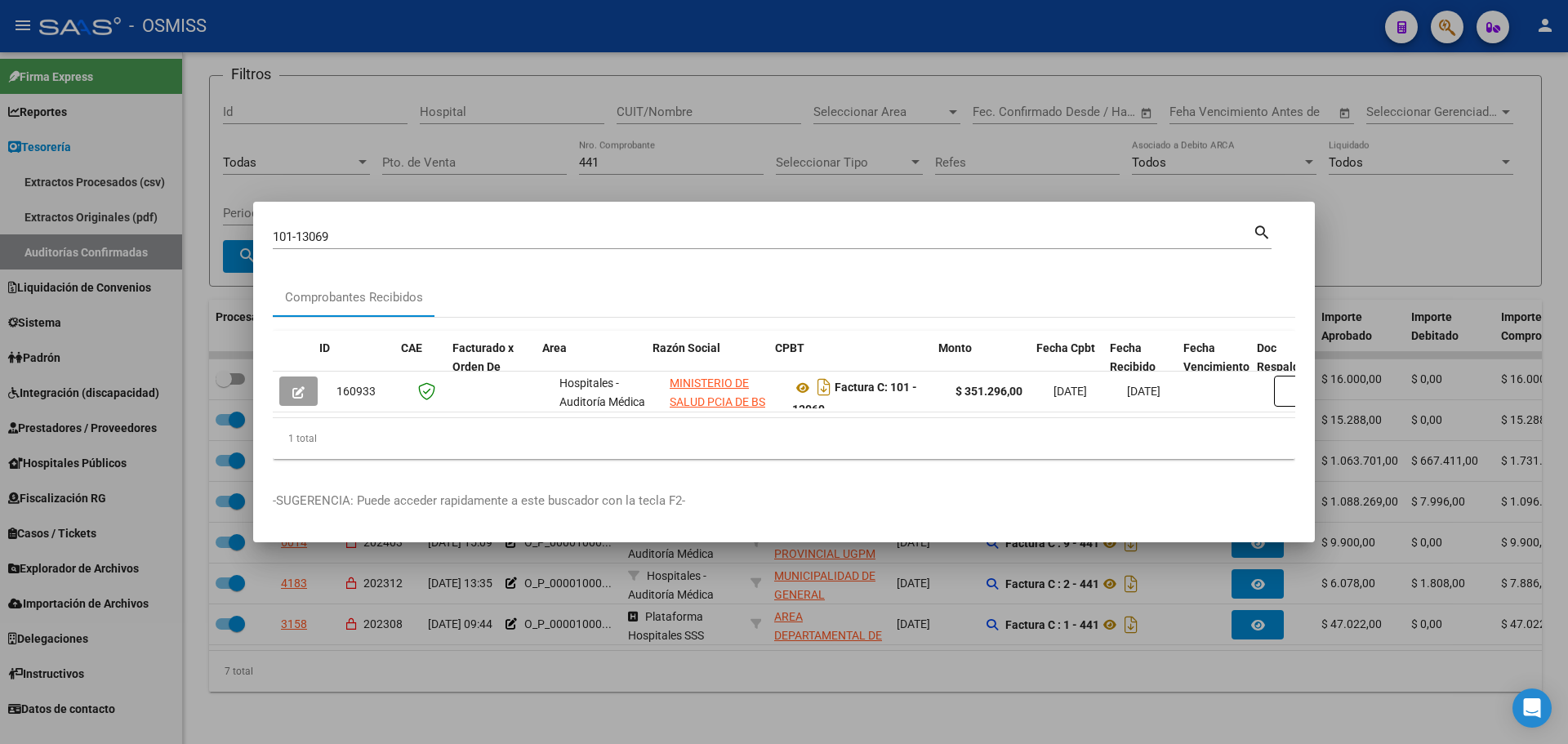
scroll to position [0, 1001]
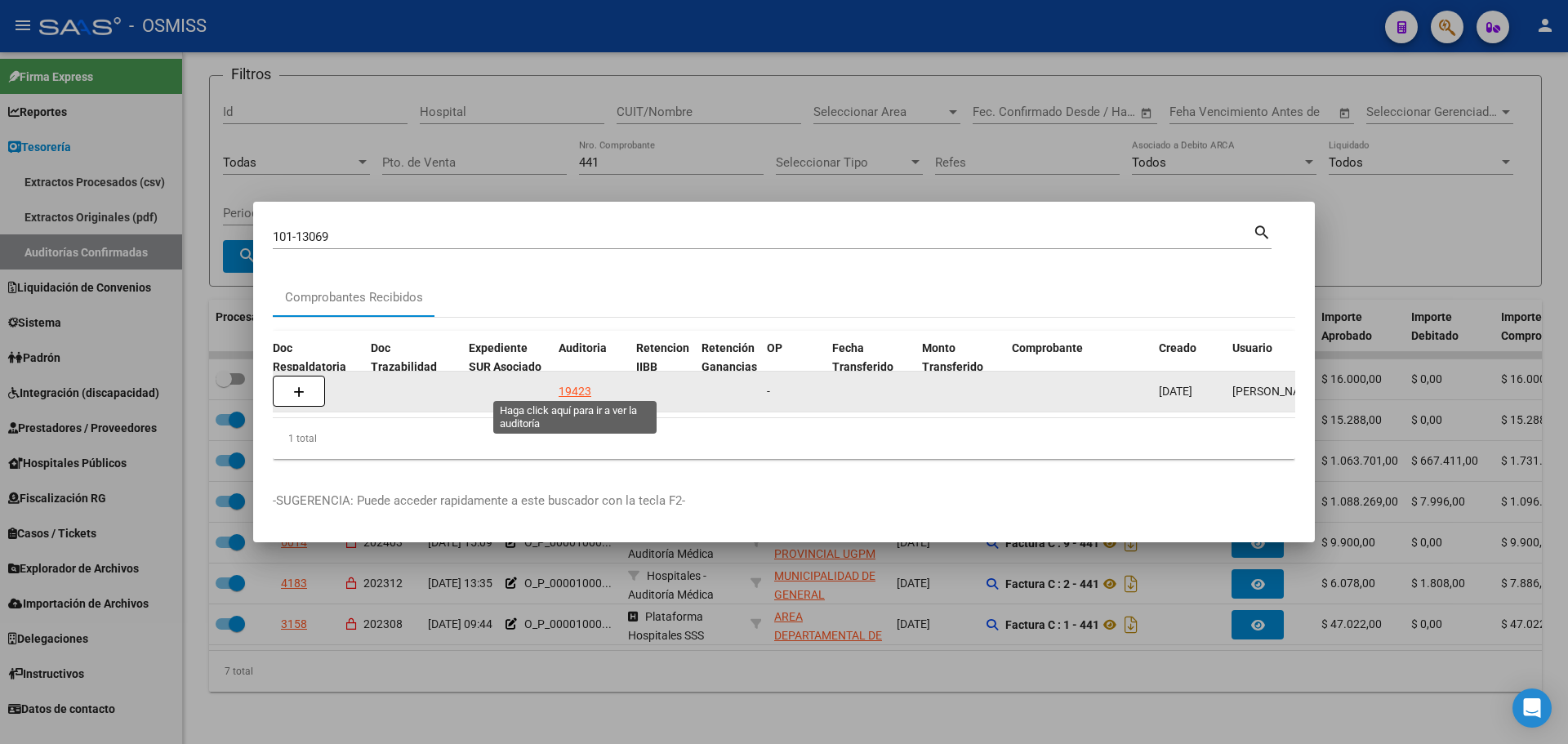
click at [578, 386] on div "19423" at bounding box center [575, 391] width 32 height 19
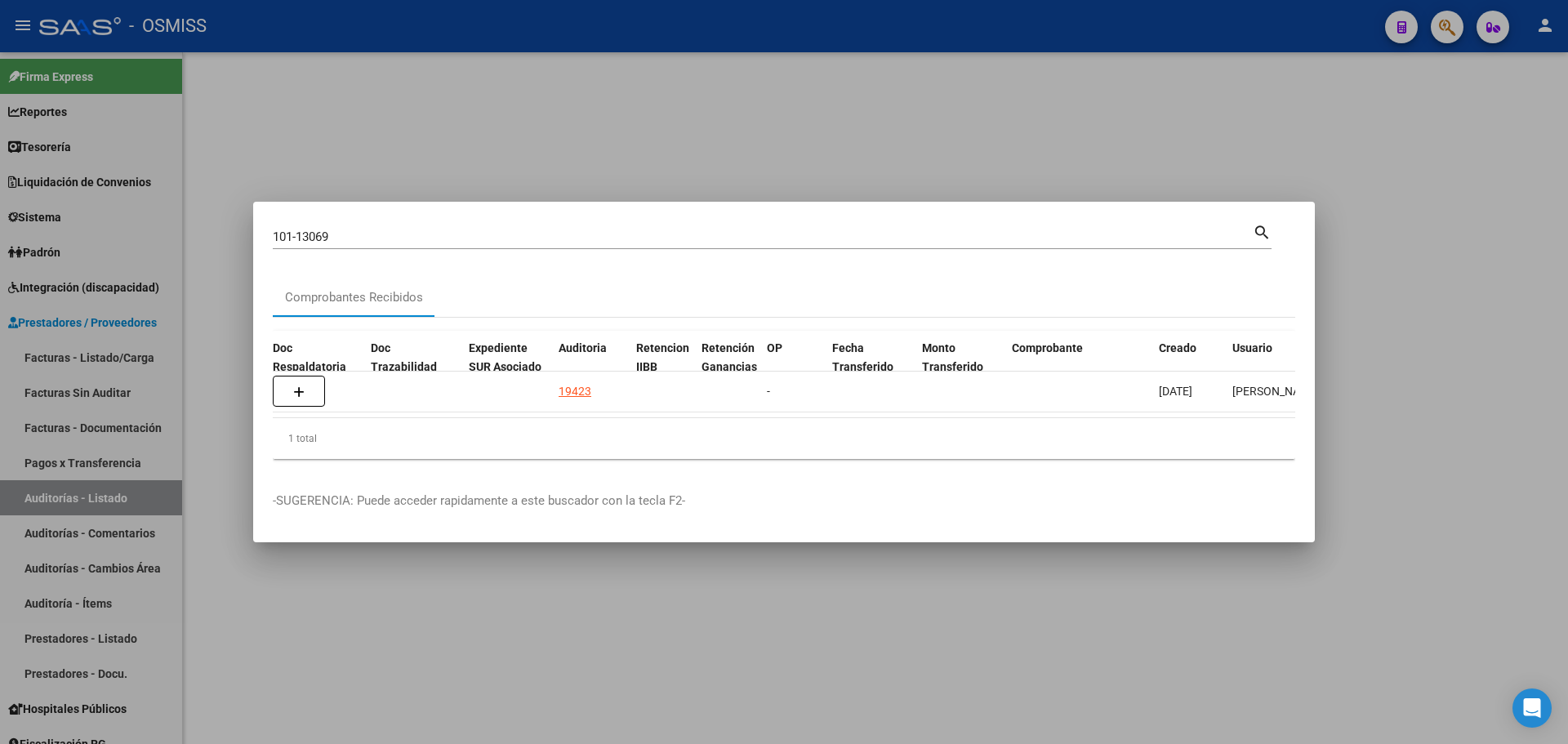
click at [532, 141] on div at bounding box center [784, 372] width 1568 height 744
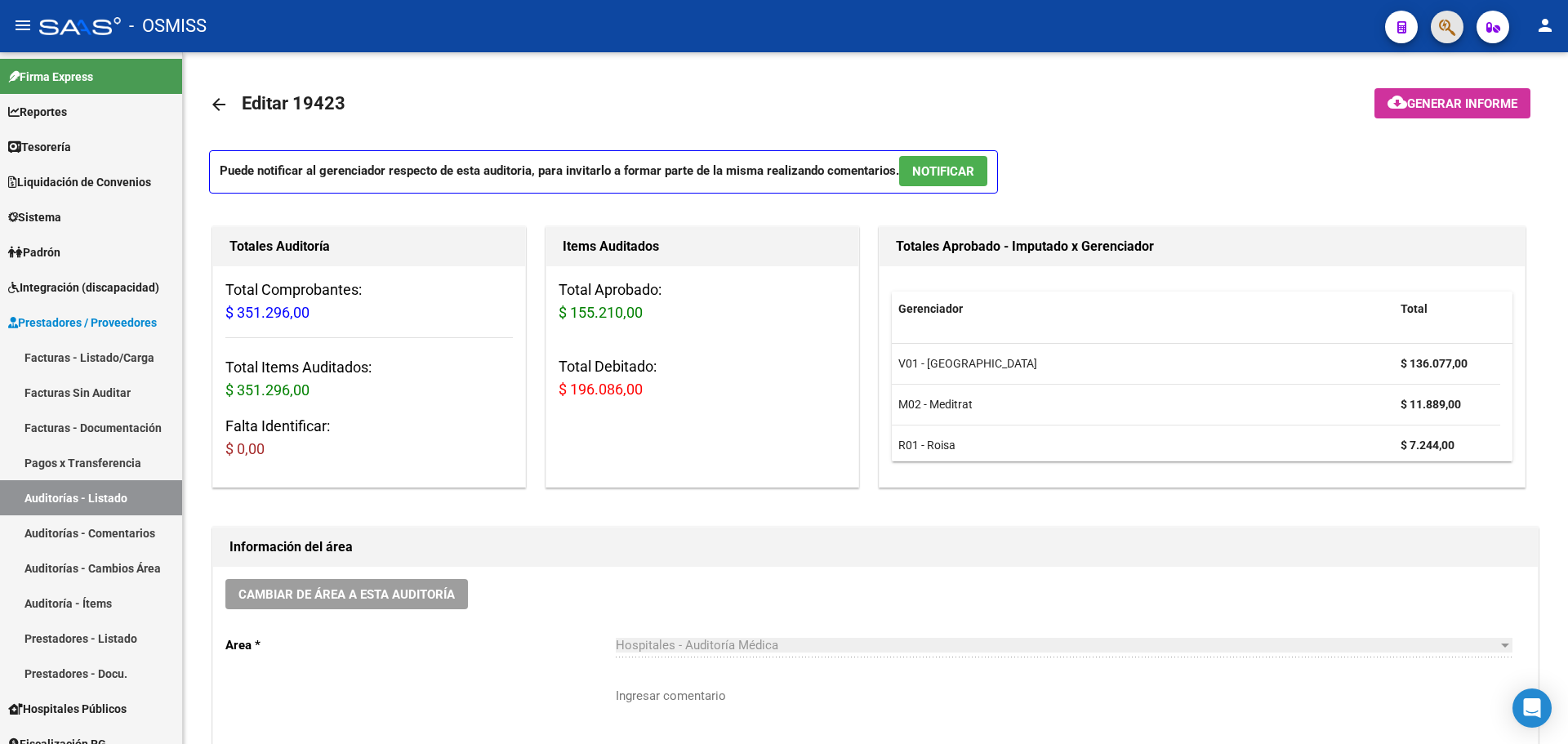
click at [1436, 32] on button "button" at bounding box center [1447, 27] width 32 height 32
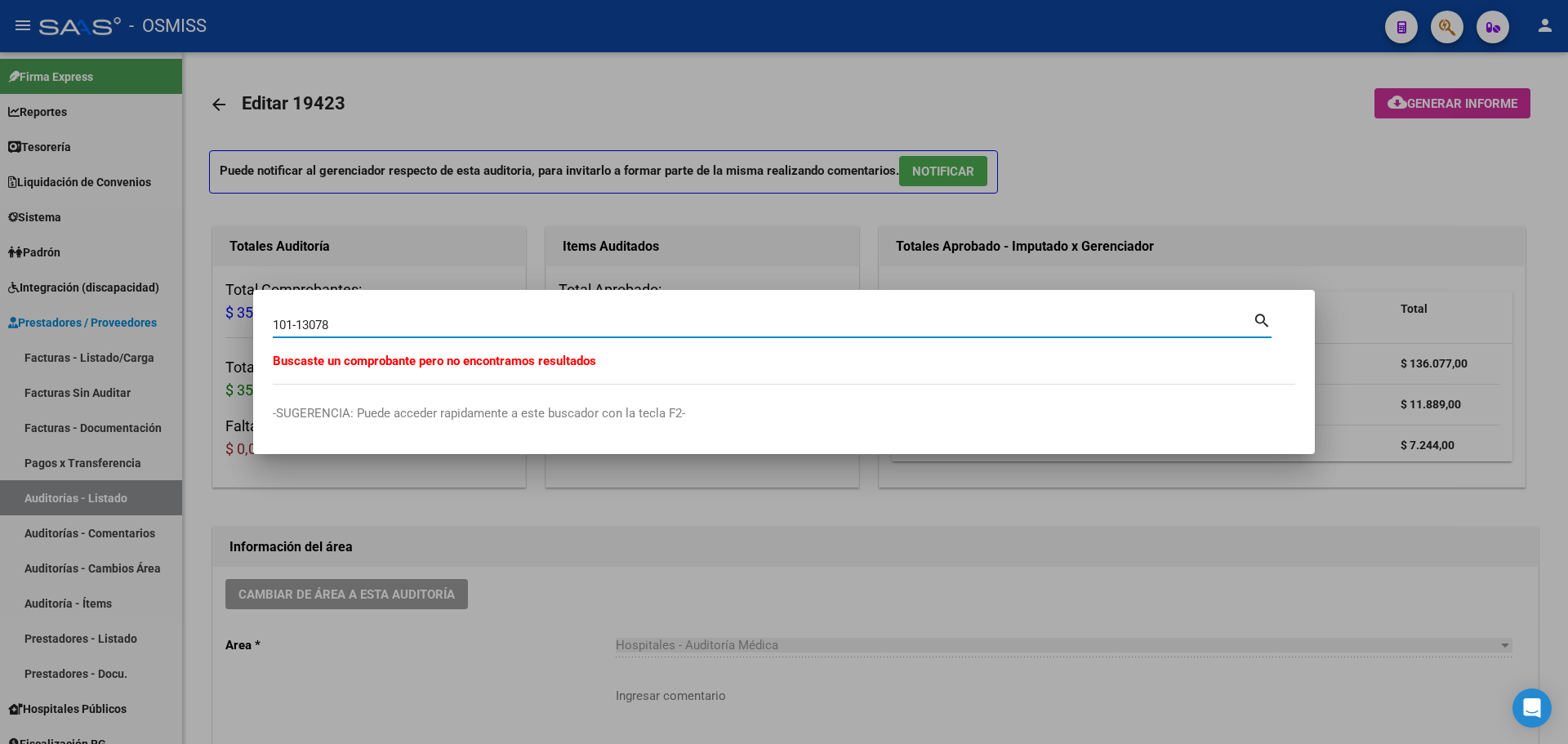
type input "101-13078"
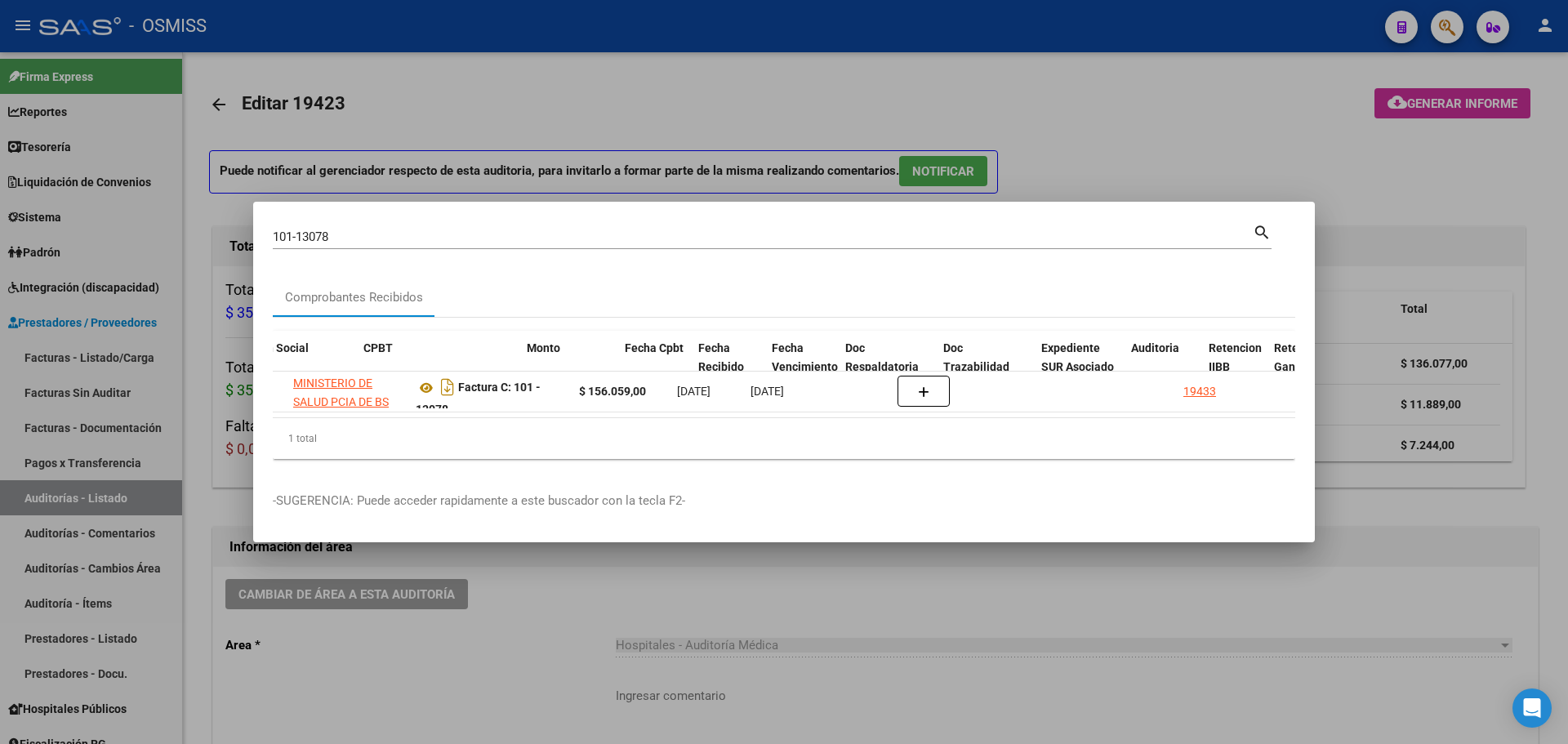
scroll to position [0, 429]
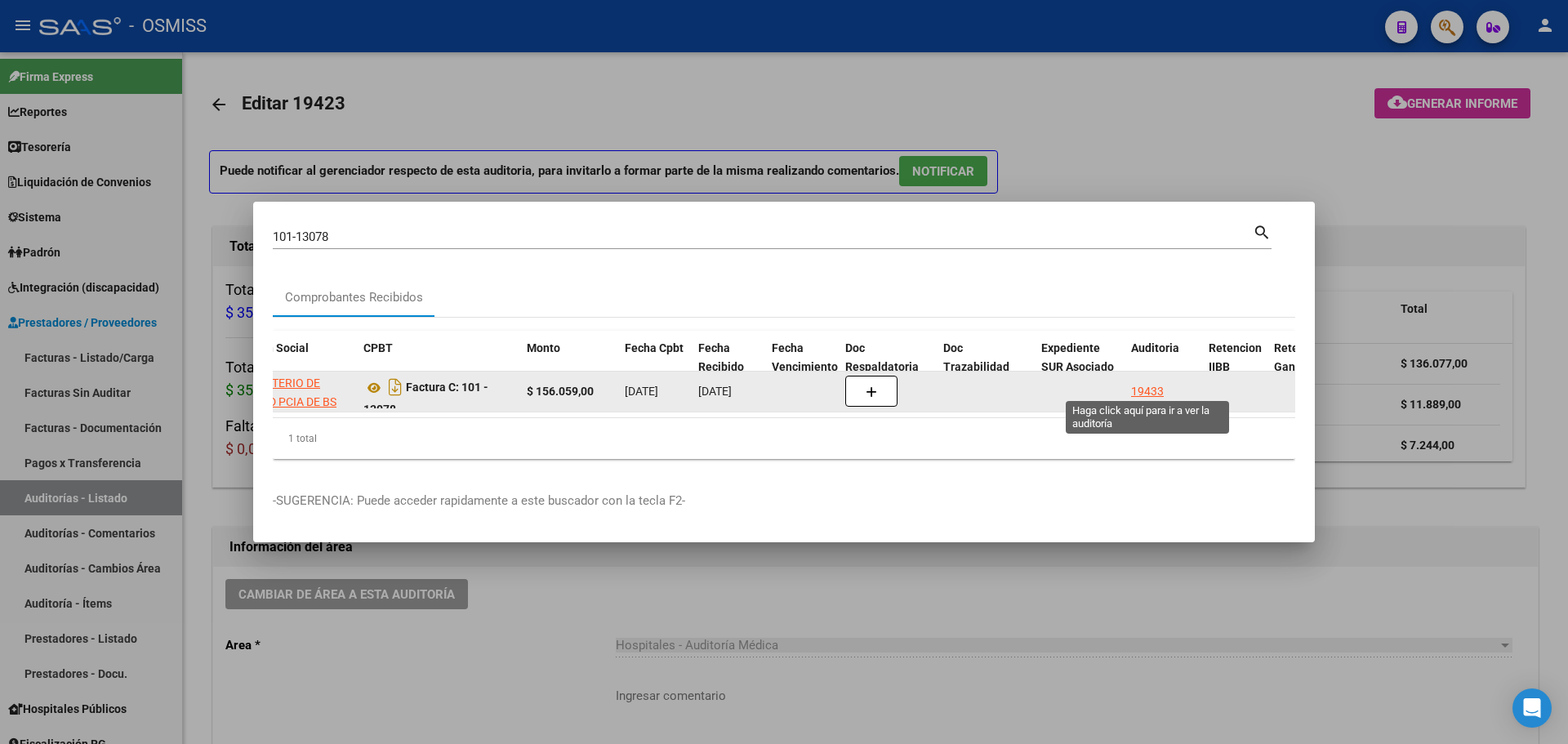
click at [1152, 382] on div "19433" at bounding box center [1147, 391] width 32 height 19
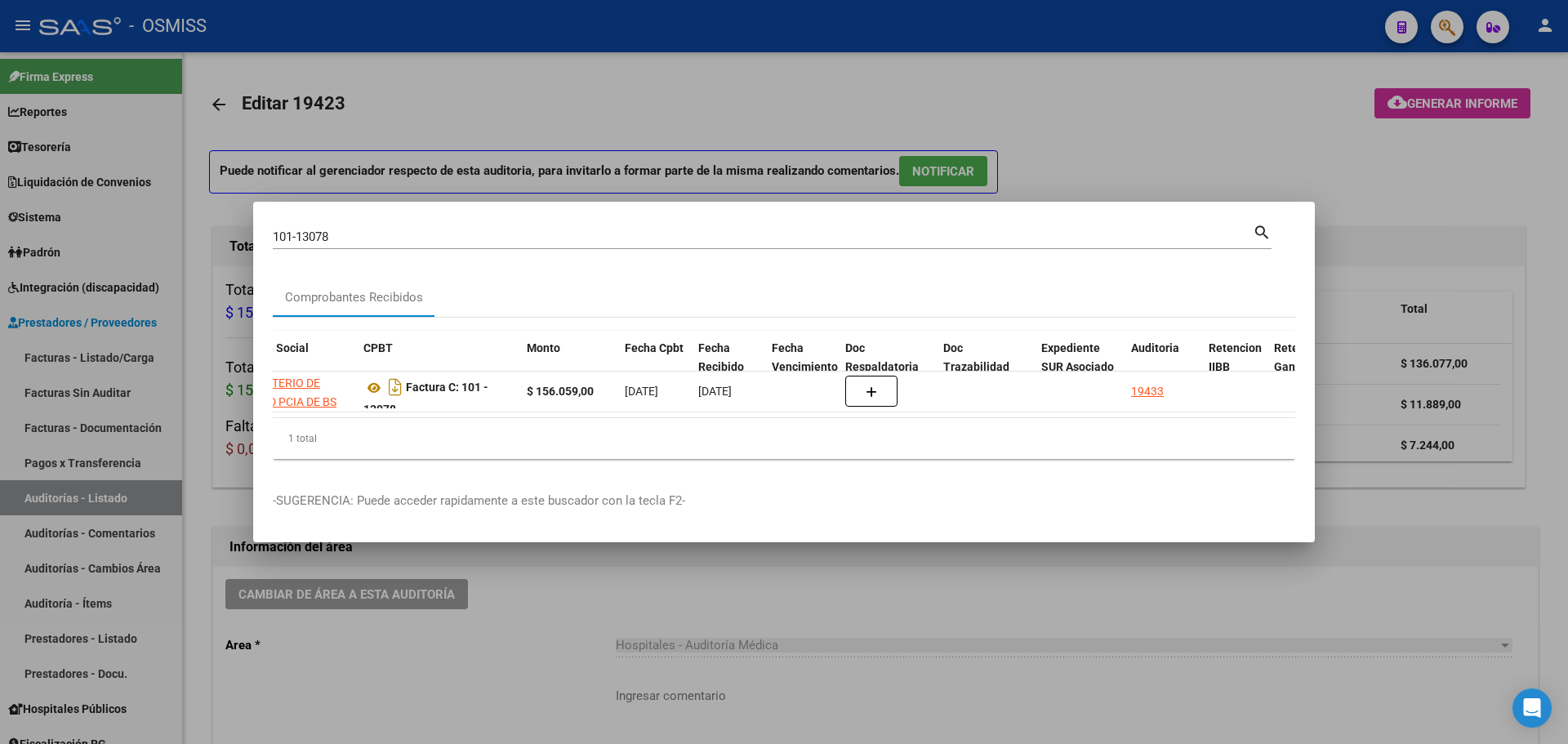
click at [469, 91] on div at bounding box center [784, 372] width 1568 height 744
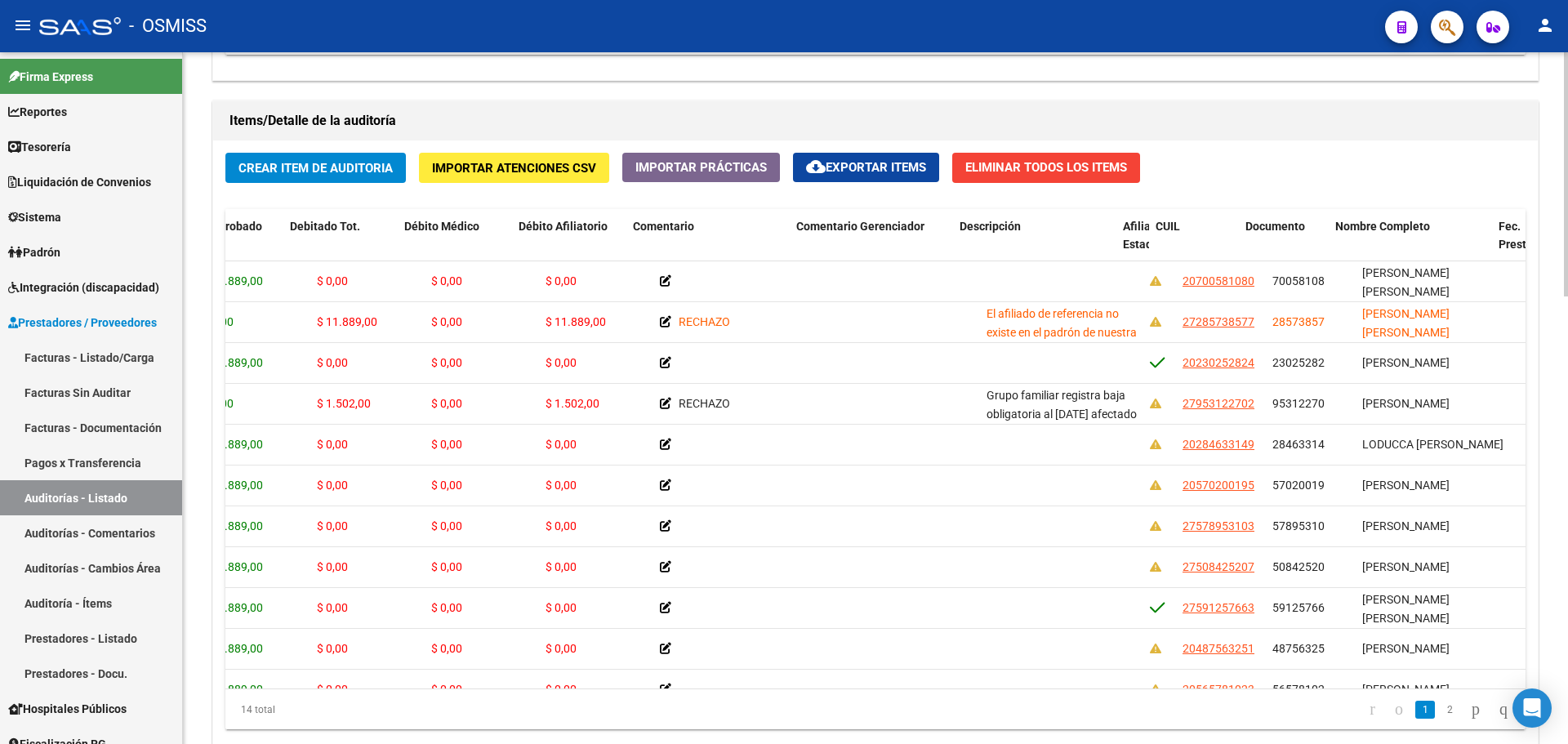
scroll to position [0, 404]
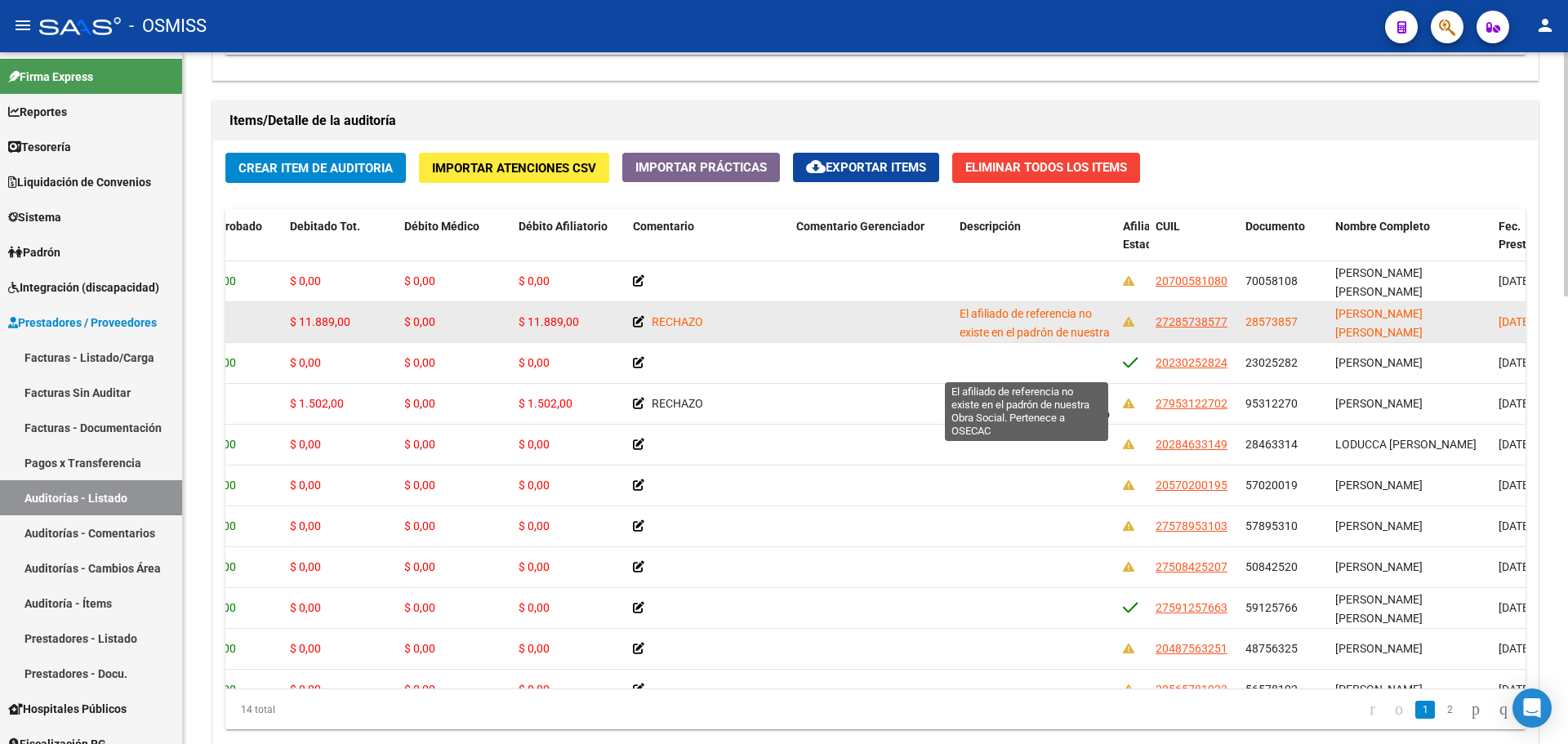
click at [1000, 329] on span "El afiliado de referencia no existe en el padrón de nuestra Obra Social. Perten…" at bounding box center [1035, 341] width 150 height 69
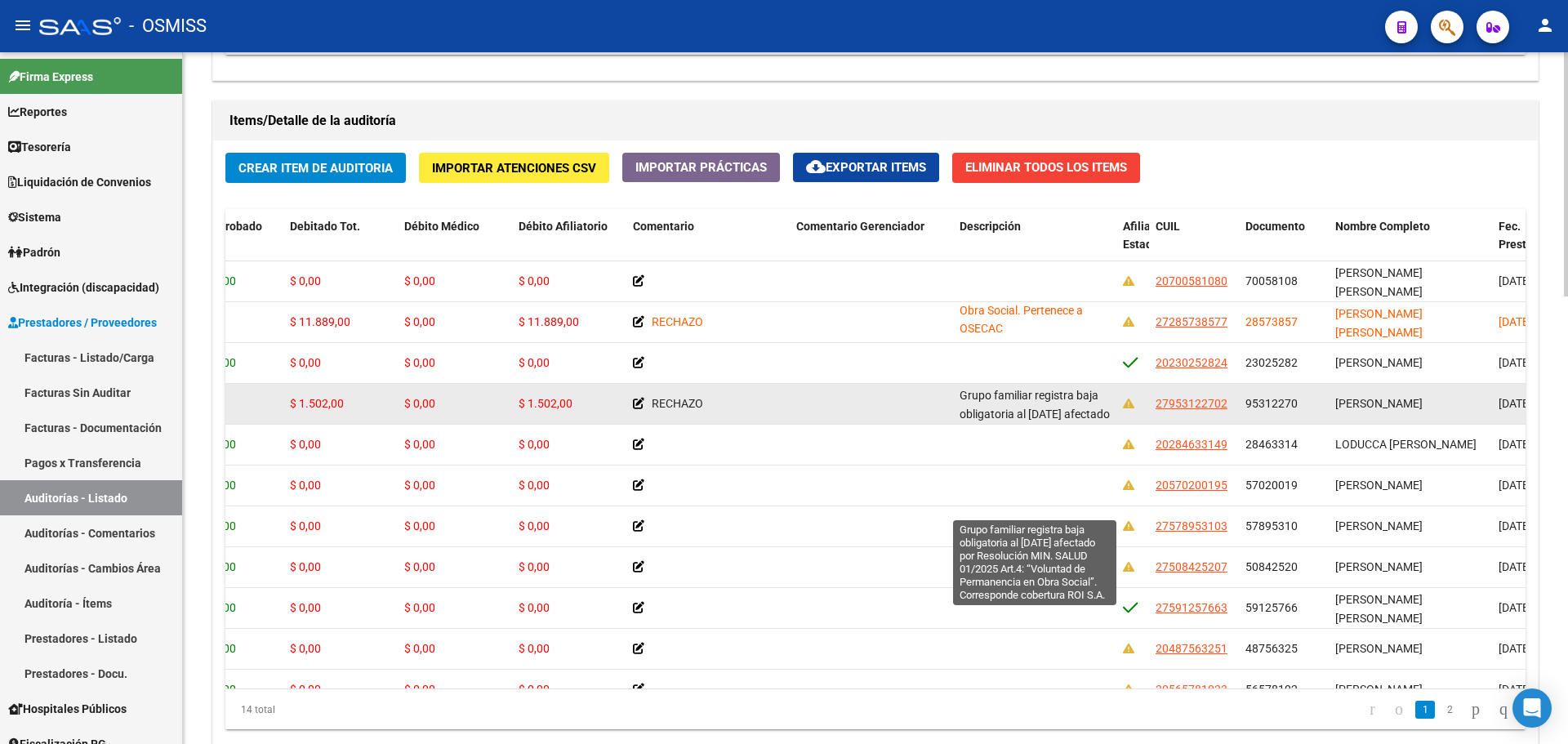
drag, startPoint x: 998, startPoint y: 327, endPoint x: 1048, endPoint y: 388, distance: 78.9
click at [1048, 388] on datatable-scroller "346520 V01 - [PERSON_NAME] $ 11.889,00 $ 11.889,00 $ 0,00 $ 0,00 $ 0,00 2070058…" at bounding box center [472, 547] width 1300 height 571
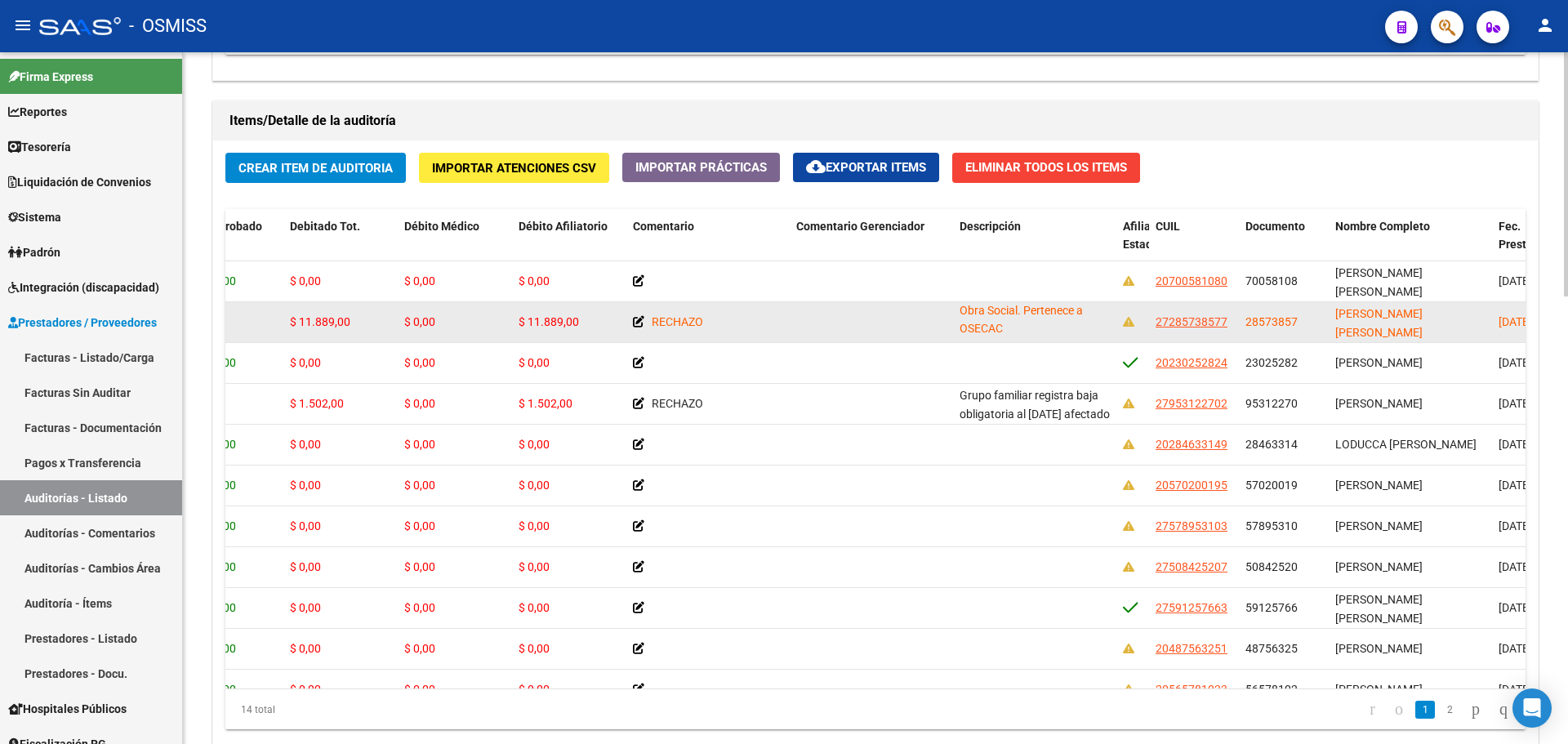
click at [1185, 308] on datatable-body-cell "27285738577" at bounding box center [1194, 321] width 90 height 40
click at [1185, 317] on span "27285738577" at bounding box center [1192, 321] width 72 height 13
type textarea "27285738577"
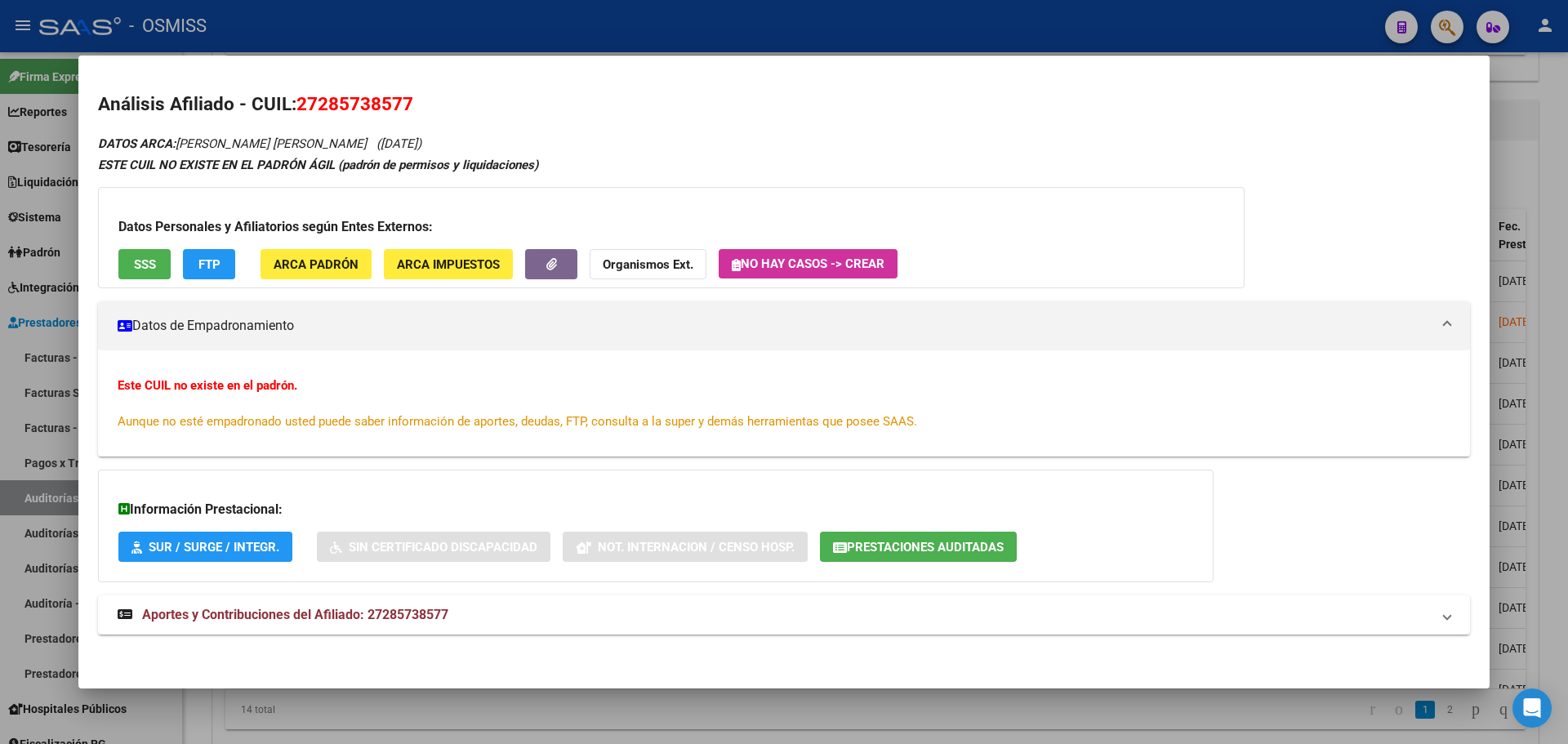
scroll to position [3, 0]
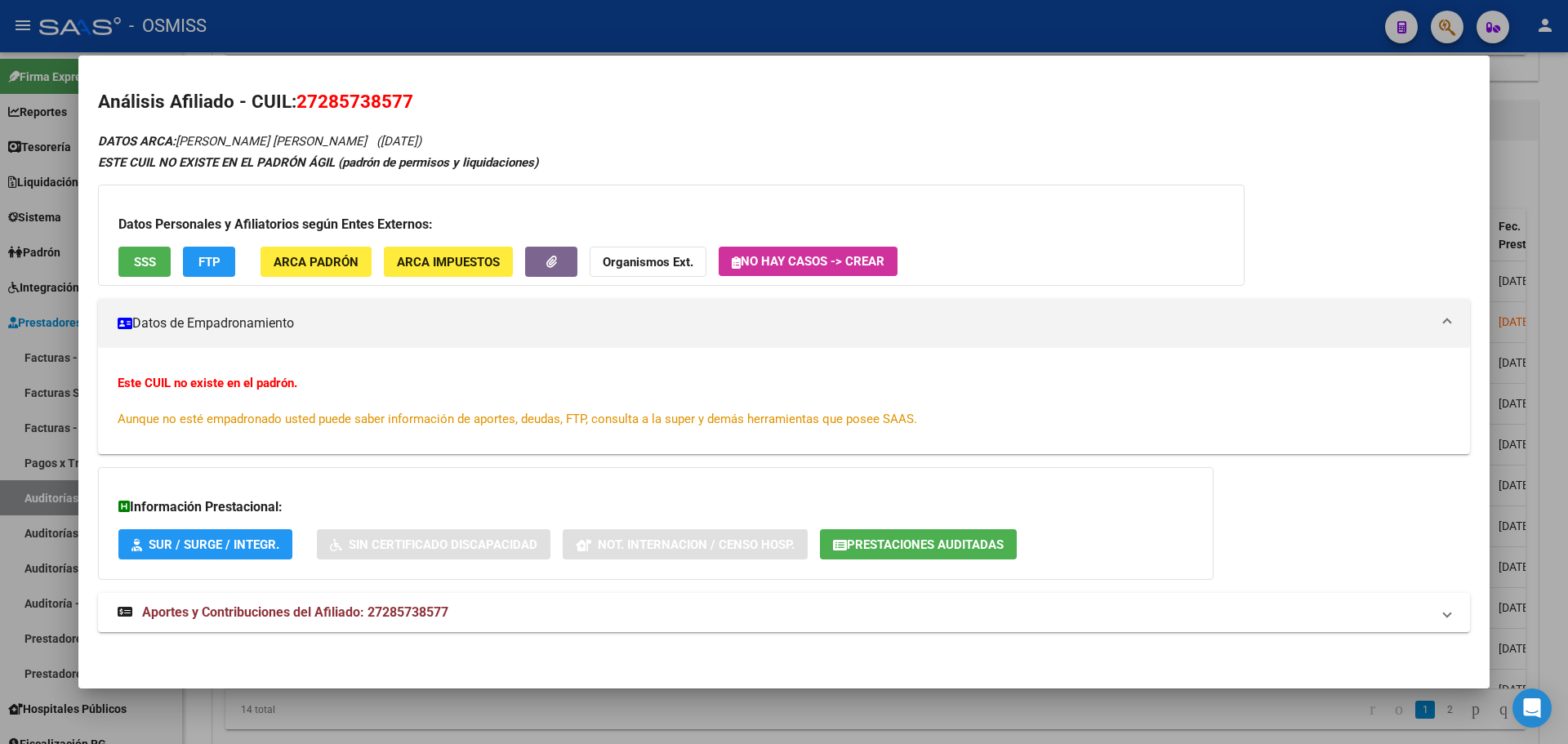
click at [931, 552] on span "Prestaciones Auditadas" at bounding box center [925, 544] width 157 height 14
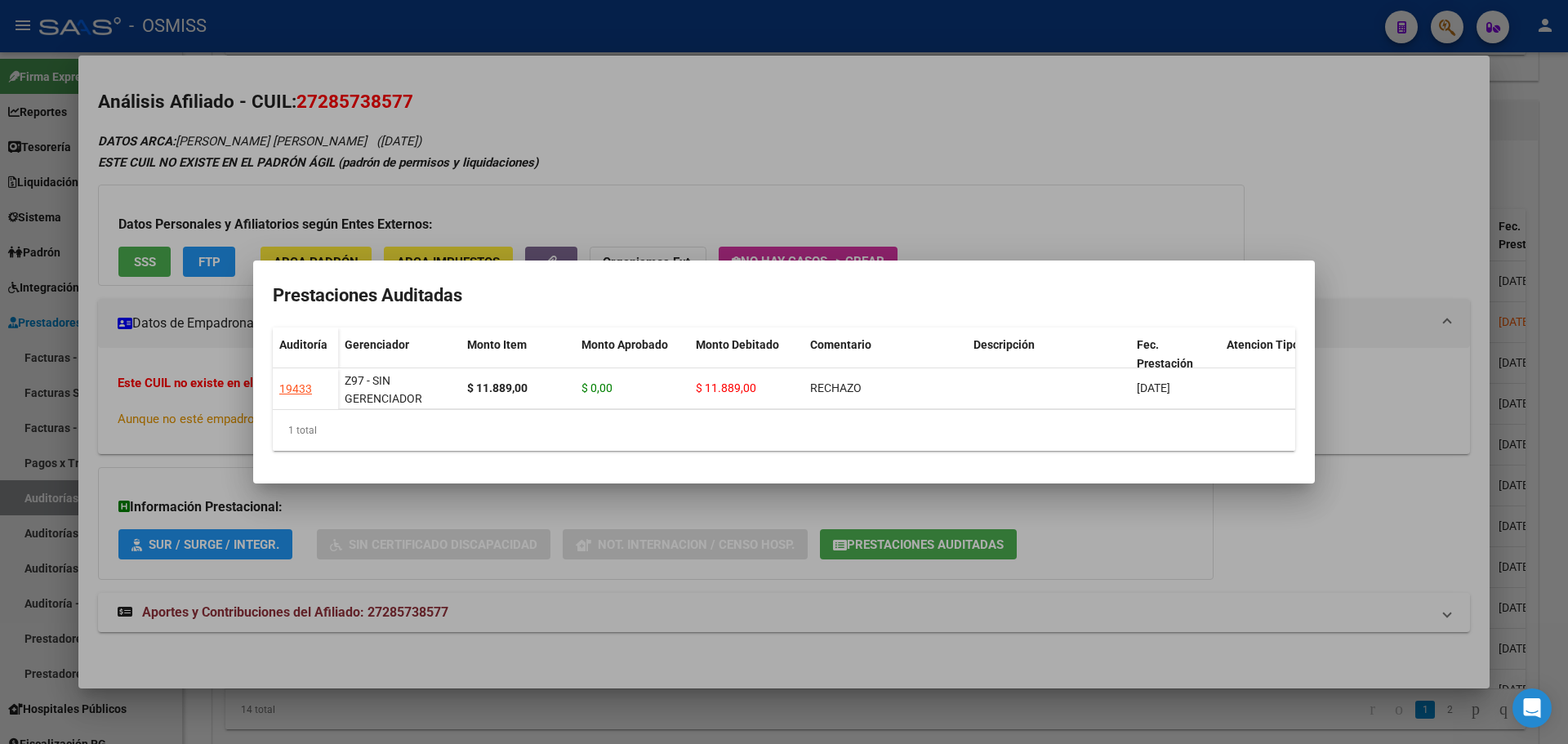
click at [755, 501] on div at bounding box center [784, 372] width 1568 height 744
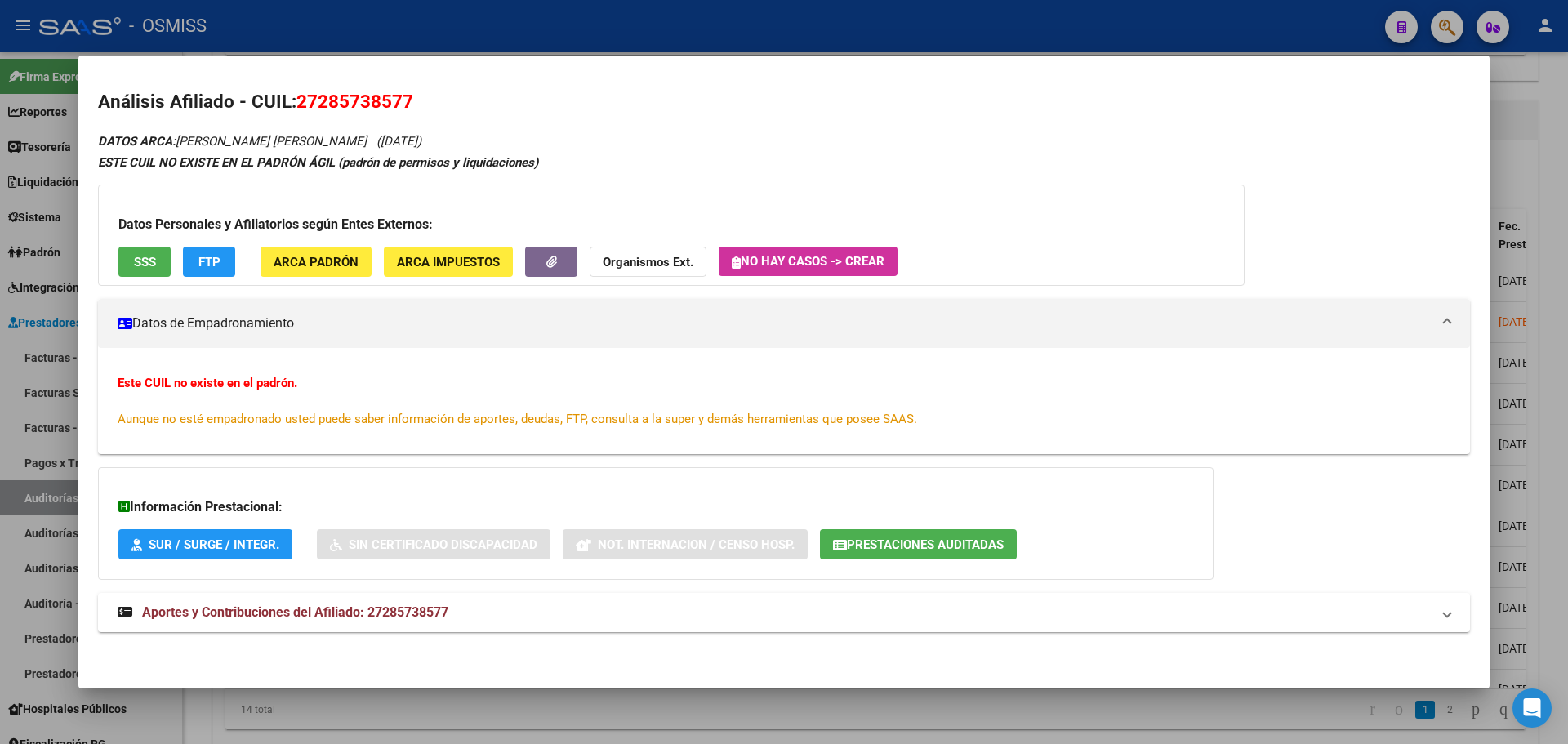
click at [0, 252] on div at bounding box center [784, 372] width 1568 height 744
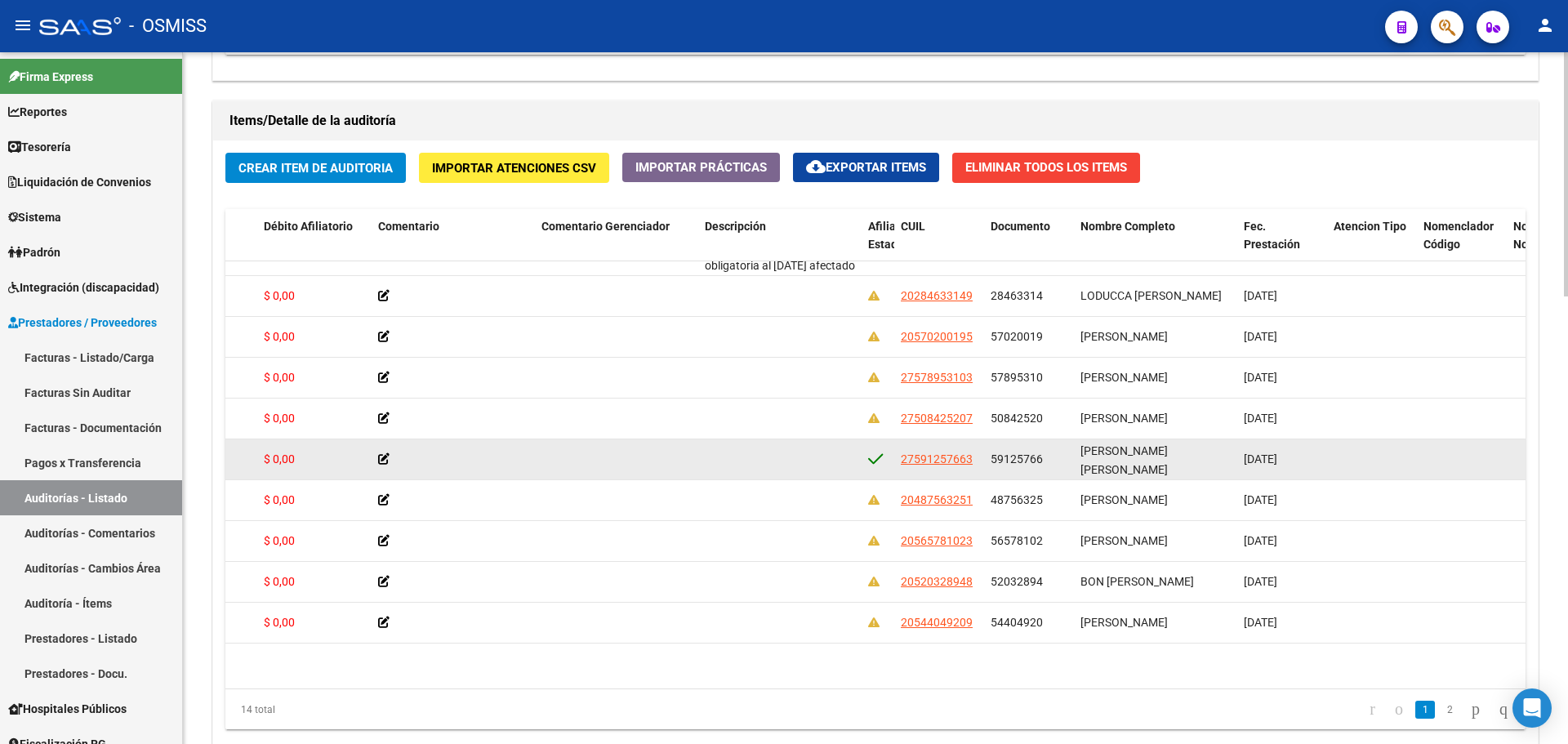
scroll to position [0, 658]
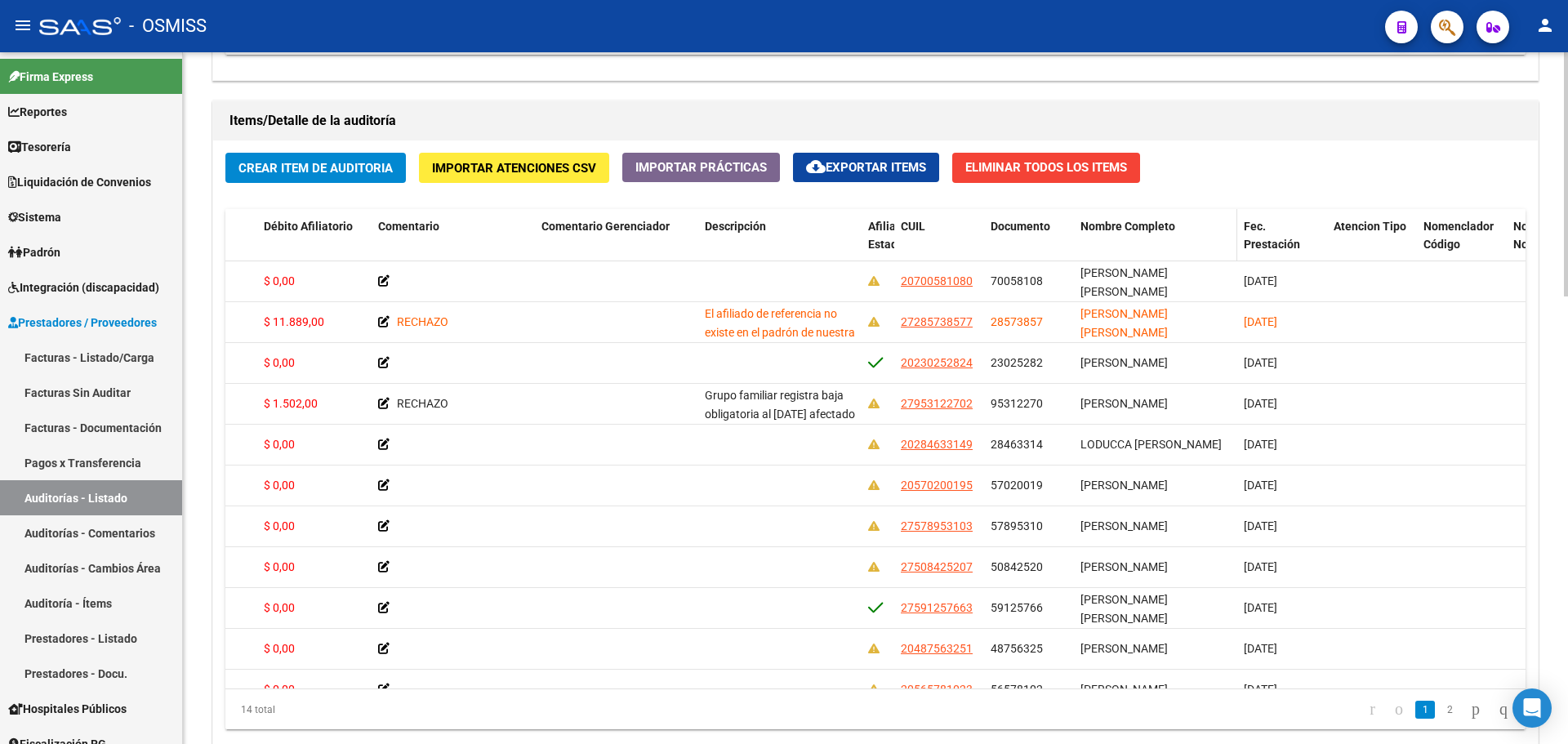
click at [1106, 227] on span "Nombre Completo" at bounding box center [1128, 226] width 95 height 13
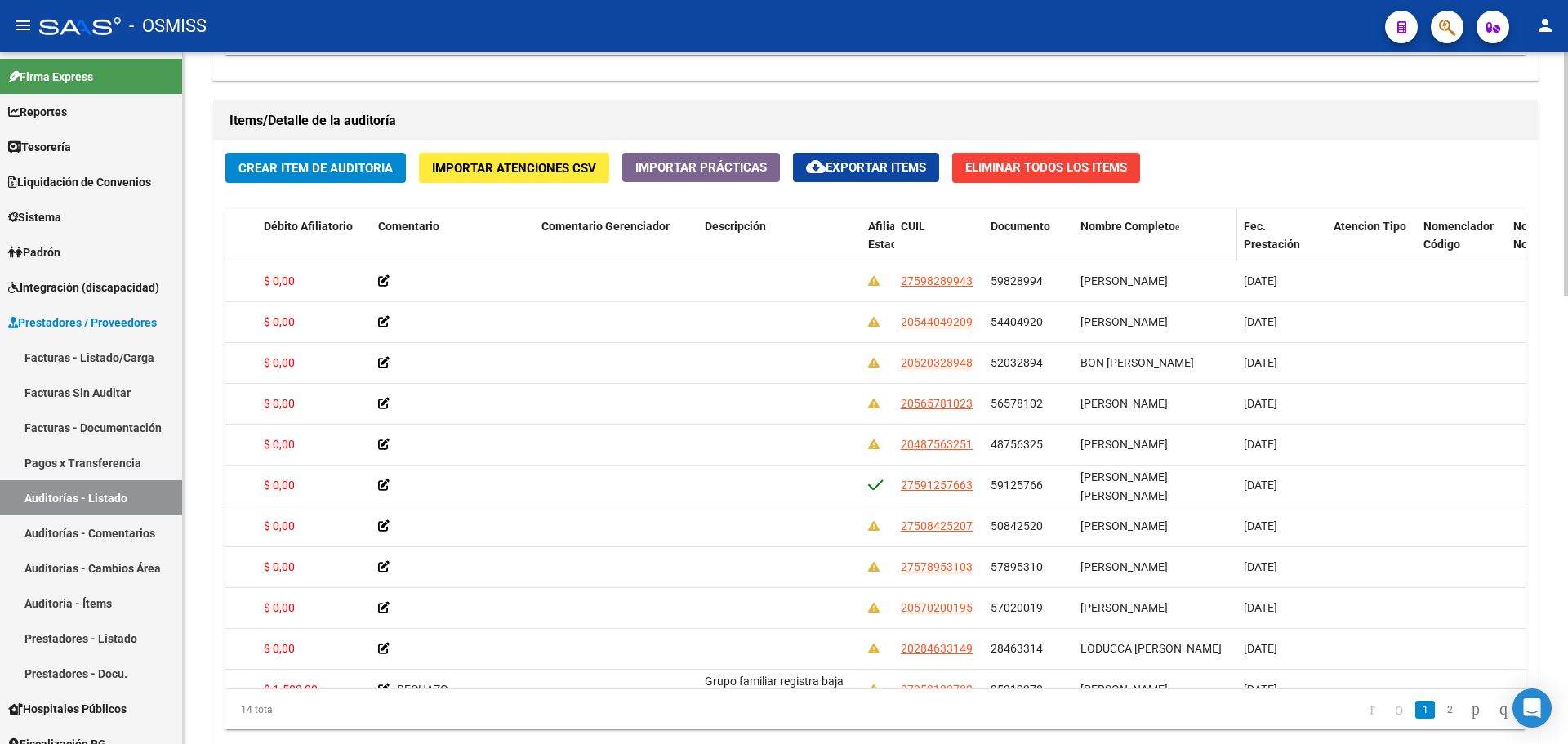
click at [1106, 227] on span "Nombre Completo" at bounding box center [1128, 226] width 95 height 13
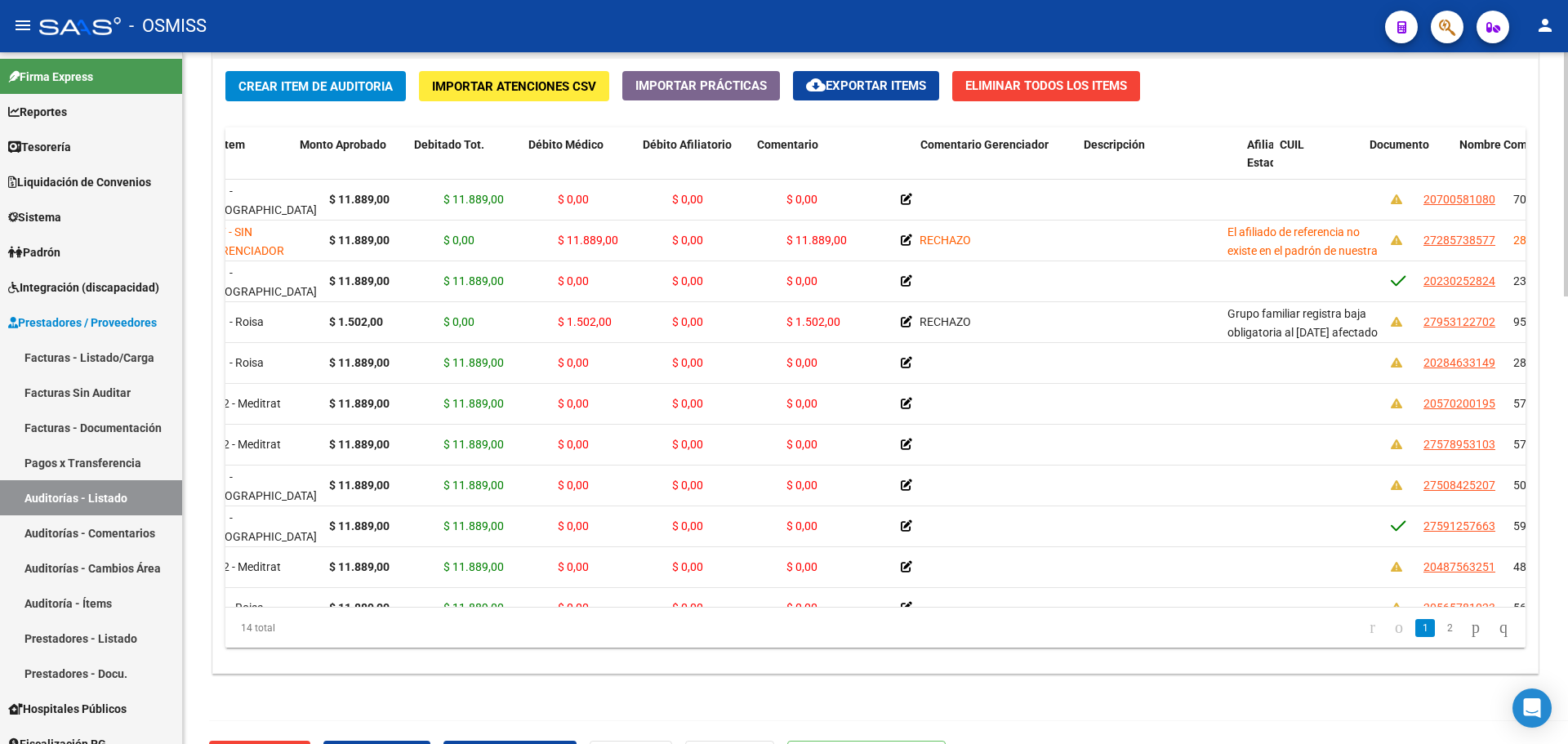
scroll to position [0, 0]
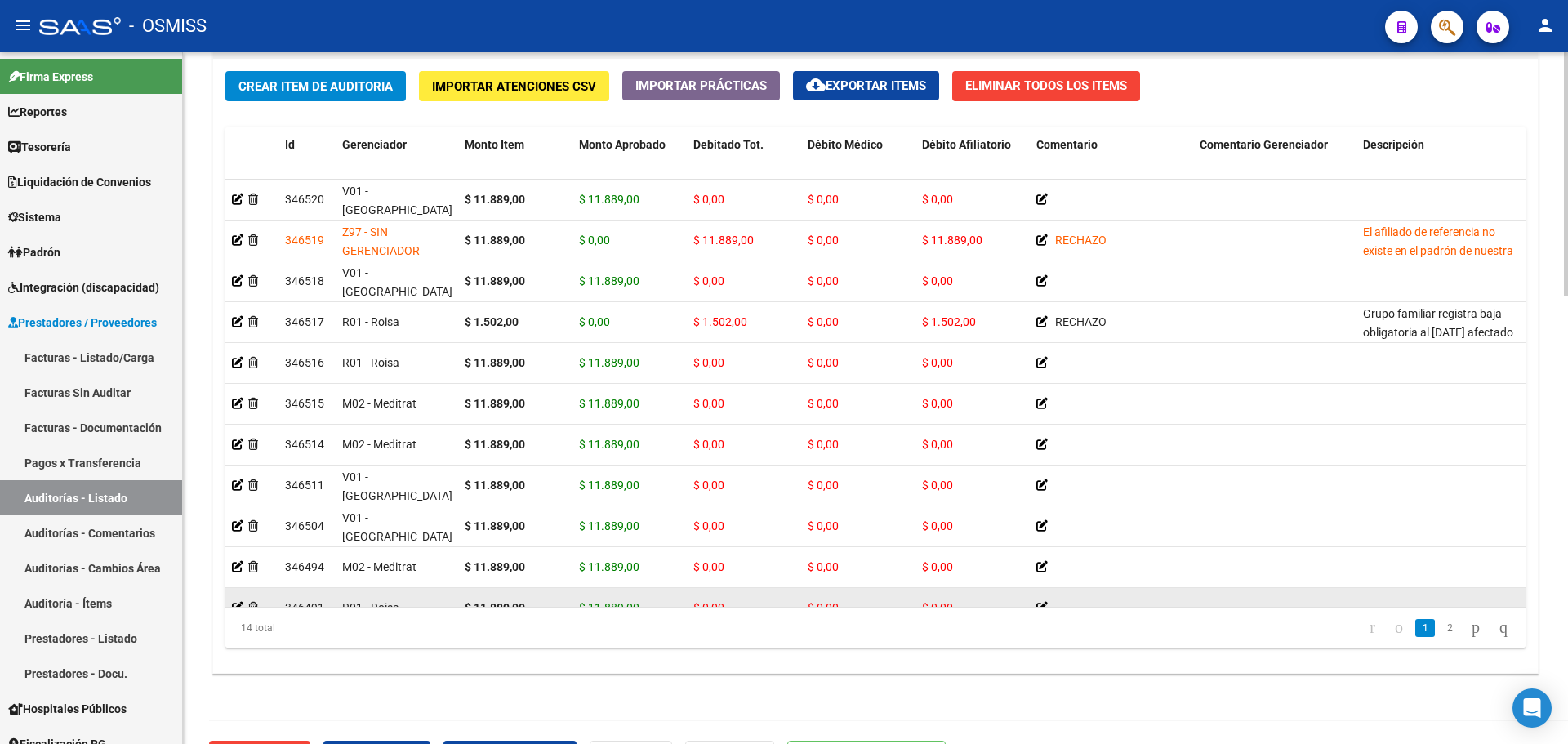
drag, startPoint x: 555, startPoint y: 593, endPoint x: 544, endPoint y: 594, distance: 11.0
click at [544, 594] on datatable-body-cell "$ 11.889,00" at bounding box center [516, 608] width 115 height 40
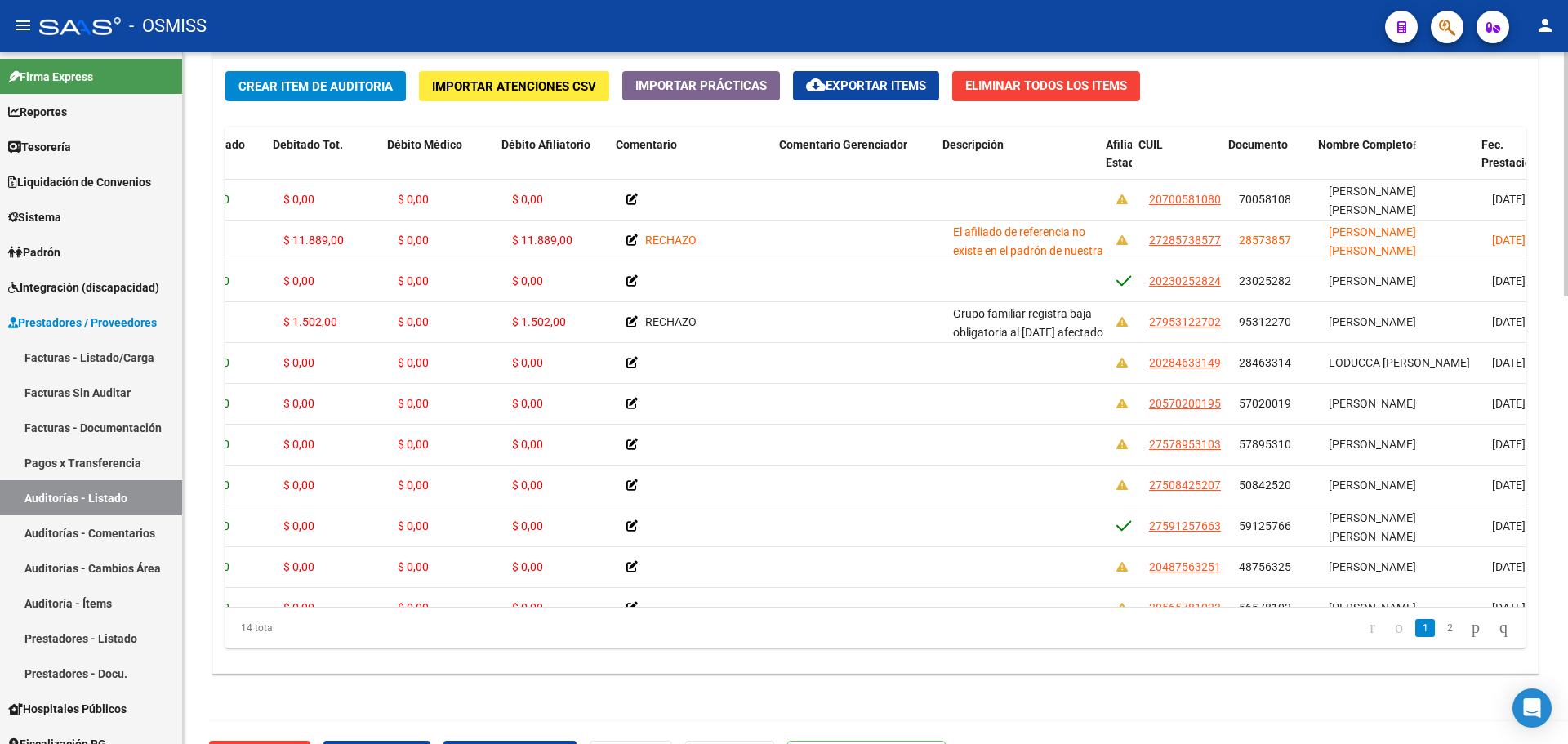
scroll to position [0, 421]
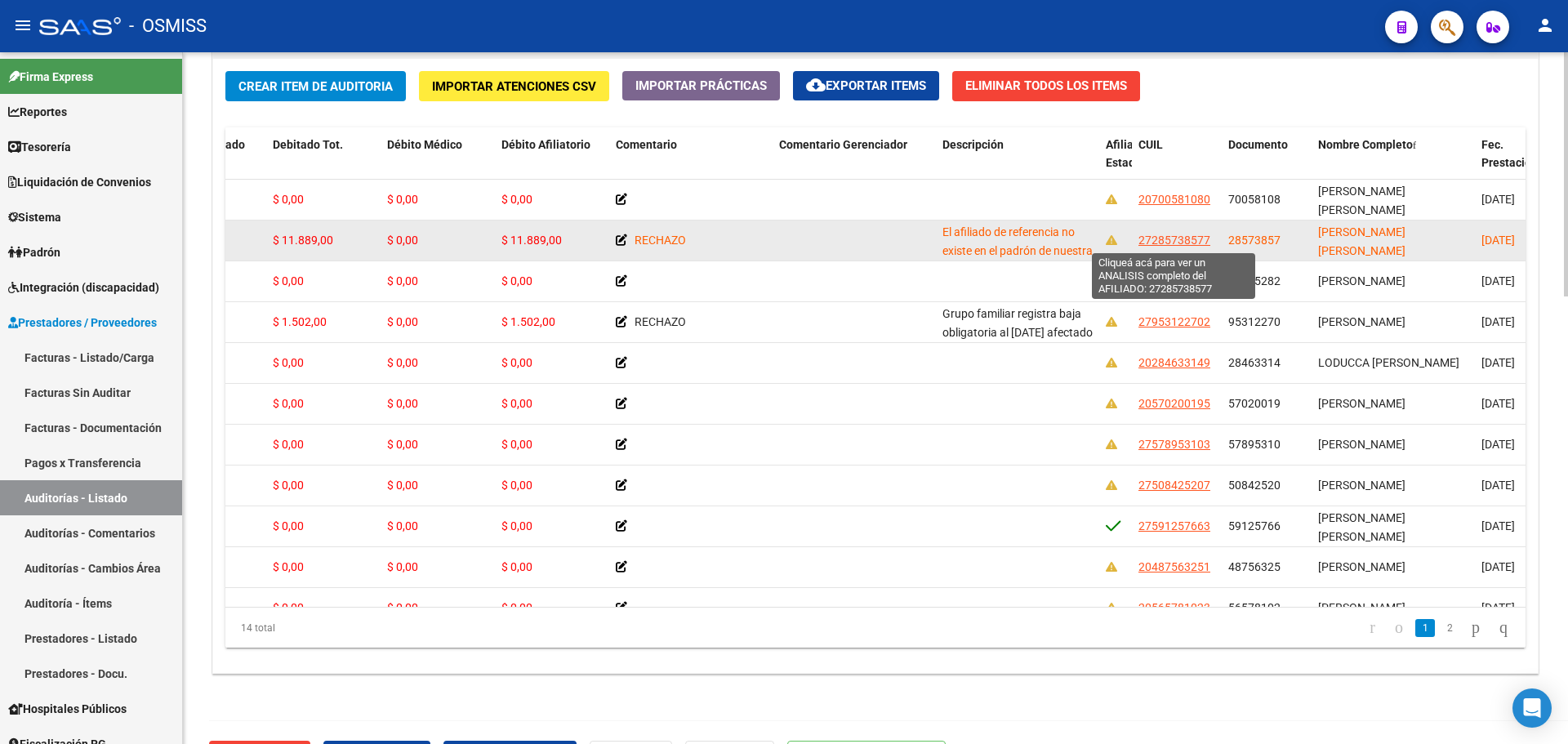
click at [1195, 239] on span "27285738577" at bounding box center [1174, 240] width 72 height 13
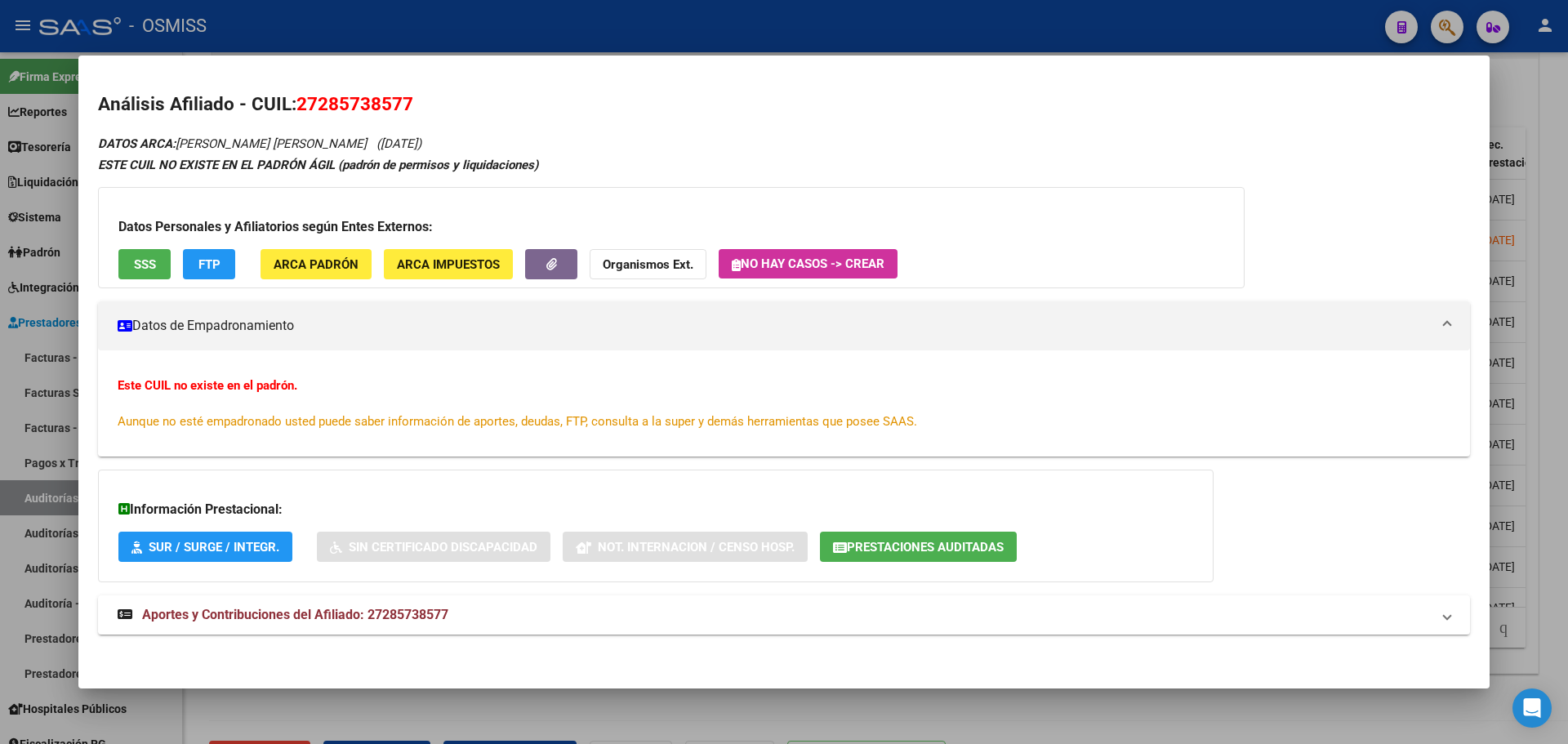
scroll to position [3, 0]
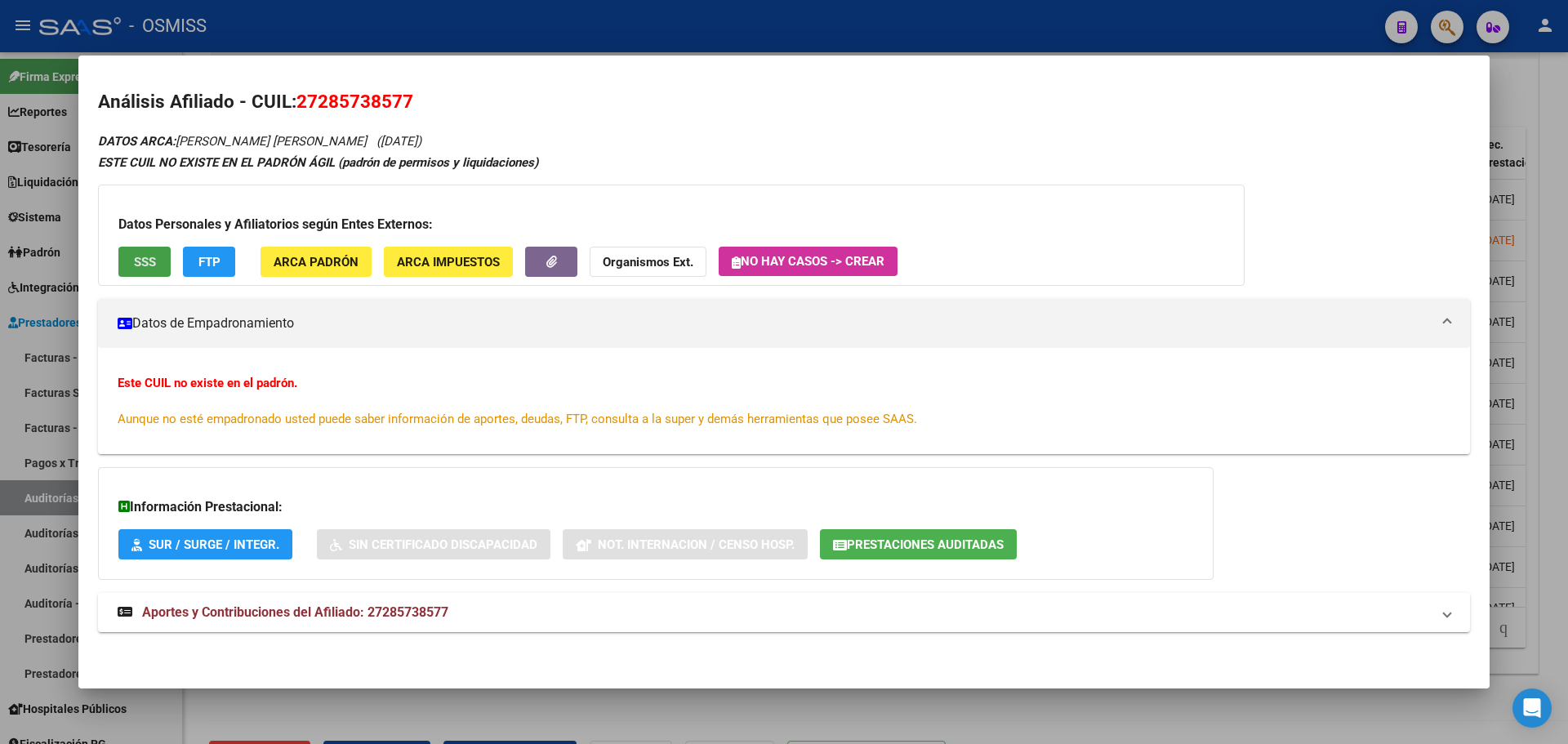
click at [152, 265] on span "SSS" at bounding box center [145, 262] width 22 height 14
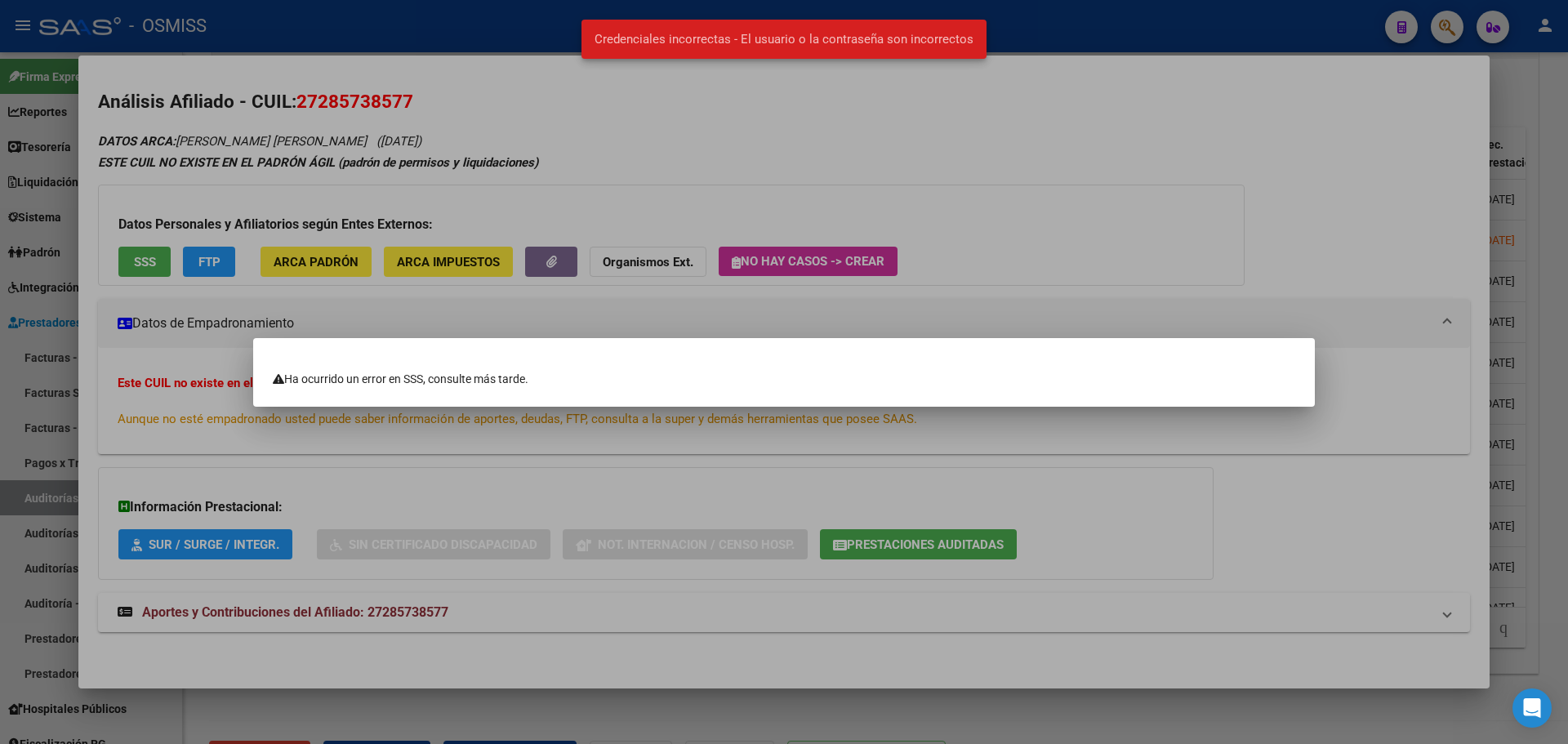
click at [1157, 244] on div at bounding box center [784, 372] width 1568 height 744
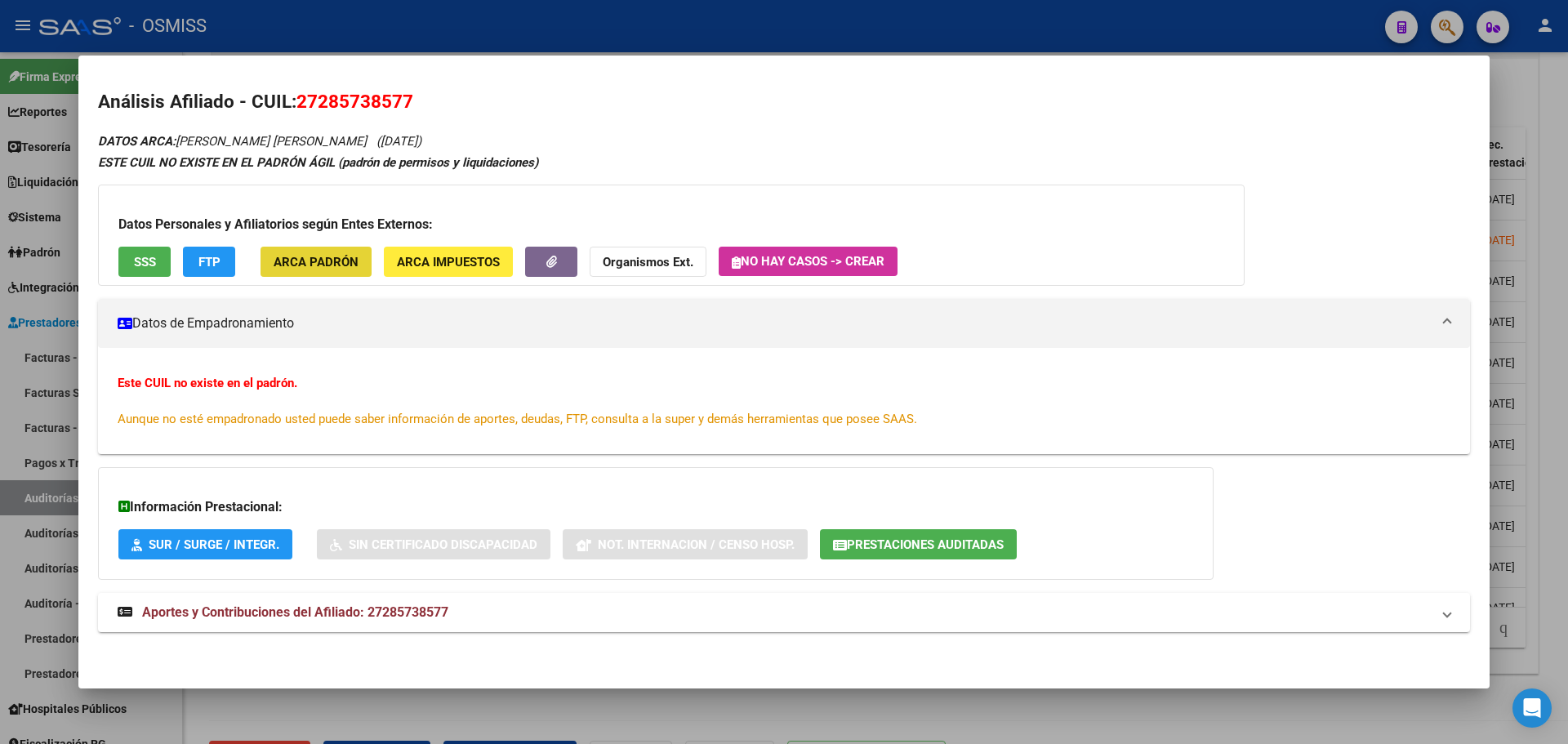
click at [321, 265] on span "ARCA Padrón" at bounding box center [316, 262] width 85 height 14
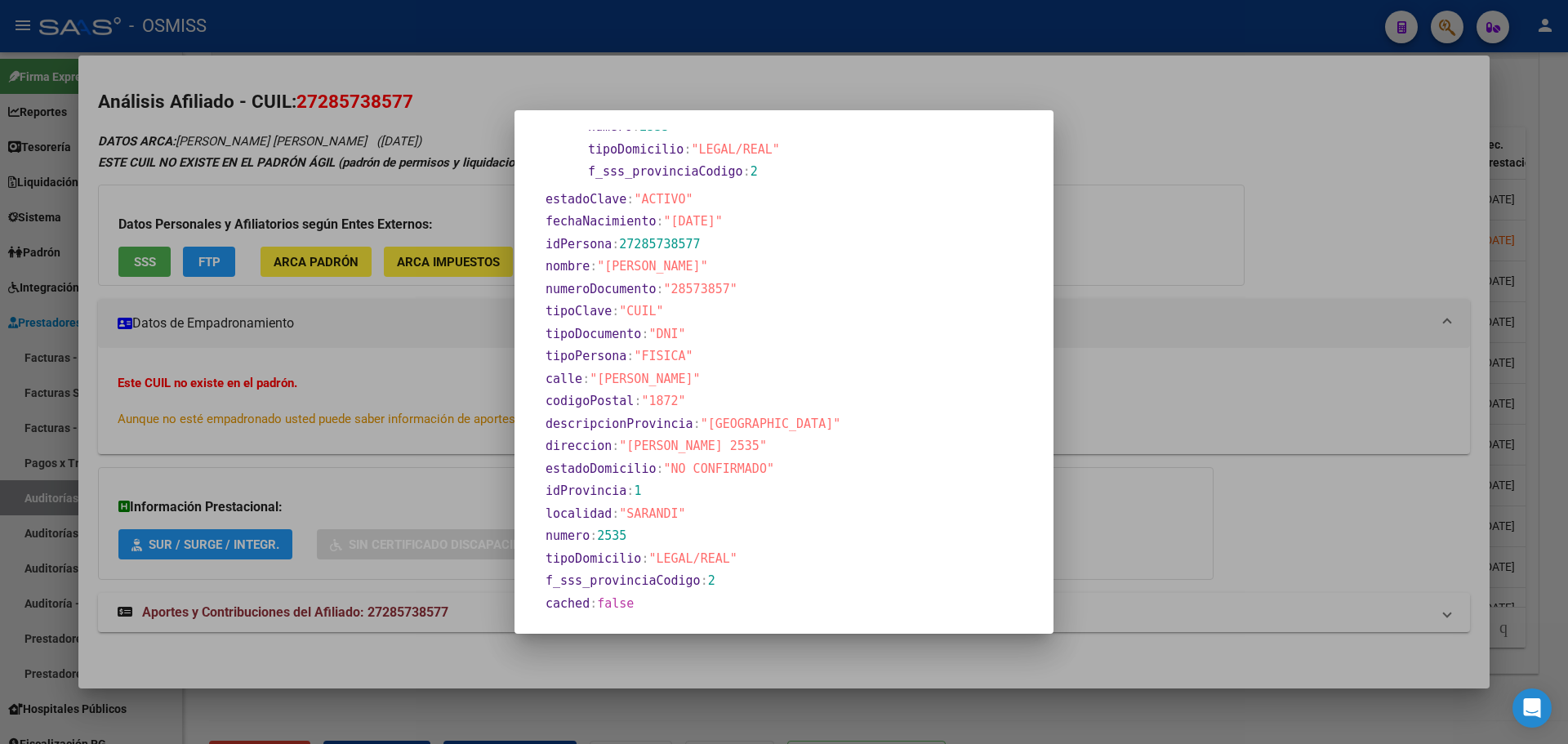
scroll to position [250, 0]
click at [441, 404] on div at bounding box center [784, 372] width 1568 height 744
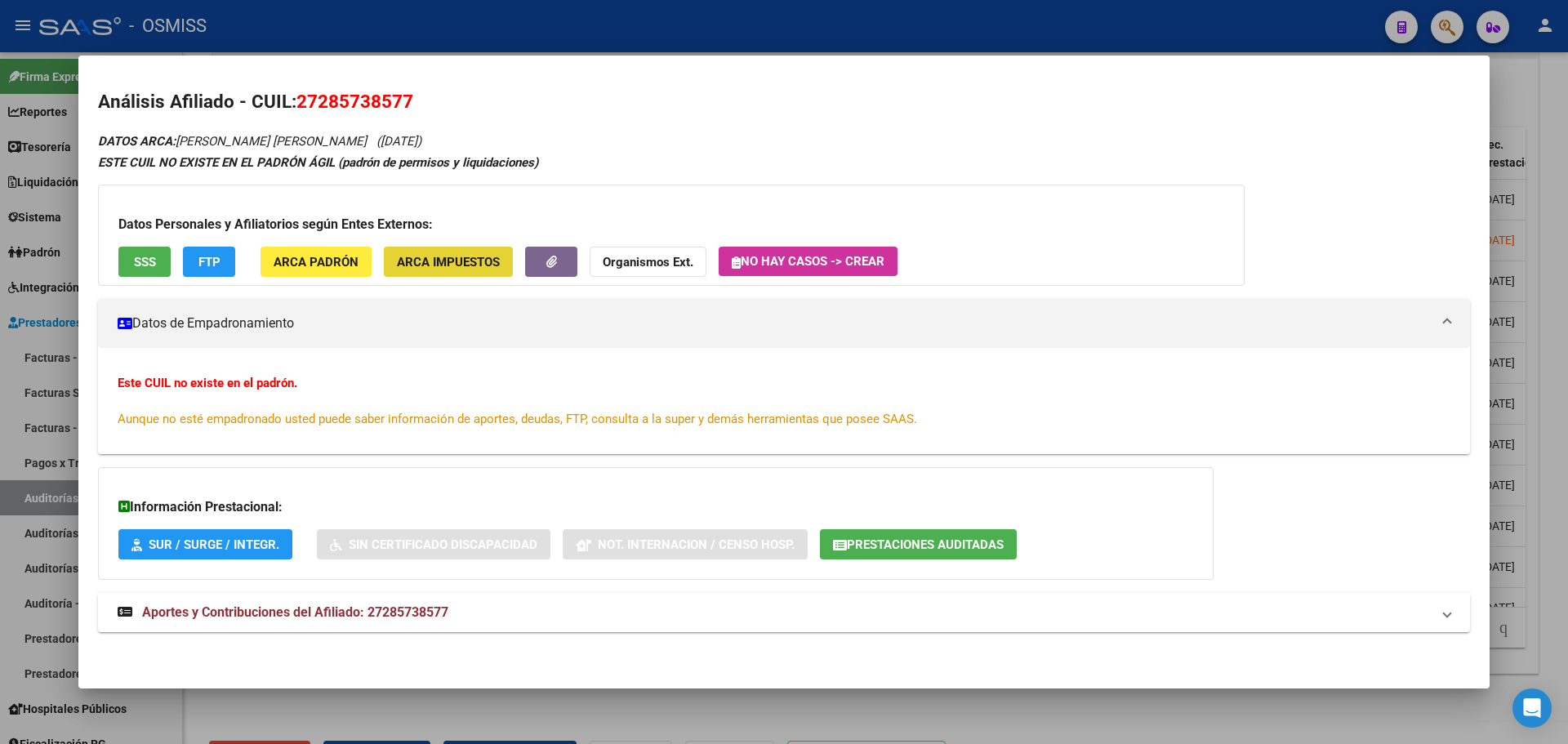
click at [414, 261] on span "ARCA Impuestos" at bounding box center [448, 262] width 103 height 14
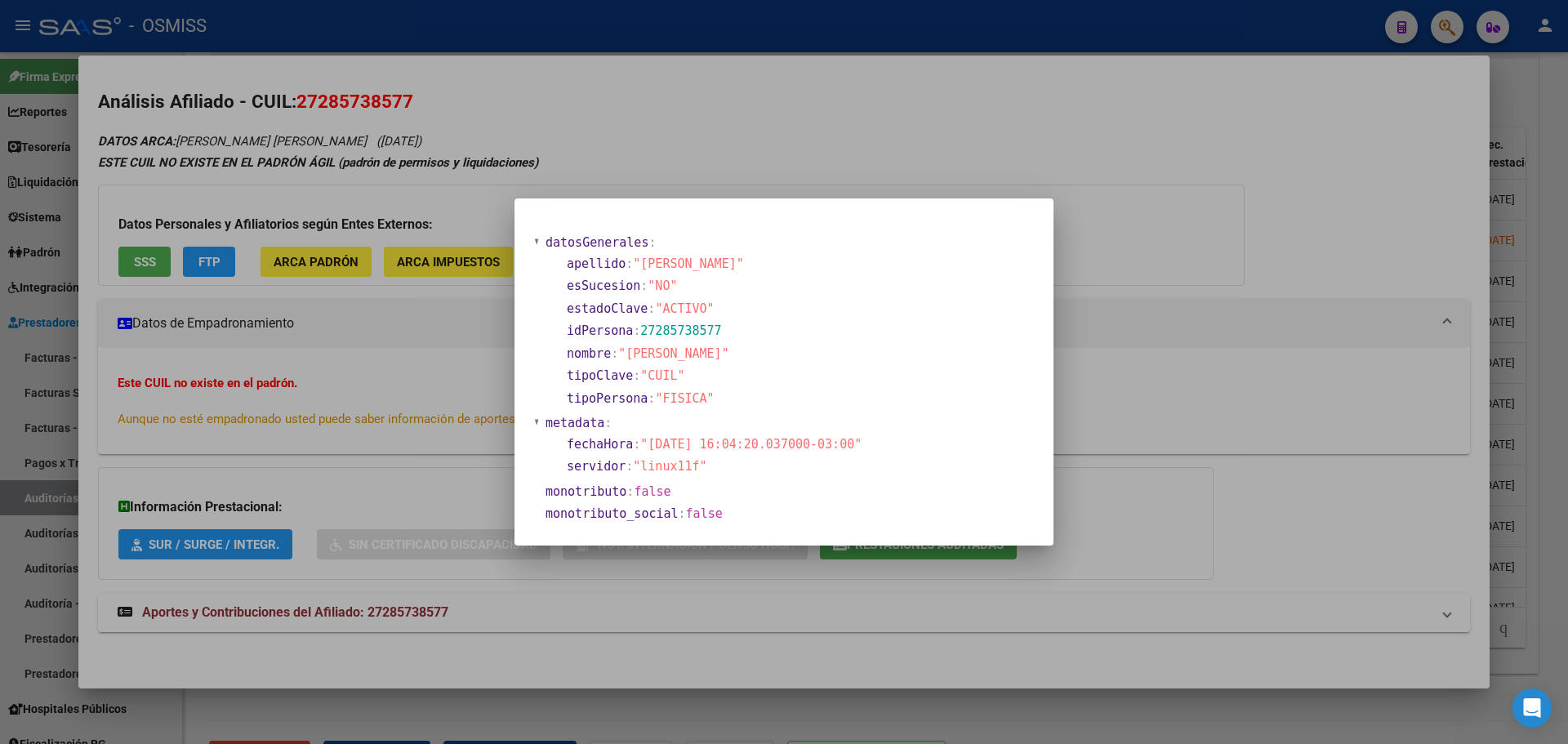
drag, startPoint x: 423, startPoint y: 347, endPoint x: 431, endPoint y: 343, distance: 8.9
click at [424, 347] on div at bounding box center [784, 372] width 1568 height 744
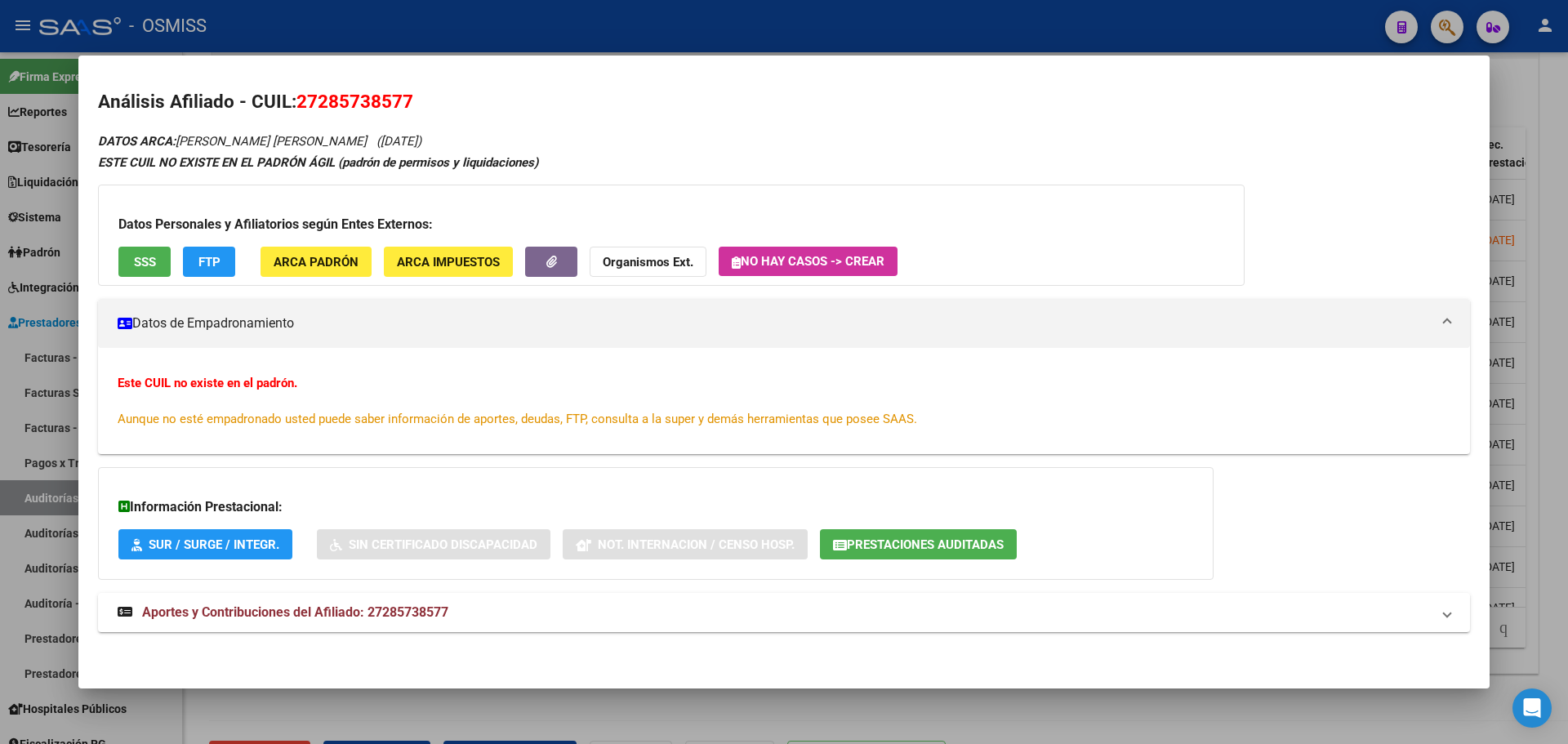
drag, startPoint x: 298, startPoint y: 100, endPoint x: 450, endPoint y: 110, distance: 152.3
click at [450, 110] on h2 "Análisis Afiliado - CUIL: 27285738577" at bounding box center [784, 102] width 1372 height 28
copy span "27285738577"
click at [647, 422] on span "Aunque no esté empadronado usted puede saber información de aportes, deudas, FT…" at bounding box center [517, 419] width 800 height 14
click at [574, 404] on div "Este CUIL no existe en el padrón. Aunque no esté empadronado usted puede saber …" at bounding box center [784, 401] width 1333 height 54
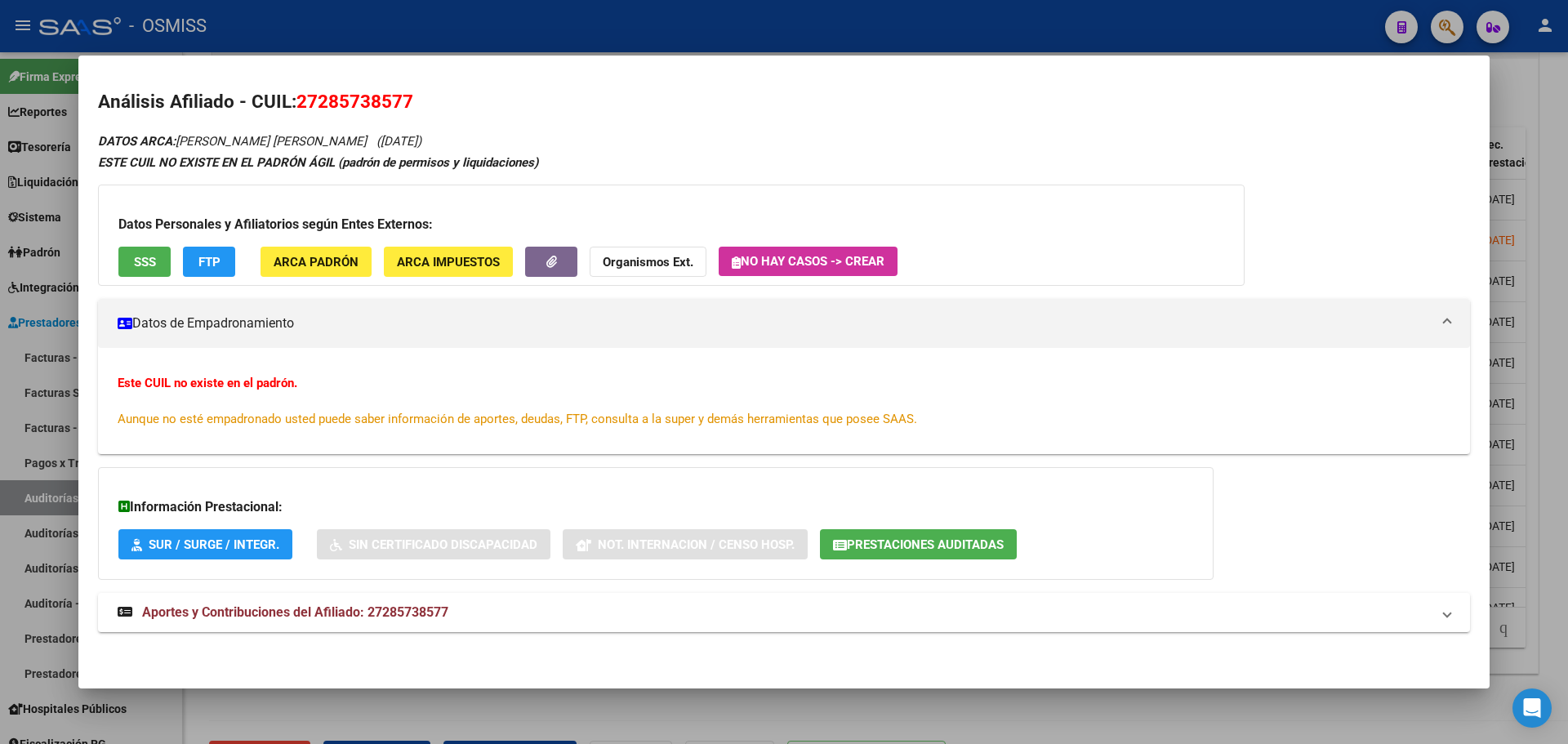
click at [201, 319] on mat-panel-title "Datos de Empadronamiento" at bounding box center [774, 323] width 1314 height 20
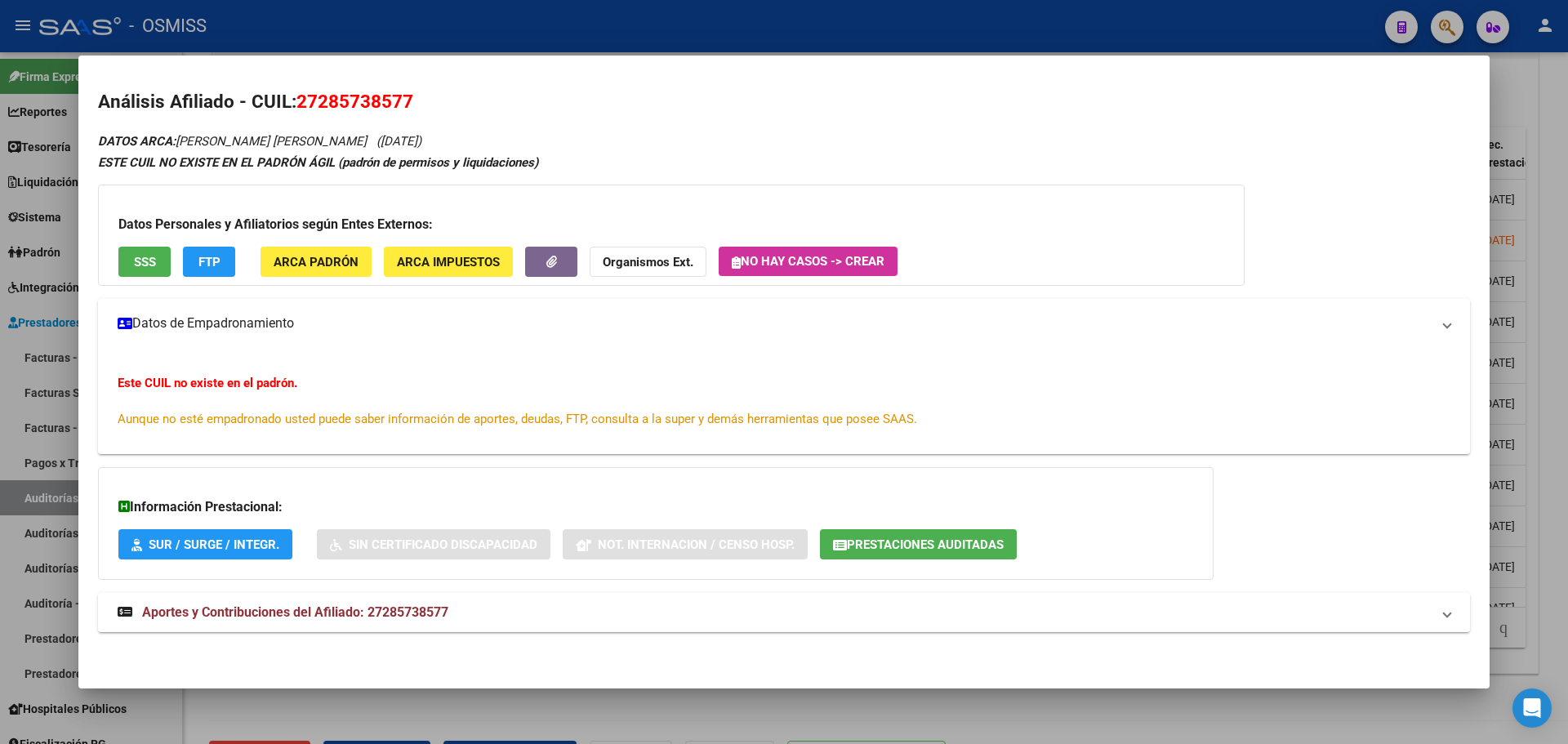
scroll to position [0, 0]
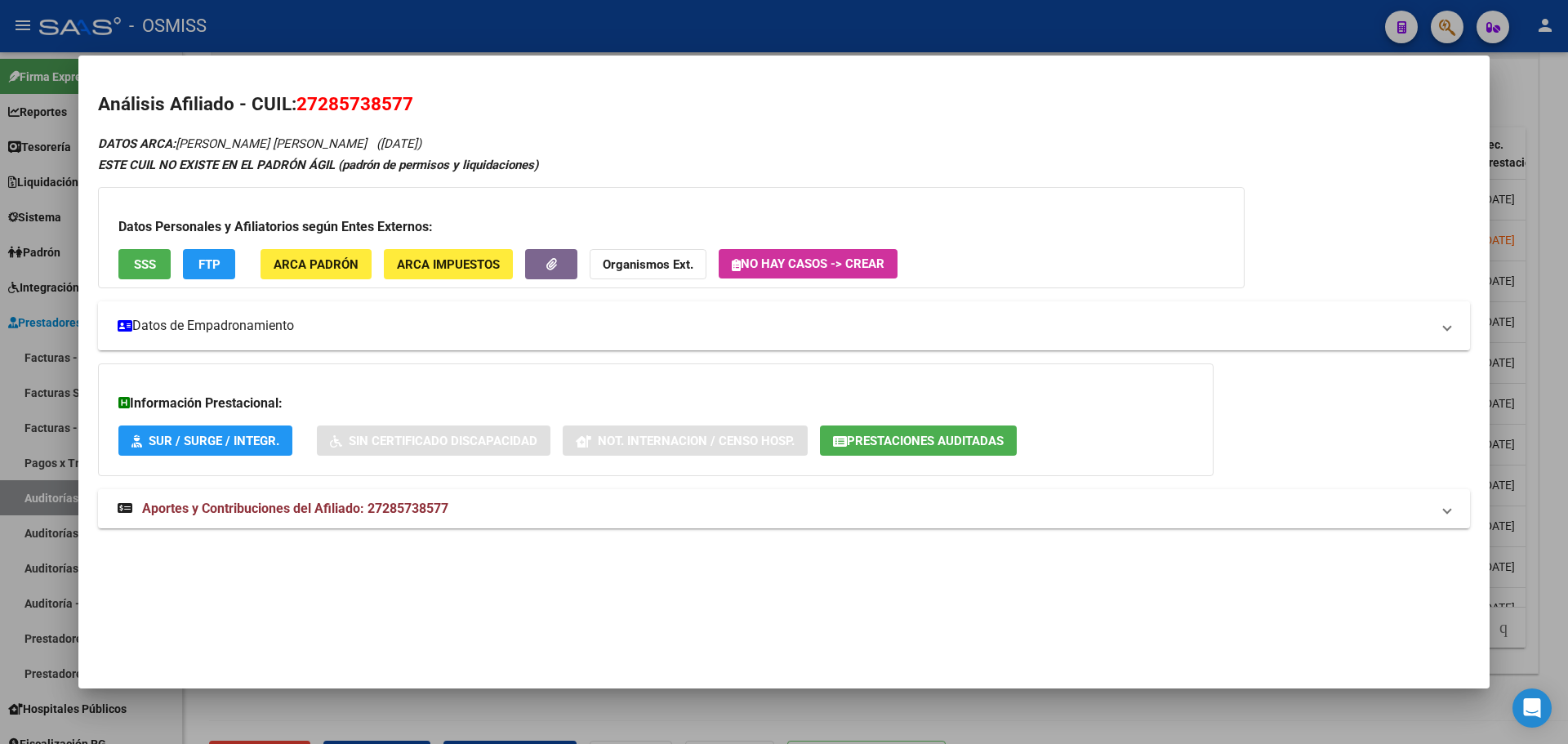
click at [201, 319] on mat-panel-title "Datos de Empadronamiento" at bounding box center [774, 326] width 1314 height 20
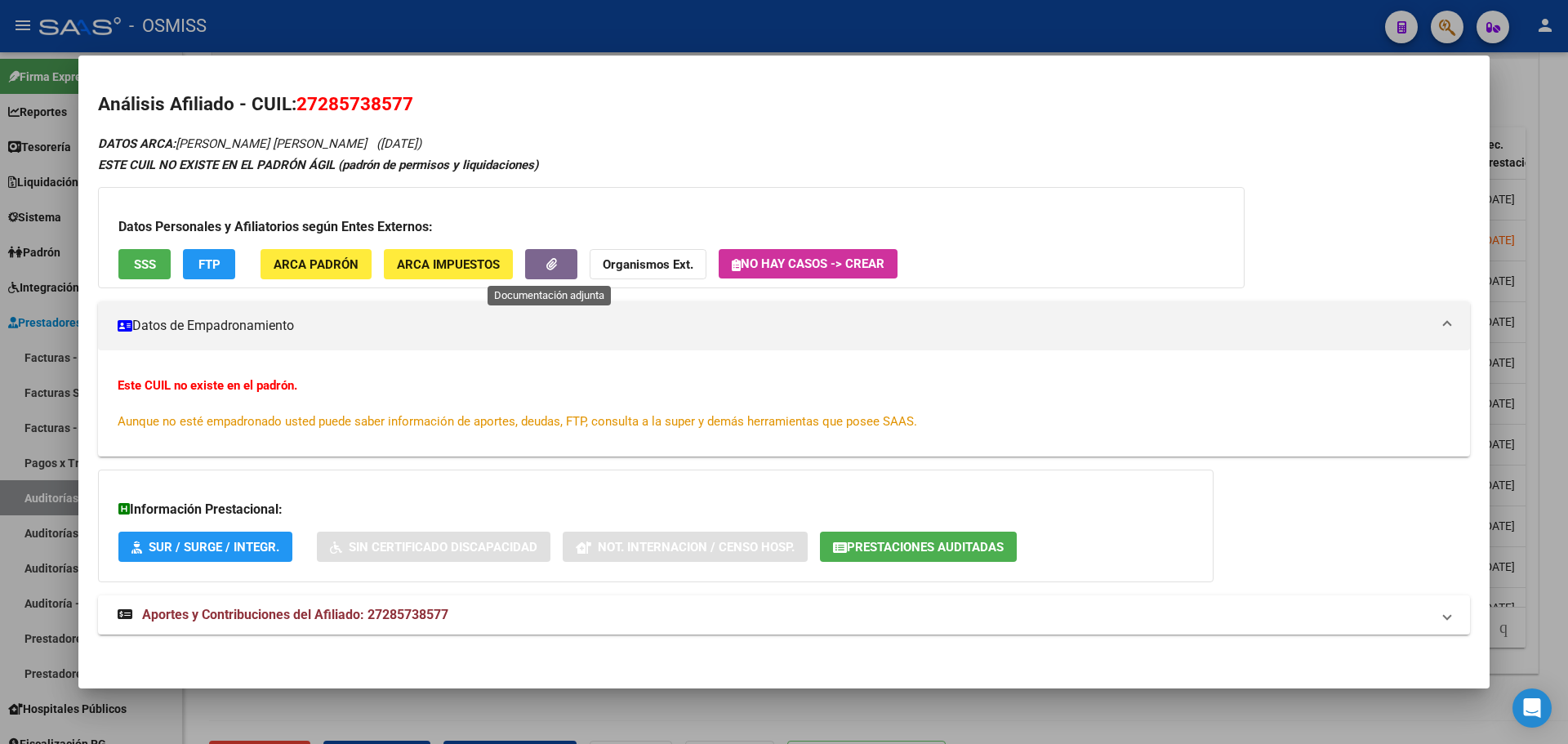
click at [540, 258] on button "button" at bounding box center [551, 264] width 52 height 30
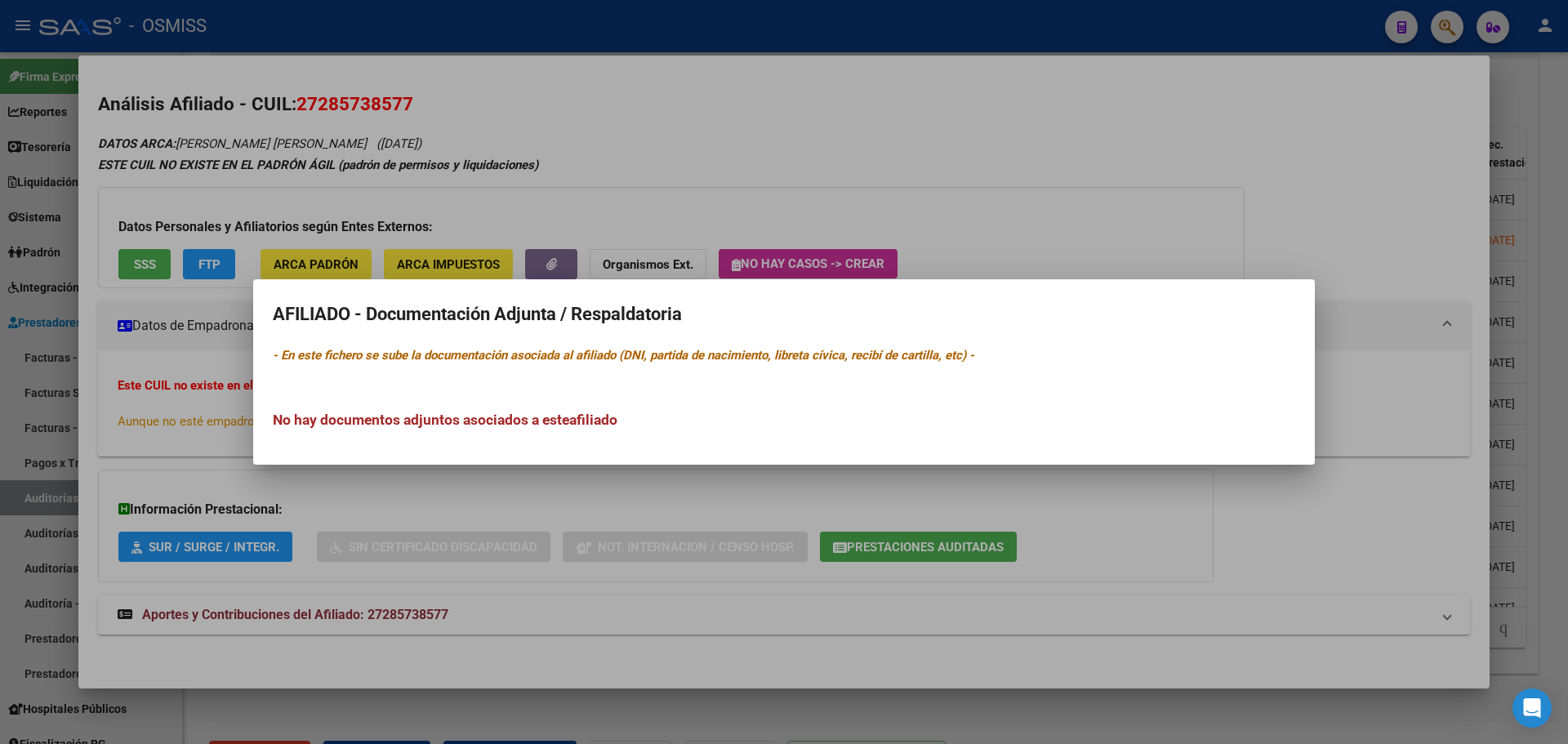
click at [488, 501] on div at bounding box center [784, 372] width 1568 height 744
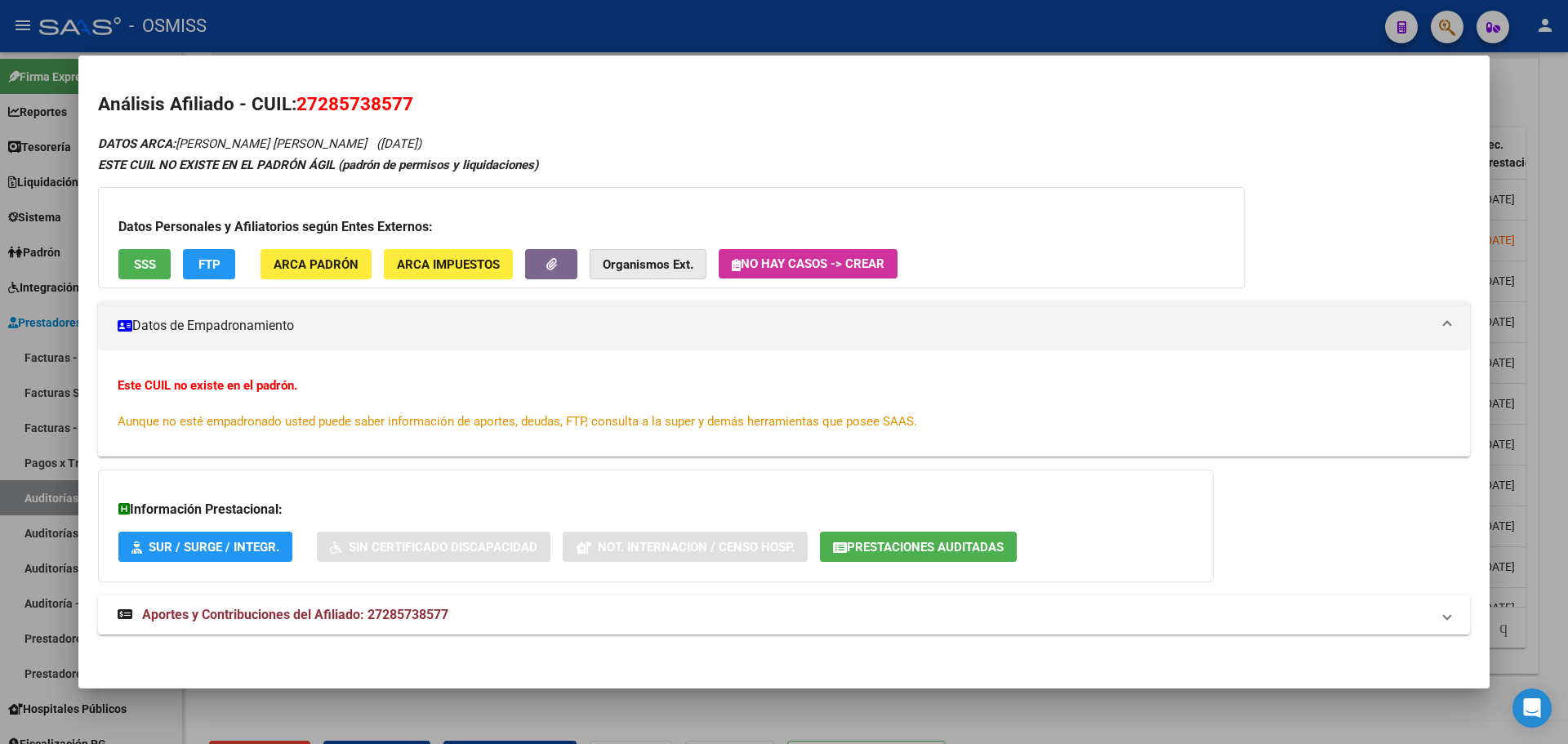
click at [637, 267] on strong "Organismos Ext." at bounding box center [647, 264] width 90 height 14
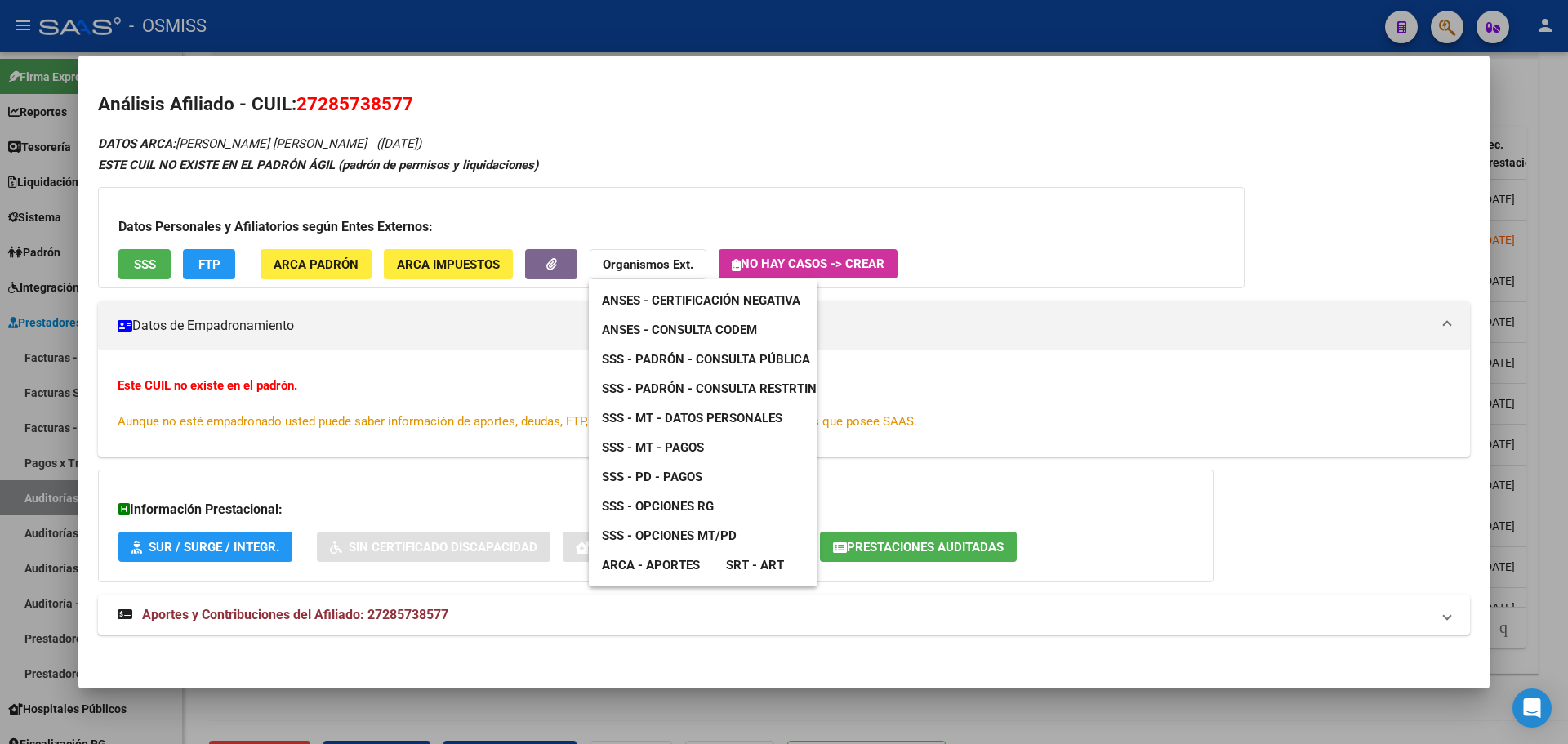
click at [707, 441] on link "SSS - MT - Pagos" at bounding box center [653, 447] width 128 height 30
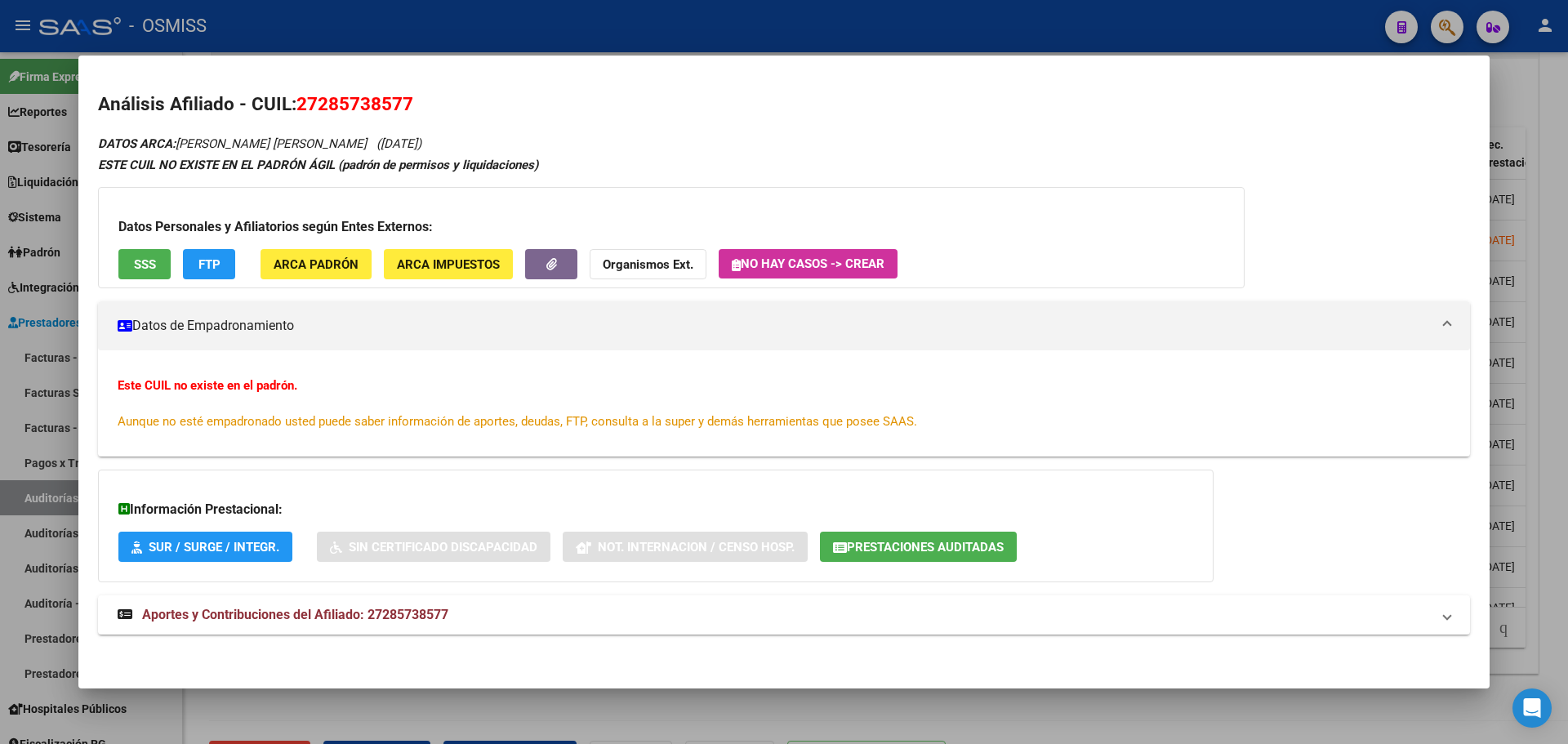
drag, startPoint x: 304, startPoint y: 98, endPoint x: 409, endPoint y: 98, distance: 105.0
click at [409, 98] on span "27285738577" at bounding box center [355, 104] width 116 height 21
click at [524, 107] on h2 "Análisis Afiliado - CUIL: 27285738577" at bounding box center [784, 104] width 1372 height 28
click at [1556, 429] on div at bounding box center [784, 372] width 1568 height 744
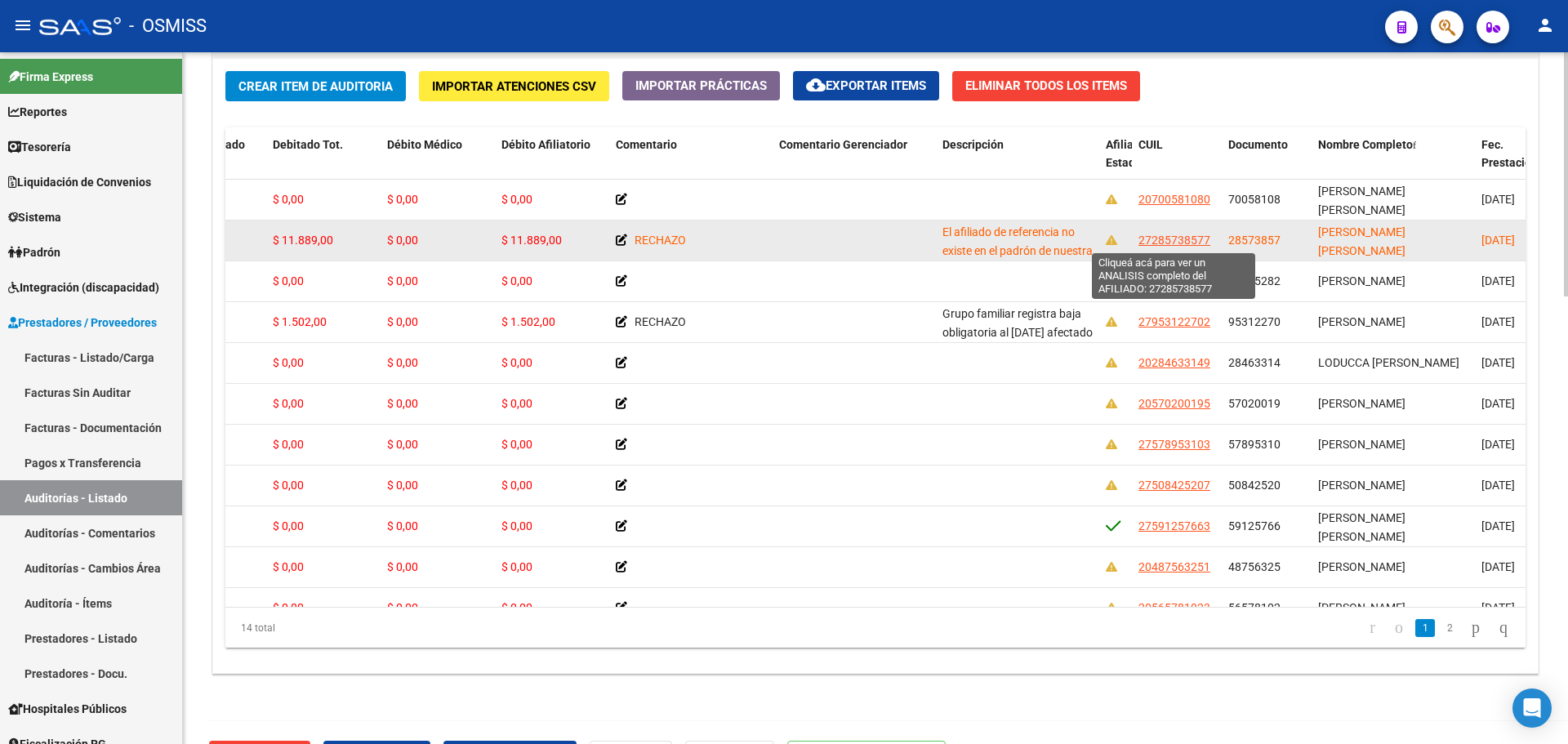
click at [1139, 240] on span "27285738577" at bounding box center [1174, 240] width 72 height 13
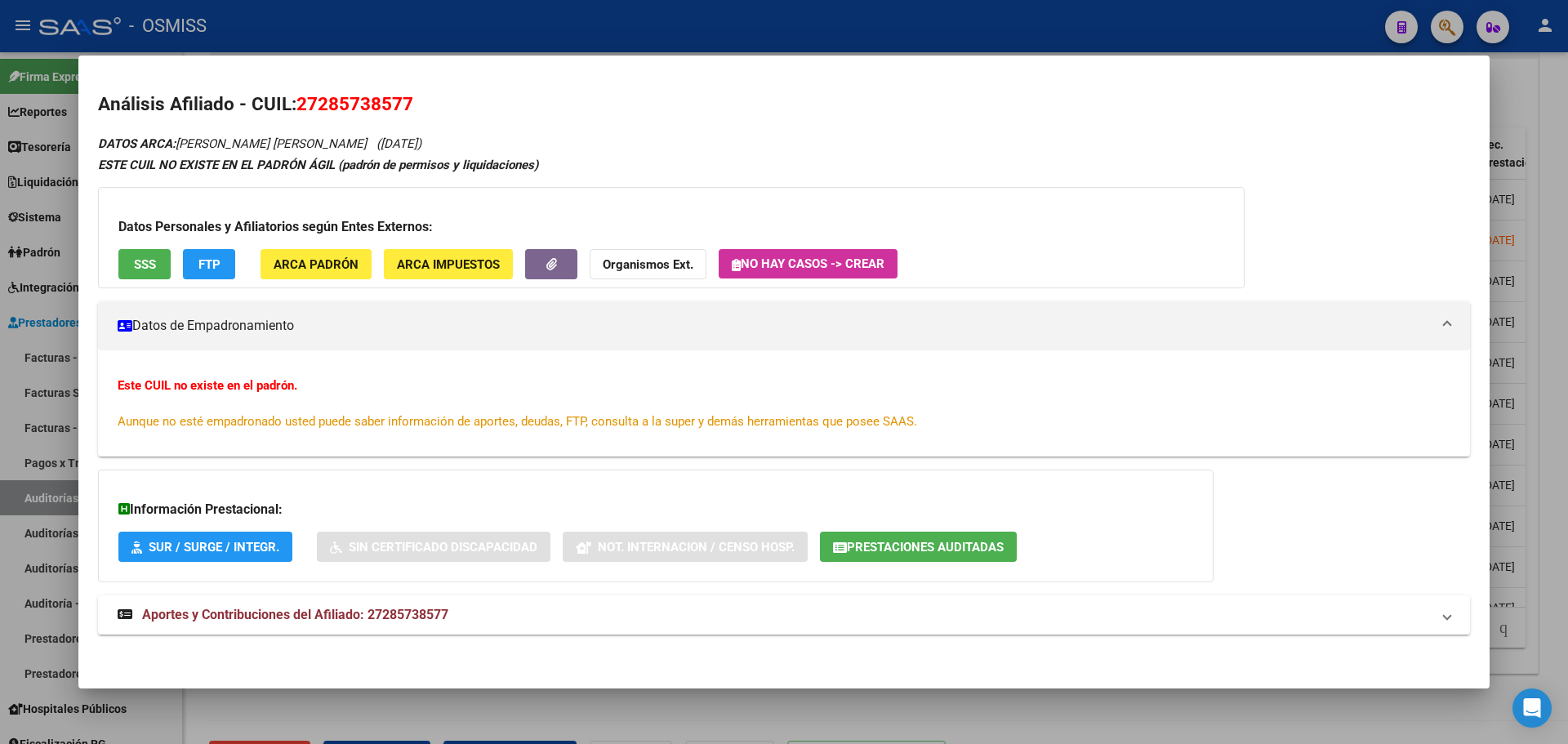
drag, startPoint x: 296, startPoint y: 96, endPoint x: 434, endPoint y: 98, distance: 138.0
click at [434, 98] on h2 "Análisis Afiliado - CUIL: 27285738577" at bounding box center [784, 104] width 1372 height 28
copy span "27285738577"
click at [637, 251] on button "Organismos Ext." at bounding box center [648, 264] width 116 height 30
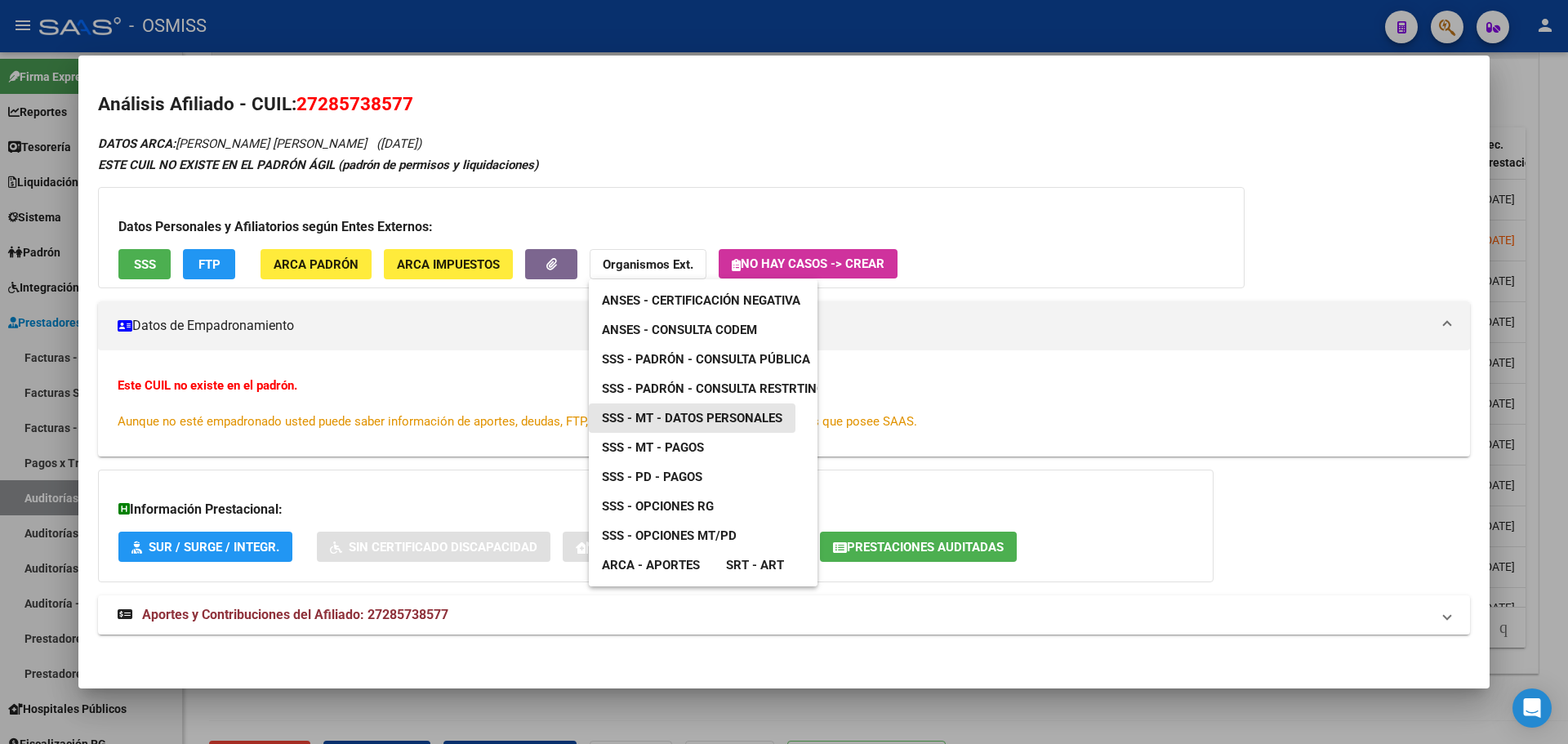
click at [675, 424] on span "SSS - MT - Datos Personales" at bounding box center [692, 418] width 181 height 14
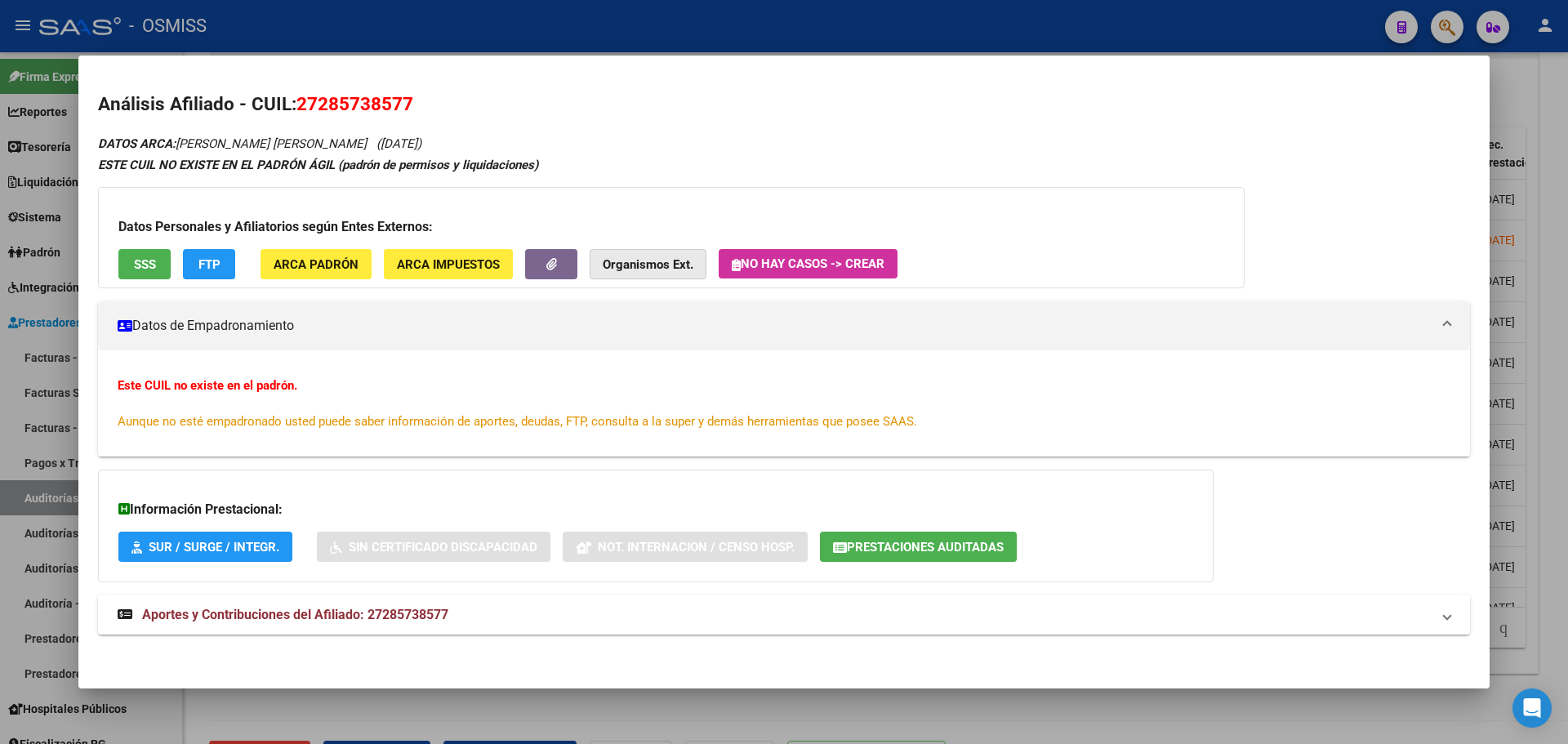
click at [638, 271] on strong "Organismos Ext." at bounding box center [647, 264] width 90 height 14
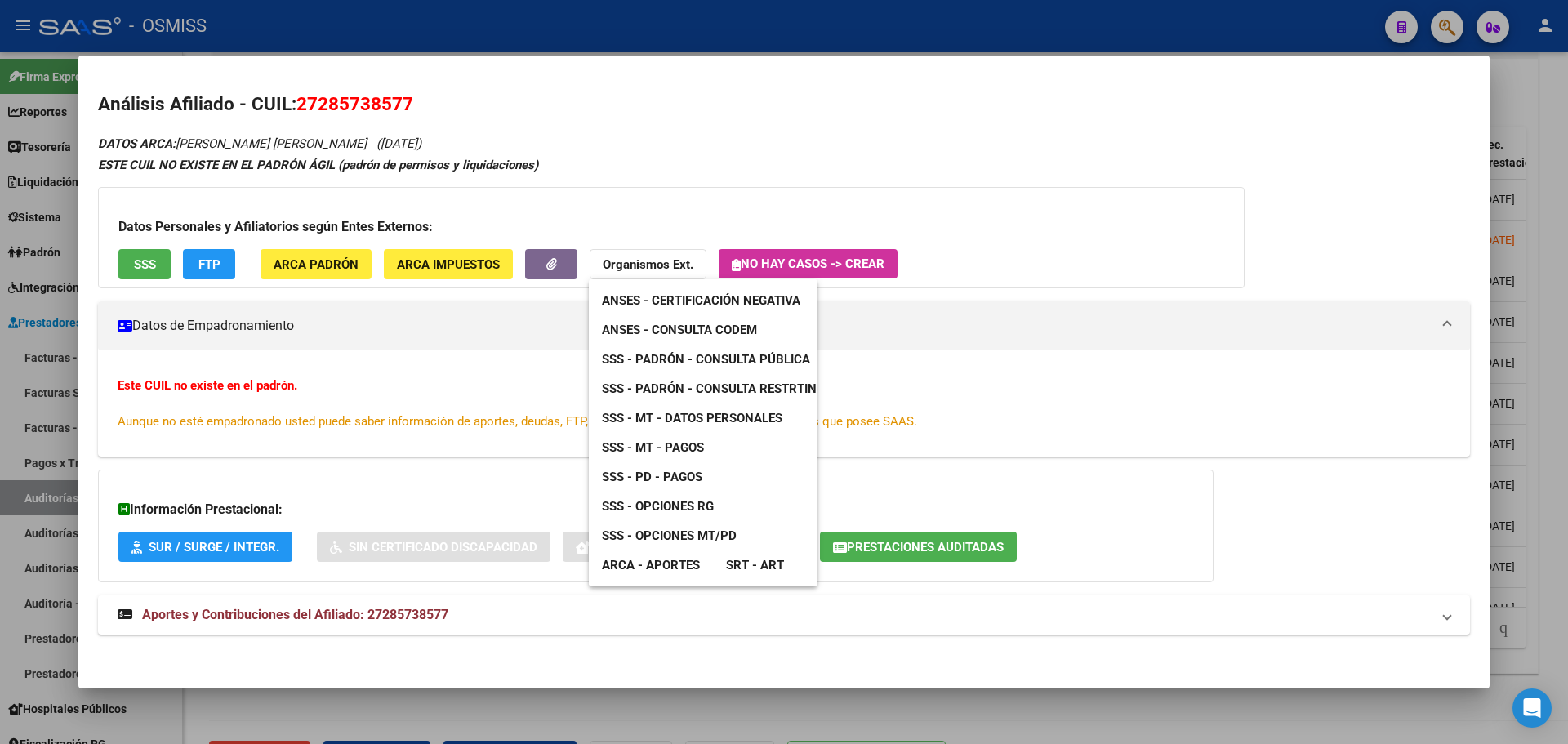
click at [379, 182] on div at bounding box center [784, 372] width 1568 height 744
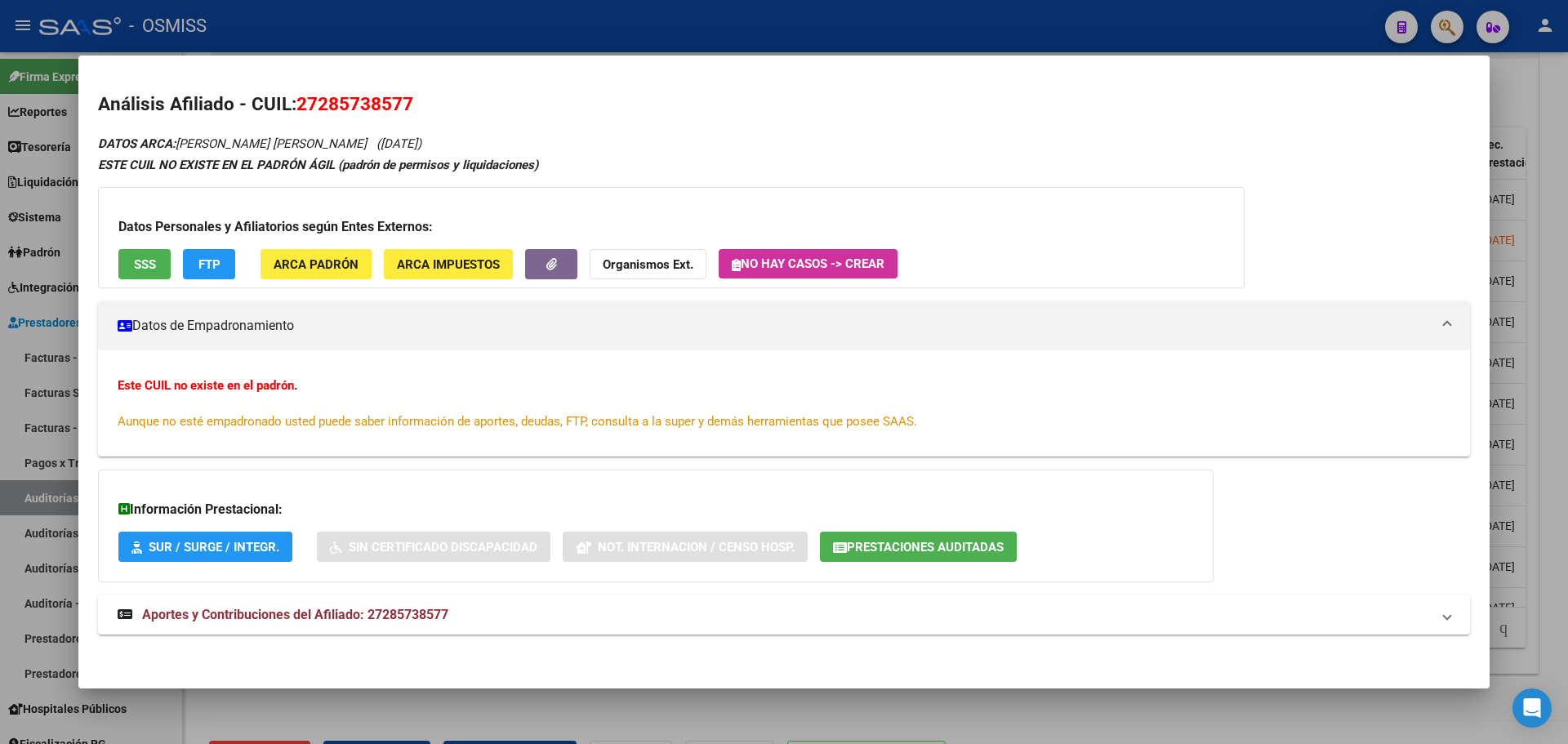
scroll to position [3, 0]
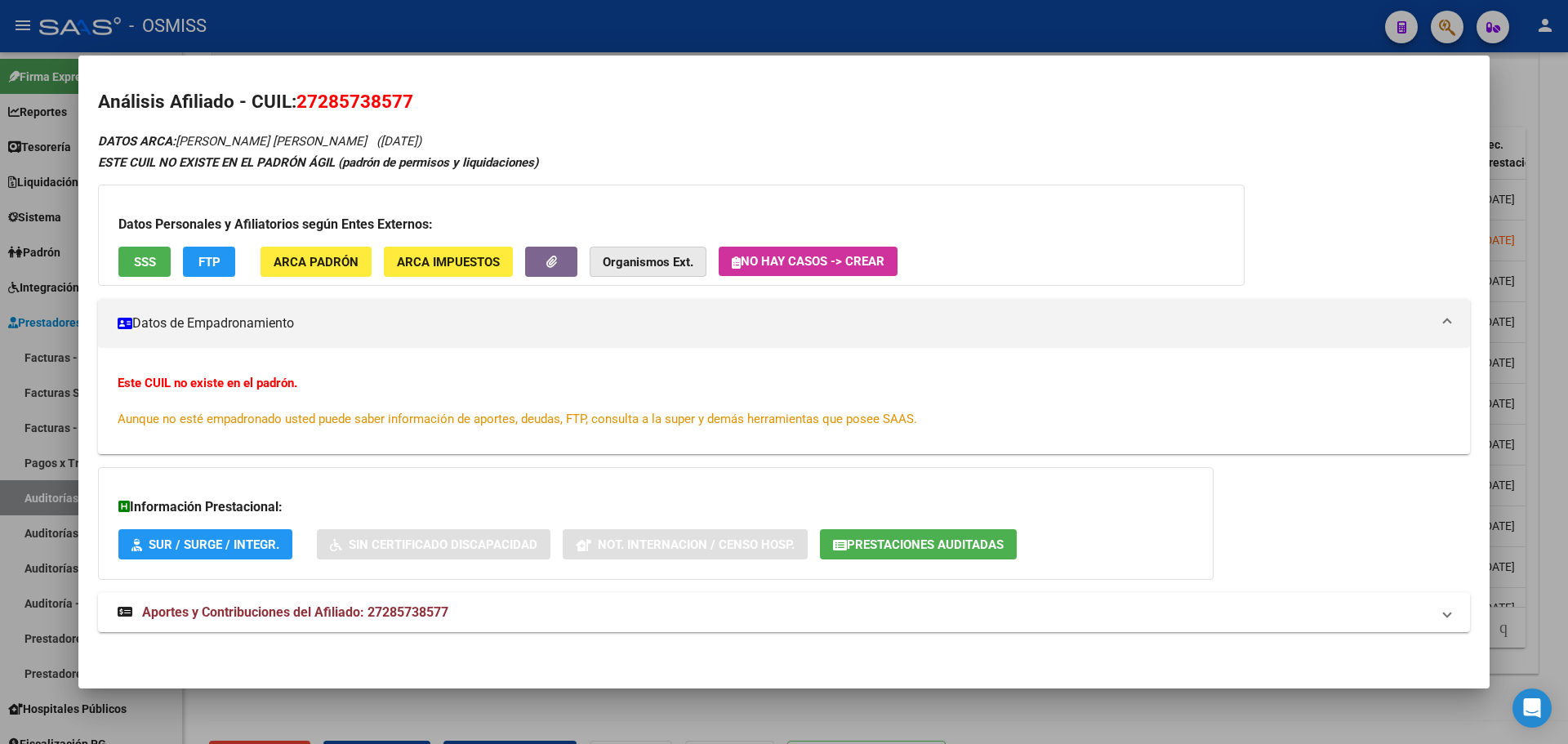
click at [681, 262] on strong "Organismos Ext." at bounding box center [647, 262] width 90 height 14
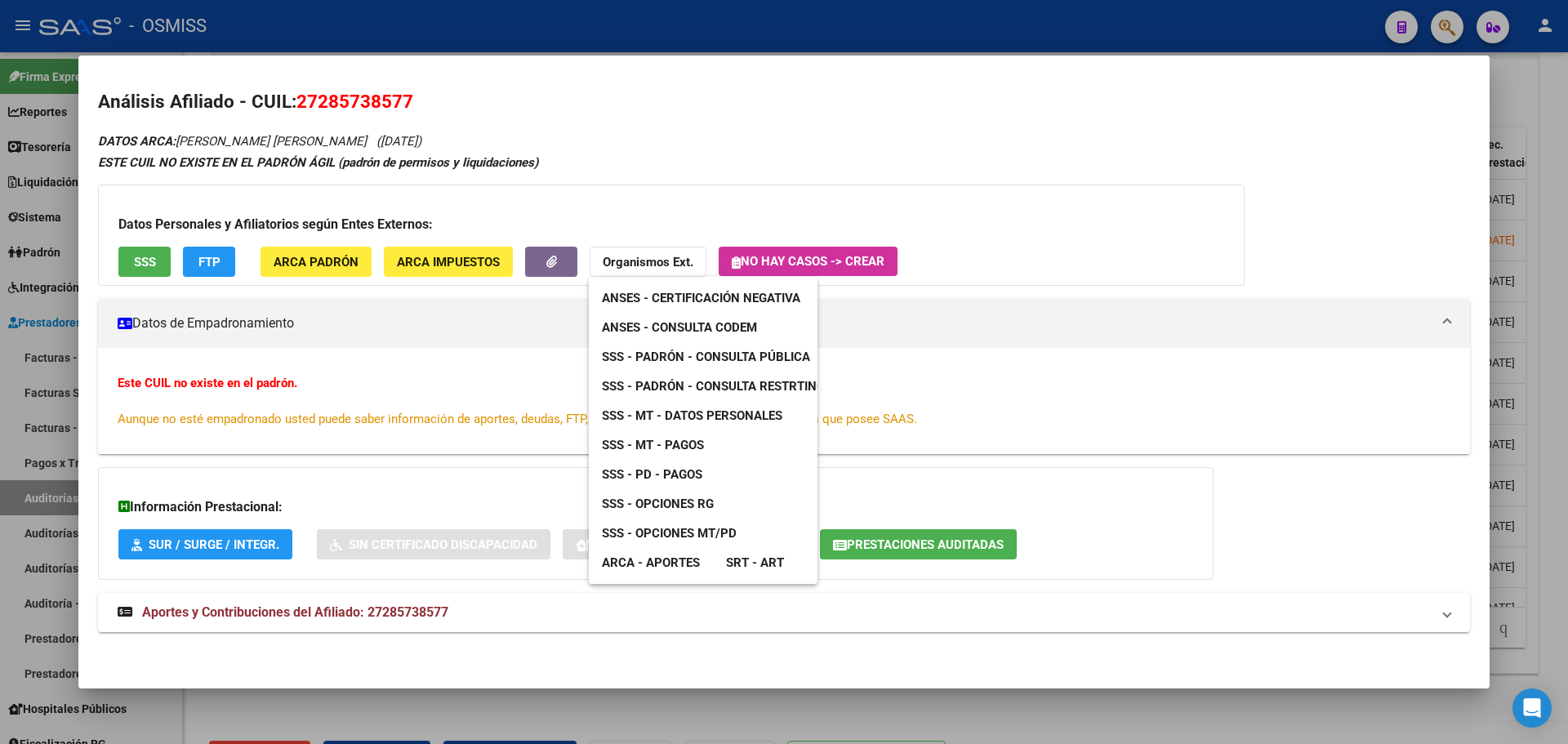
click at [720, 419] on span "SSS - MT - Datos Personales" at bounding box center [692, 415] width 181 height 14
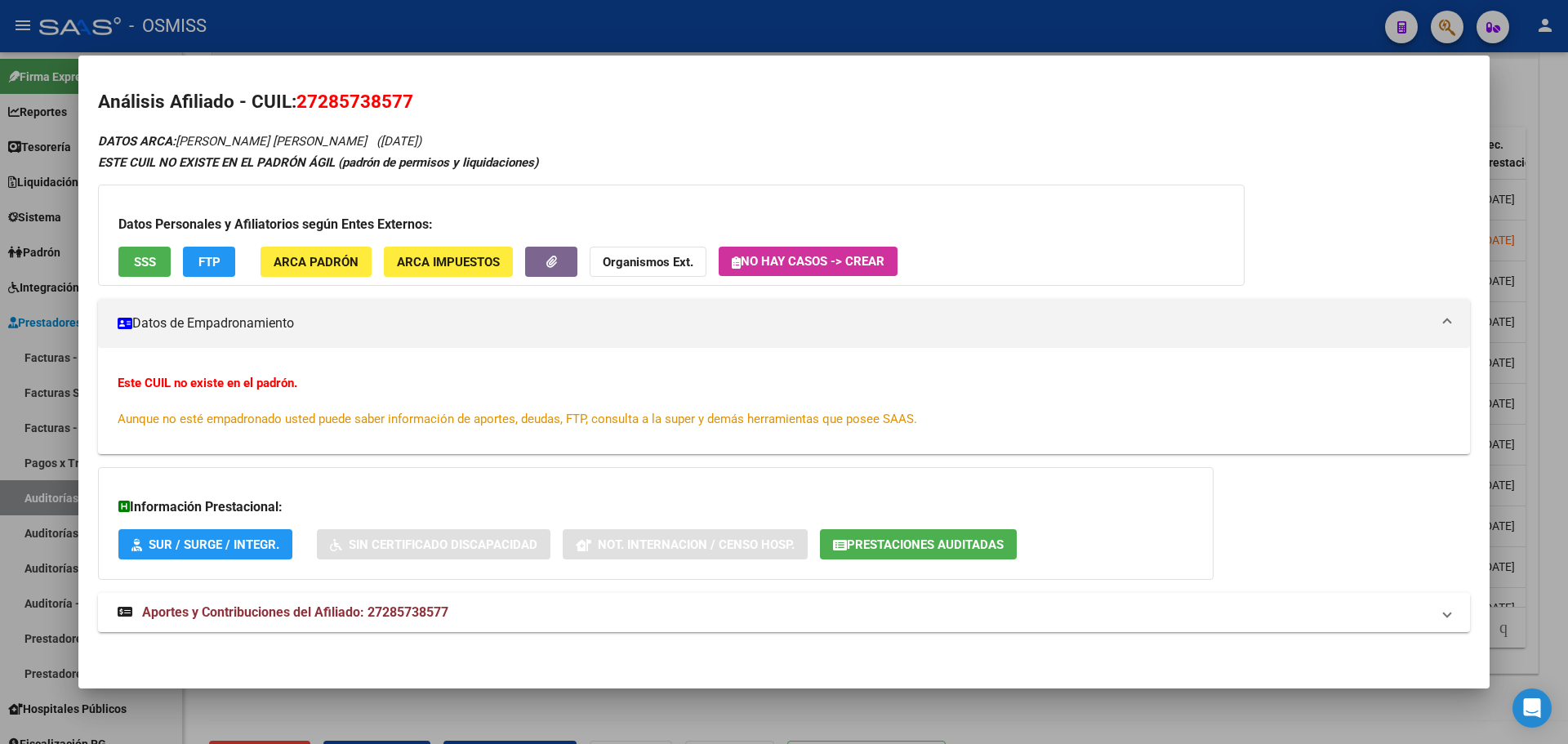
click at [0, 348] on div at bounding box center [784, 372] width 1568 height 744
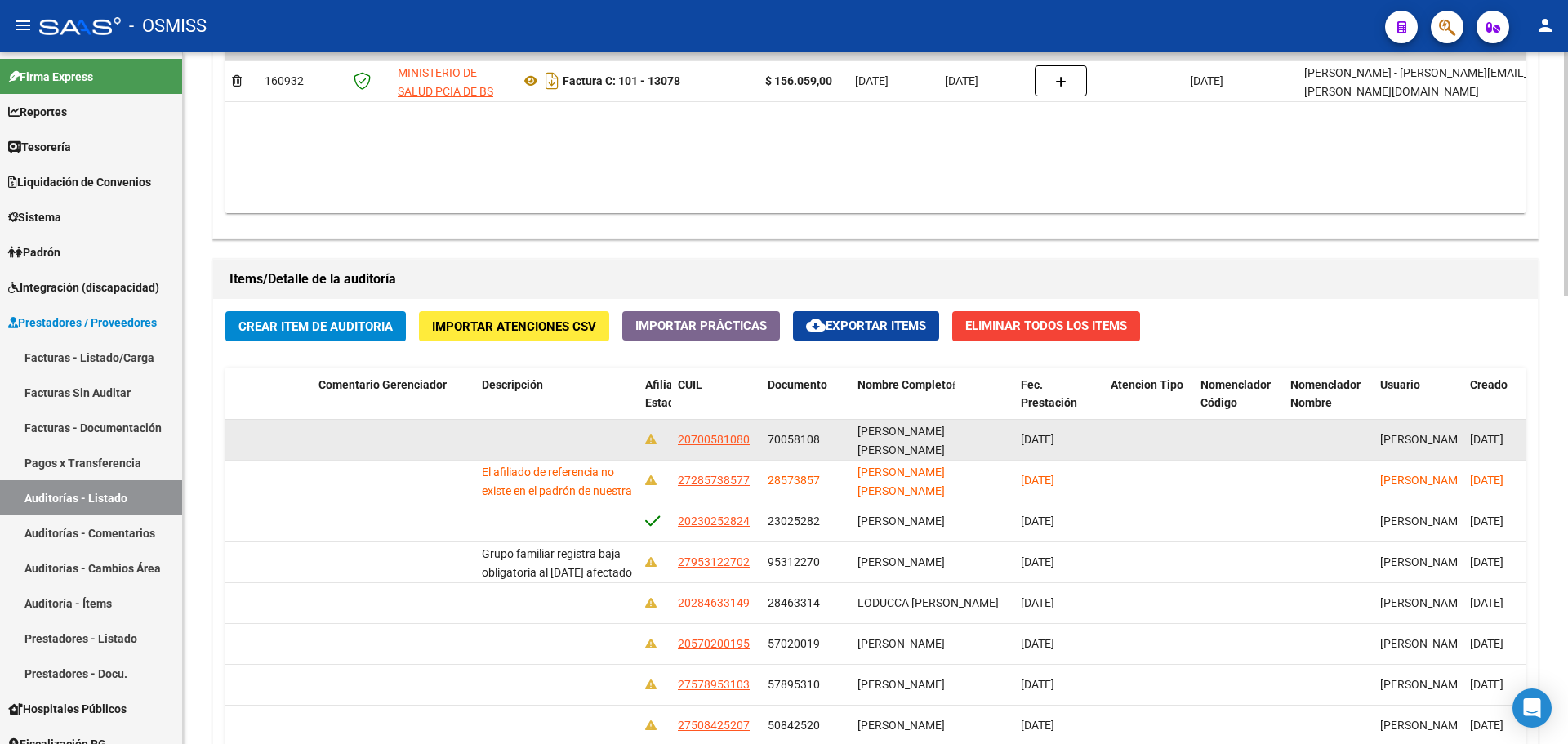
scroll to position [980, 0]
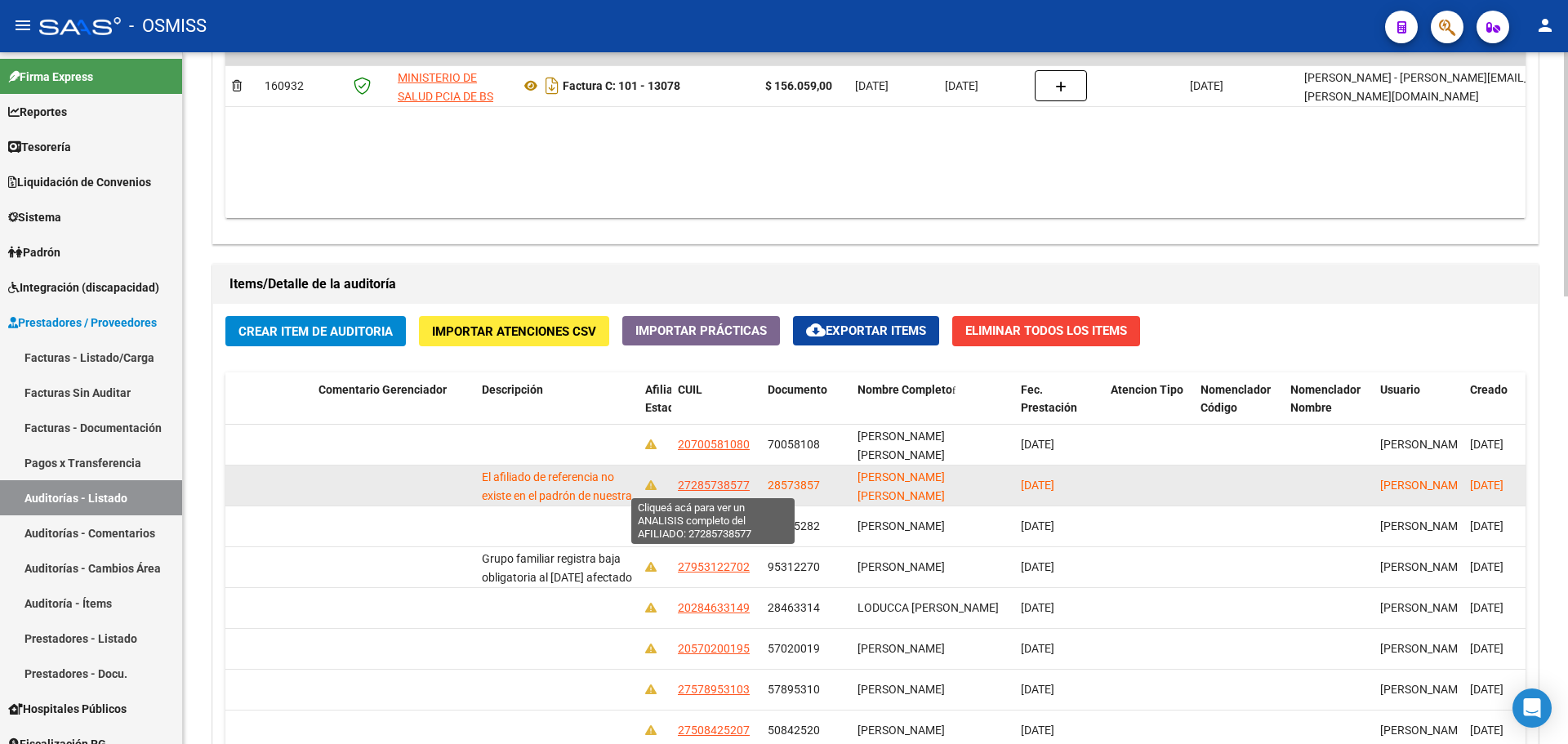
click at [713, 484] on span "27285738577" at bounding box center [714, 484] width 72 height 13
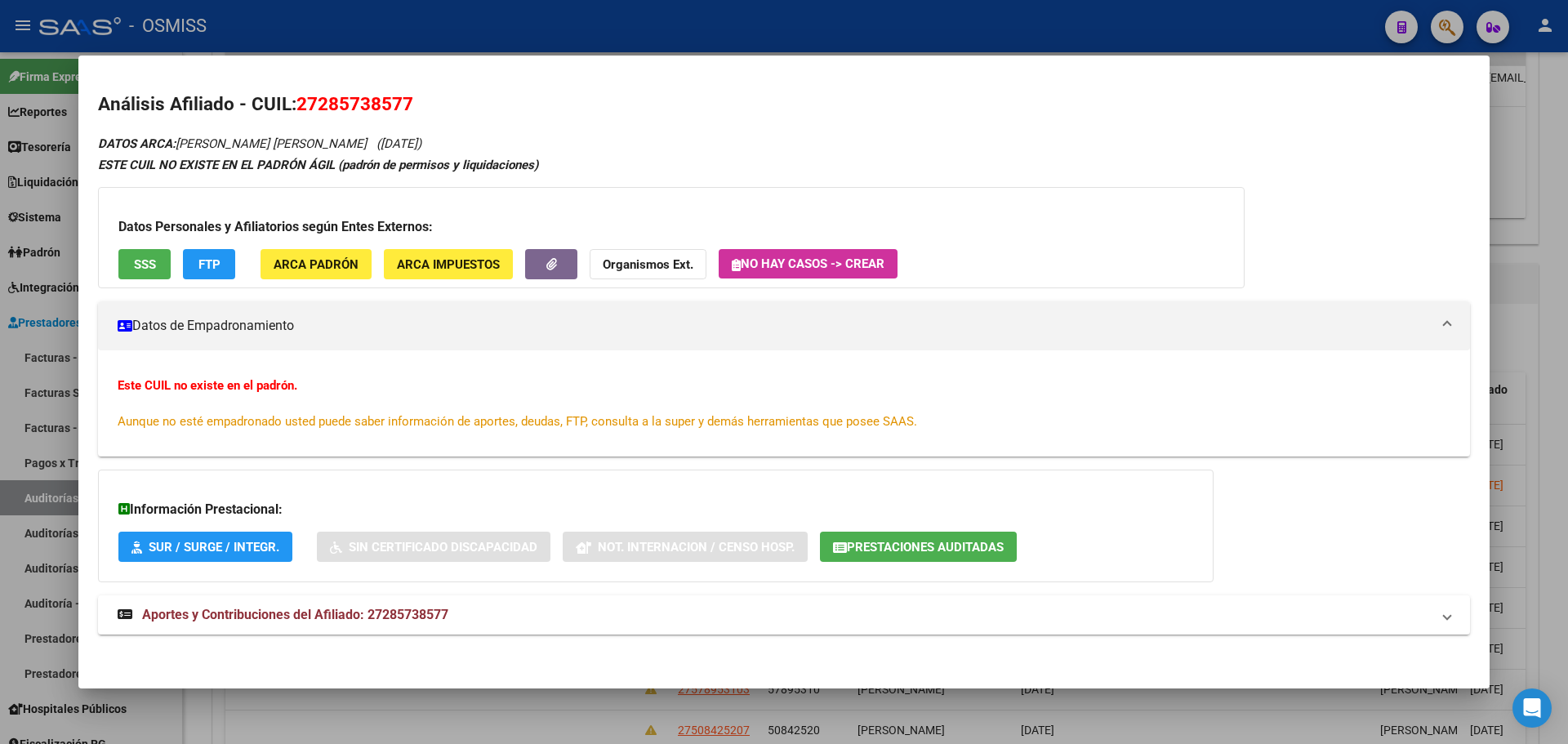
click at [597, 256] on button "Organismos Ext." at bounding box center [648, 264] width 116 height 30
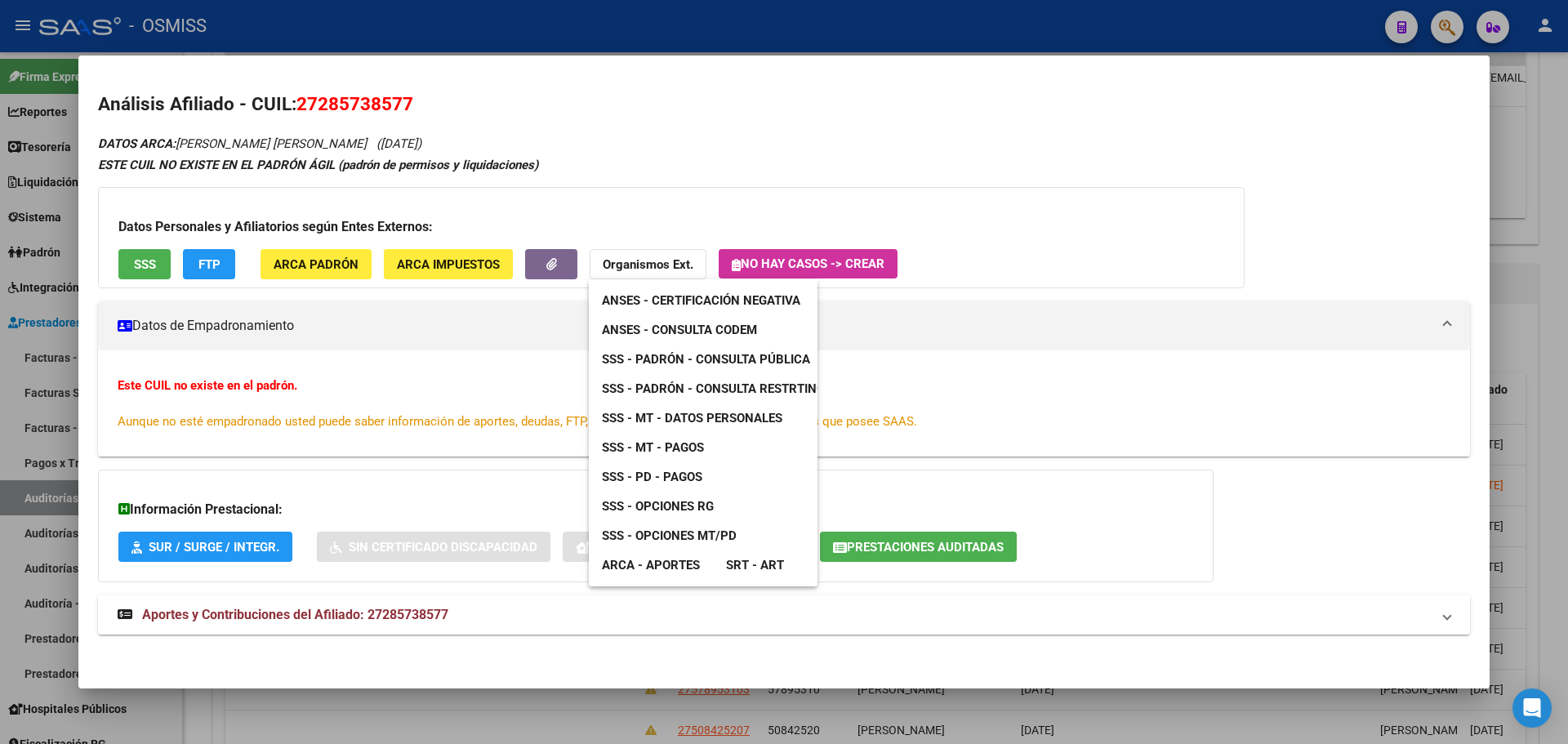
click at [0, 431] on div at bounding box center [784, 372] width 1568 height 744
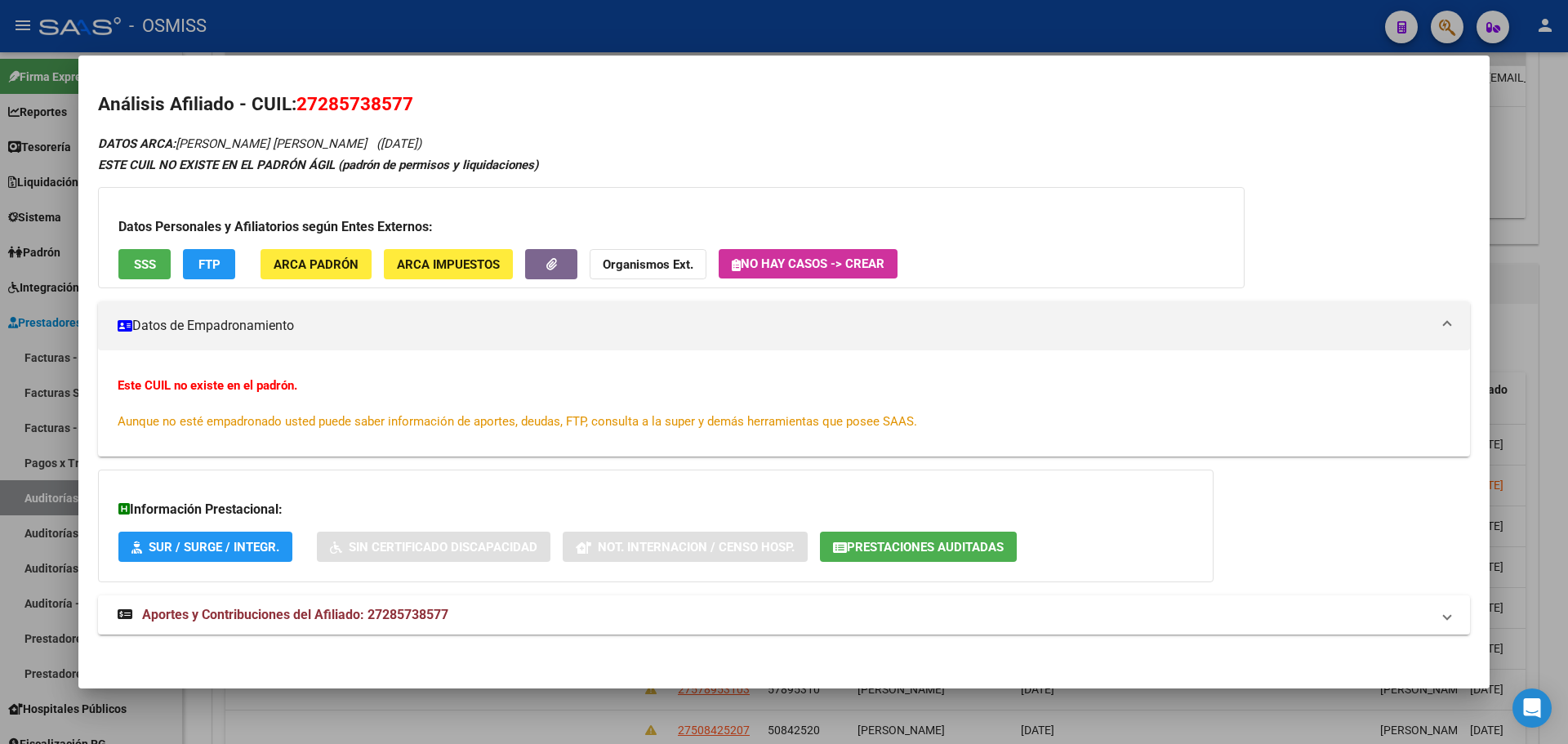
click at [1543, 243] on div at bounding box center [784, 372] width 1568 height 744
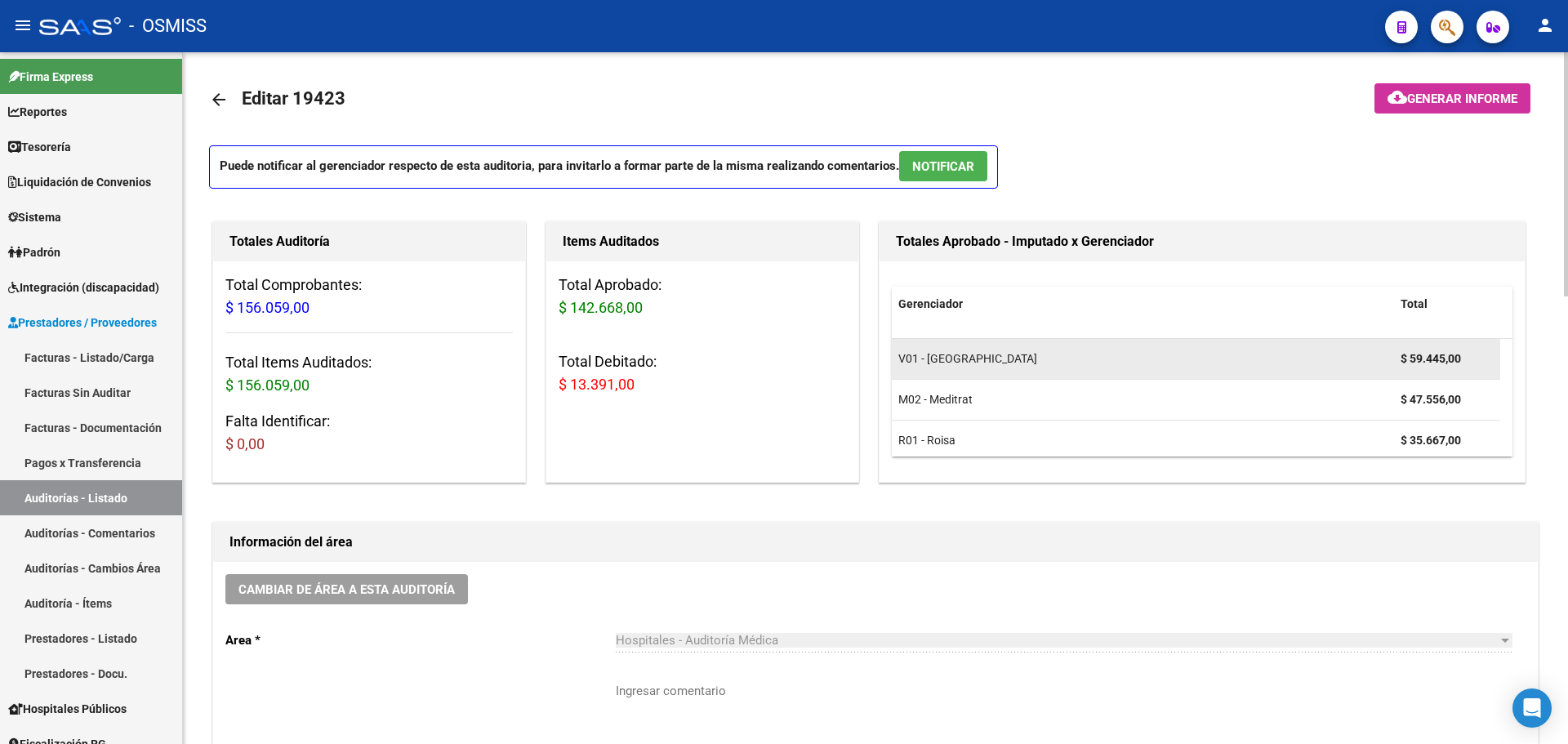
scroll to position [0, 0]
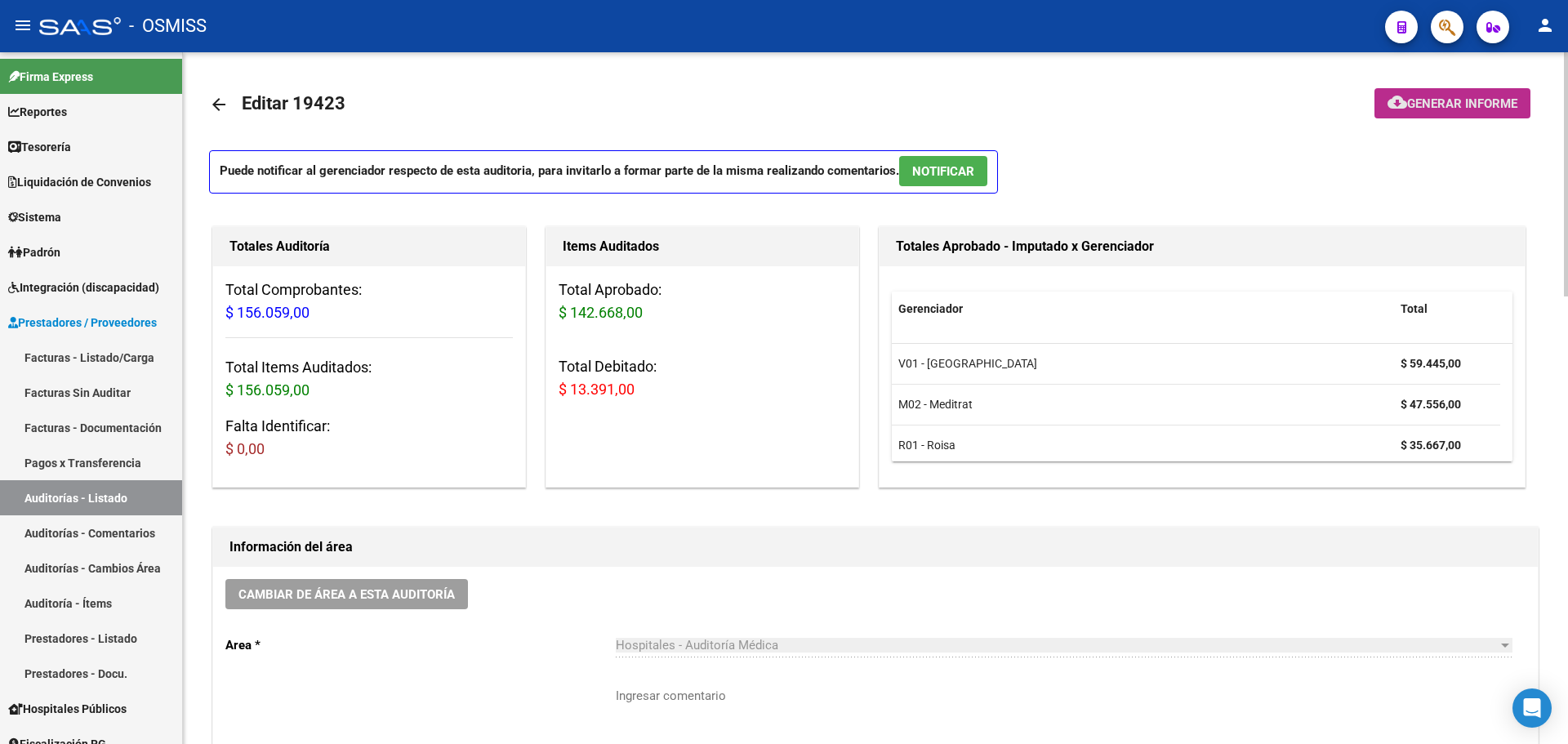
click at [1412, 99] on span "Generar informe" at bounding box center [1462, 104] width 110 height 14
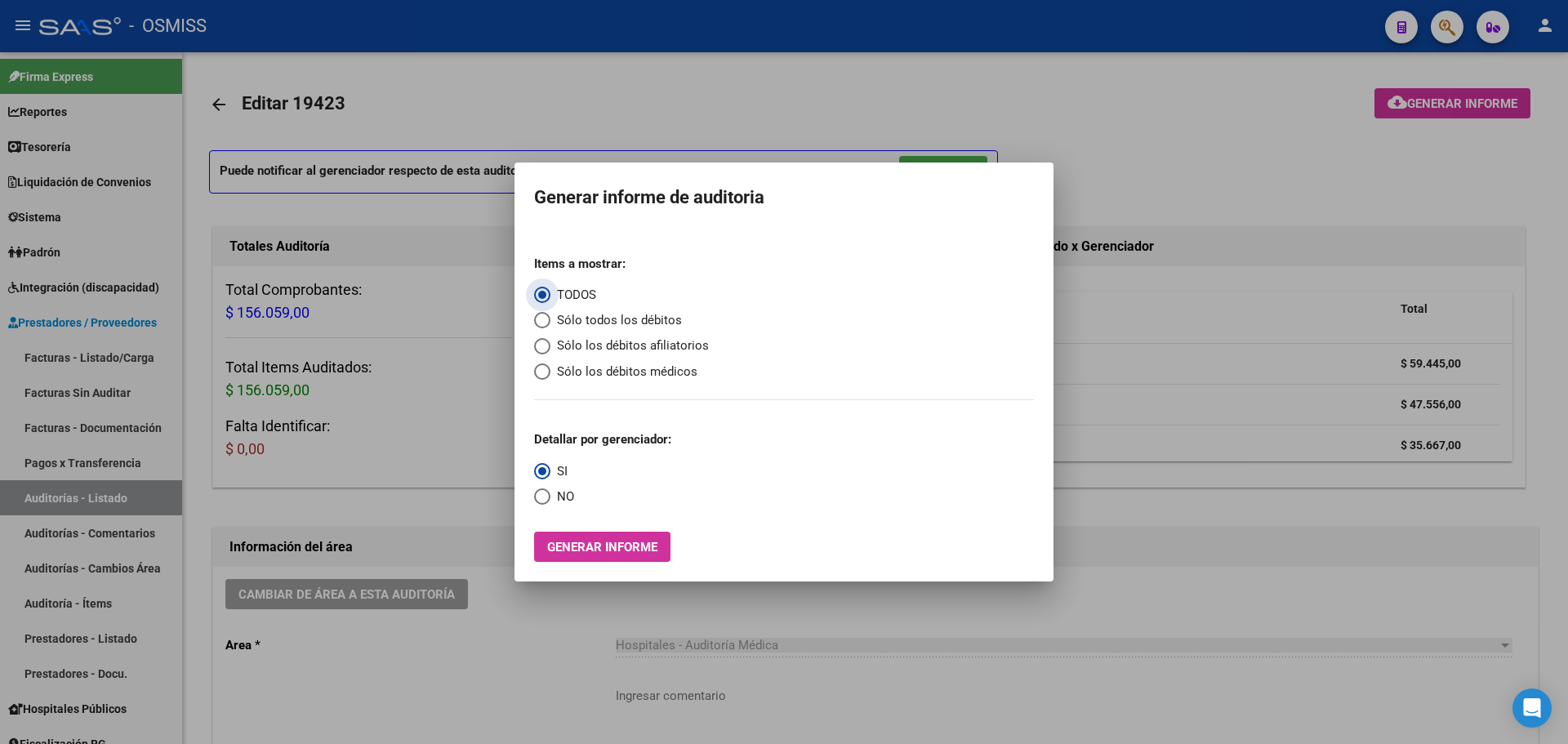
click at [655, 320] on span "Sólo todos los débitos" at bounding box center [616, 321] width 132 height 19
click at [551, 320] on input "Sólo todos los débitos" at bounding box center [543, 320] width 16 height 16
radio input "true"
click at [562, 488] on span "NO" at bounding box center [562, 497] width 23 height 19
click at [551, 488] on input "NO" at bounding box center [543, 496] width 16 height 16
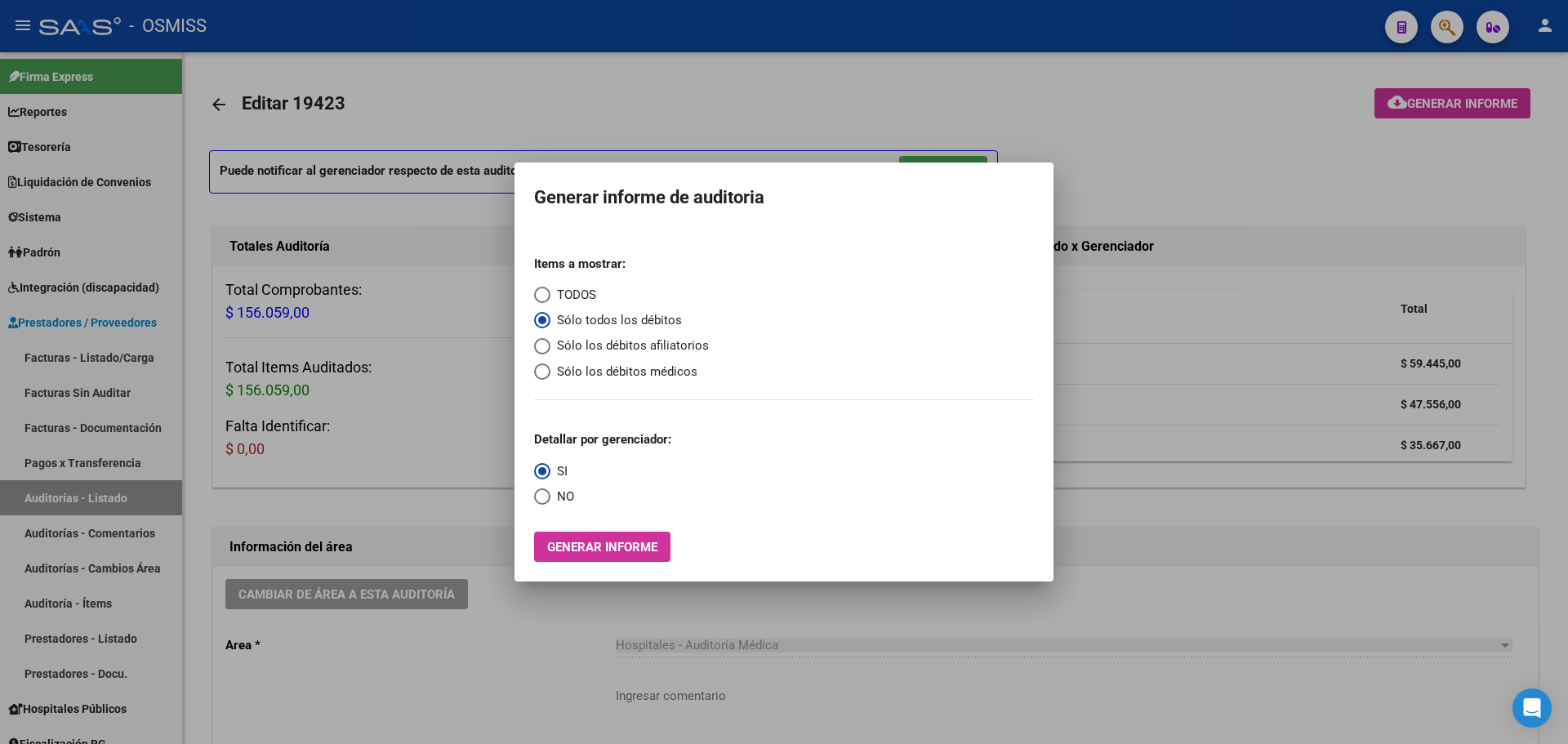
radio input "true"
click at [569, 541] on span "Generar informe" at bounding box center [602, 547] width 110 height 14
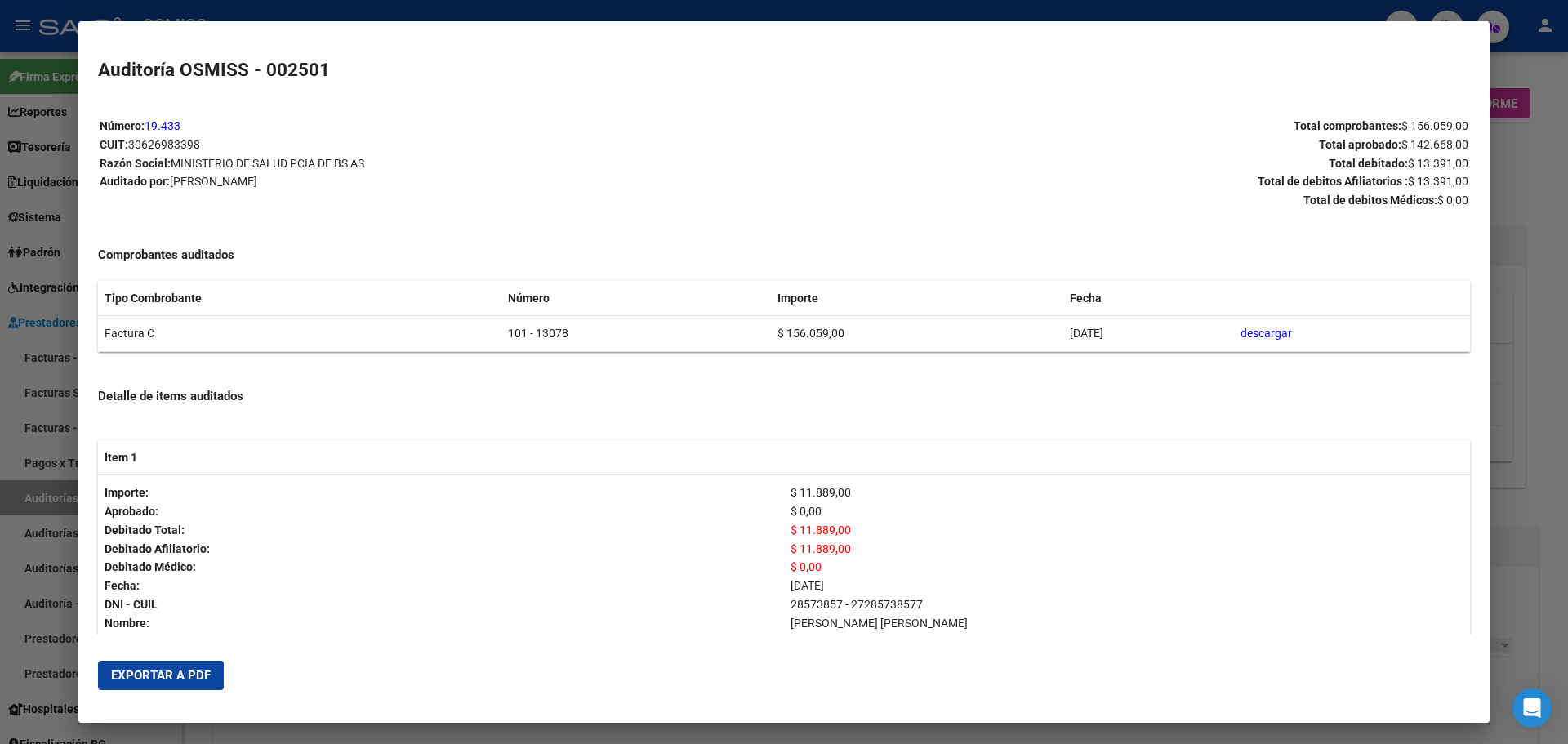
click at [180, 677] on span "Exportar a PDF" at bounding box center [160, 675] width 99 height 14
click at [0, 230] on div at bounding box center [784, 372] width 1568 height 744
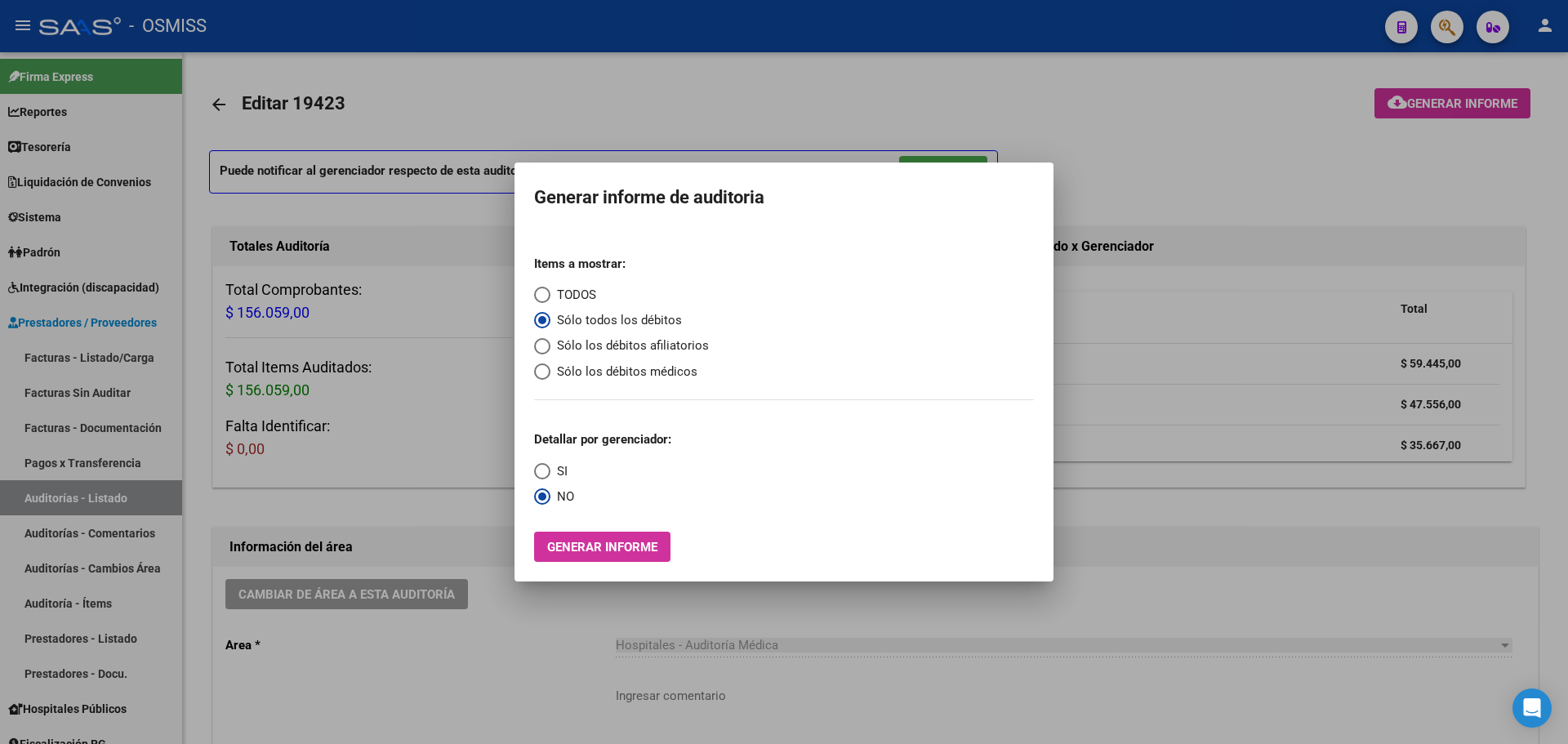
click at [1141, 414] on div at bounding box center [784, 372] width 1568 height 744
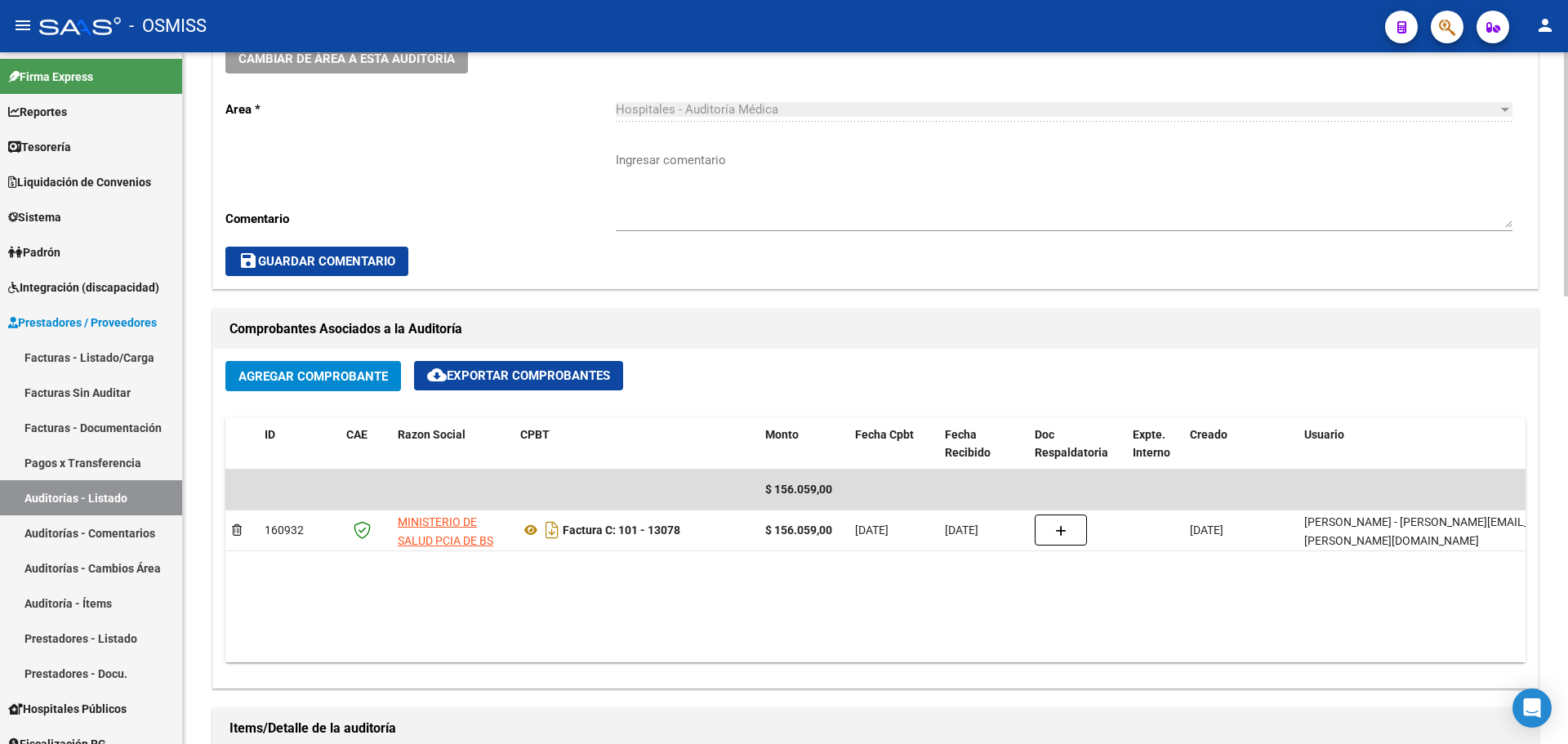
scroll to position [454, 0]
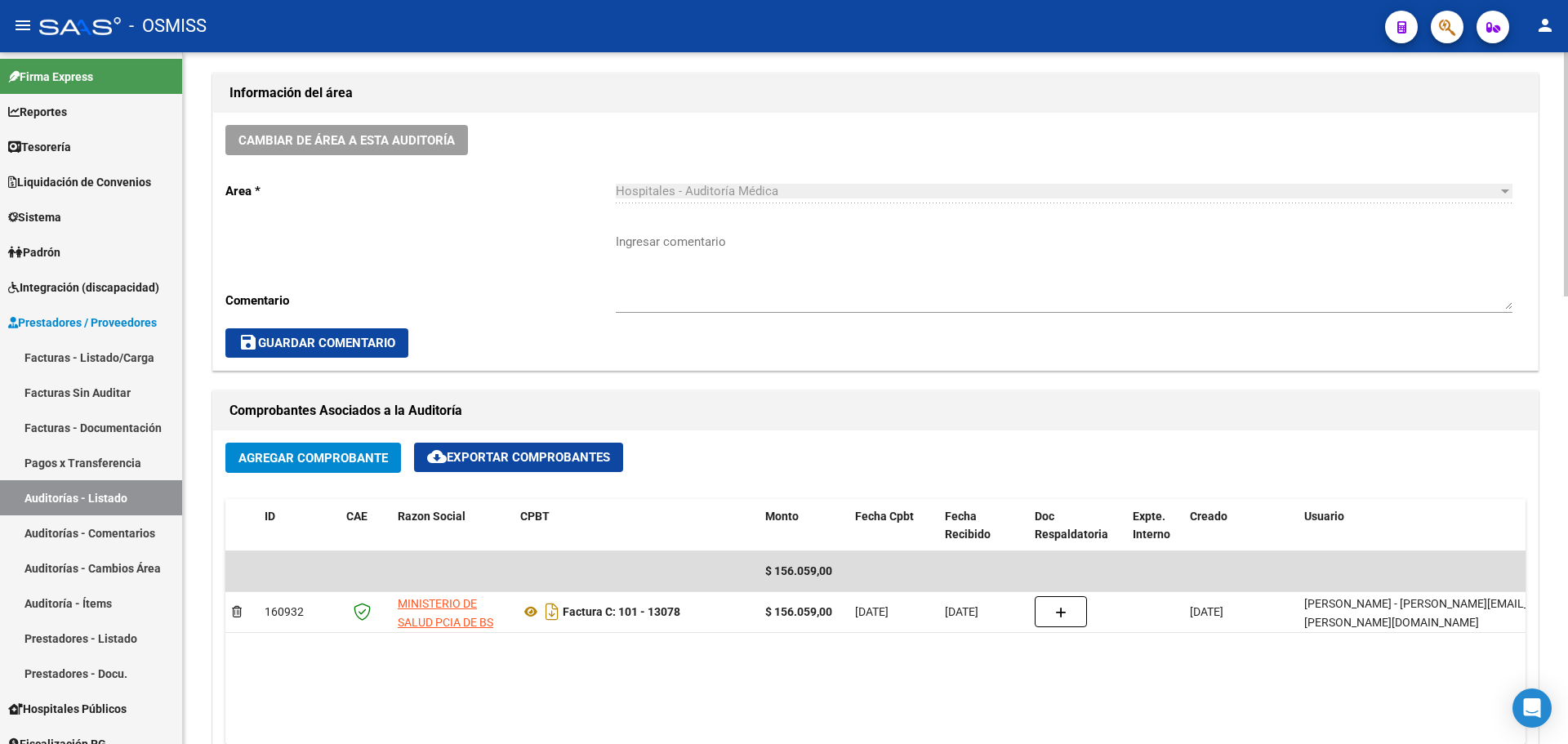
click at [581, 158] on div "Cambiar de área a esta auditoría Area * Hospitales - Auditoría Médica Seleccion…" at bounding box center [875, 241] width 1324 height 257
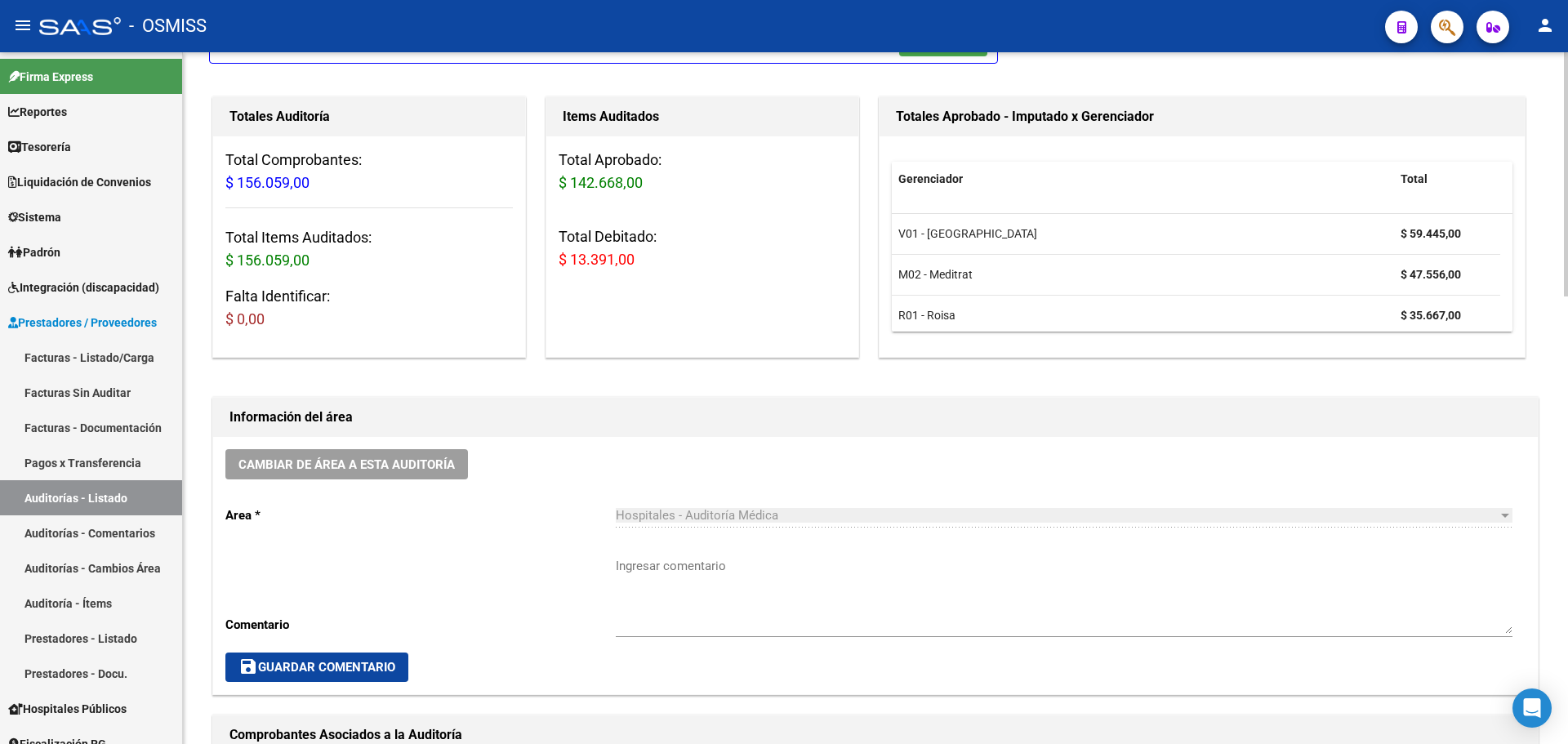
scroll to position [46, 0]
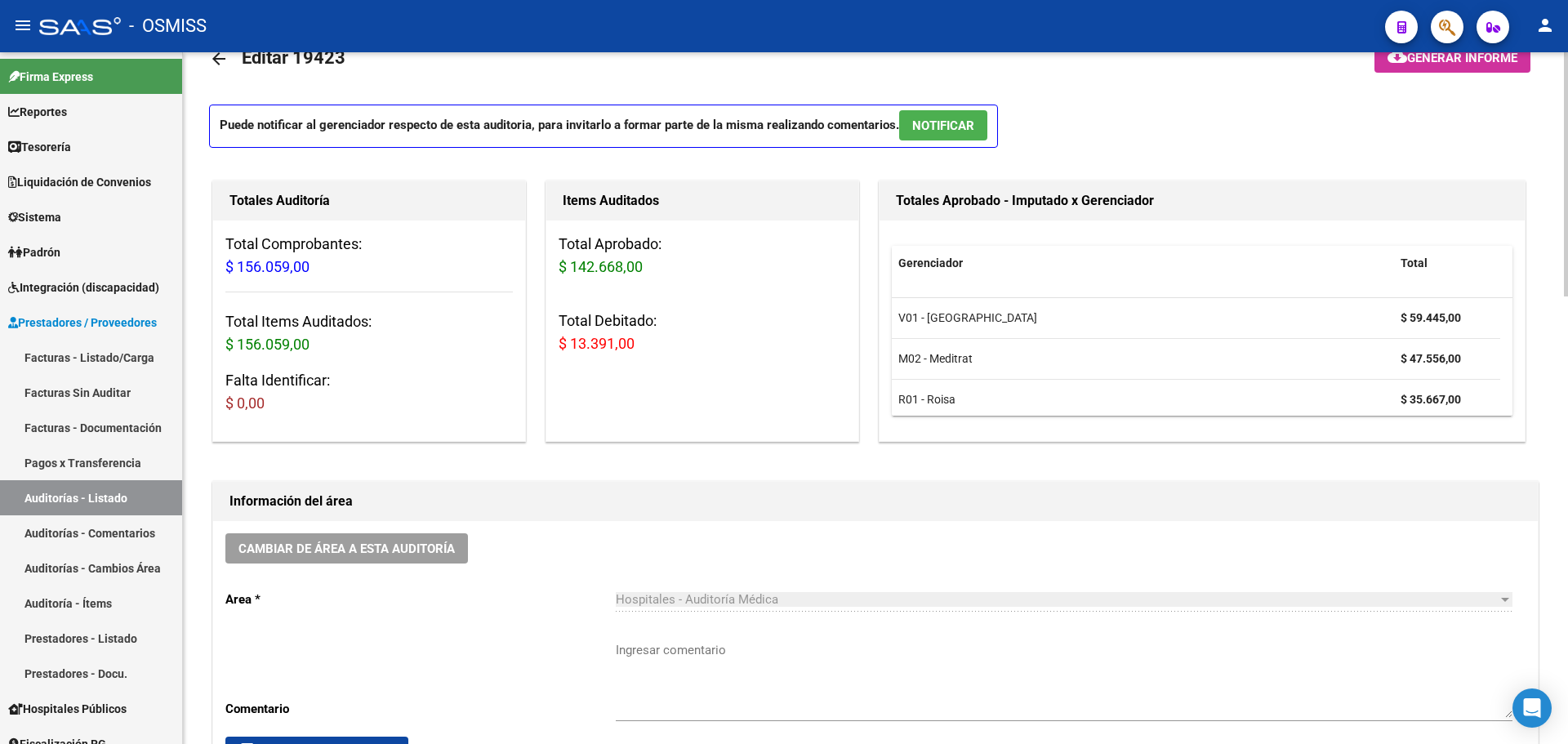
click at [570, 279] on div "Total Aprobado: $ 142.668,00 Total Debitado: $ 13.391,00" at bounding box center [702, 300] width 312 height 160
click at [756, 618] on div "Hospitales - Auditoría Médica Seleccionar area" at bounding box center [1064, 602] width 896 height 51
click at [116, 153] on link "Tesorería" at bounding box center [90, 146] width 182 height 35
click at [111, 158] on link "Tesorería" at bounding box center [90, 146] width 182 height 35
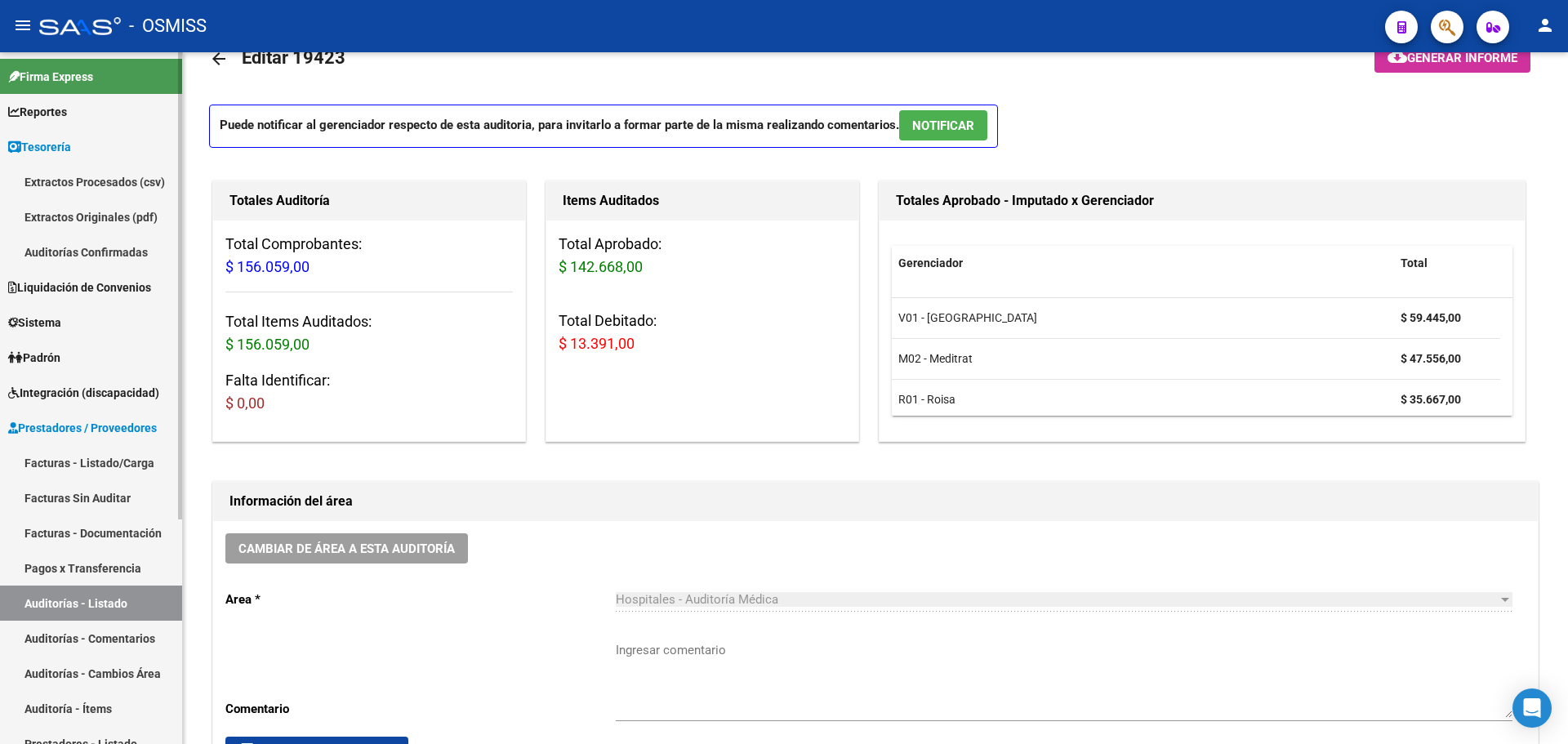
click at [76, 260] on link "Auditorías Confirmadas" at bounding box center [90, 252] width 182 height 35
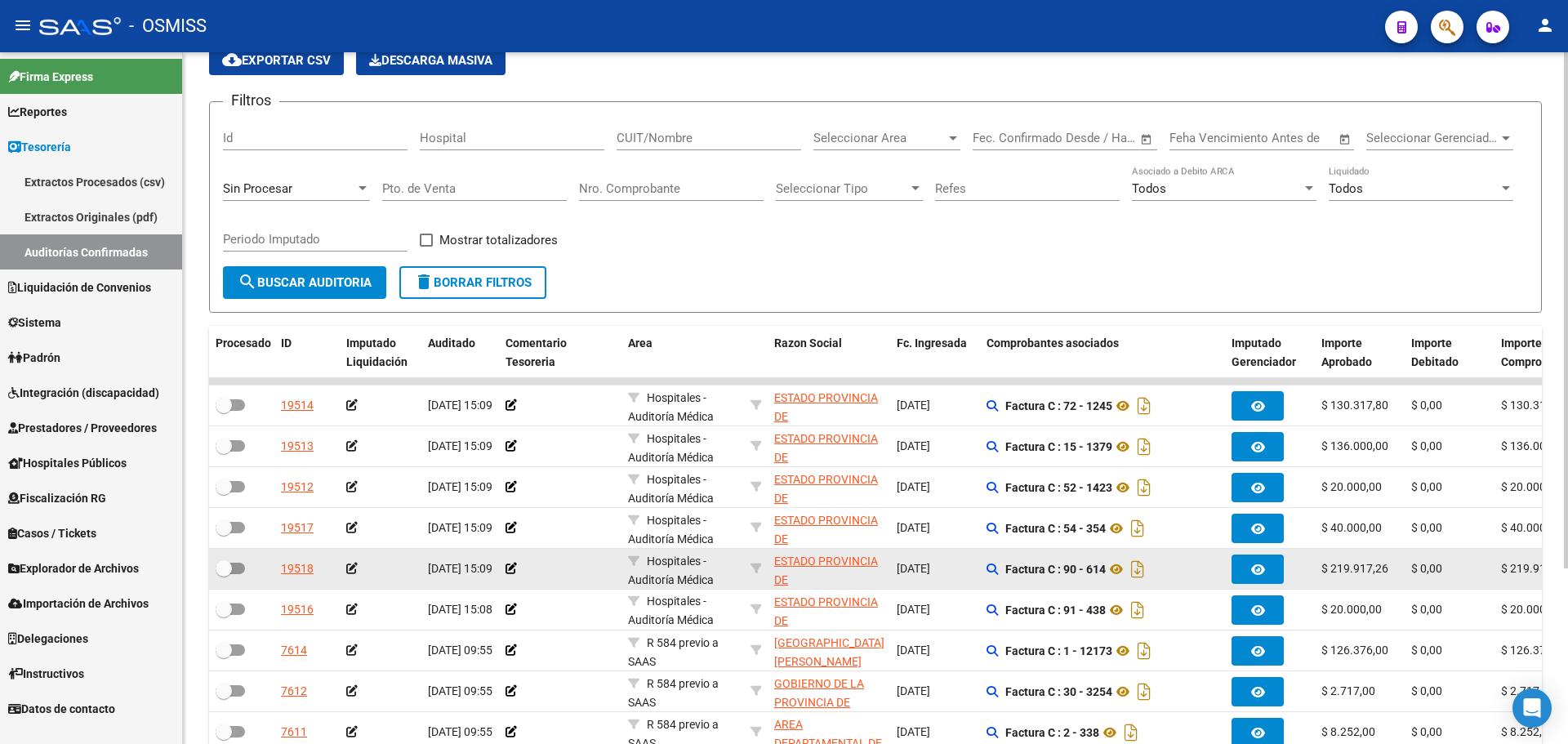
scroll to position [235, 0]
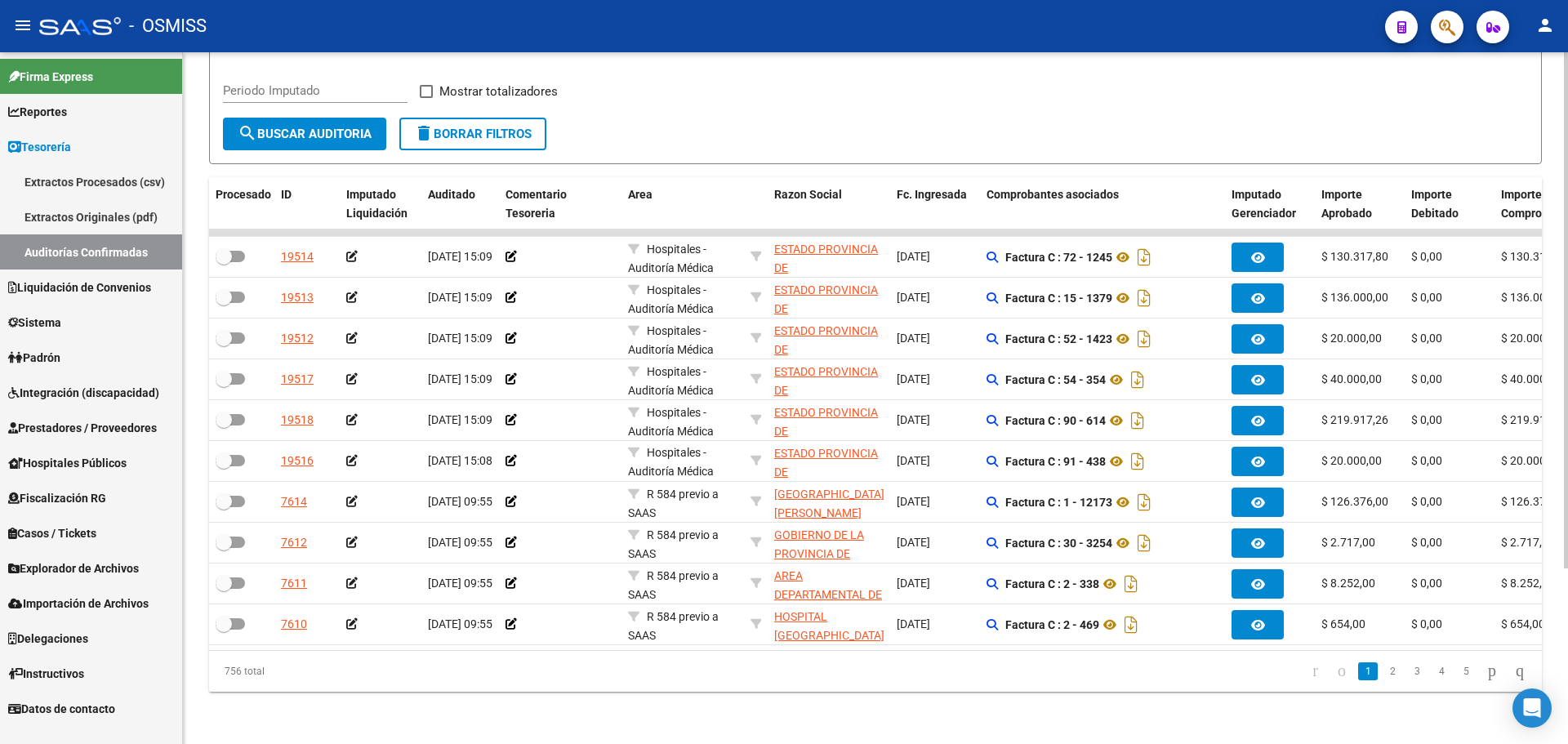
click at [580, 739] on div "TESORERIA -> Auditorías Confirmadas cloud_download Exportar CSV Descarga Masiva…" at bounding box center [875, 286] width 1385 height 915
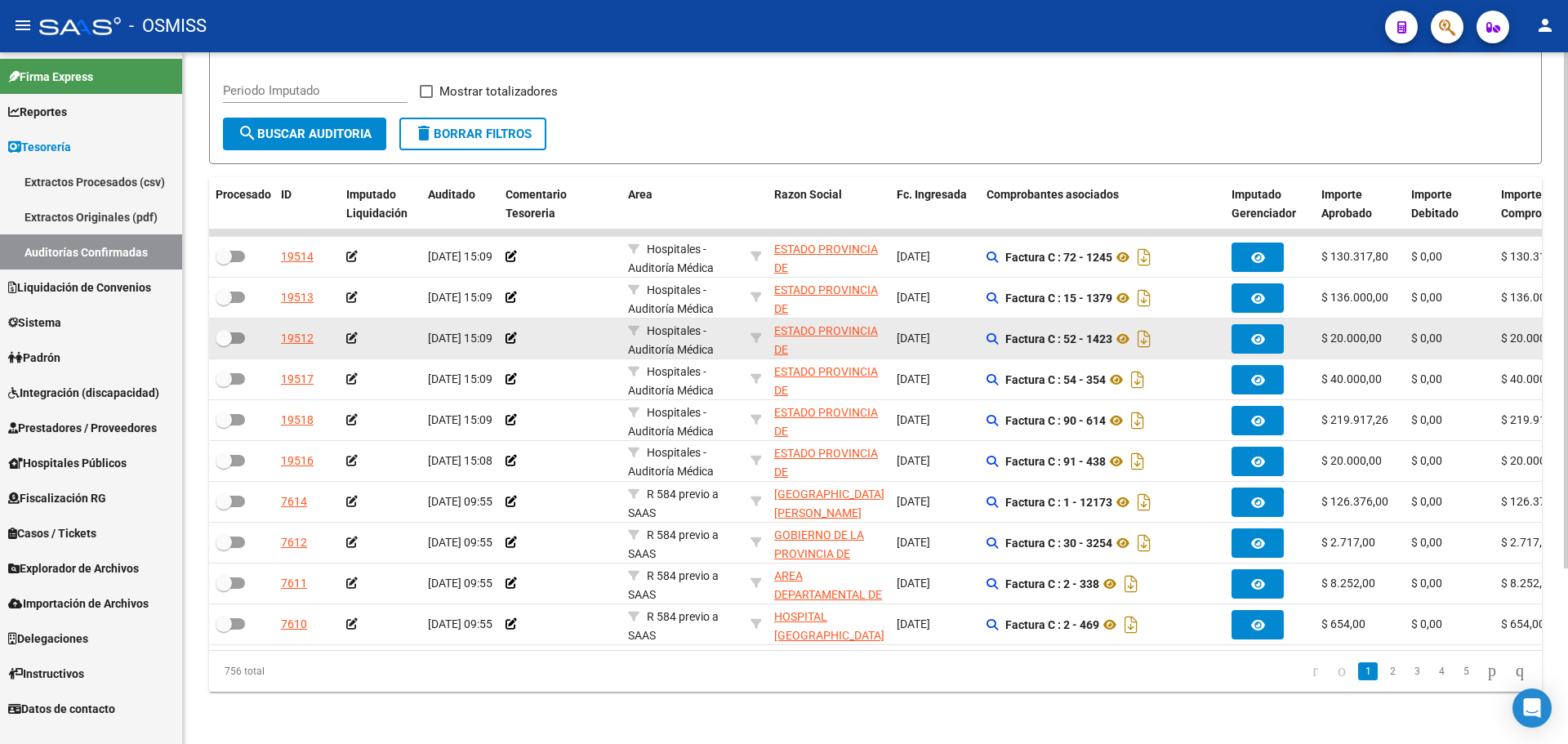
drag, startPoint x: 817, startPoint y: 82, endPoint x: 1094, endPoint y: 338, distance: 377.2
click at [819, 82] on div "Filtros Id Hospital CUIT/Nombre Seleccionar Area Seleccionar Area Start date – …" at bounding box center [876, 42] width 1306 height 151
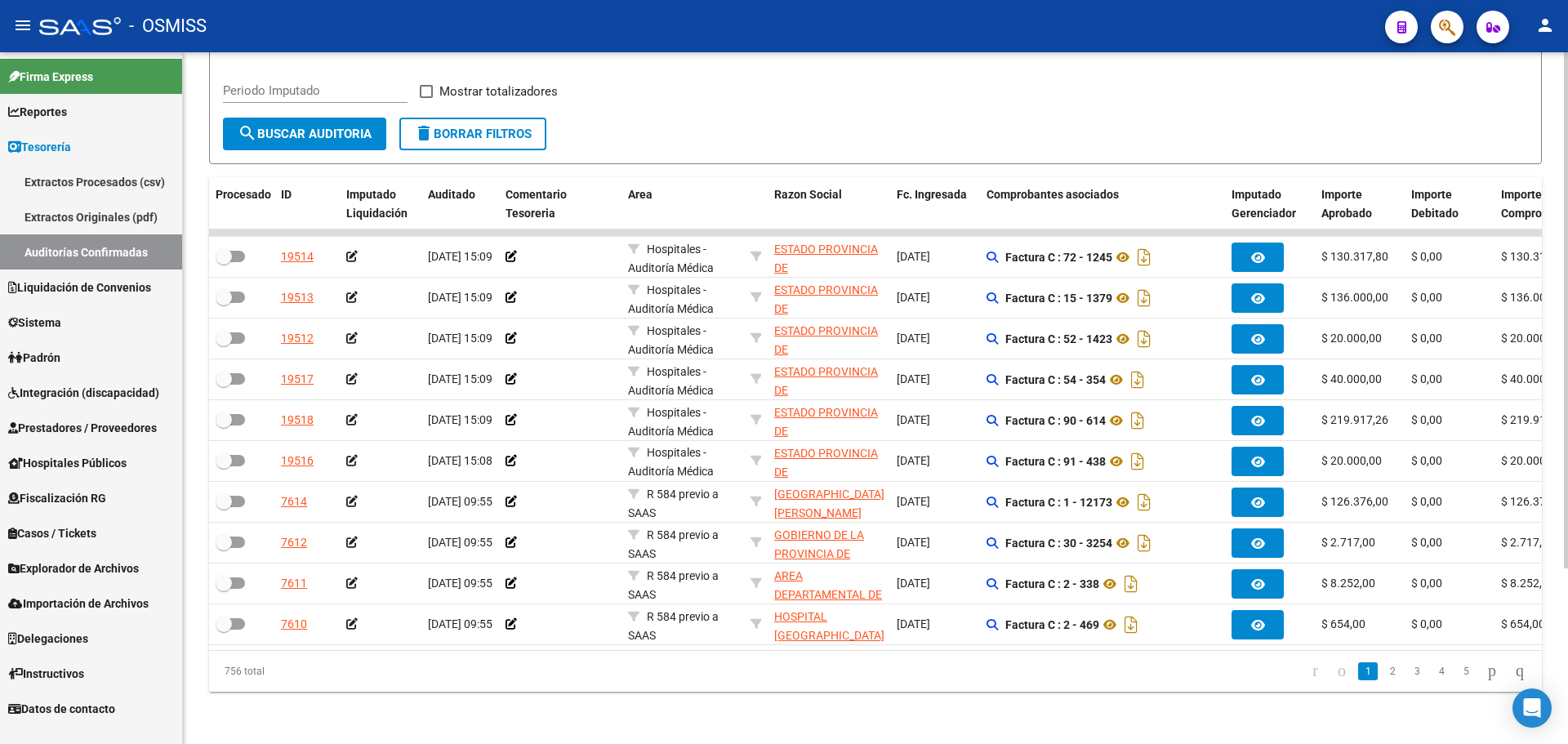
click at [786, 704] on div "TESORERIA -> Auditorías Confirmadas cloud_download Exportar CSV Descarga Masiva…" at bounding box center [875, 286] width 1385 height 915
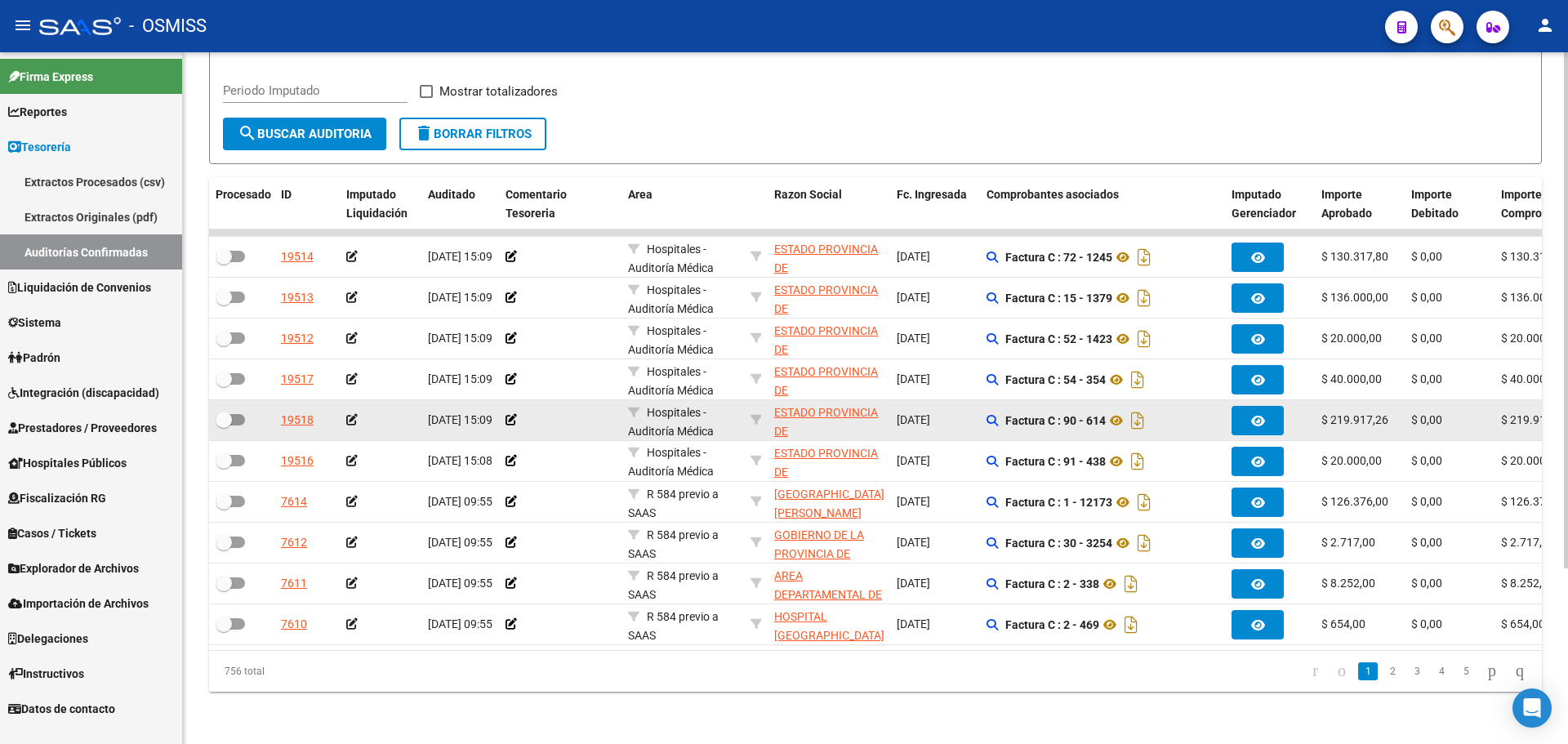
scroll to position [3, 0]
